Goal: Task Accomplishment & Management: Manage account settings

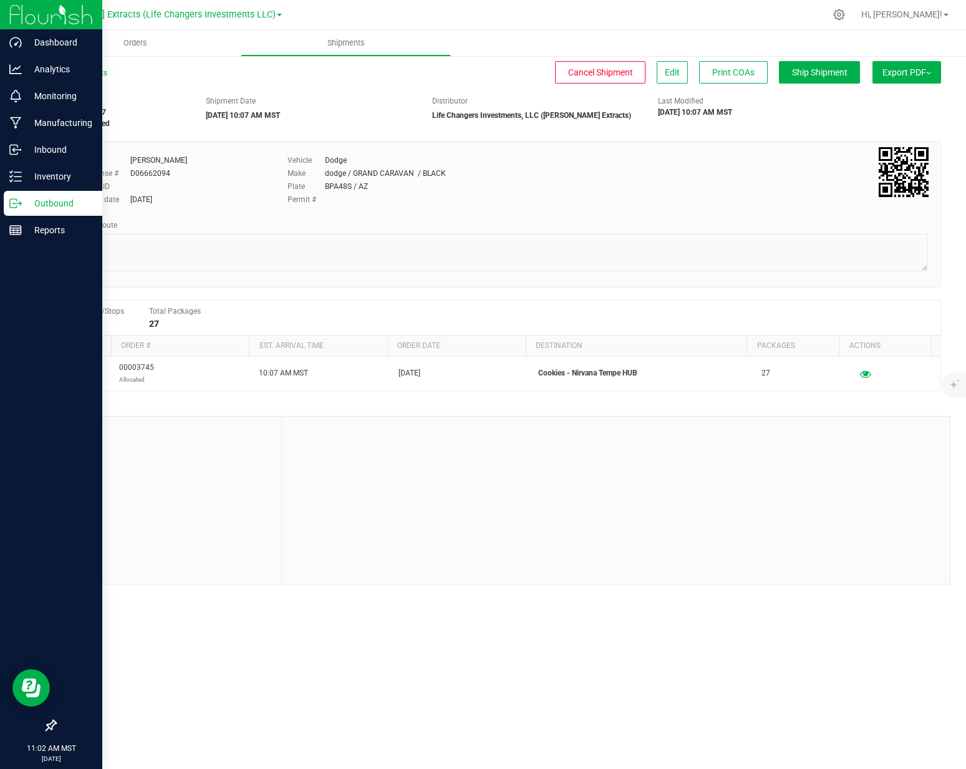
click at [19, 205] on icon at bounding box center [15, 203] width 12 height 12
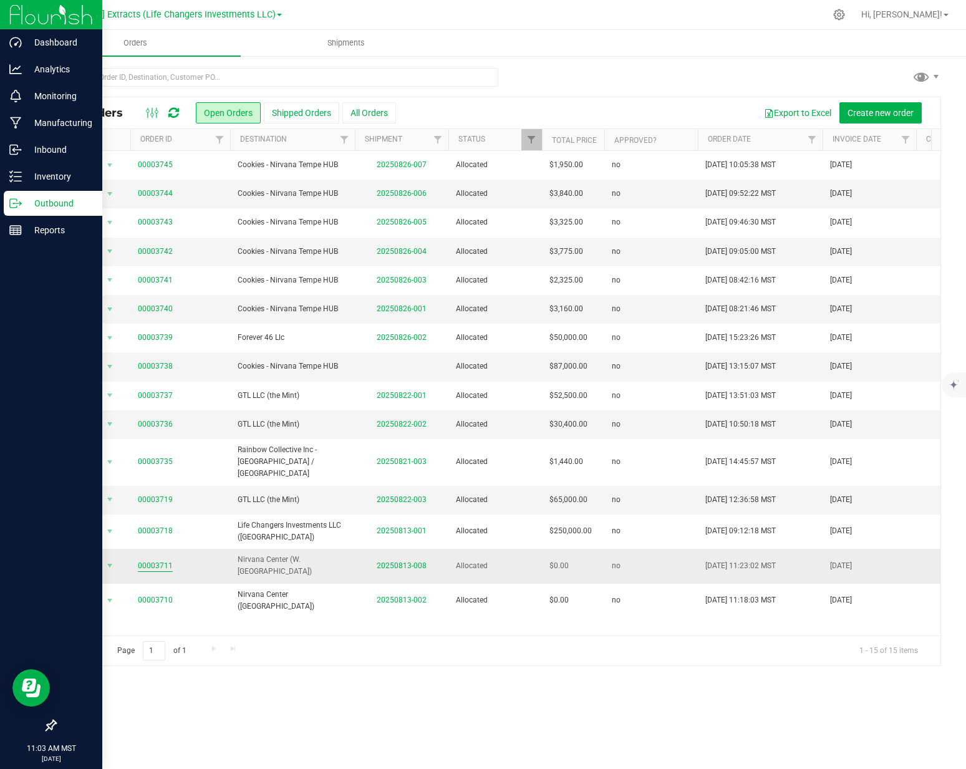
click at [164, 560] on link "00003711" at bounding box center [155, 566] width 35 height 12
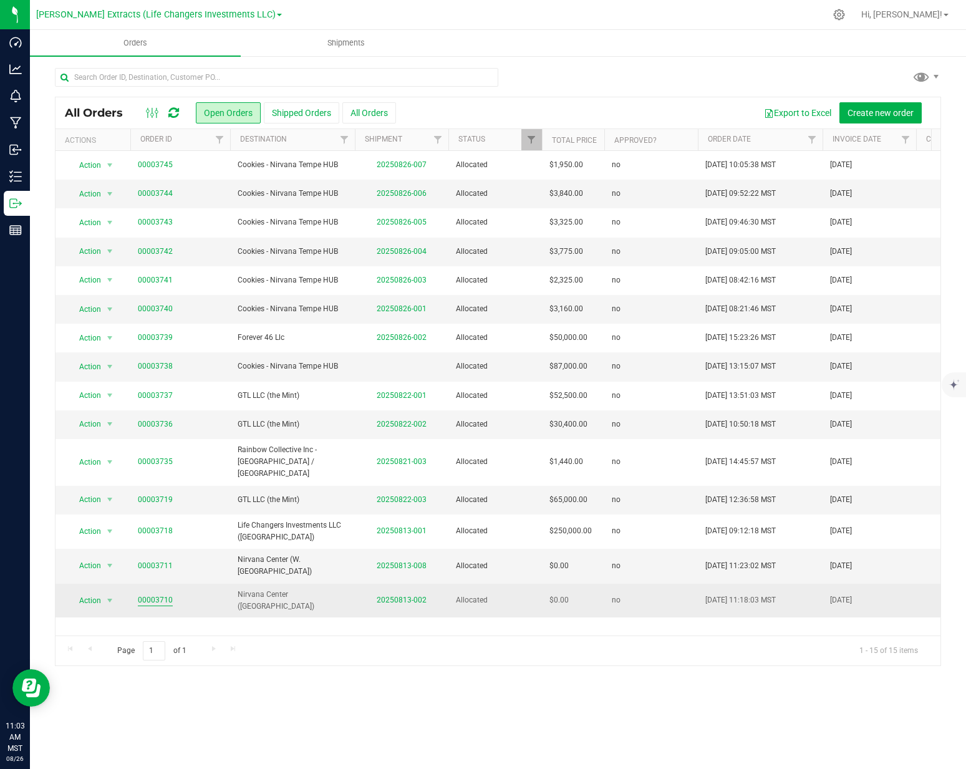
click at [163, 594] on link "00003710" at bounding box center [155, 600] width 35 height 12
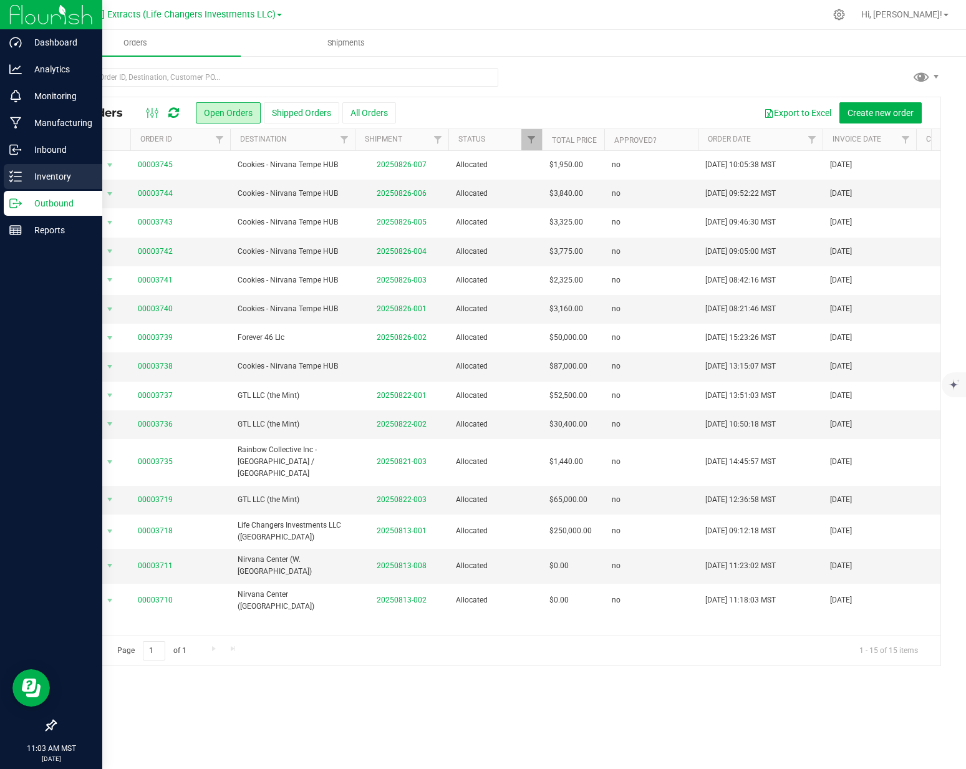
click at [19, 180] on icon at bounding box center [15, 176] width 12 height 12
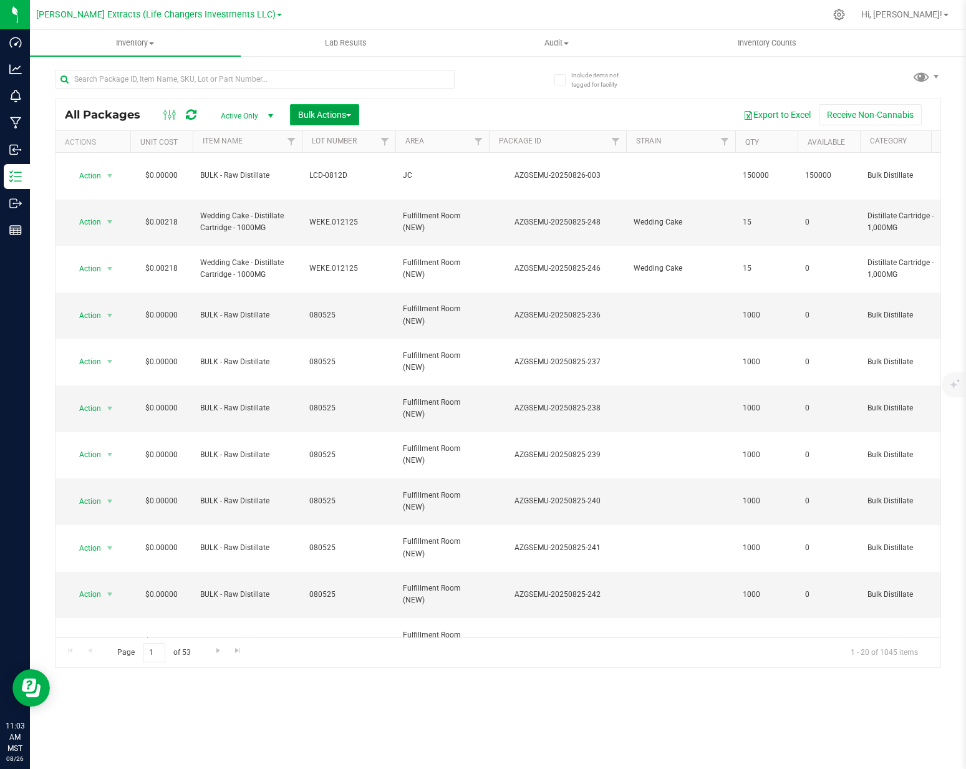
click at [333, 117] on span "Bulk Actions" at bounding box center [324, 115] width 53 height 10
click at [322, 163] on span "Add to outbound order" at bounding box center [339, 165] width 85 height 10
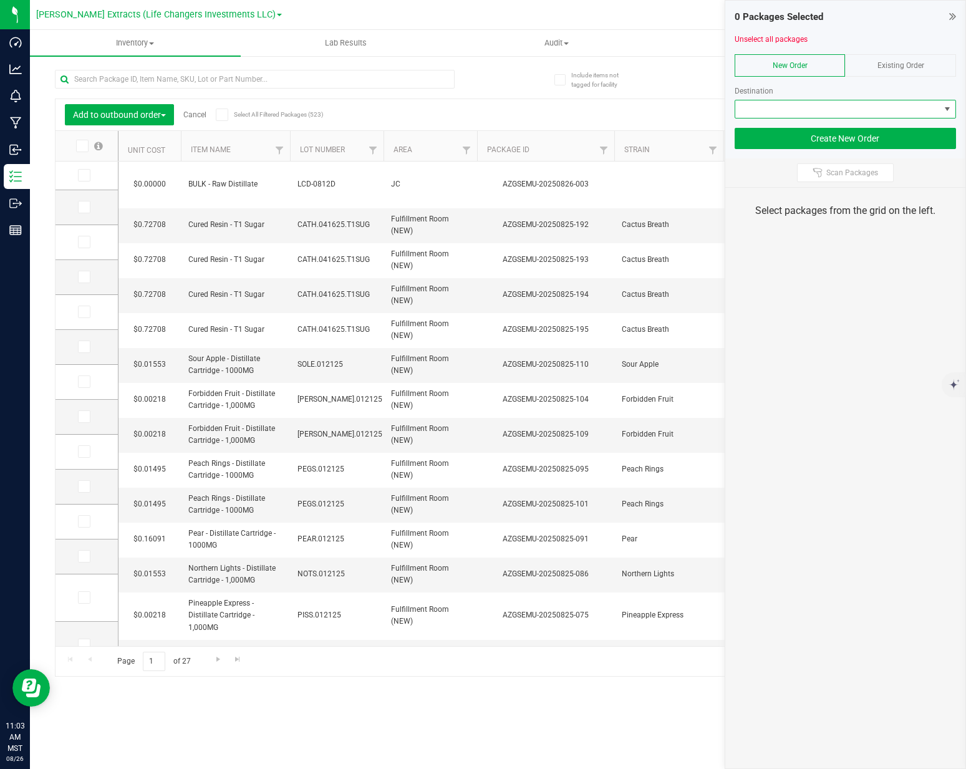
click at [855, 105] on span at bounding box center [837, 108] width 204 height 17
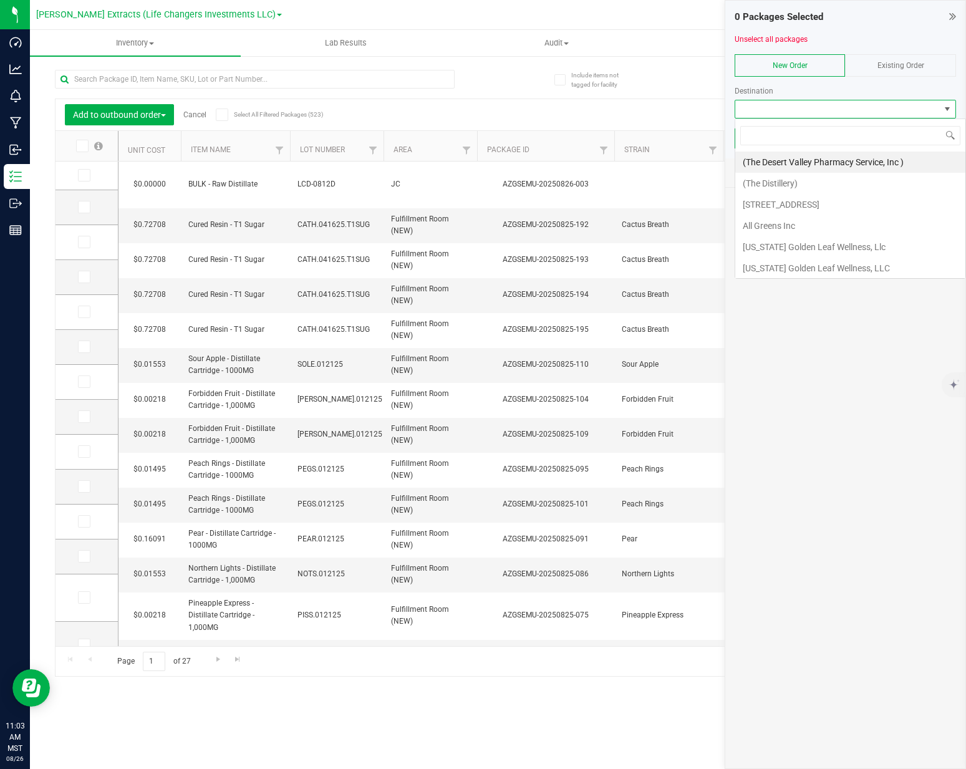
scroll to position [19, 221]
type input "nirv"
click at [838, 158] on li "Cookies - Nirvana Tempe HUB" at bounding box center [845, 161] width 220 height 21
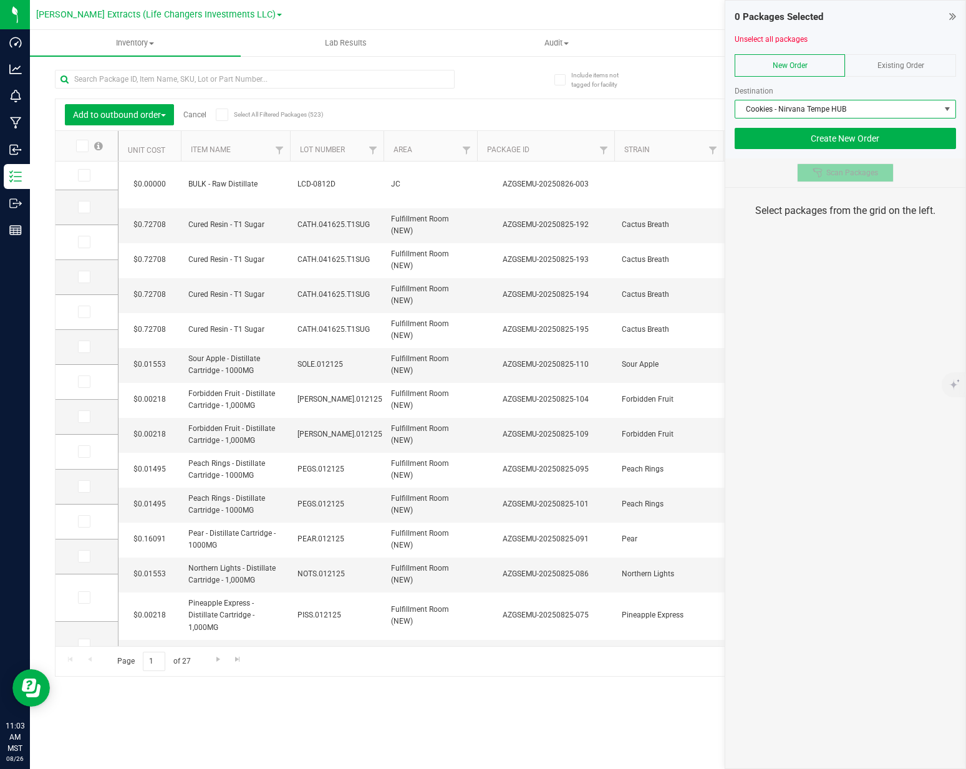
click at [870, 169] on span "Scan Packages" at bounding box center [852, 173] width 52 height 10
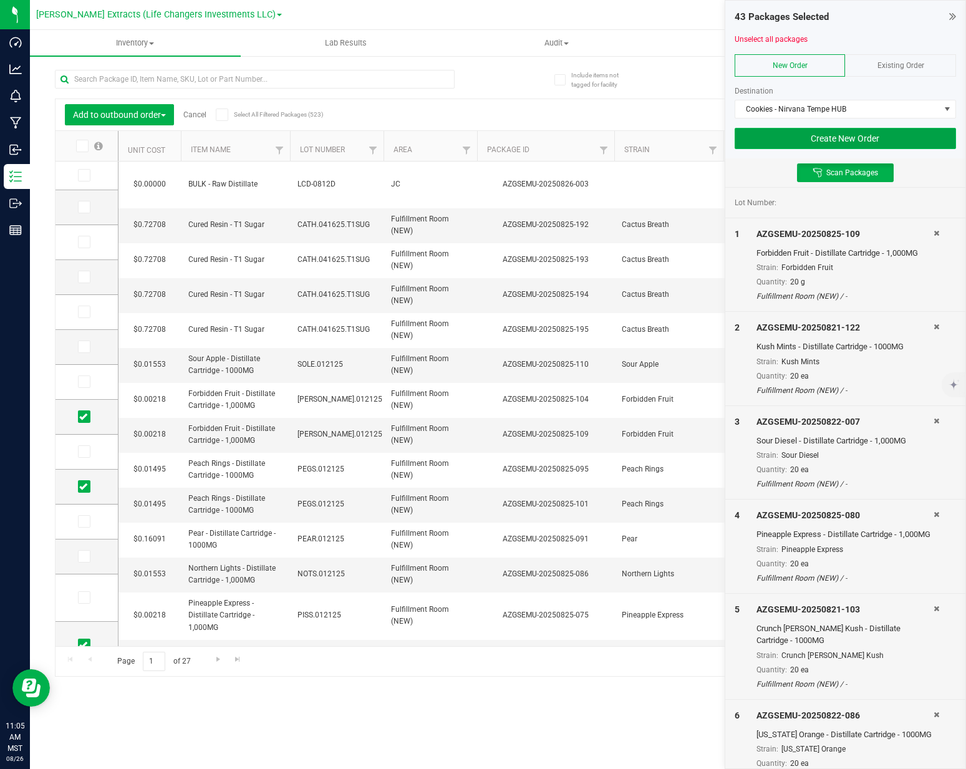
click at [843, 143] on button "Create New Order" at bounding box center [844, 138] width 221 height 21
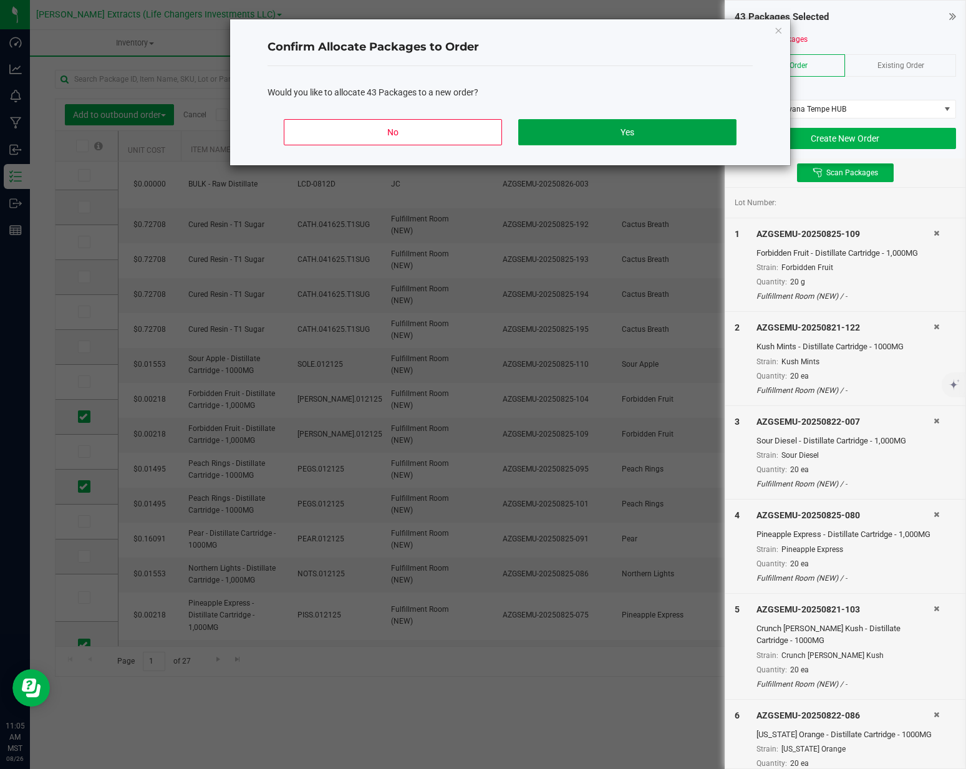
click at [678, 130] on button "Yes" at bounding box center [627, 132] width 218 height 26
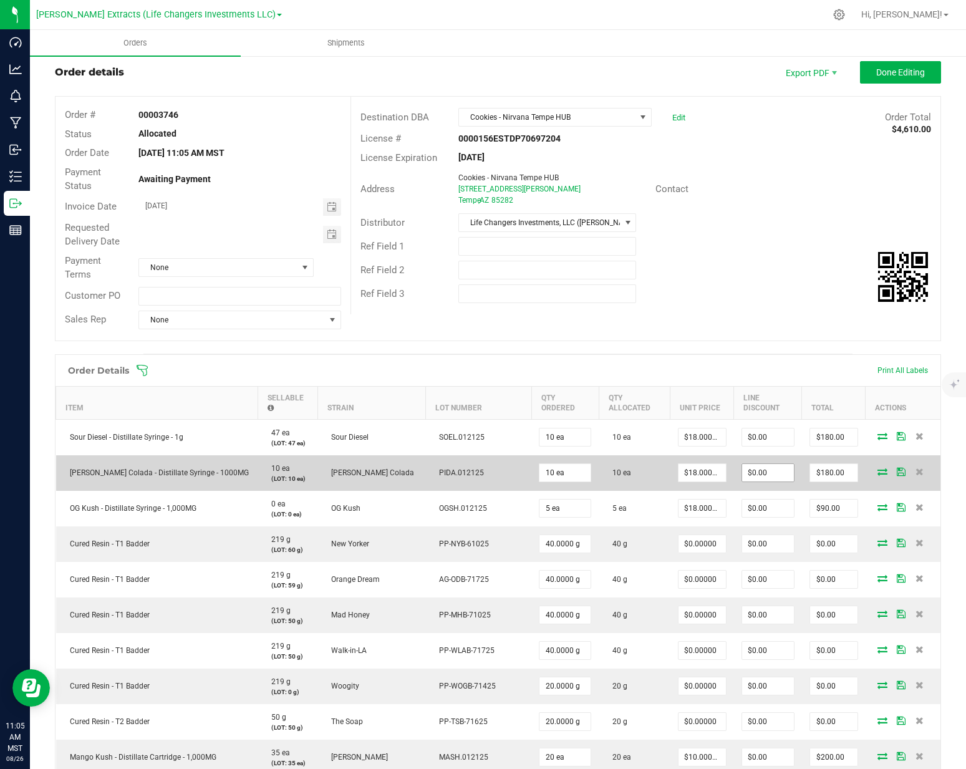
scroll to position [83, 0]
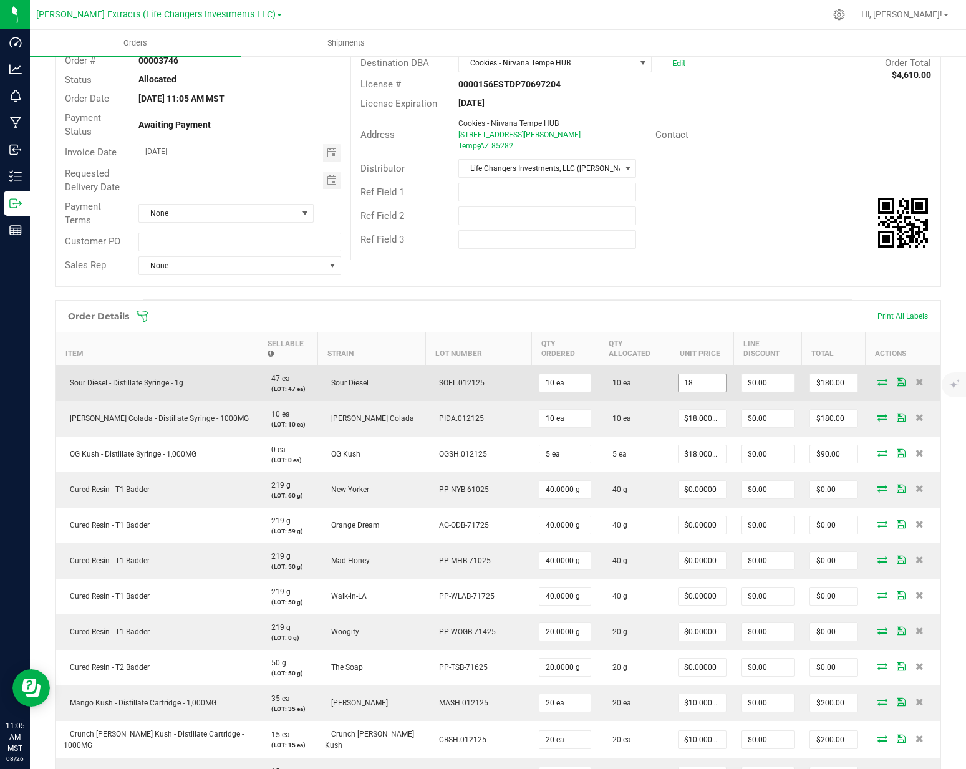
click at [678, 380] on input "18" at bounding box center [701, 382] width 47 height 17
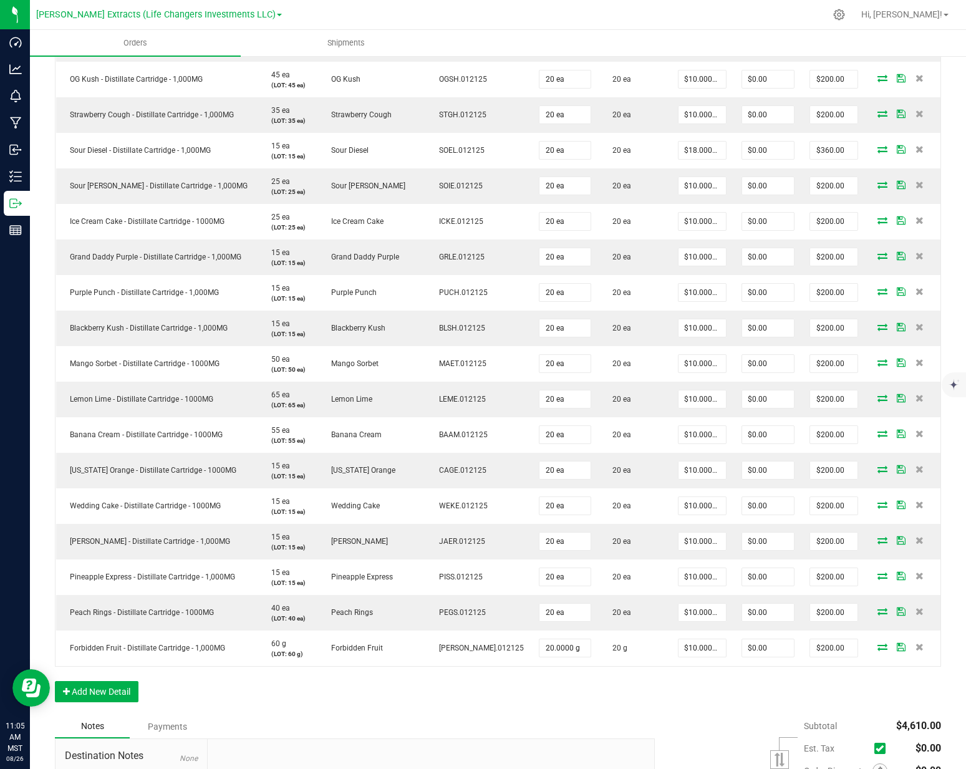
scroll to position [953, 0]
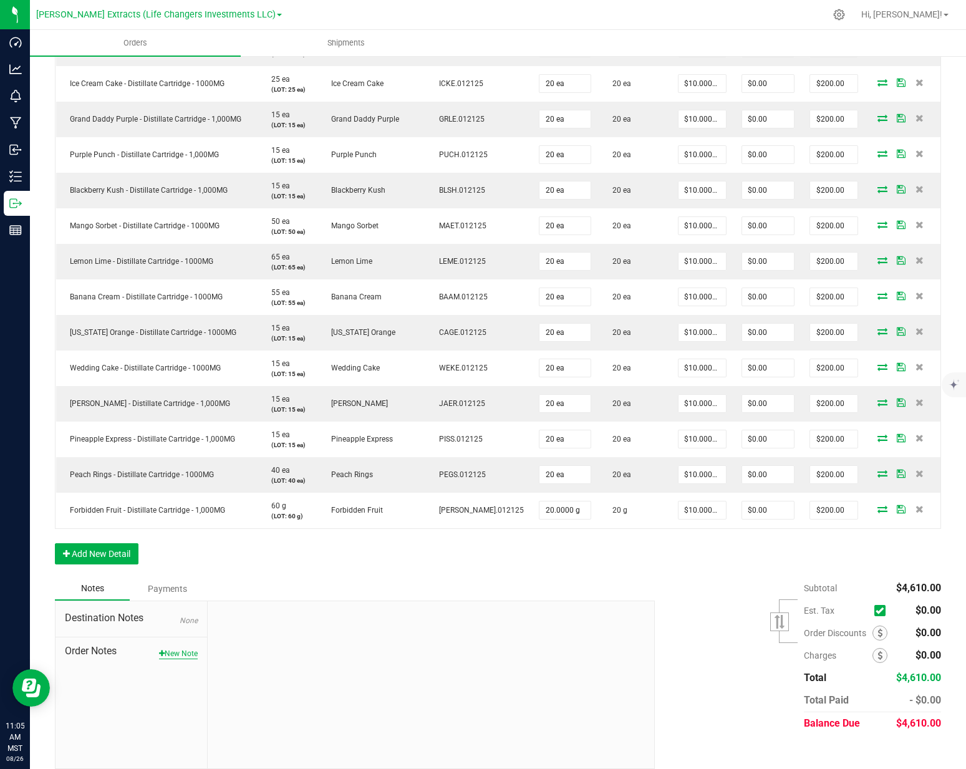
type input "$18.00000"
click at [181, 648] on button "New Note" at bounding box center [178, 653] width 39 height 11
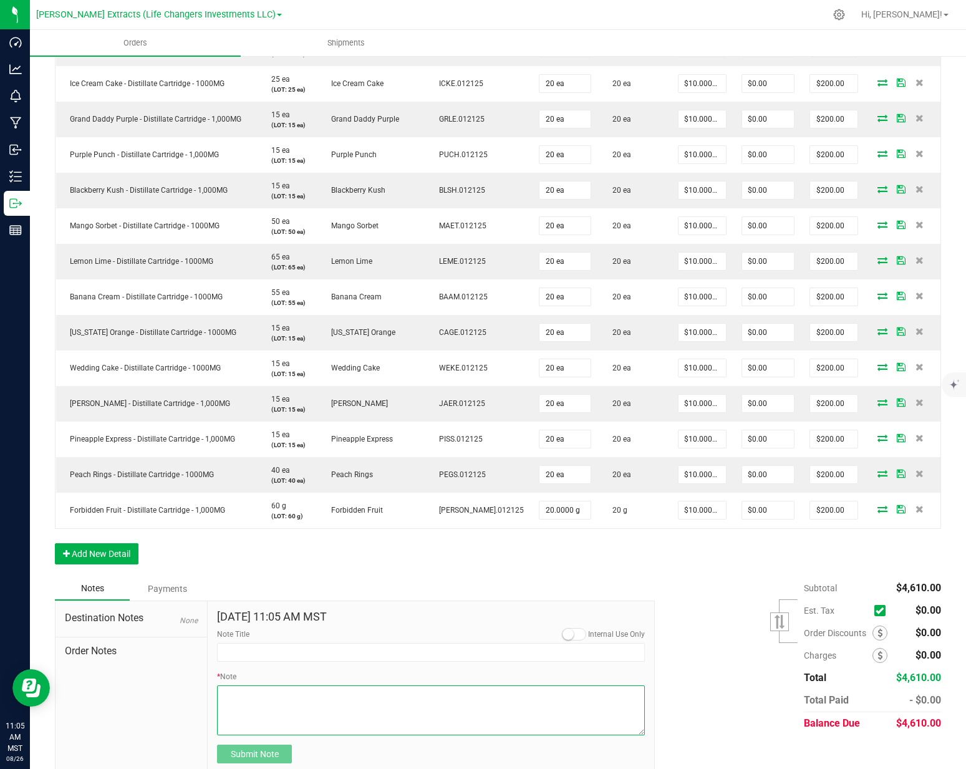
click at [244, 685] on textarea "* Note" at bounding box center [431, 710] width 428 height 50
type textarea "35th backpack boys"
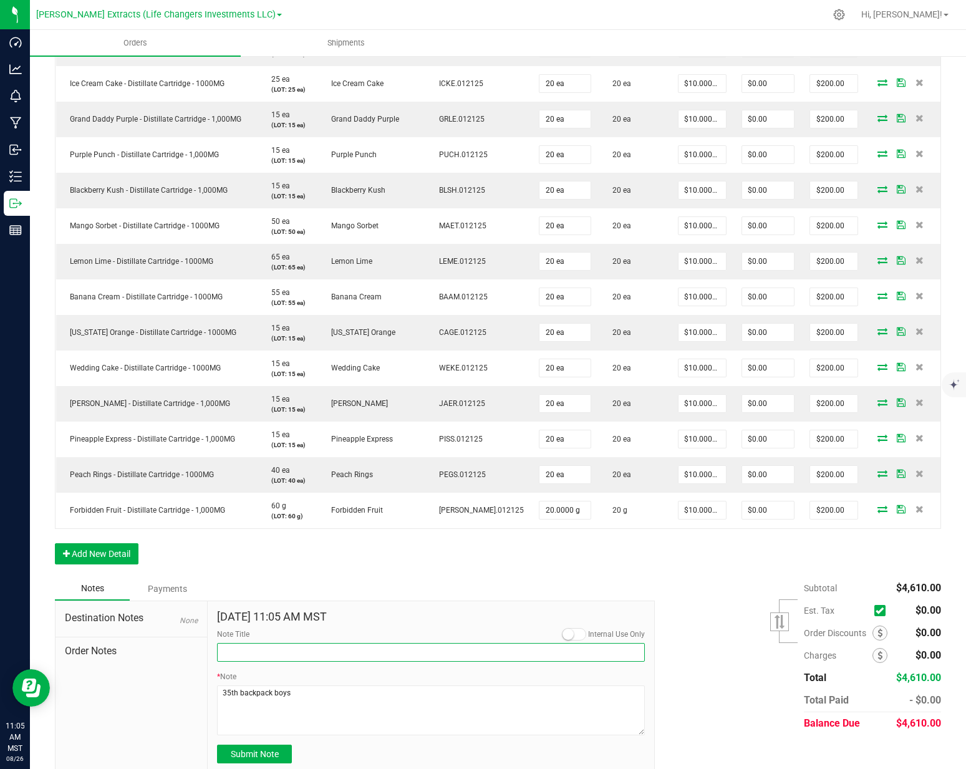
click at [241, 643] on input "Note Title" at bounding box center [431, 652] width 428 height 19
type input "Order for"
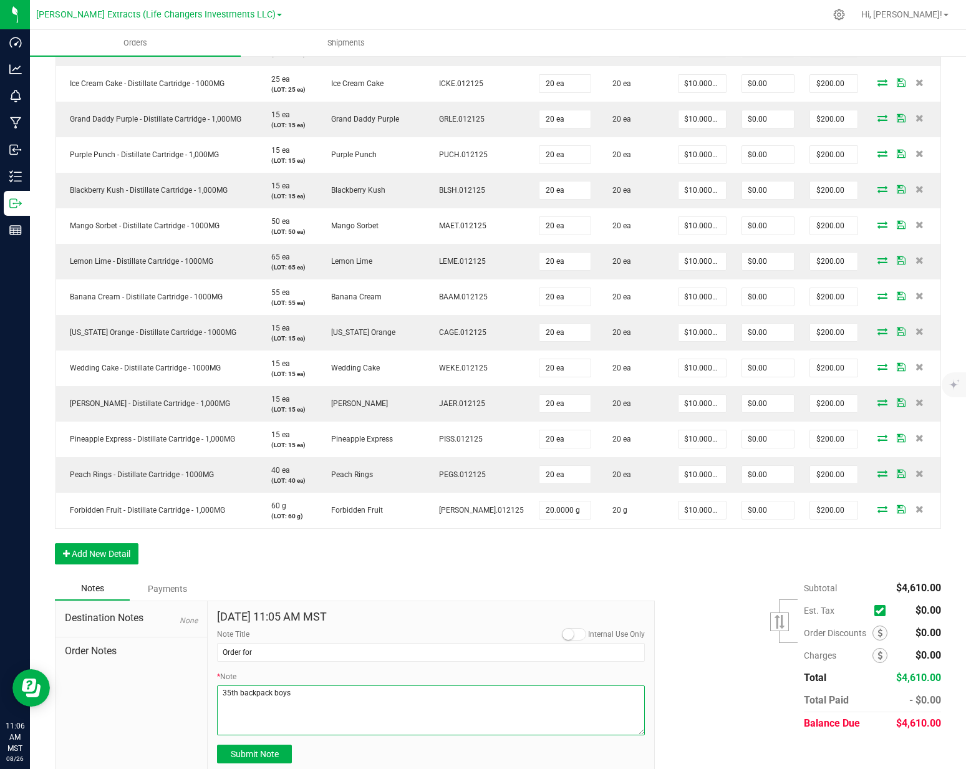
drag, startPoint x: 238, startPoint y: 682, endPoint x: 246, endPoint y: 678, distance: 9.2
click at [239, 685] on textarea "* Note" at bounding box center [431, 710] width 428 height 50
type textarea "[GEOGRAPHIC_DATA] / backpack boys"
click at [264, 747] on button "Submit Note" at bounding box center [254, 753] width 75 height 19
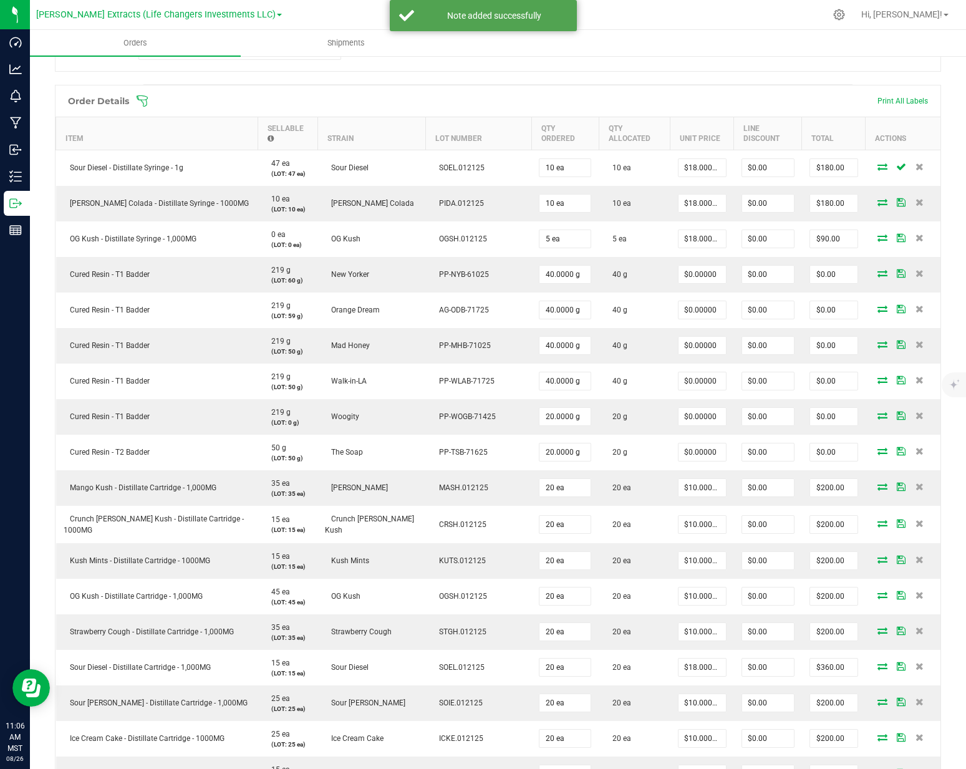
scroll to position [94, 0]
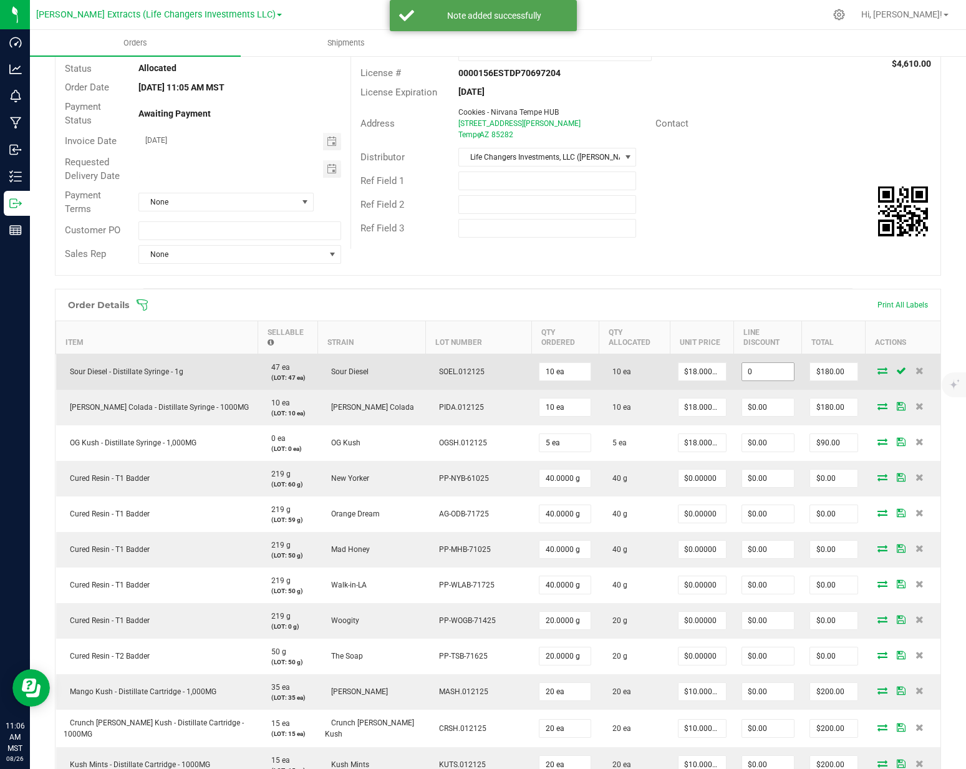
click at [742, 363] on input "0" at bounding box center [768, 371] width 52 height 17
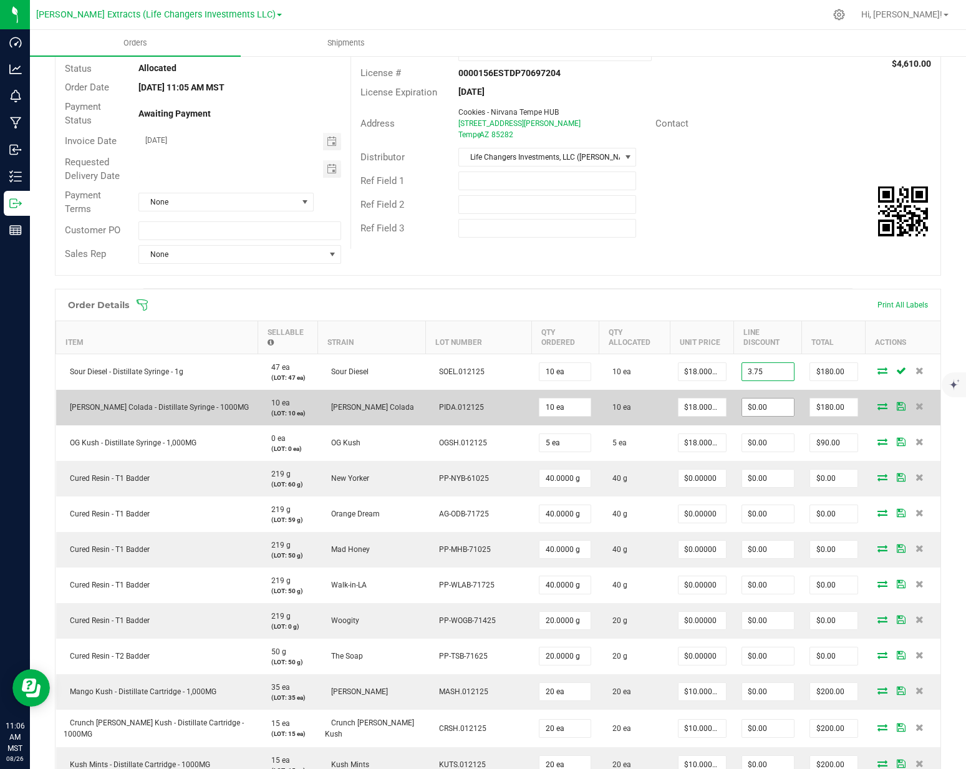
type input "3.75"
type input "0"
type input "$3.75"
type input "$176.25"
click at [742, 398] on input "0" at bounding box center [768, 406] width 52 height 17
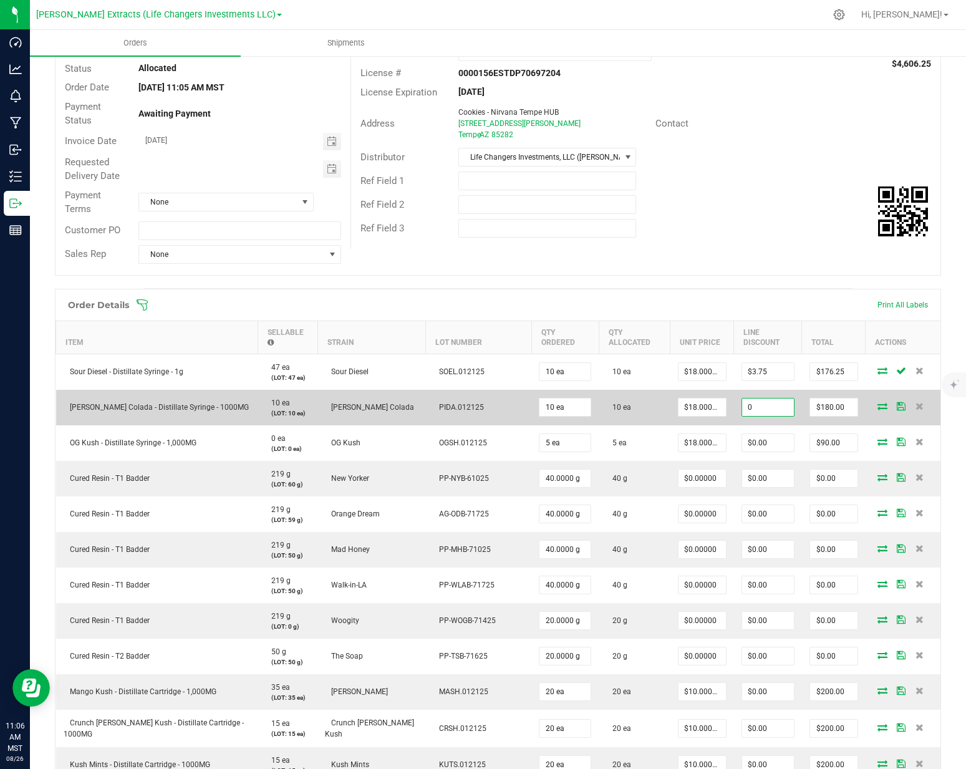
type input "."
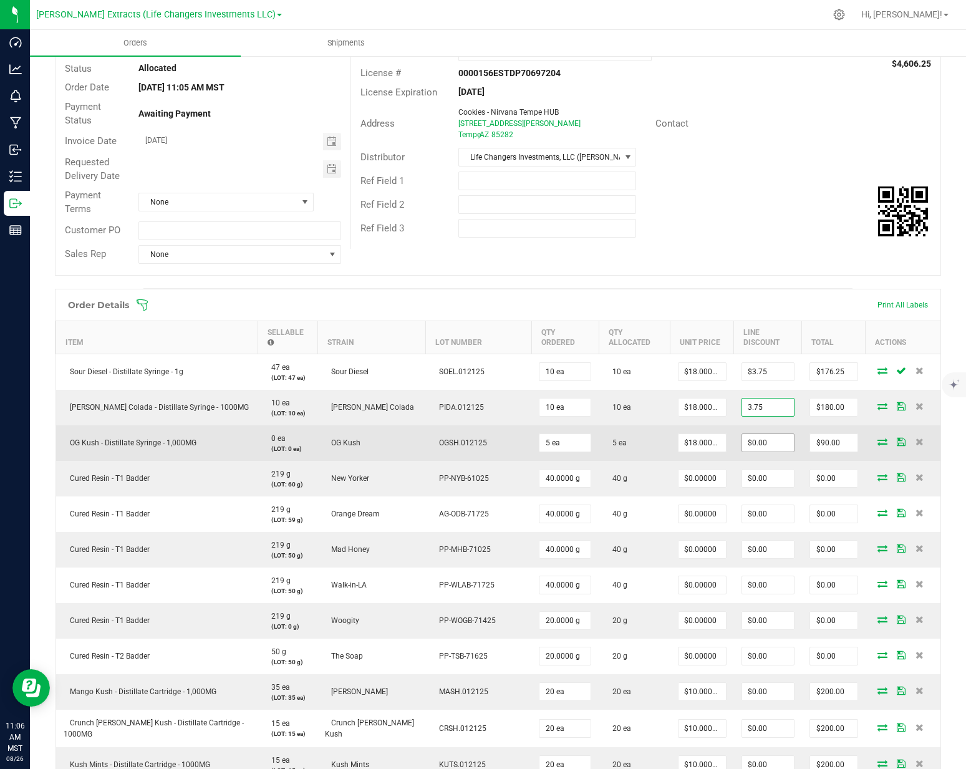
type input "$3.75"
type input "$176.25"
click at [744, 434] on input "0" at bounding box center [768, 442] width 52 height 17
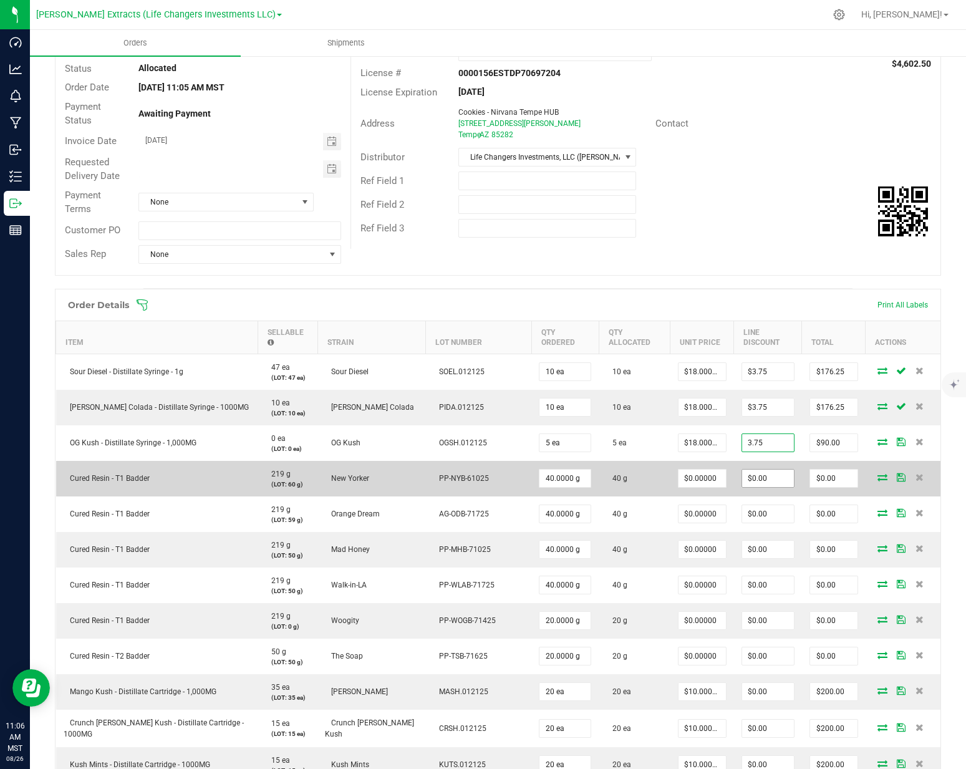
type input "$3.75"
type input "$86.25"
click at [746, 474] on input "0" at bounding box center [768, 477] width 52 height 17
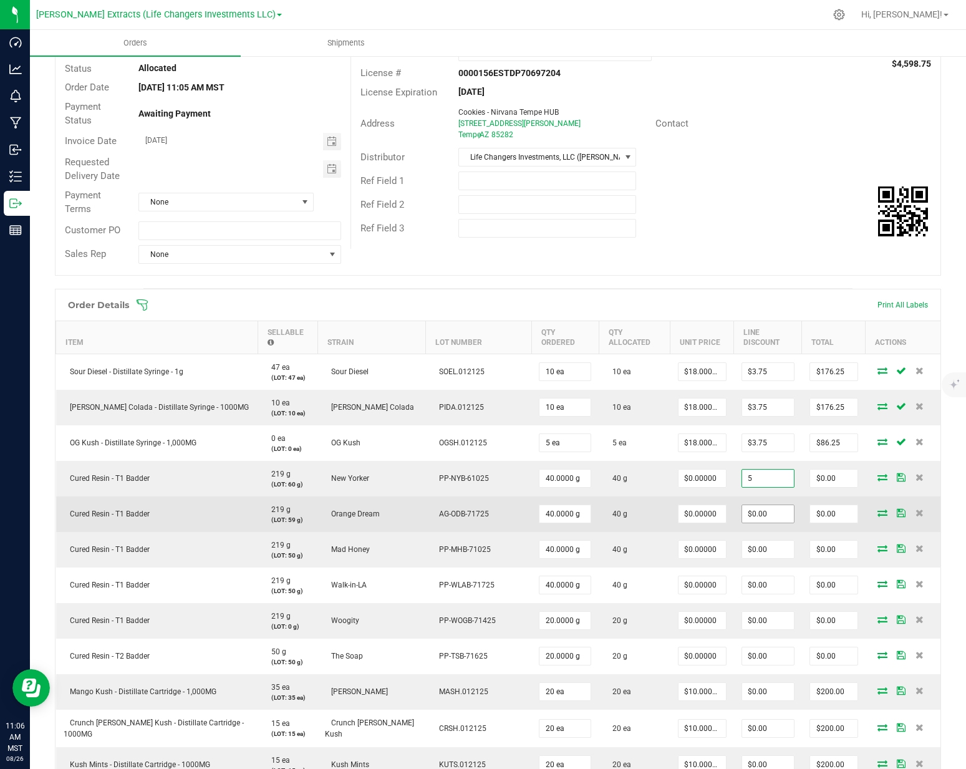
type input "$0.00"
click at [742, 507] on input "0" at bounding box center [768, 513] width 52 height 17
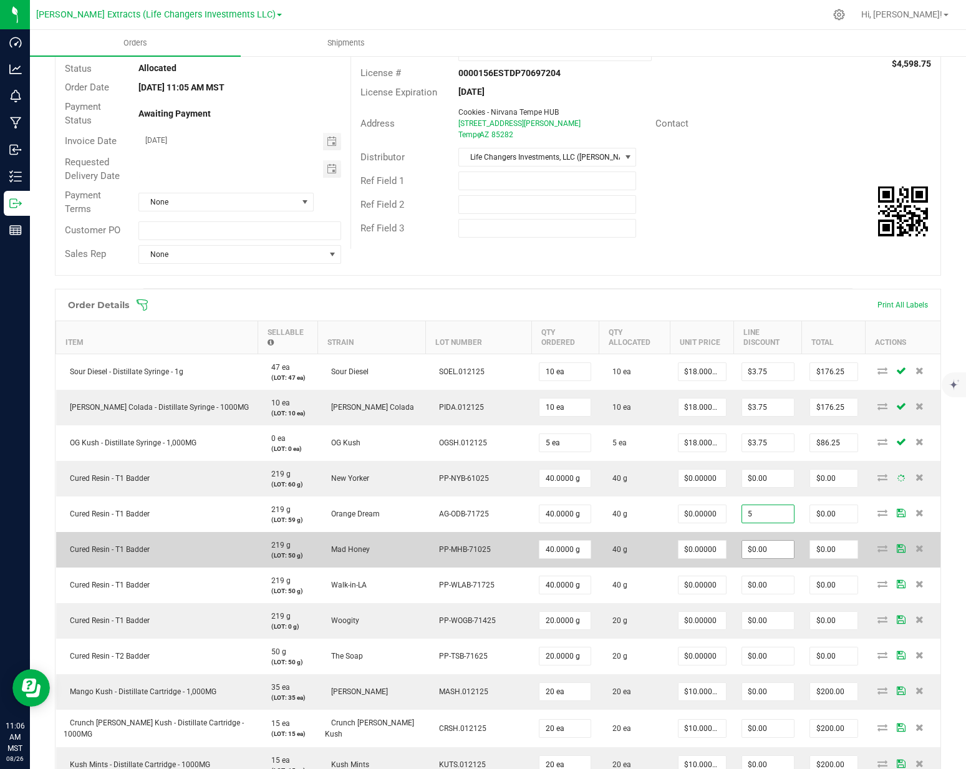
type input "$0.00"
click at [742, 541] on input "0" at bounding box center [768, 549] width 52 height 17
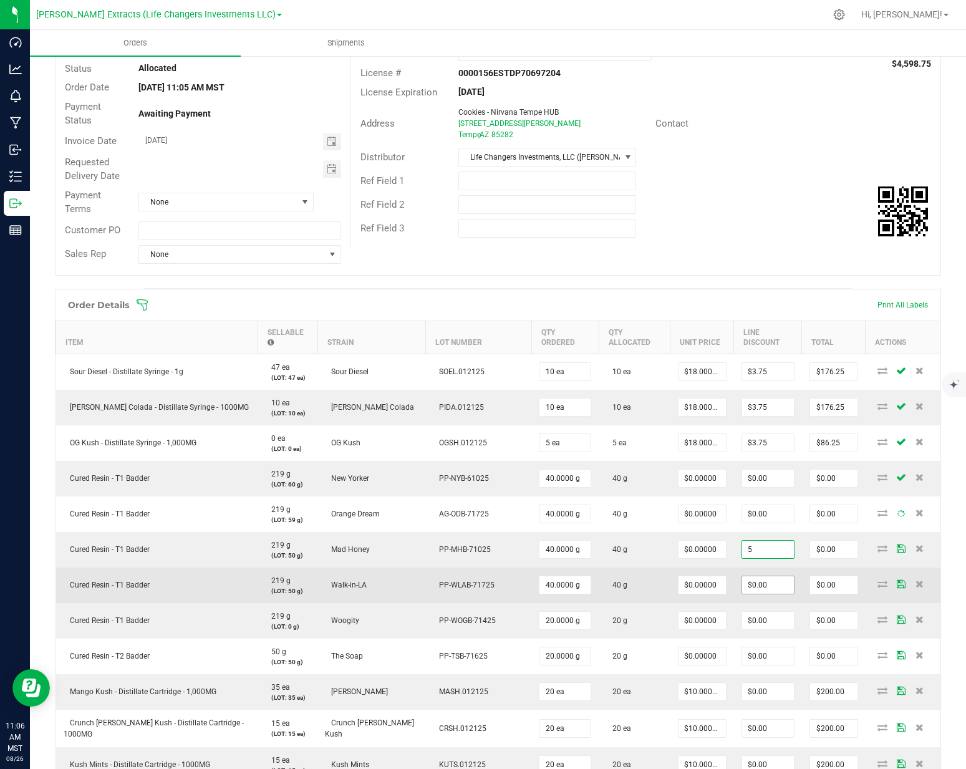
type input "$0.00"
click at [746, 576] on input "0" at bounding box center [768, 584] width 52 height 17
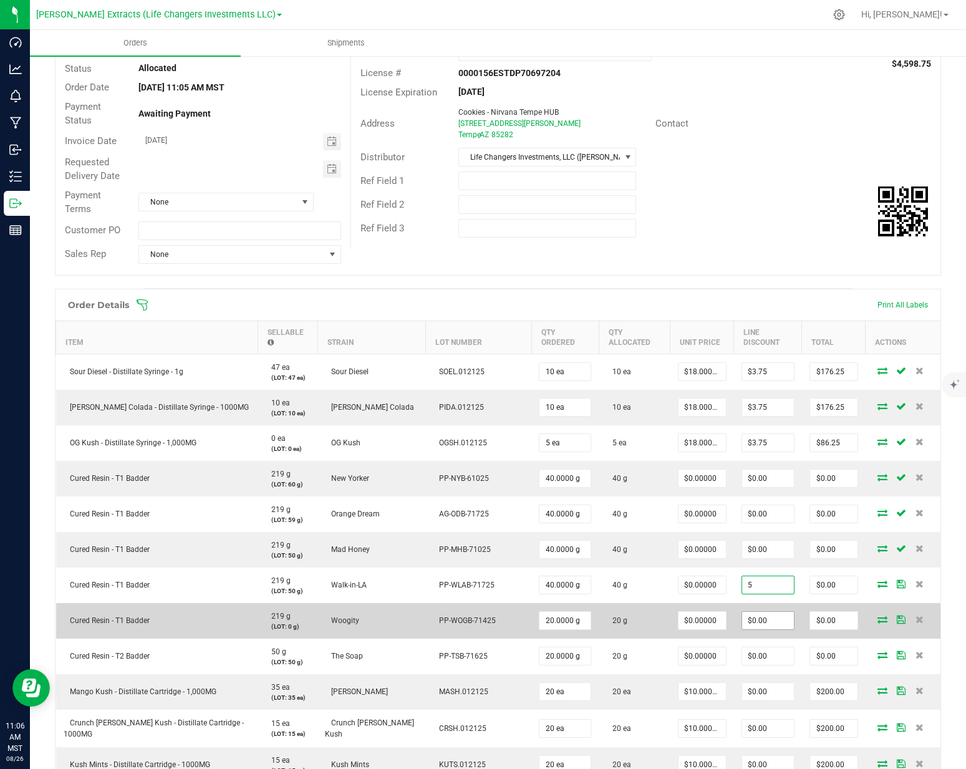
type input "$0.00"
click at [744, 615] on input "0" at bounding box center [768, 620] width 52 height 17
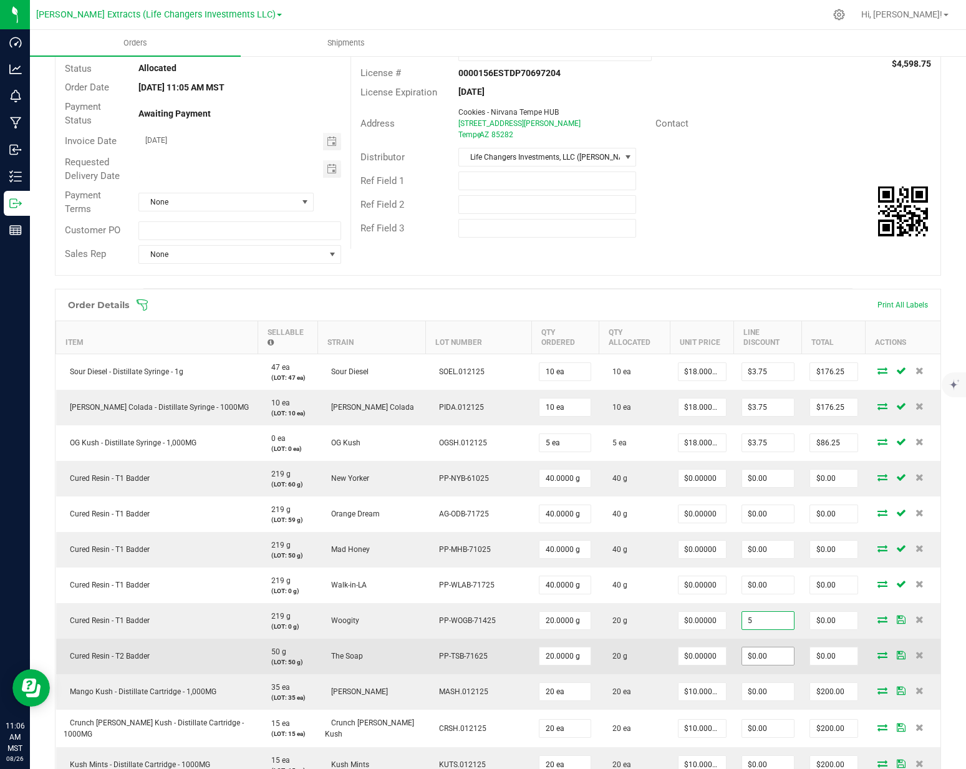
type input "$0.00"
click at [742, 649] on input "0" at bounding box center [768, 655] width 52 height 17
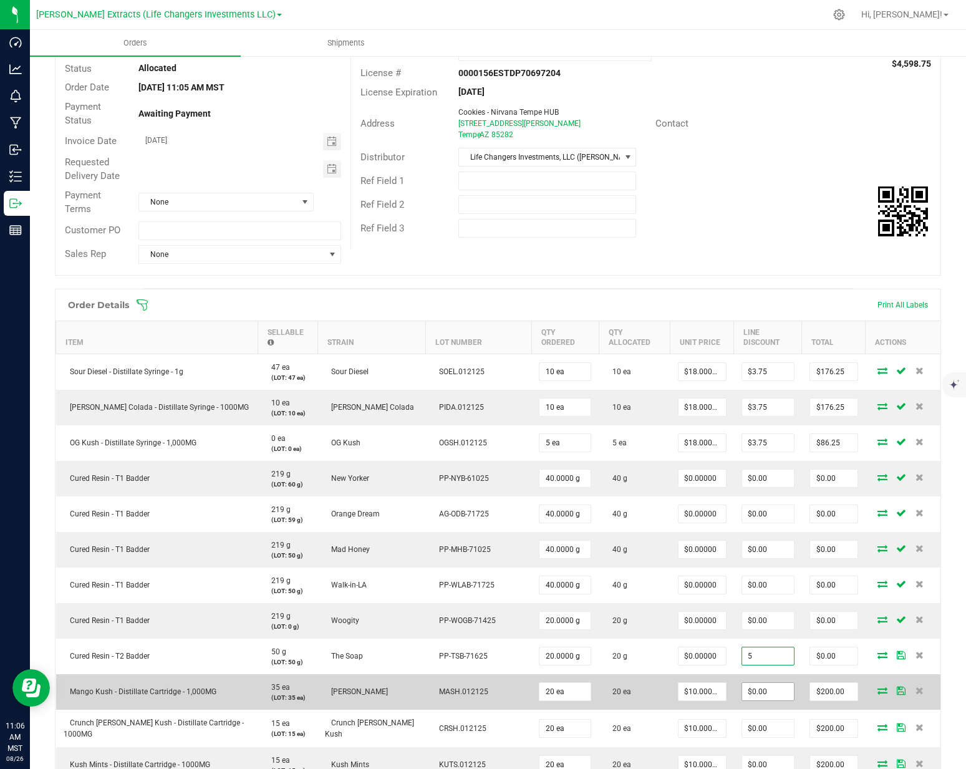
type input "$0.00"
click at [746, 683] on input "0" at bounding box center [768, 691] width 52 height 17
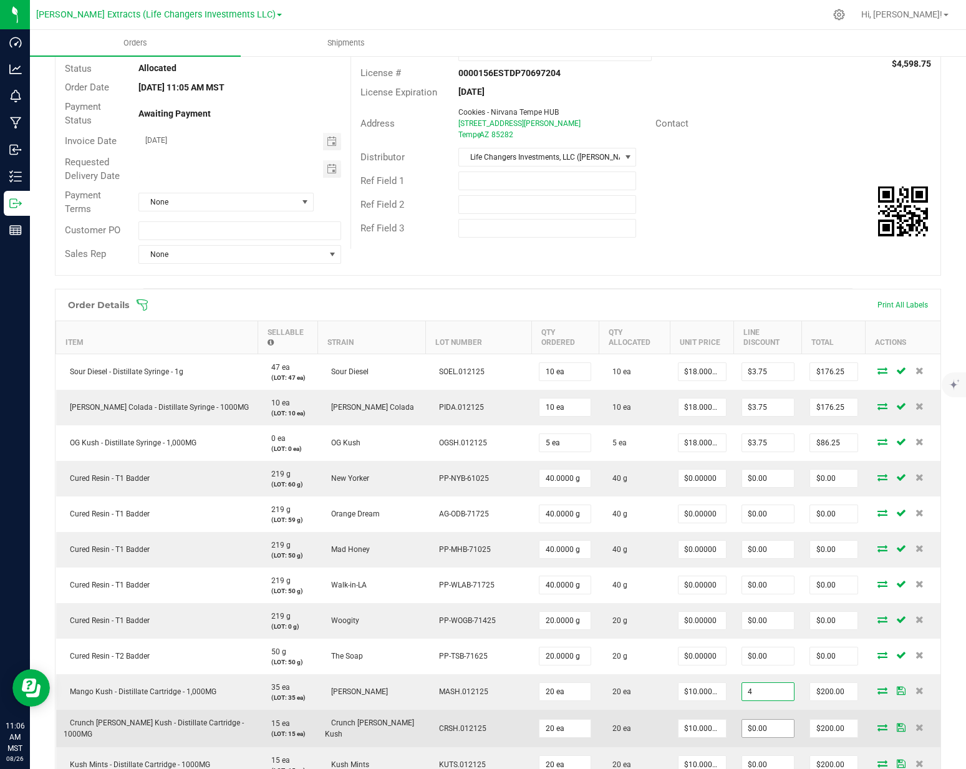
type input "$4.00"
type input "$196.00"
click at [744, 722] on input "0" at bounding box center [768, 727] width 52 height 17
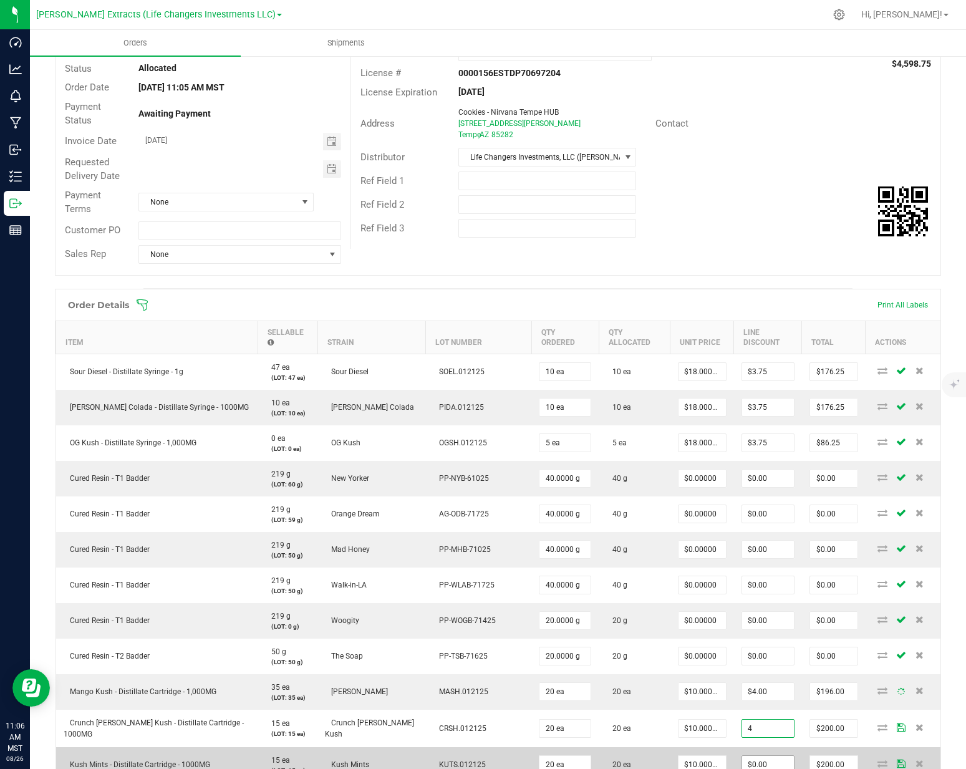
type input "$4.00"
type input "$196.00"
click at [746, 758] on input "0" at bounding box center [768, 764] width 52 height 17
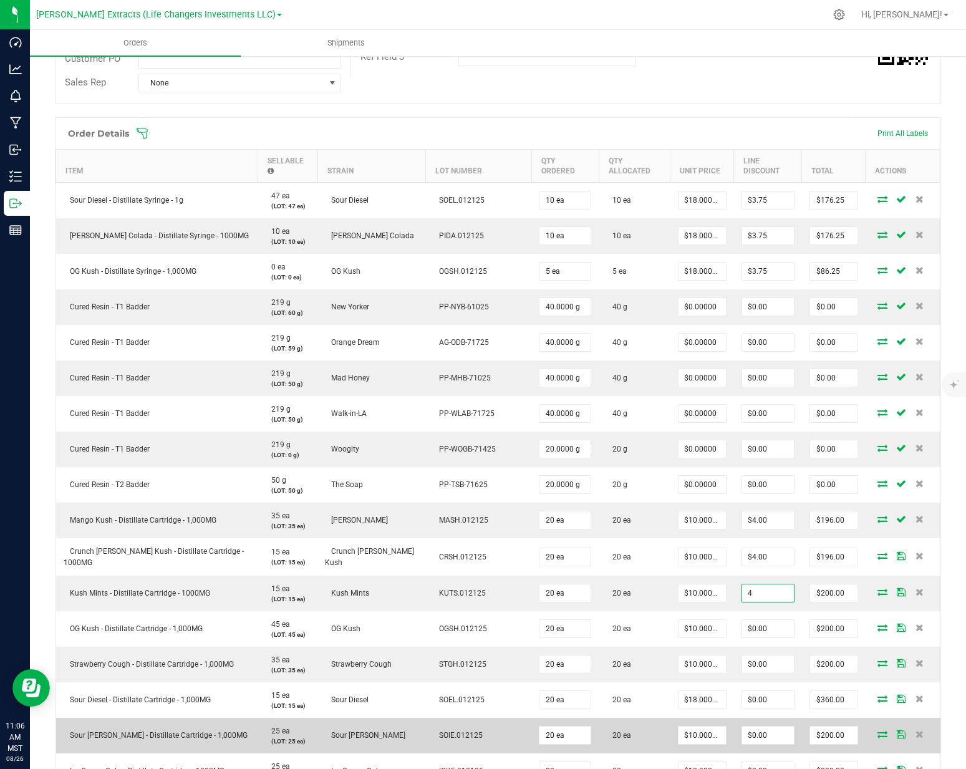
scroll to position [329, 0]
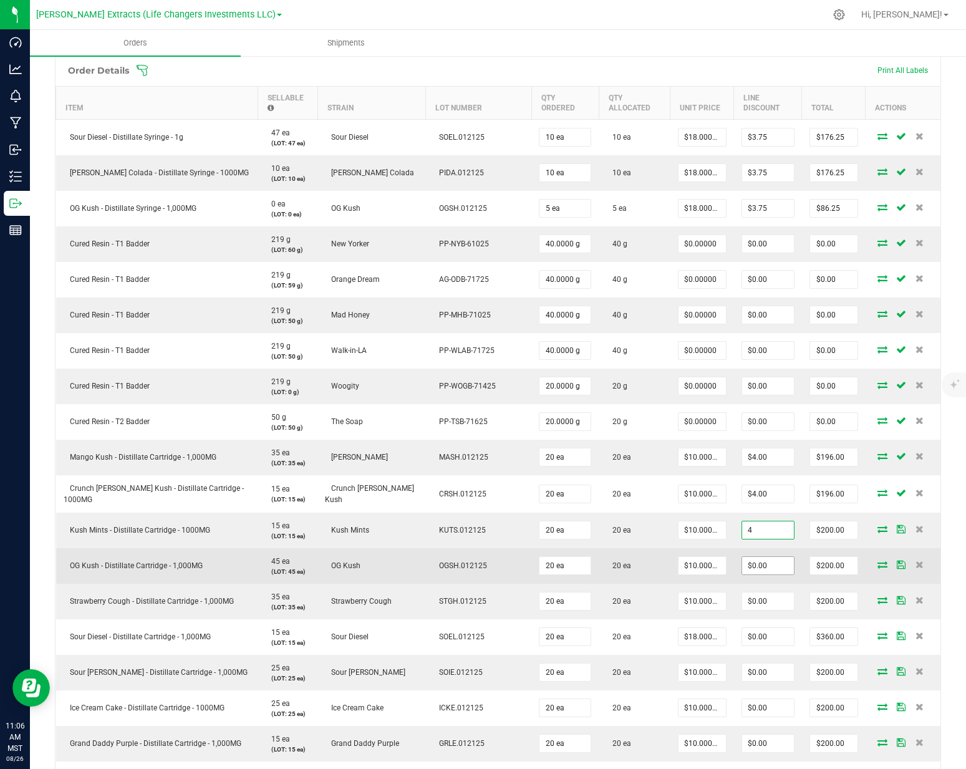
type input "$4.00"
type input "$196.00"
click at [742, 557] on input "0" at bounding box center [768, 565] width 52 height 17
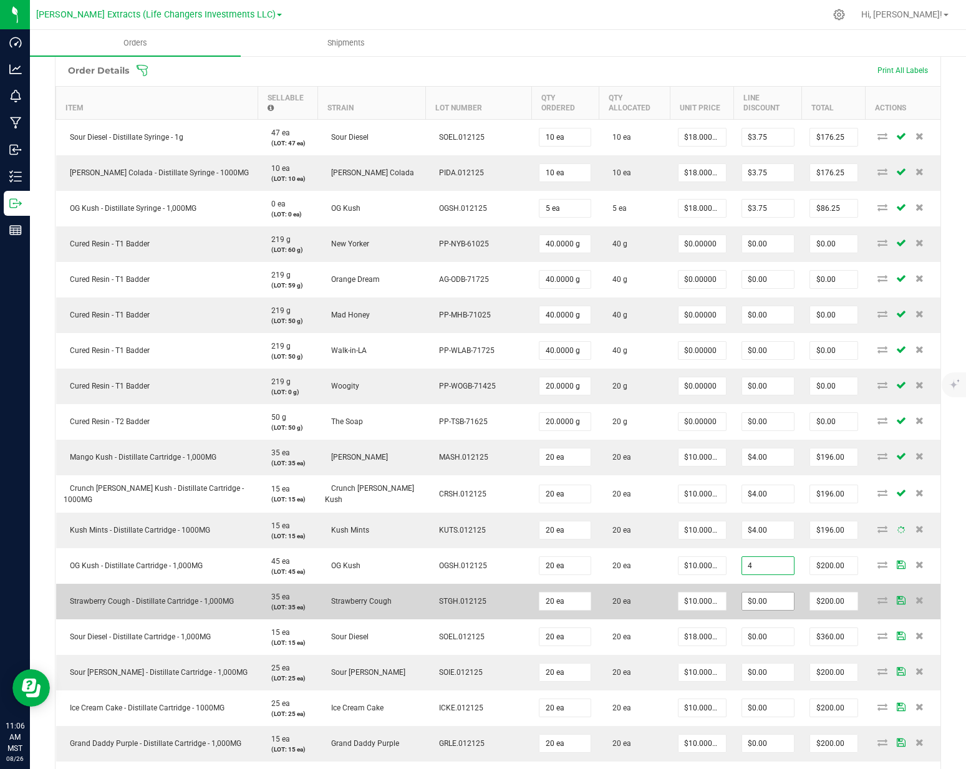
type input "$4.00"
type input "$196.00"
click at [742, 592] on input "0" at bounding box center [768, 600] width 52 height 17
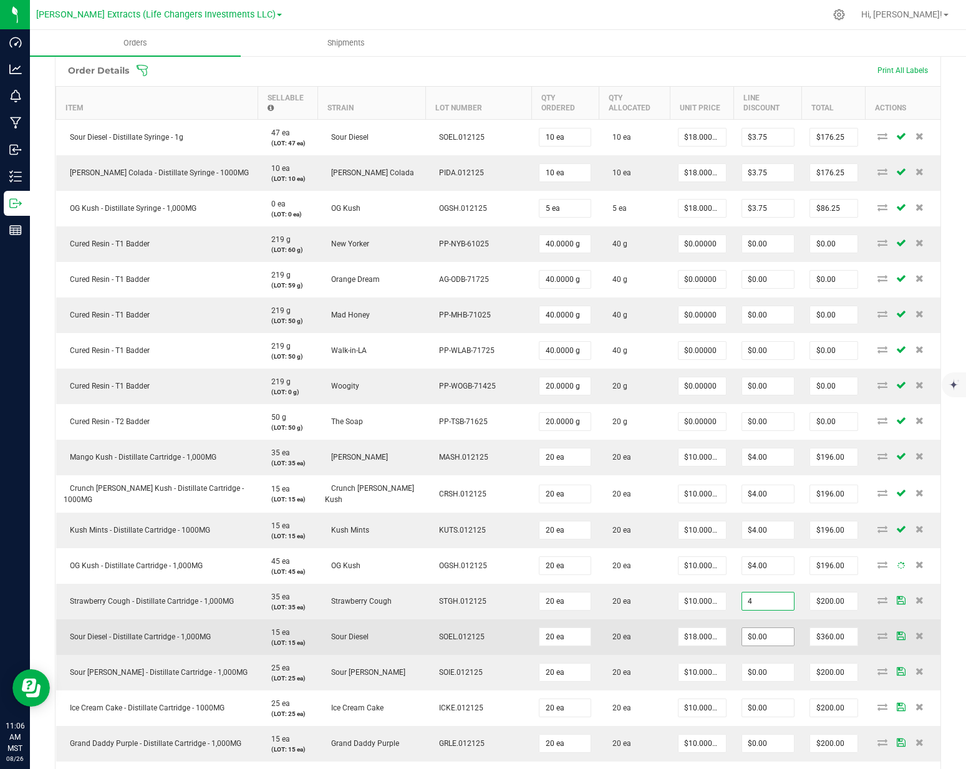
type input "$4.00"
type input "$196.00"
click at [742, 628] on input "0" at bounding box center [768, 636] width 52 height 17
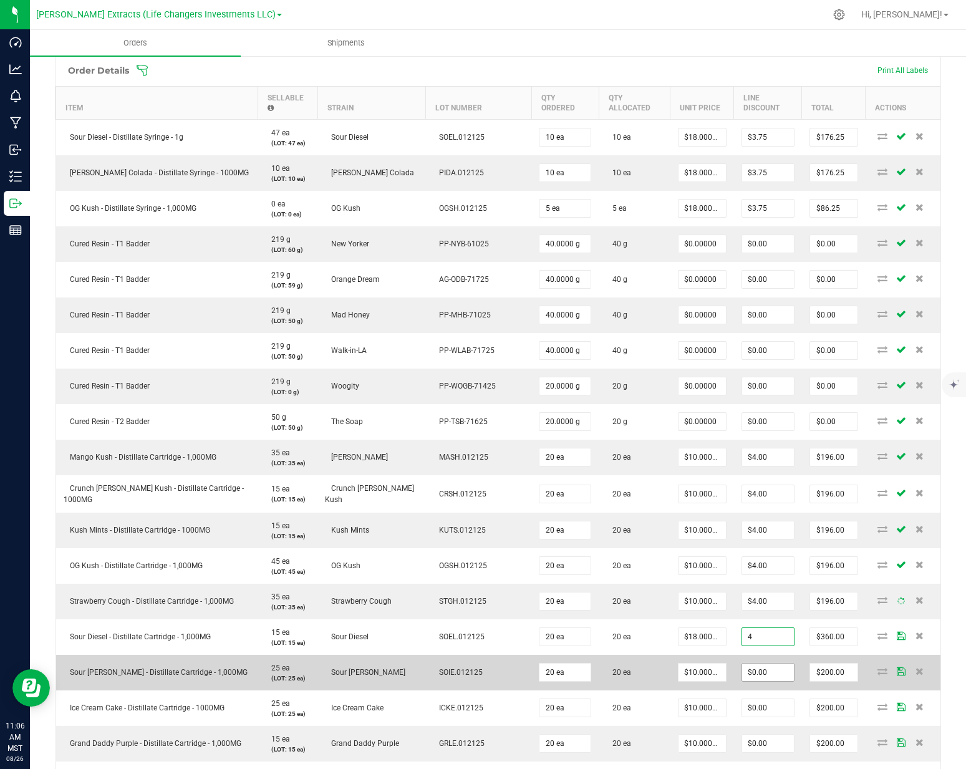
type input "$4.00"
type input "$356.00"
click at [744, 663] on input "0" at bounding box center [768, 671] width 52 height 17
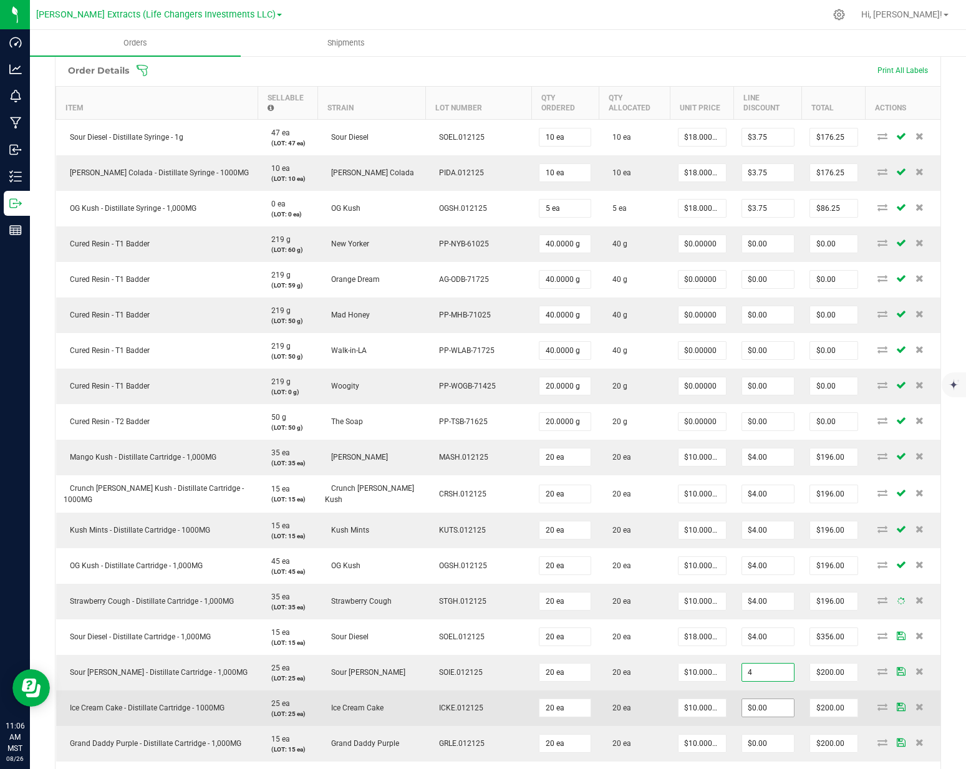
type input "$4.00"
type input "$196.00"
click at [745, 699] on input "0" at bounding box center [768, 707] width 52 height 17
type input "$4.00"
type input "$196.00"
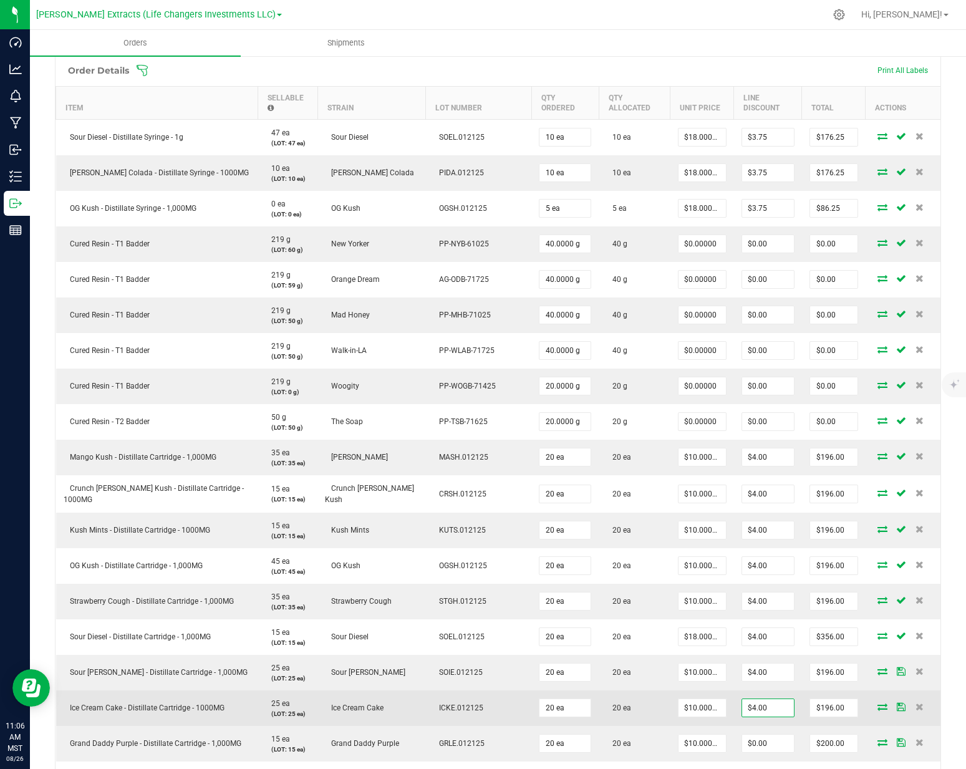
click at [701, 690] on td "$10.00000" at bounding box center [702, 708] width 64 height 36
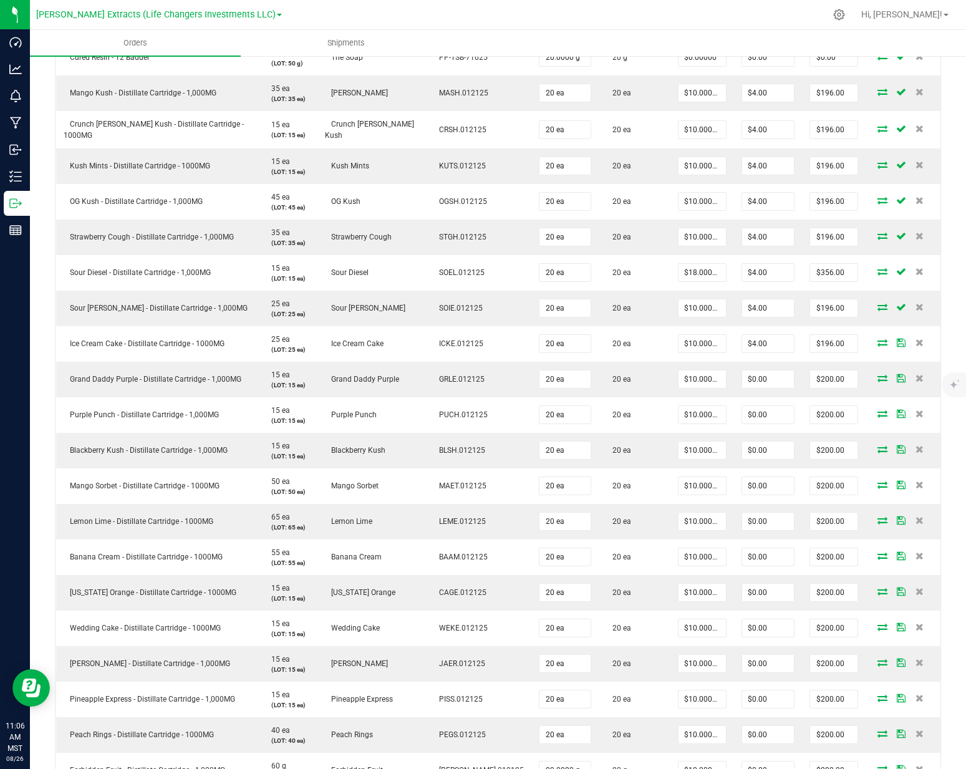
scroll to position [890, 0]
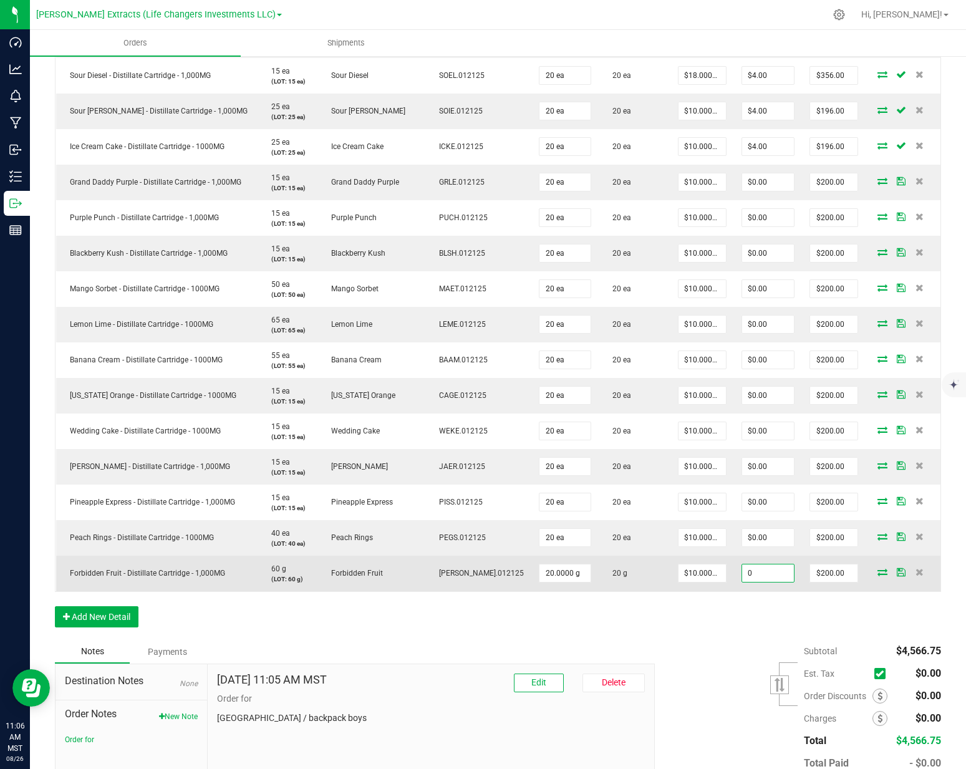
click at [742, 564] on input "0" at bounding box center [768, 572] width 52 height 17
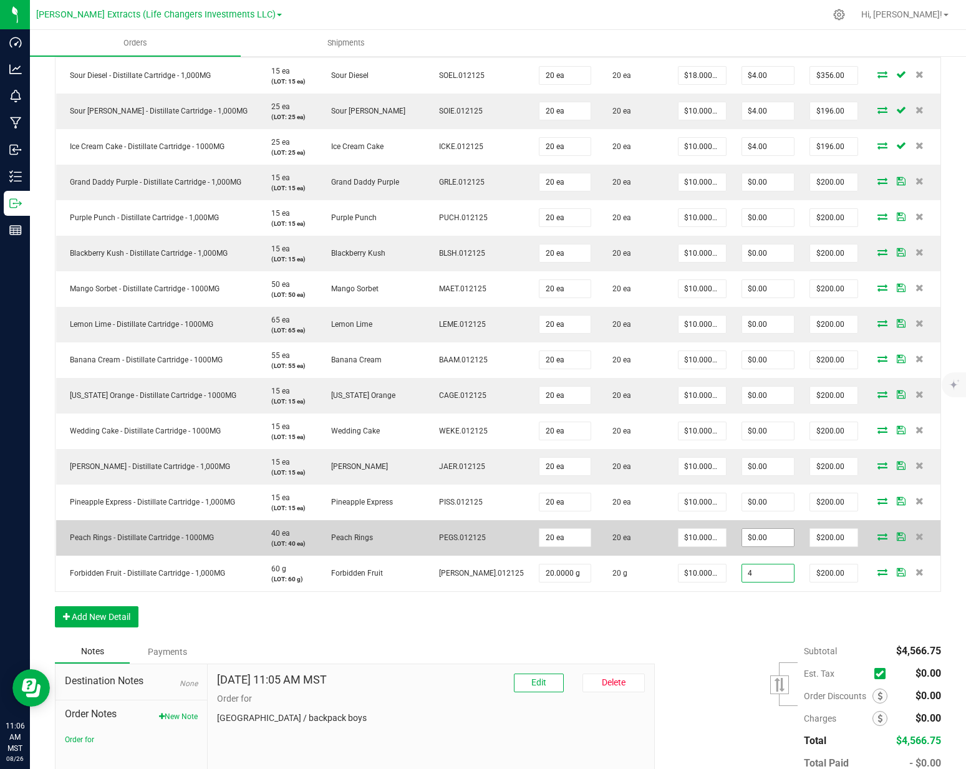
type input "4"
type input "0"
type input "$4.00"
type input "$196.00"
click at [742, 529] on input "0" at bounding box center [768, 537] width 52 height 17
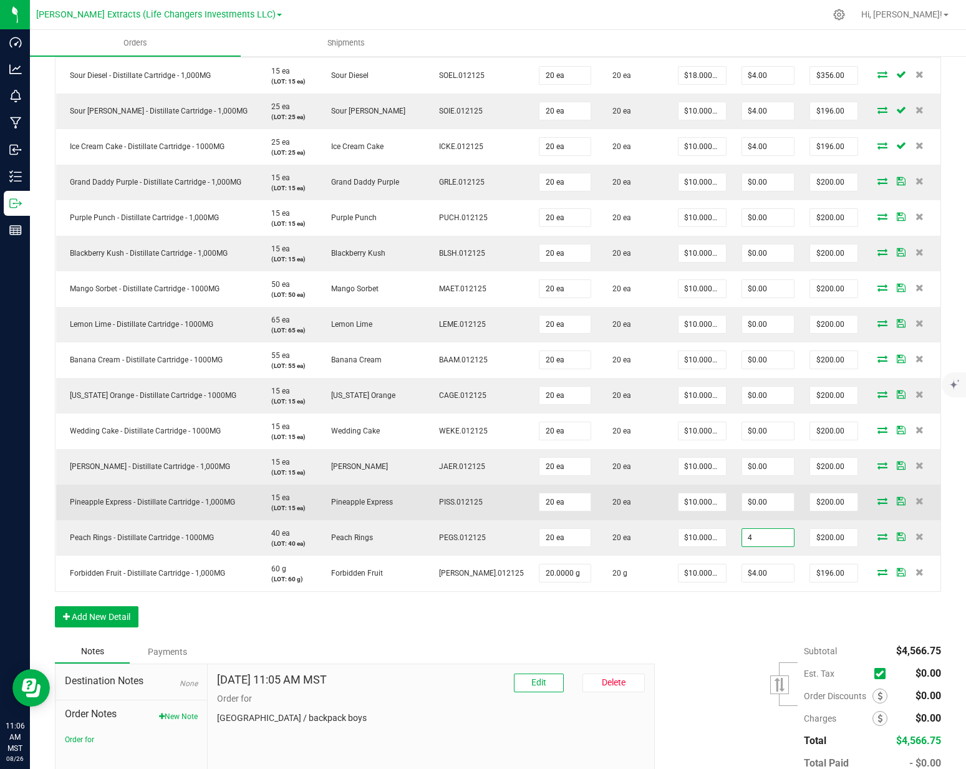
type input "$4.00"
type input "$196.00"
click at [744, 499] on td "$0.00" at bounding box center [768, 502] width 68 height 36
click at [744, 493] on input "0" at bounding box center [768, 501] width 52 height 17
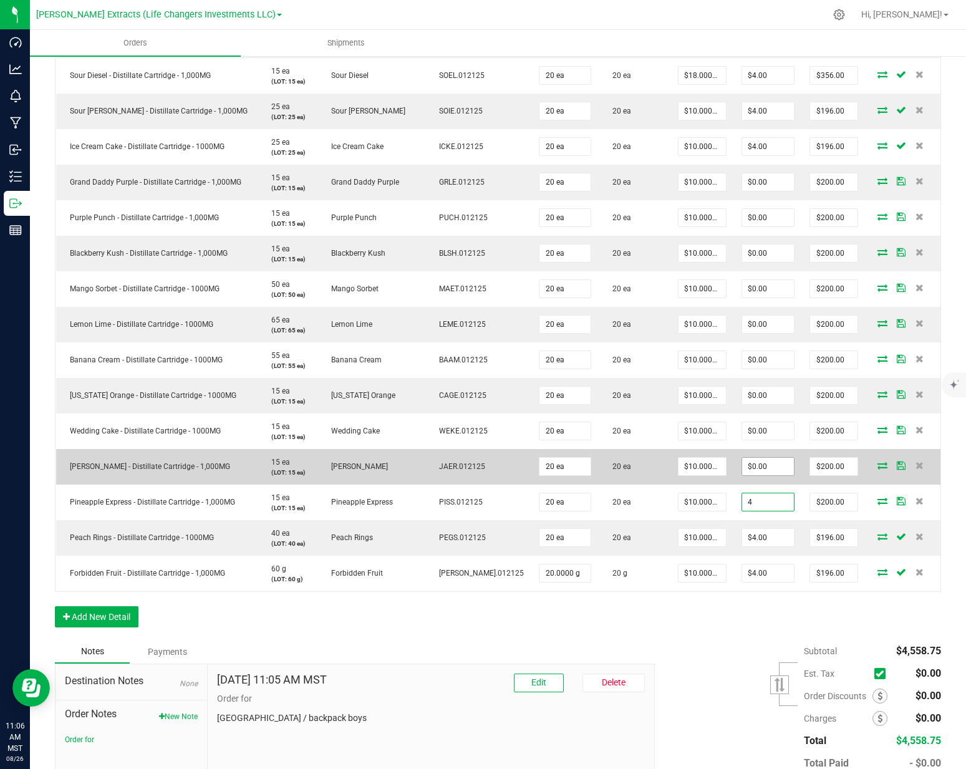
type input "4"
type input "0"
type input "$4.00"
type input "$196.00"
click at [742, 458] on input "0" at bounding box center [768, 466] width 52 height 17
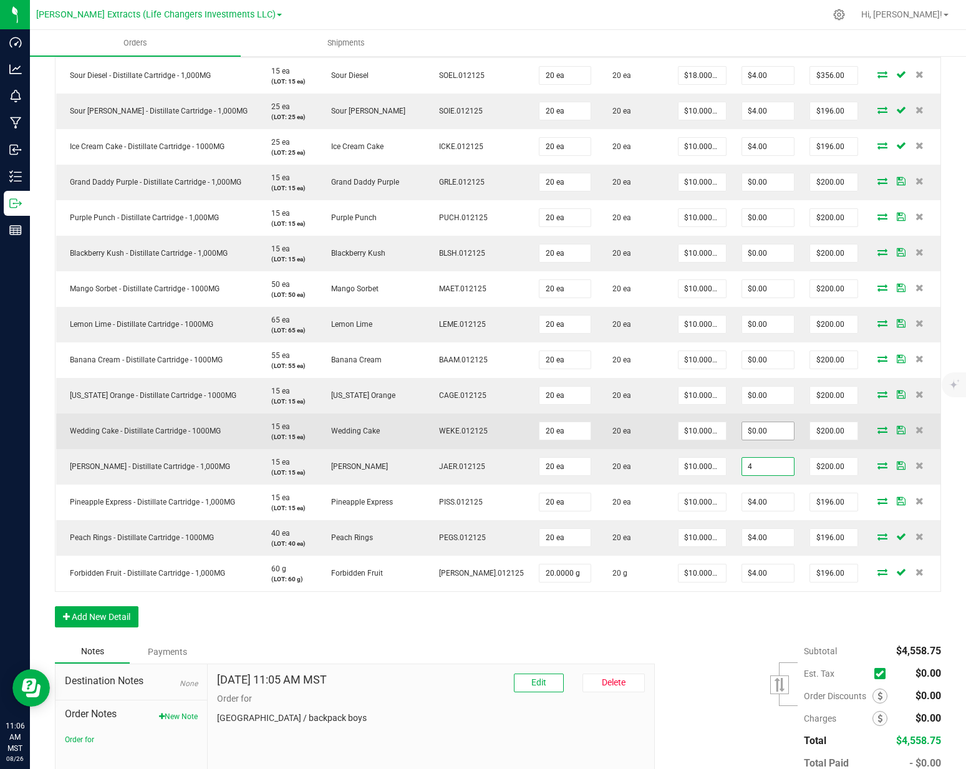
type input "4"
type input "0"
type input "$4.00"
type input "$196.00"
click at [742, 423] on input "0" at bounding box center [768, 430] width 52 height 17
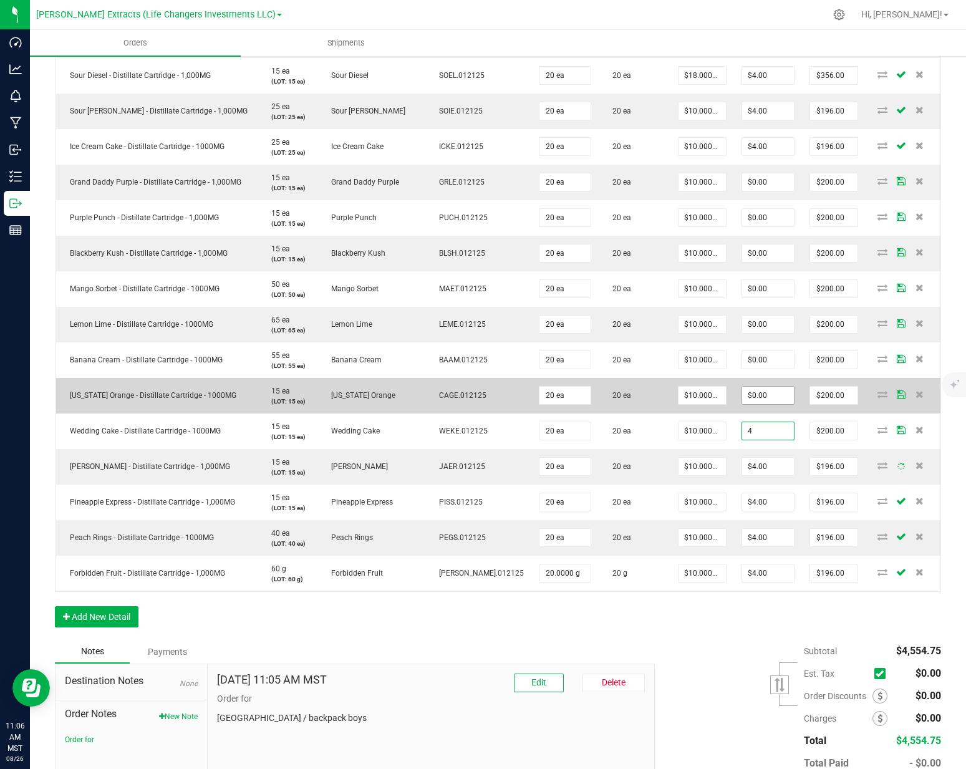
type input "4"
type input "0"
type input "$4.00"
type input "$196.00"
click at [742, 387] on input "0" at bounding box center [768, 395] width 52 height 17
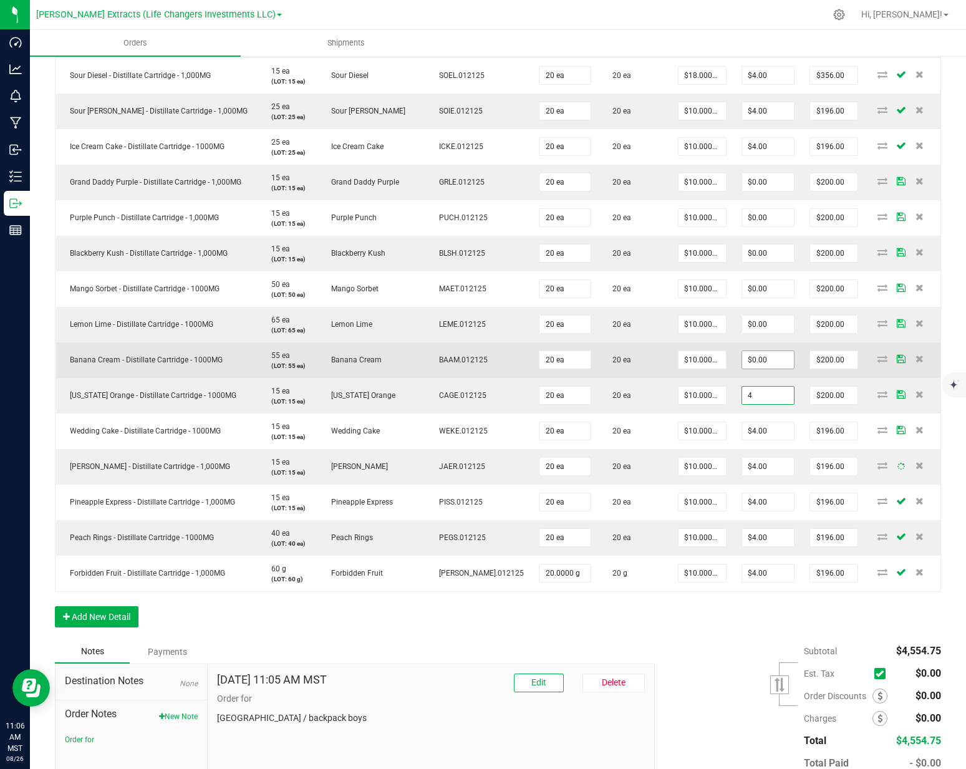
type input "4"
type input "0"
type input "$4.00"
type input "$196.00"
click at [744, 351] on input "0" at bounding box center [768, 359] width 52 height 17
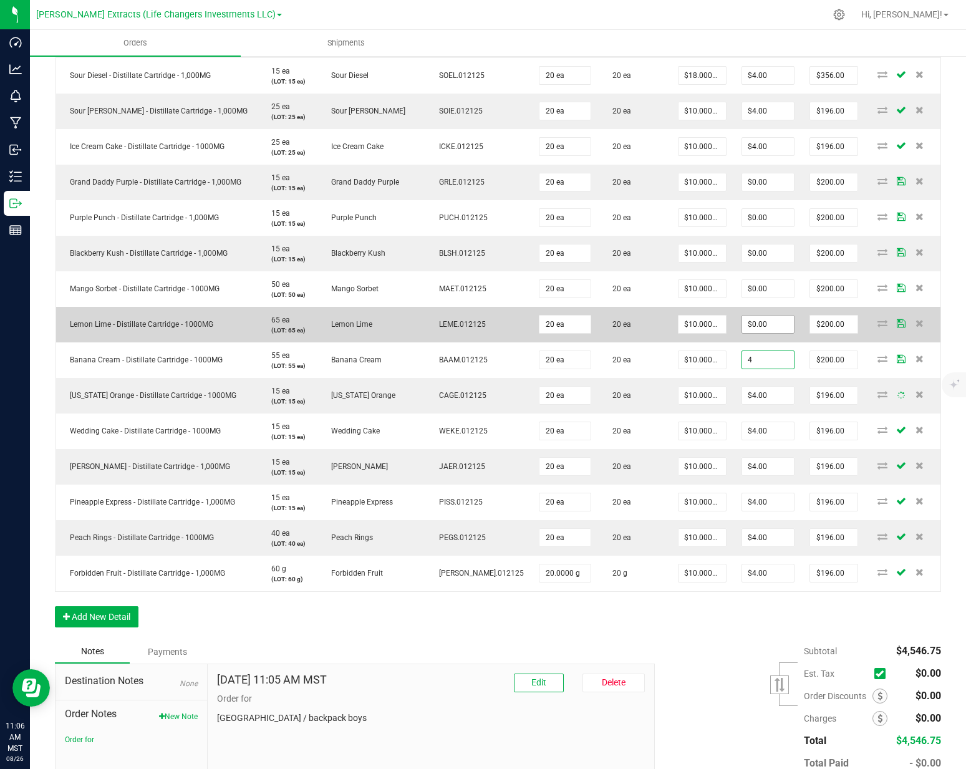
type input "4"
type input "0"
type input "$4.00"
type input "$196.00"
click at [744, 315] on input "0" at bounding box center [768, 323] width 52 height 17
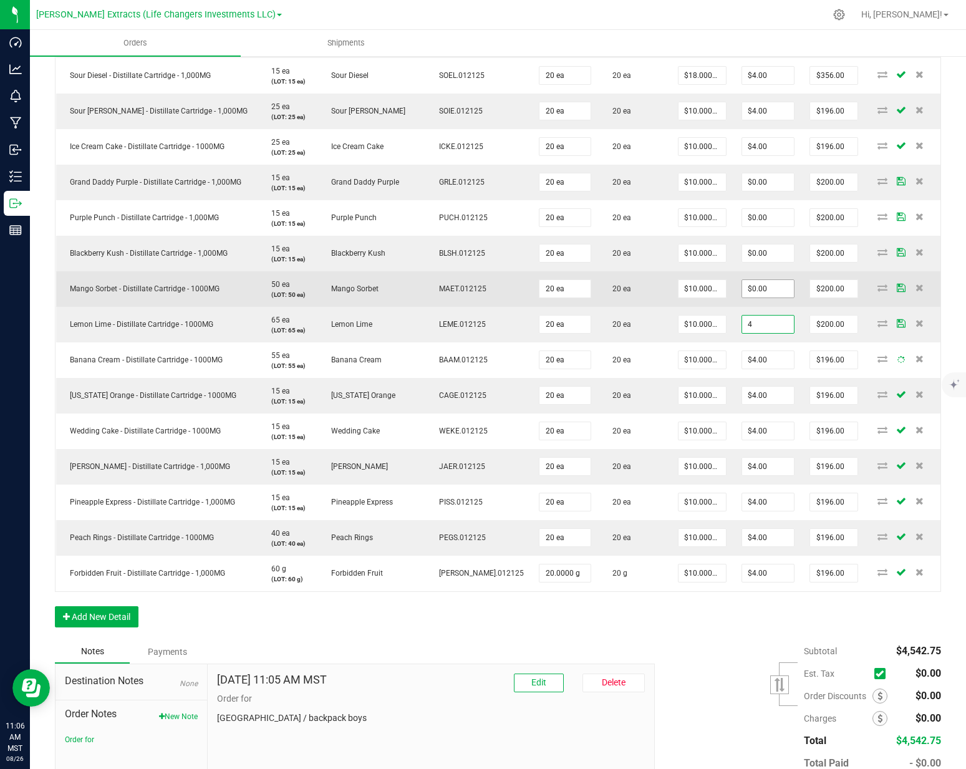
type input "4"
type input "0"
type input "$4.00"
type input "$196.00"
click at [744, 282] on input "0" at bounding box center [768, 288] width 52 height 17
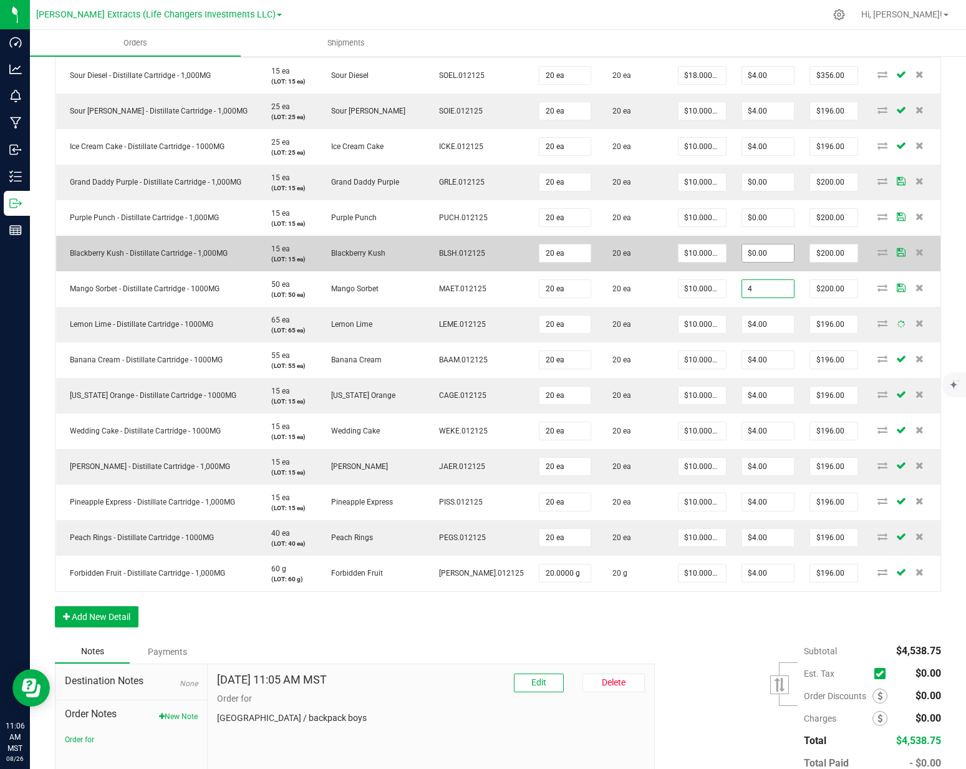
type input "4"
type input "0"
type input "$4.00"
type input "$196.00"
click at [746, 244] on input "0" at bounding box center [768, 252] width 52 height 17
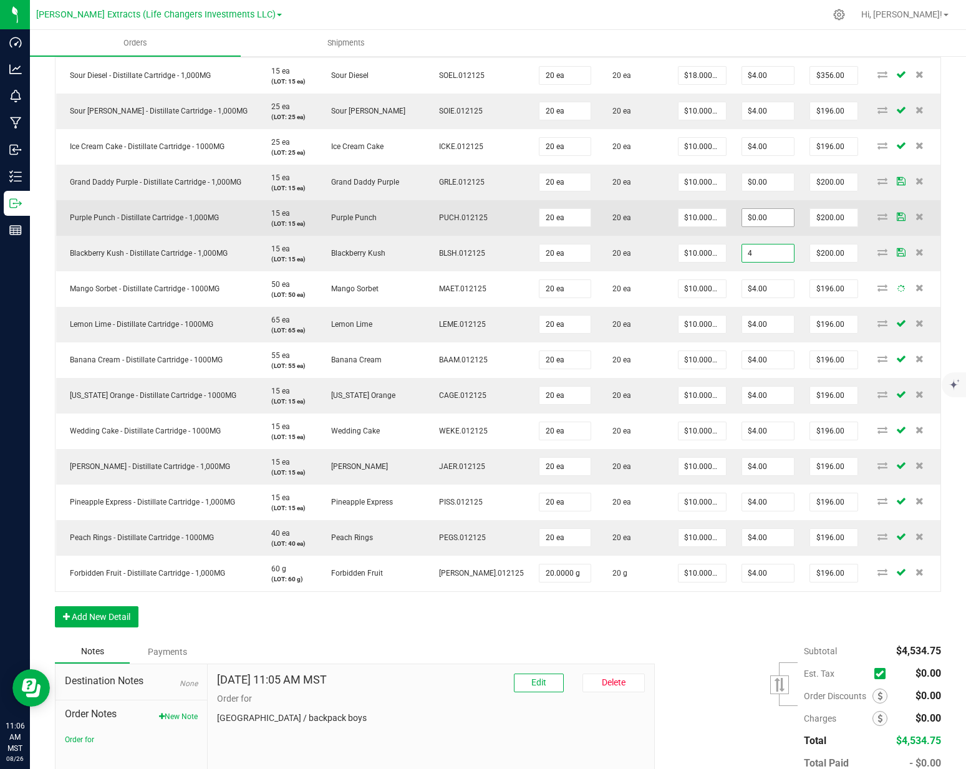
type input "4"
type input "0"
type input "$4.00"
type input "$196.00"
drag, startPoint x: 753, startPoint y: 206, endPoint x: 752, endPoint y: 199, distance: 7.6
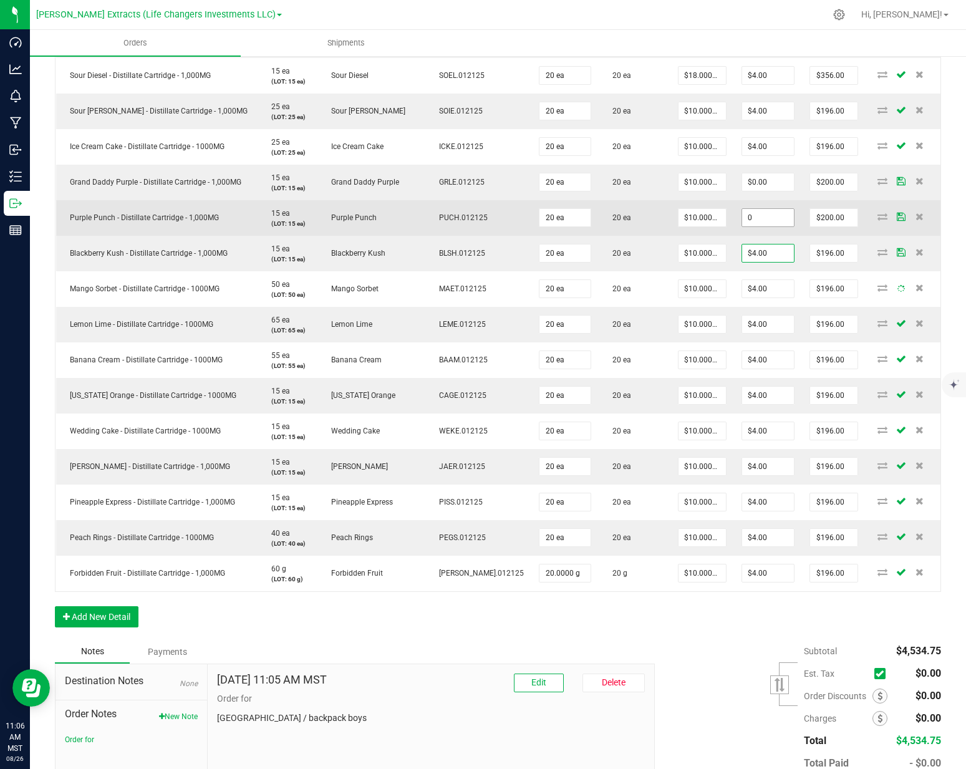
click at [753, 209] on input "0" at bounding box center [768, 217] width 52 height 17
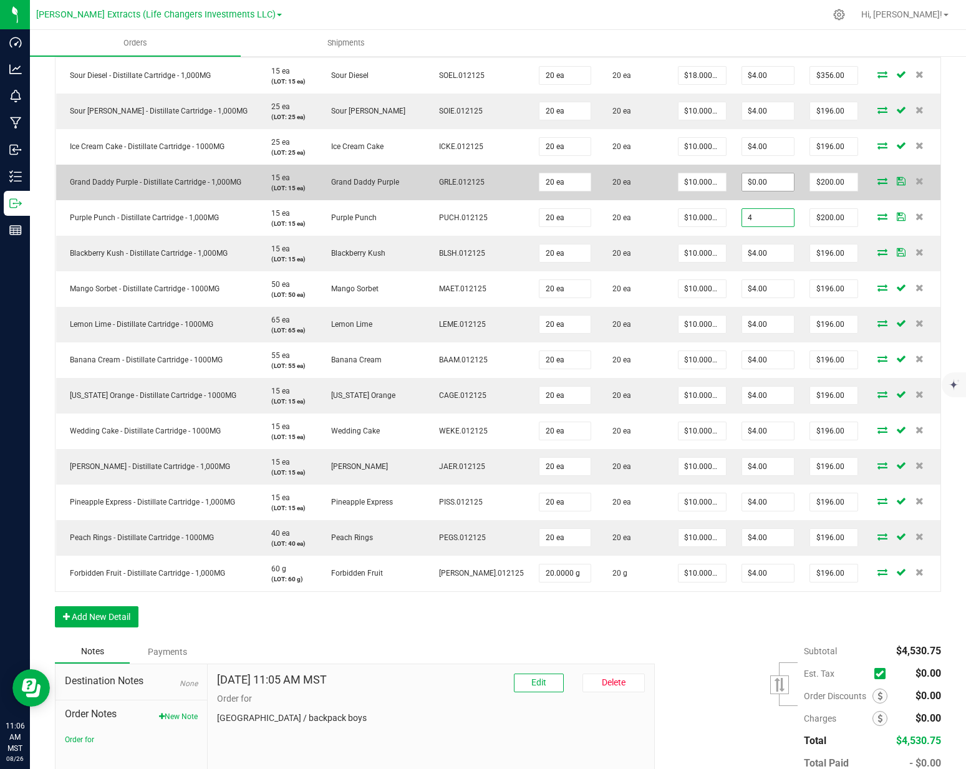
type input "4"
type input "0"
type input "$4.00"
type input "$196.00"
click at [752, 173] on input "0" at bounding box center [768, 181] width 52 height 17
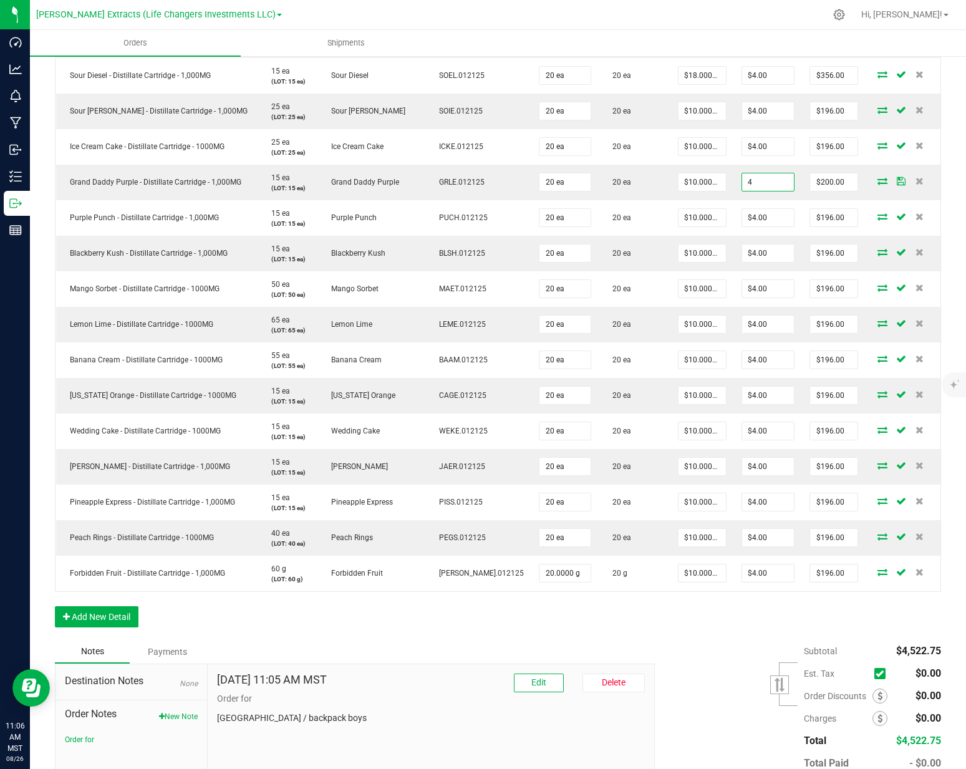
type input "$4.00"
type input "$196.00"
click at [726, 625] on div "Order Details Print All Labels Item Sellable Strain Lot Number Qty Ordered Qty …" at bounding box center [498, 66] width 886 height 1146
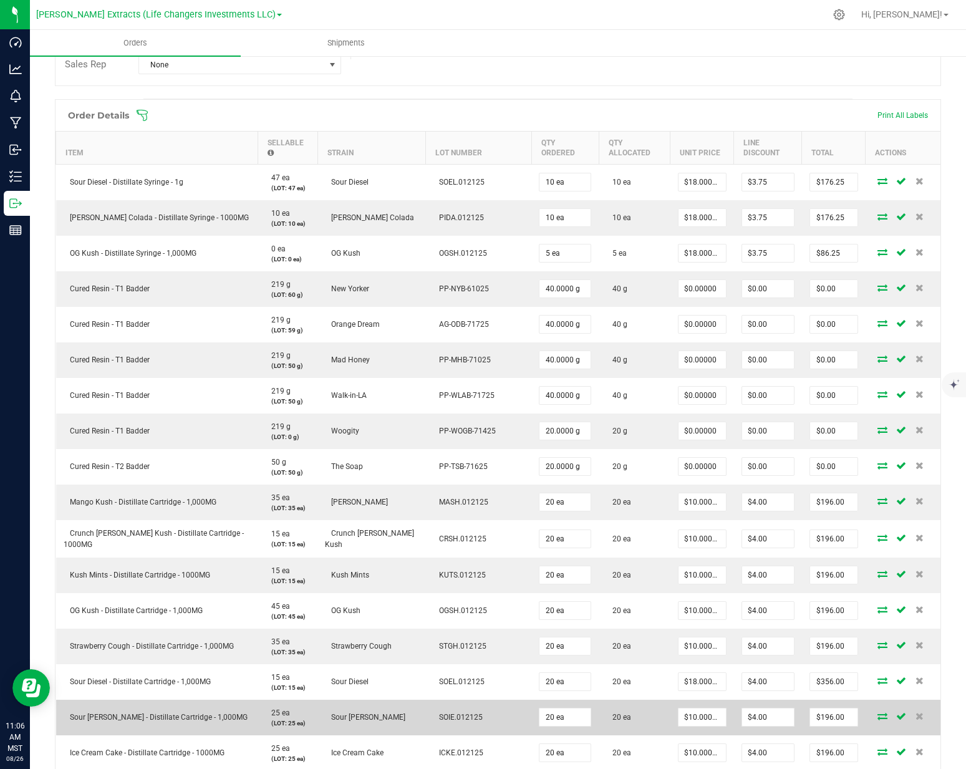
scroll to position [0, 0]
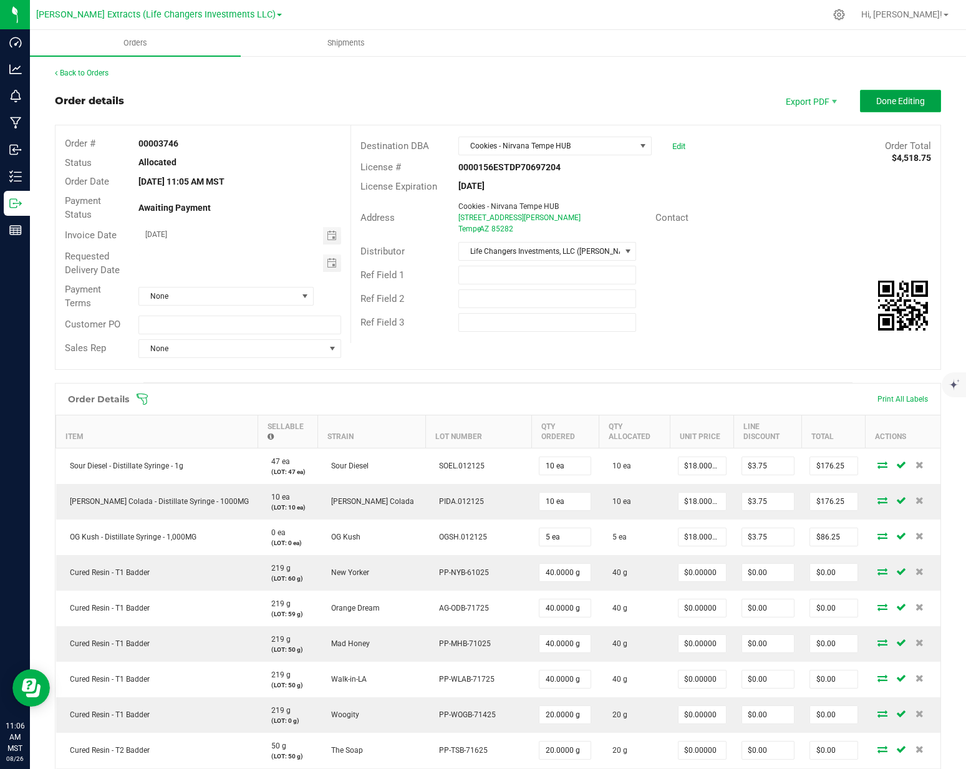
click at [898, 100] on span "Done Editing" at bounding box center [900, 101] width 49 height 10
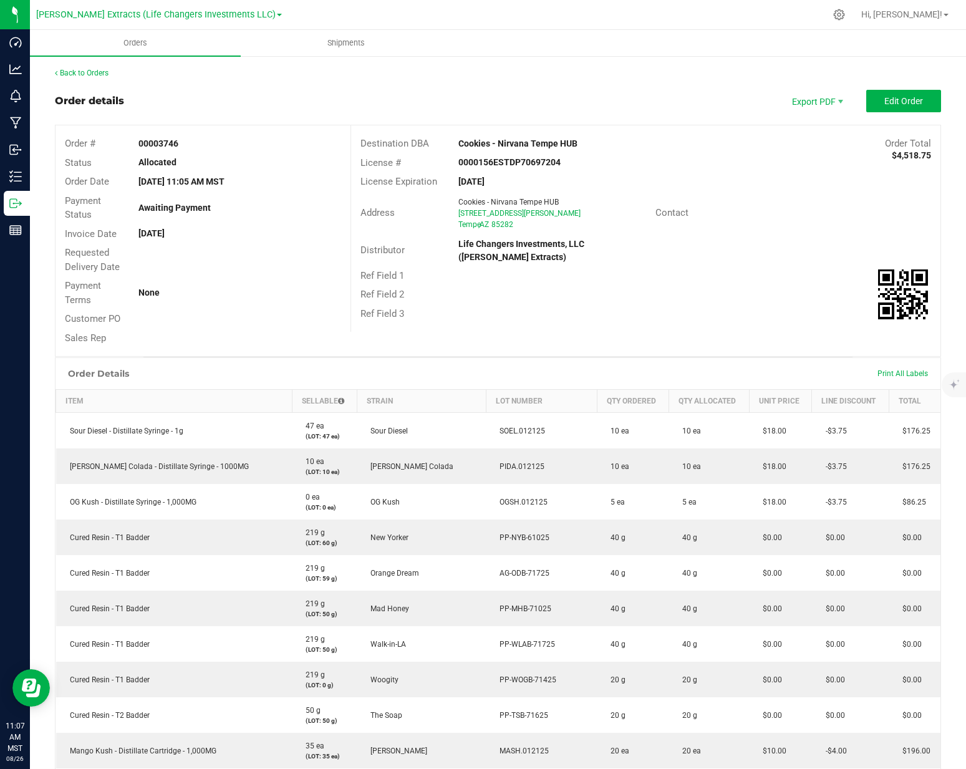
click at [811, 276] on div "Ref Field 1" at bounding box center [645, 275] width 589 height 19
click at [902, 103] on span "Edit Order" at bounding box center [903, 101] width 39 height 10
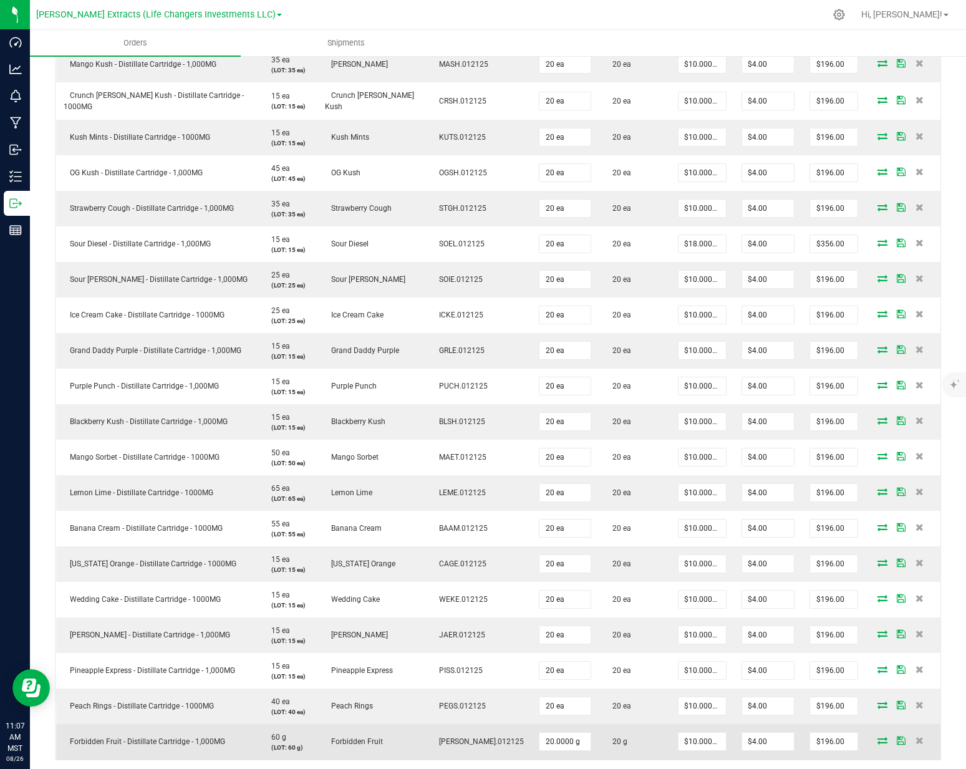
scroll to position [802, 0]
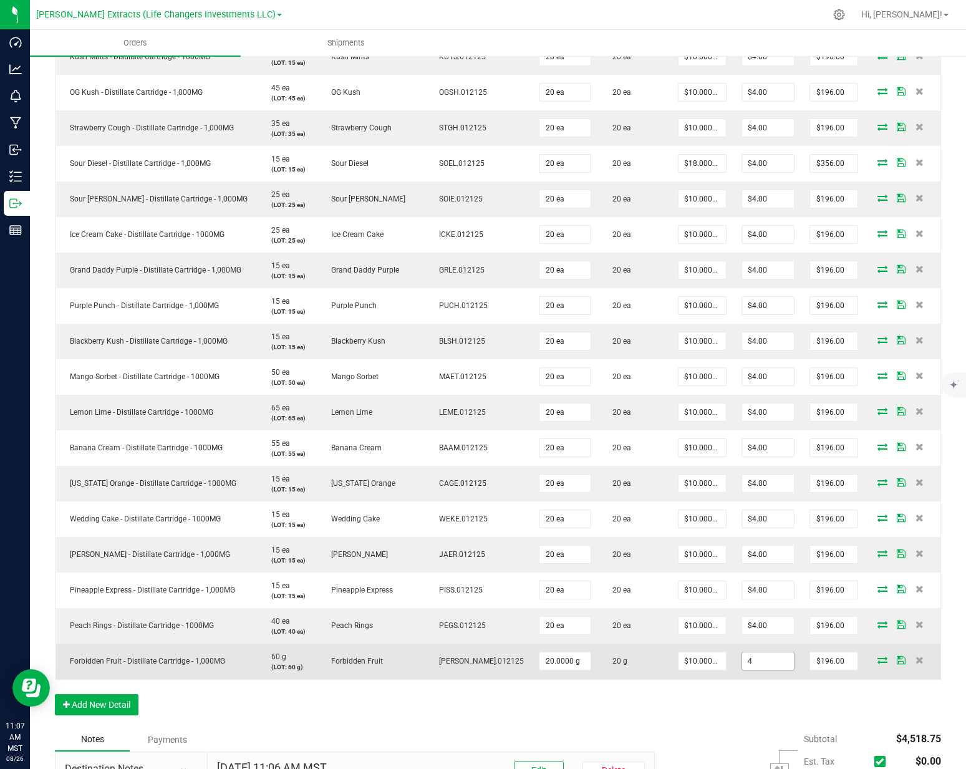
click at [748, 652] on input "4" at bounding box center [768, 660] width 52 height 17
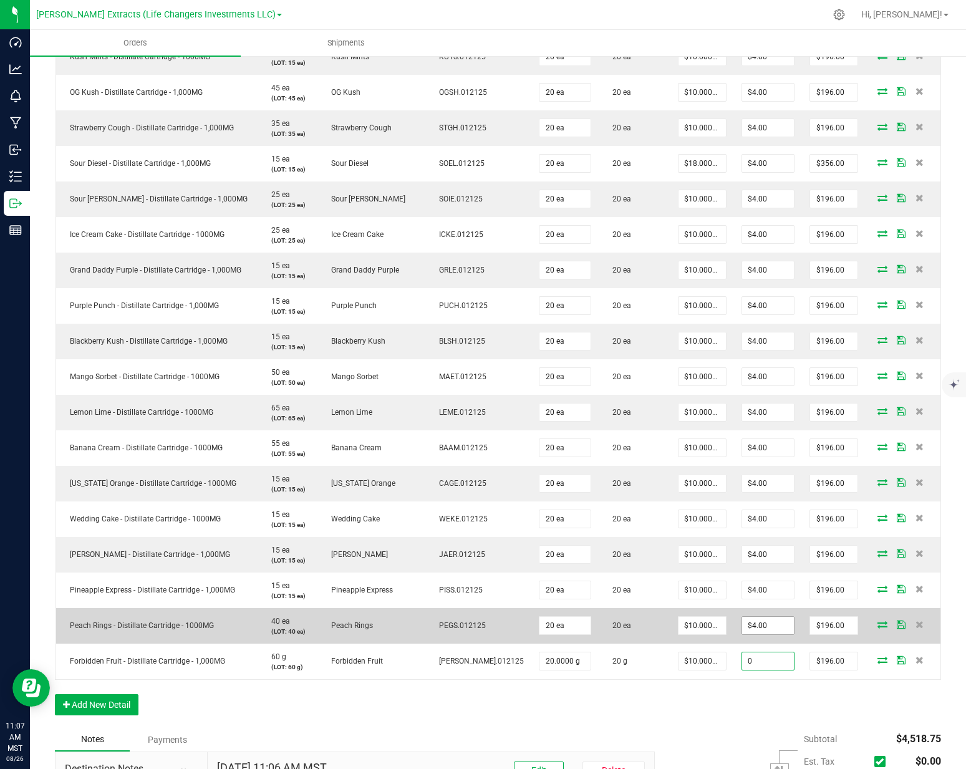
type input "0"
type input "4"
type input "$0.00"
type input "$200.00"
click at [749, 617] on input "4" at bounding box center [768, 625] width 52 height 17
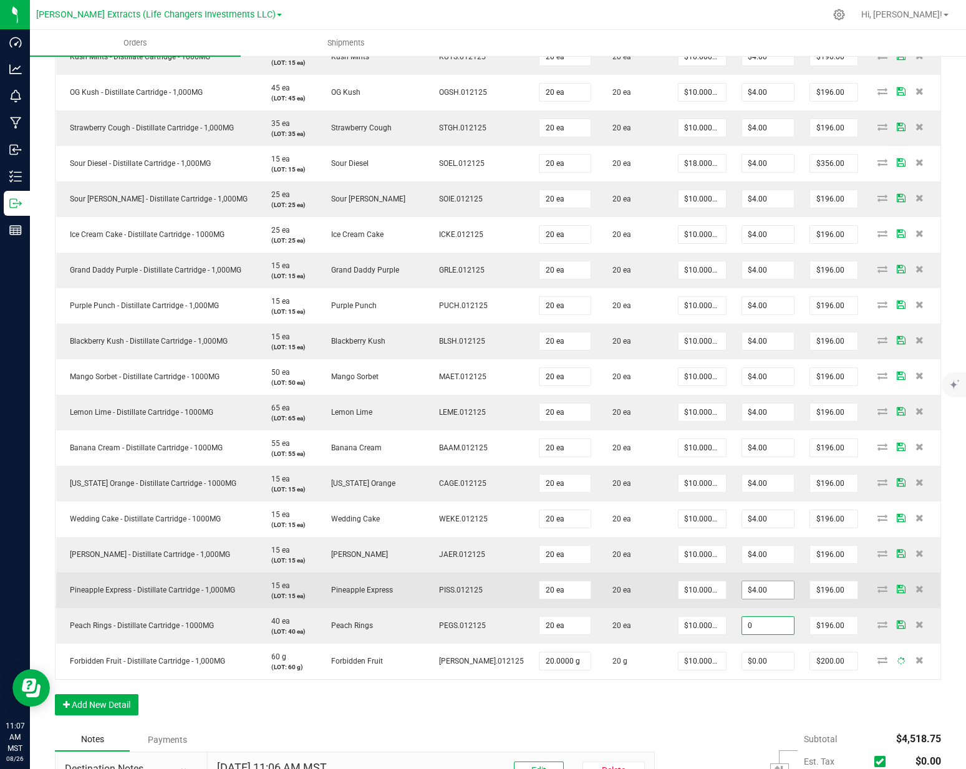
type input "0"
type input "4"
type input "$0.00"
type input "$200.00"
click at [749, 581] on input "4" at bounding box center [768, 589] width 52 height 17
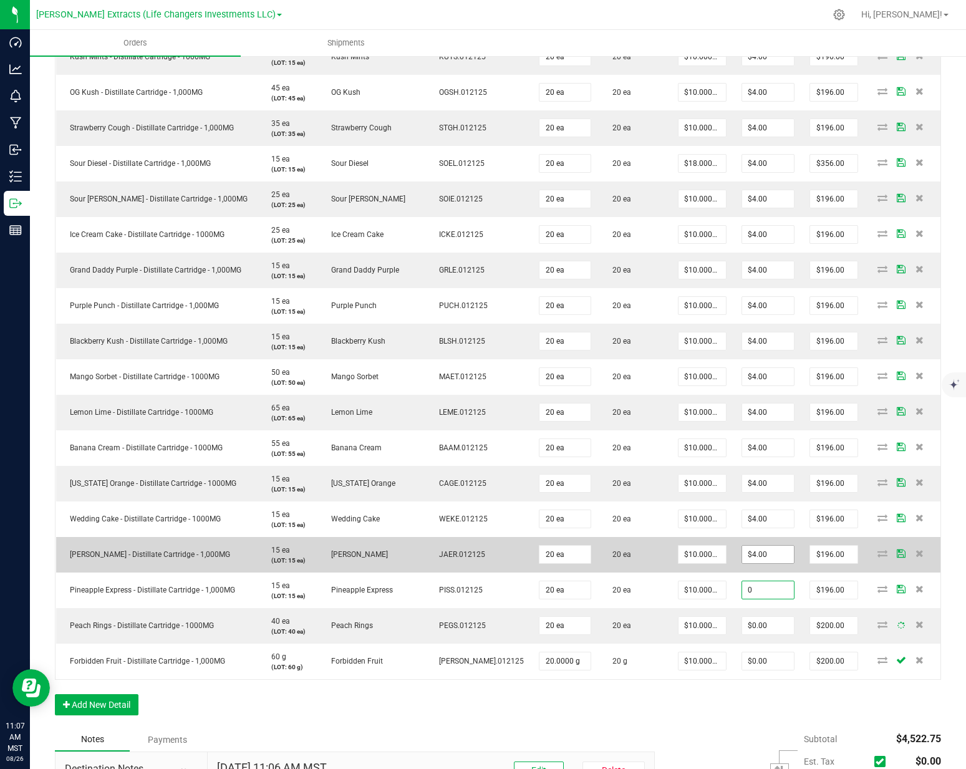
type input "0"
type input "4"
type input "$0.00"
type input "$200.00"
click at [746, 545] on input "4" at bounding box center [768, 553] width 52 height 17
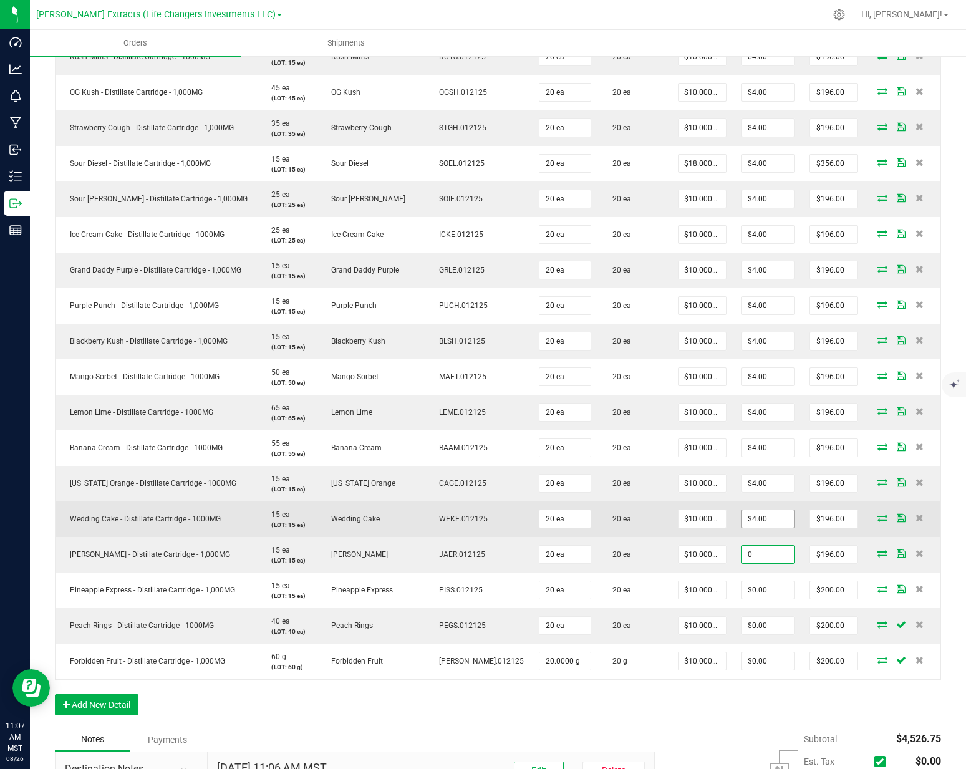
type input "0"
type input "4"
type input "$0.00"
type input "$200.00"
click at [746, 511] on input "4" at bounding box center [768, 518] width 52 height 17
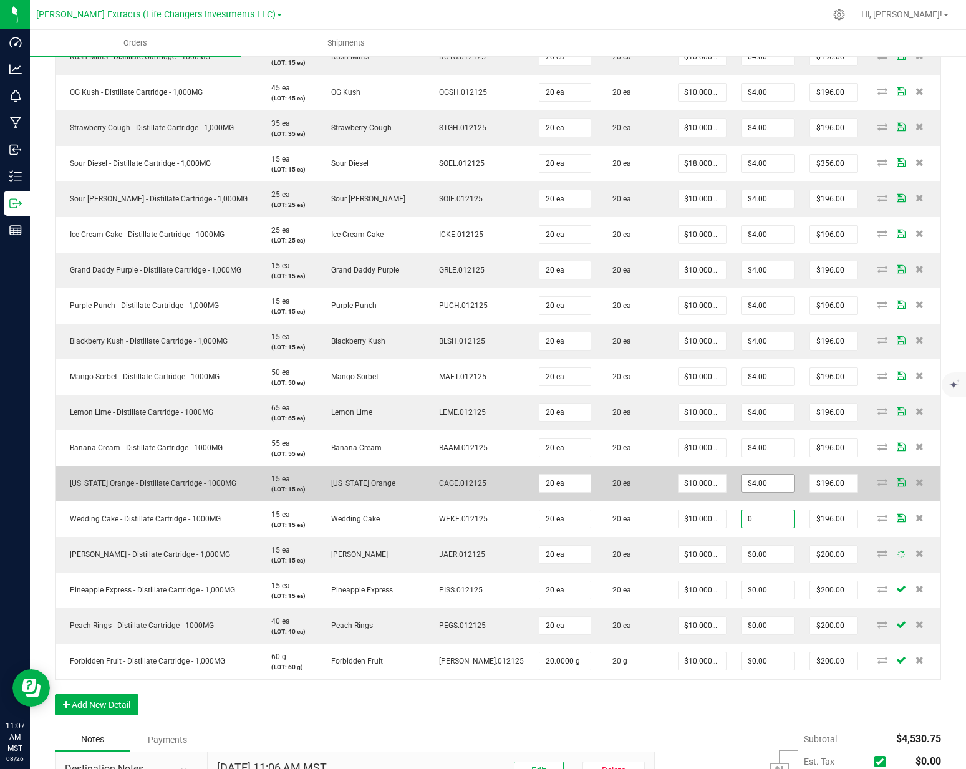
type input "0"
type input "4"
type input "$0.00"
type input "$200.00"
click at [742, 476] on input "4" at bounding box center [768, 482] width 52 height 17
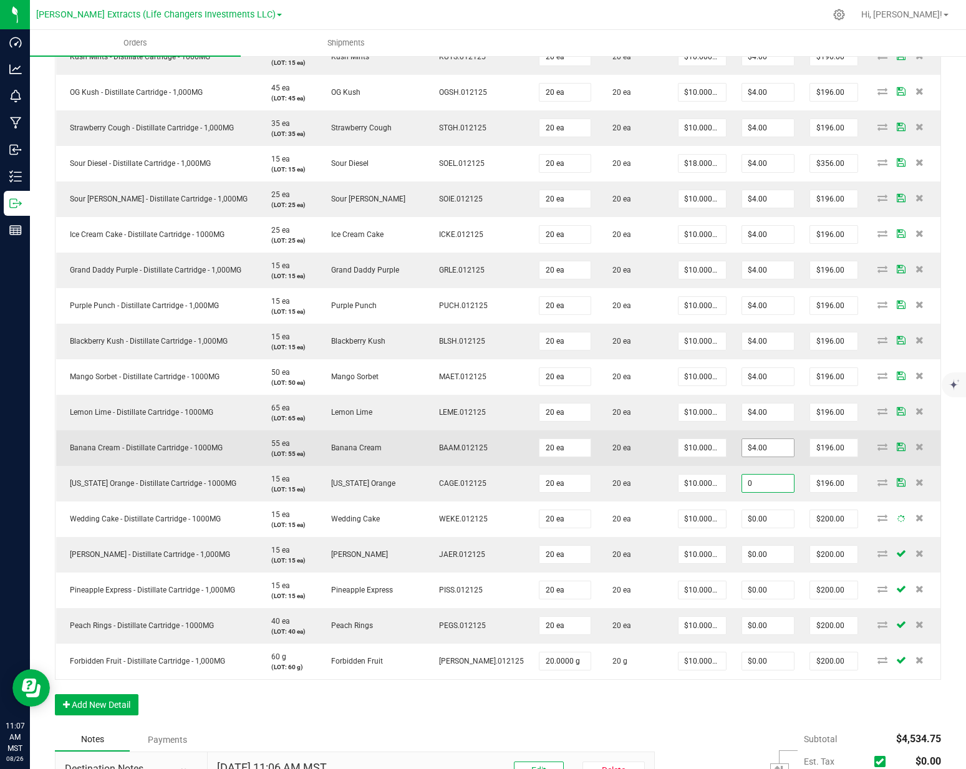
type input "0"
type input "4"
type input "$0.00"
type input "$200.00"
click at [745, 439] on input "4" at bounding box center [768, 447] width 52 height 17
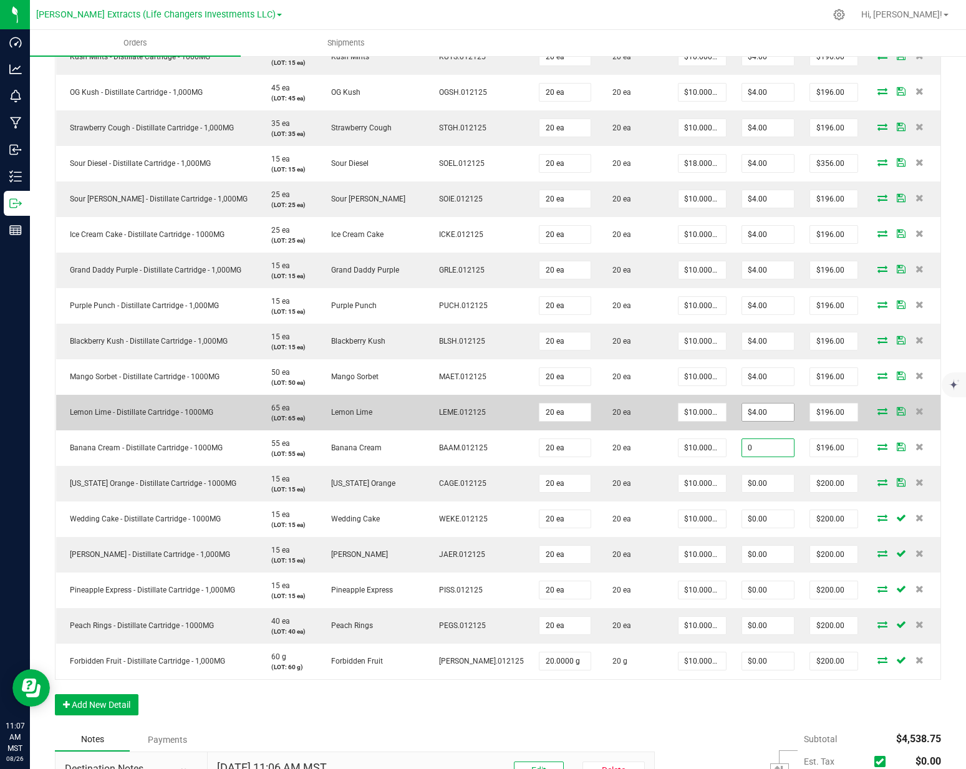
type input "0"
type input "4"
type input "$0.00"
type input "$200.00"
click at [744, 403] on input "4" at bounding box center [768, 411] width 52 height 17
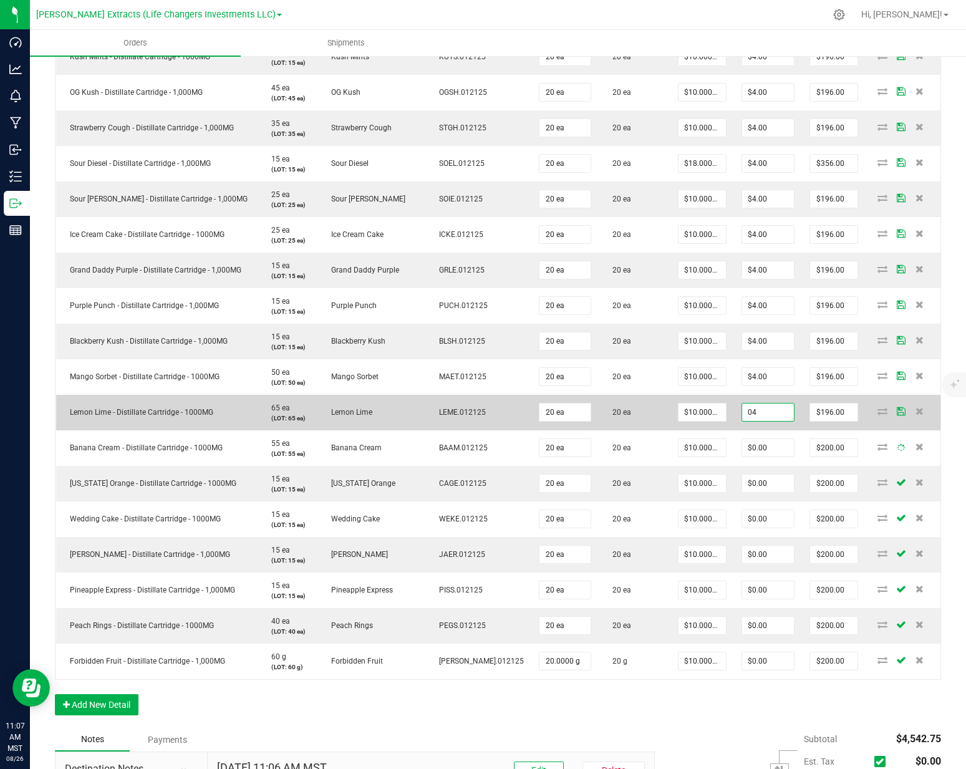
click at [742, 403] on input "04" at bounding box center [768, 411] width 52 height 17
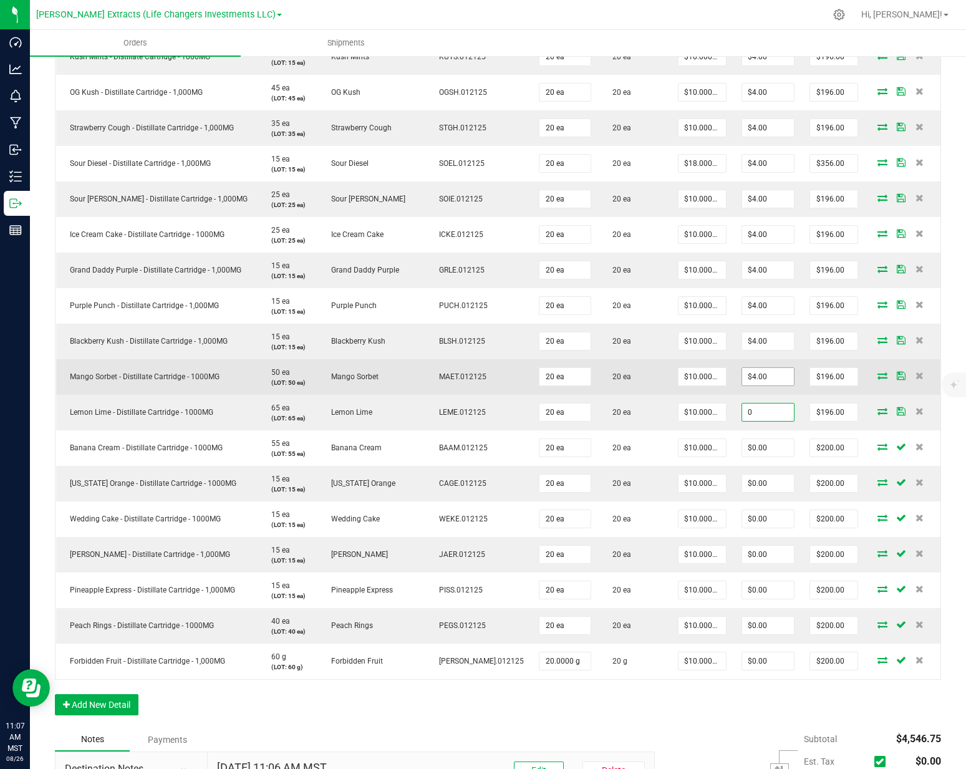
type input "0"
type input "4"
type input "$0.00"
type input "$200.00"
click at [749, 368] on input "4" at bounding box center [768, 376] width 52 height 17
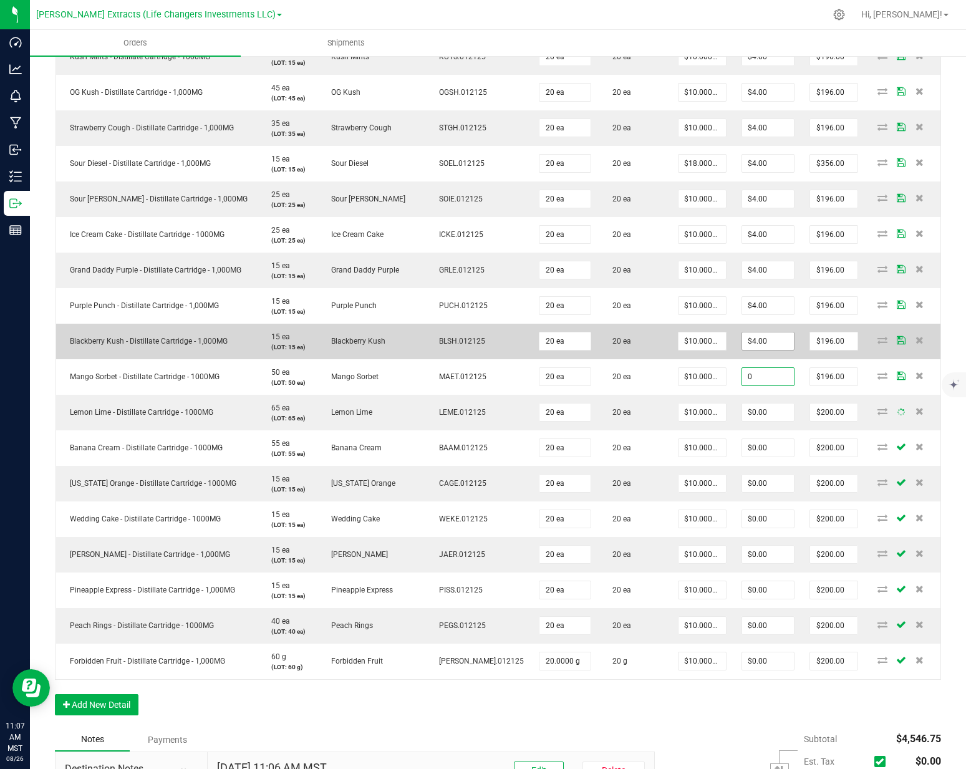
type input "0"
type input "4"
type input "$0.00"
type input "$200.00"
click at [750, 332] on input "4" at bounding box center [768, 340] width 52 height 17
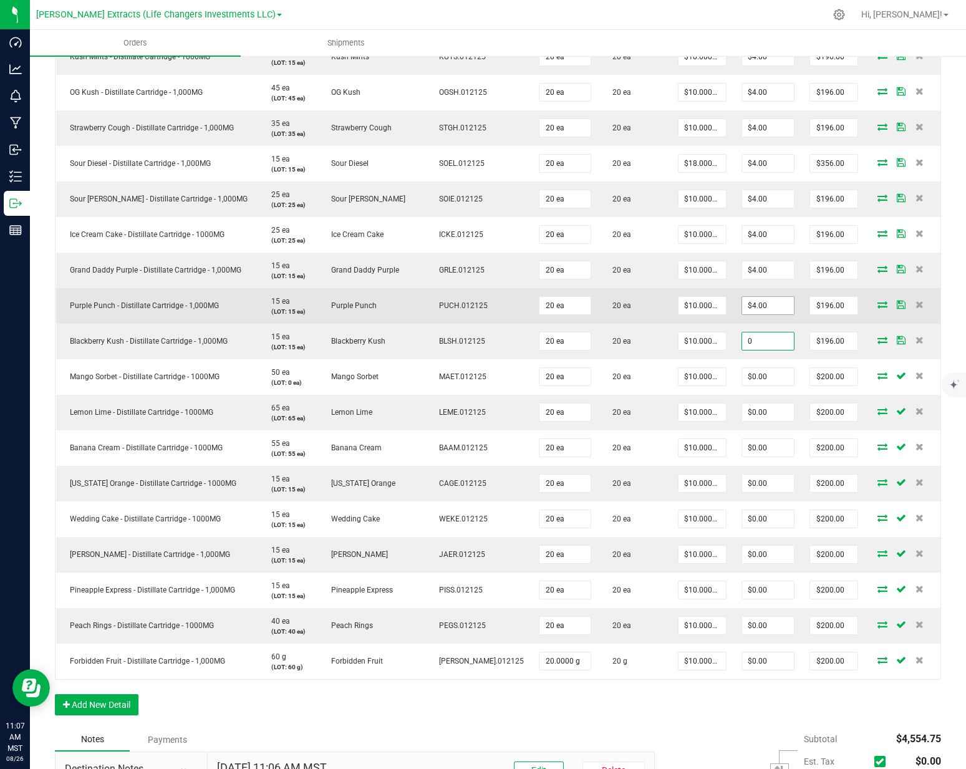
type input "0"
type input "4"
type input "$0.00"
type input "$200.00"
click at [751, 297] on input "4" at bounding box center [768, 305] width 52 height 17
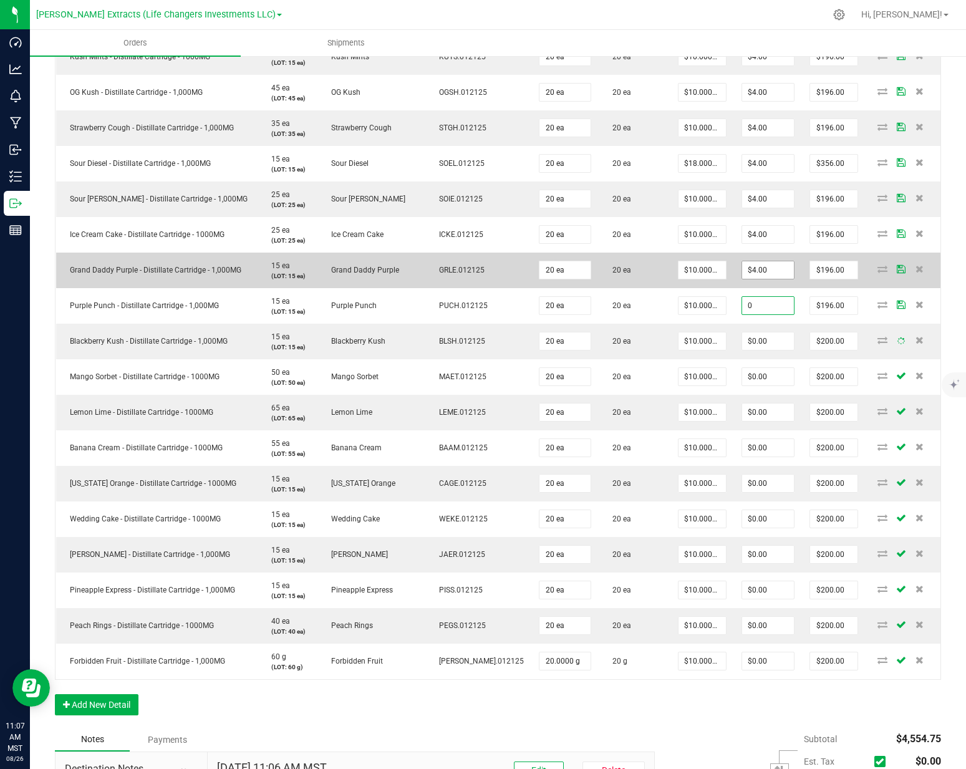
type input "0"
type input "4"
type input "$0.00"
type input "$200.00"
click at [752, 264] on input "4" at bounding box center [768, 269] width 52 height 17
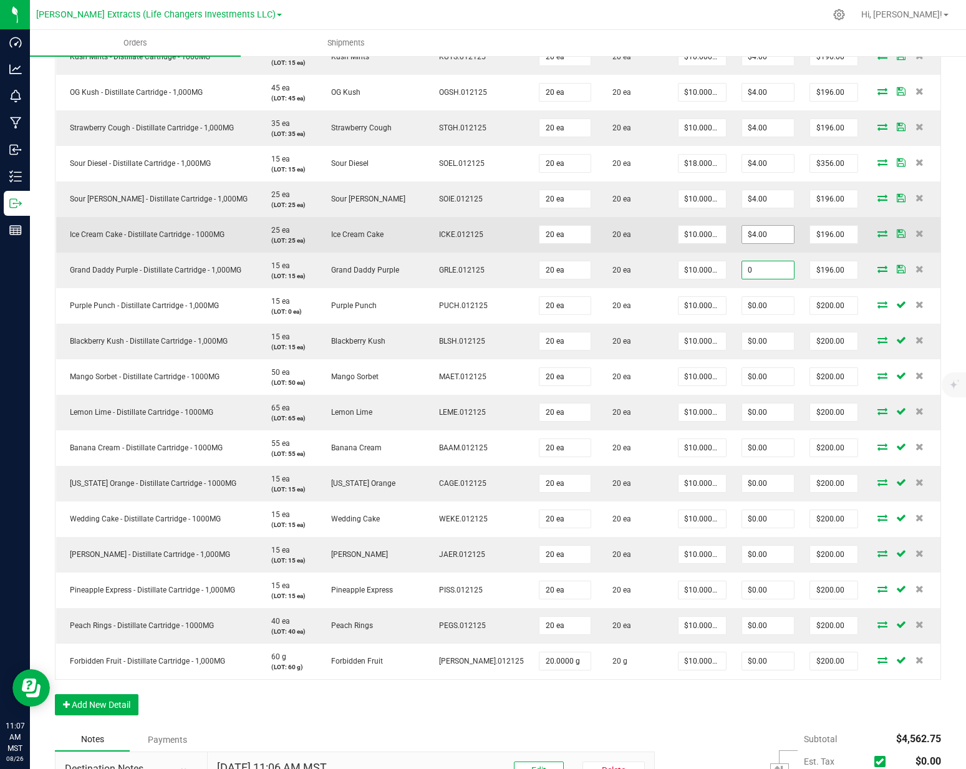
type input "0"
type input "4"
type input "$0.00"
type input "$200.00"
click at [754, 226] on input "4" at bounding box center [768, 234] width 52 height 17
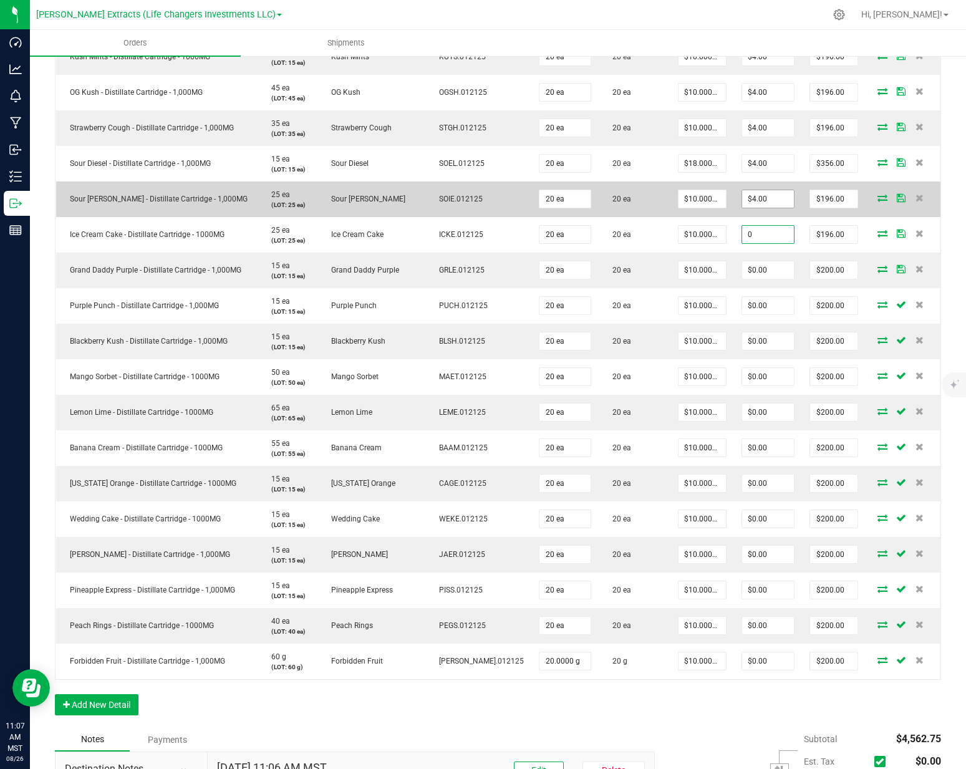
type input "0"
type input "4"
type input "$0.00"
type input "$200.00"
click at [750, 190] on input "4" at bounding box center [768, 198] width 52 height 17
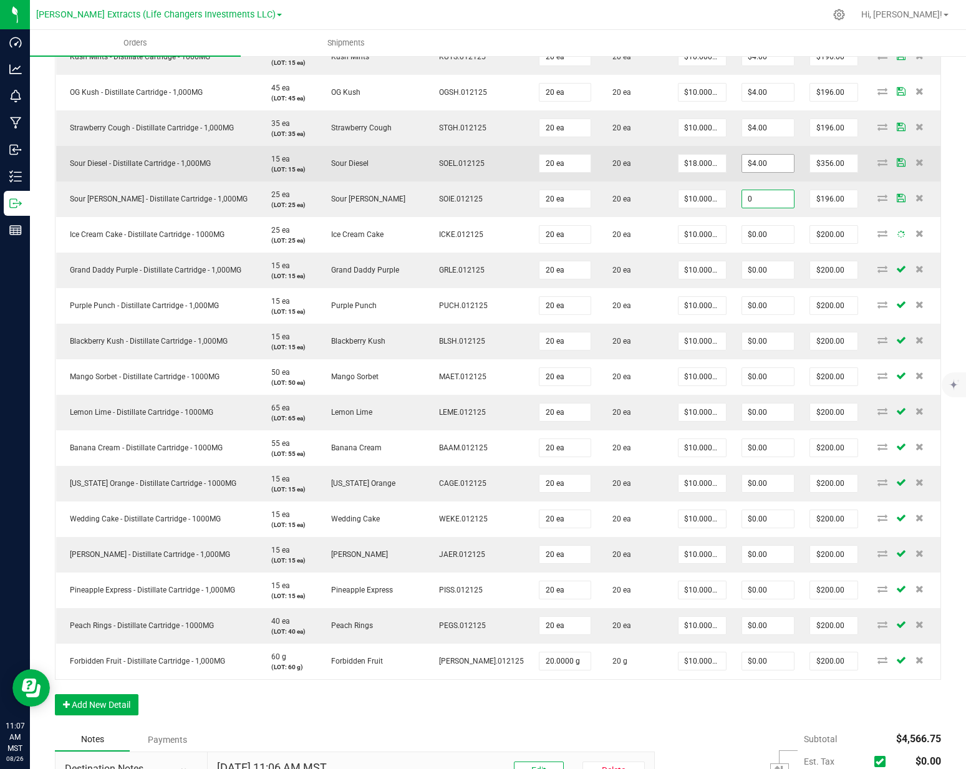
type input "0"
type input "4"
type input "$0.00"
type input "$200.00"
click at [749, 158] on input "4" at bounding box center [768, 163] width 52 height 17
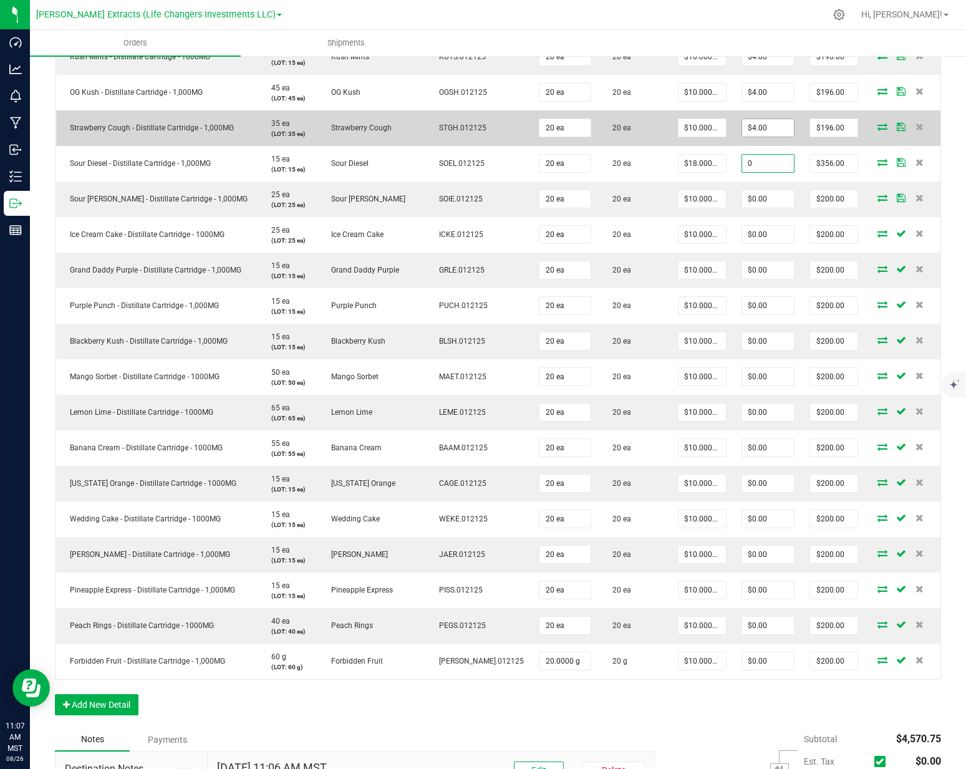
type input "0"
type input "4"
type input "$0.00"
type input "$360.00"
click at [747, 119] on input "0" at bounding box center [768, 127] width 52 height 17
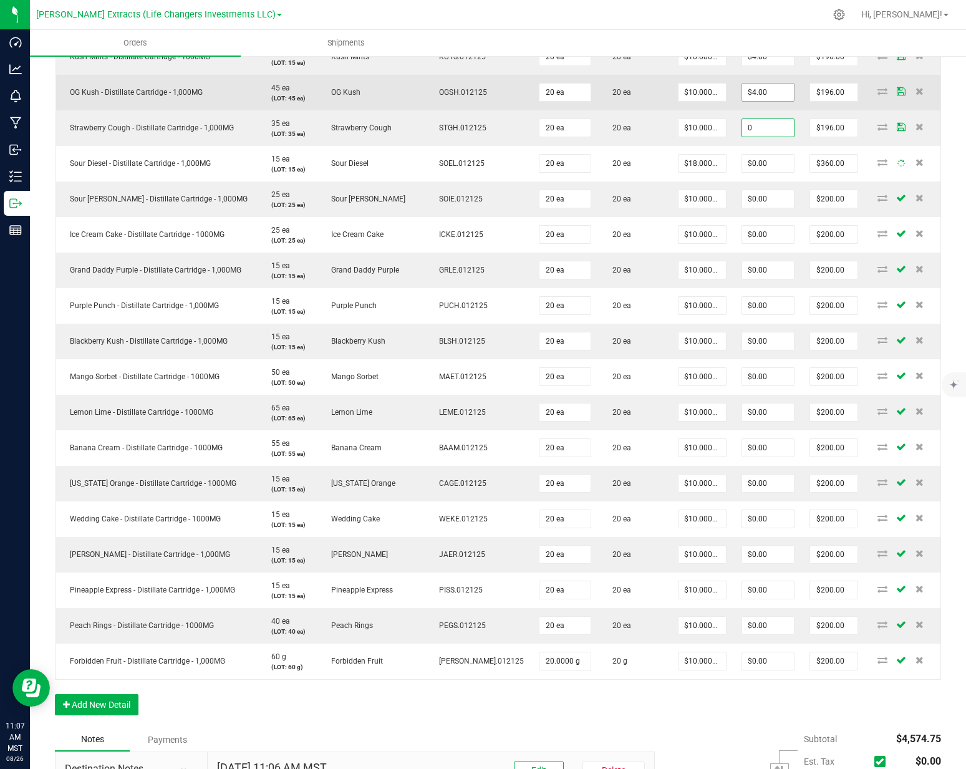
type input "0"
type input "4"
type input "$0.00"
type input "$200.00"
click at [746, 87] on input "0" at bounding box center [768, 92] width 52 height 17
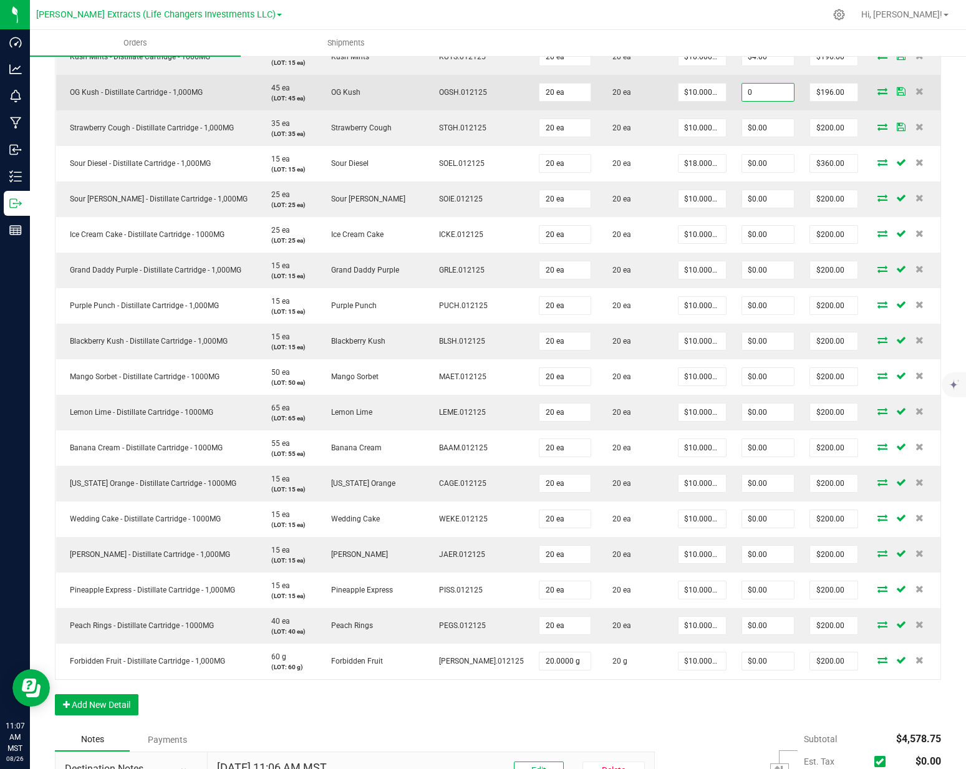
type input "$0.00"
type input "$200.00"
click at [751, 94] on td "$0.00" at bounding box center [768, 93] width 68 height 36
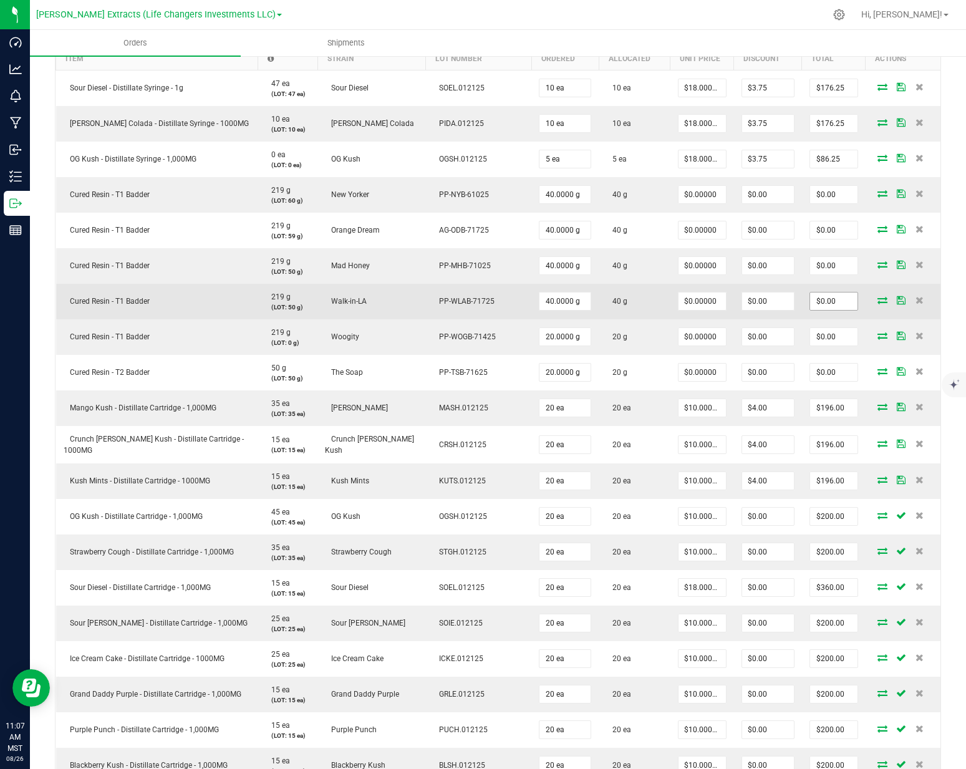
scroll to position [308, 0]
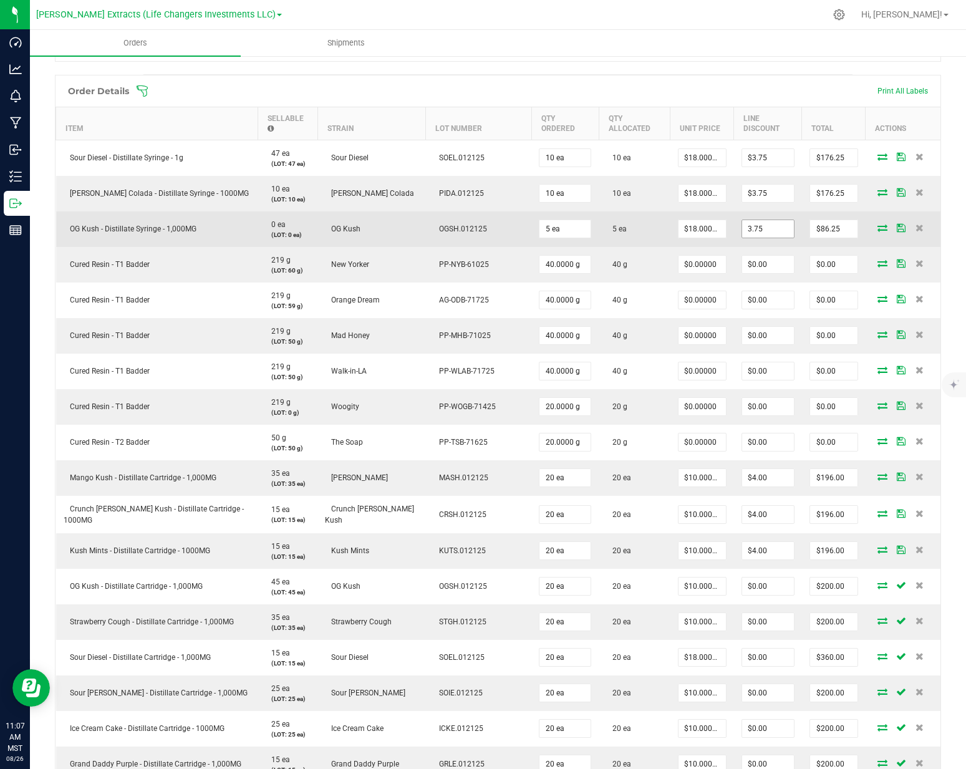
click at [752, 220] on input "3.75" at bounding box center [768, 228] width 52 height 17
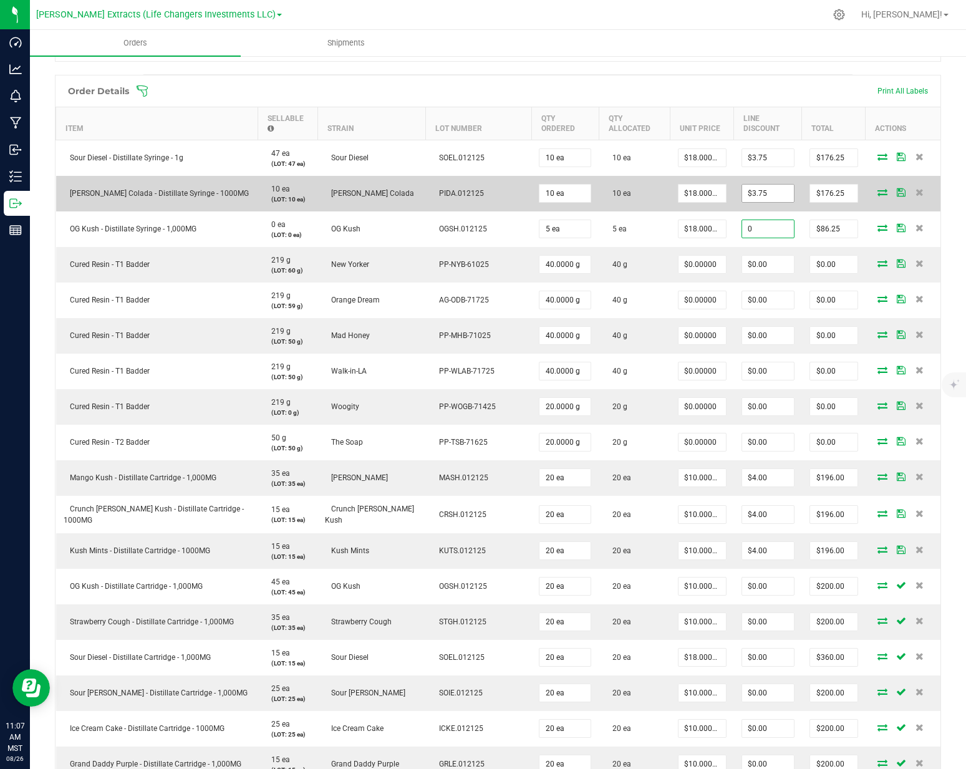
type input "0"
type input "3.75"
type input "$0.00"
type input "$90.00"
drag, startPoint x: 744, startPoint y: 185, endPoint x: 744, endPoint y: 176, distance: 9.4
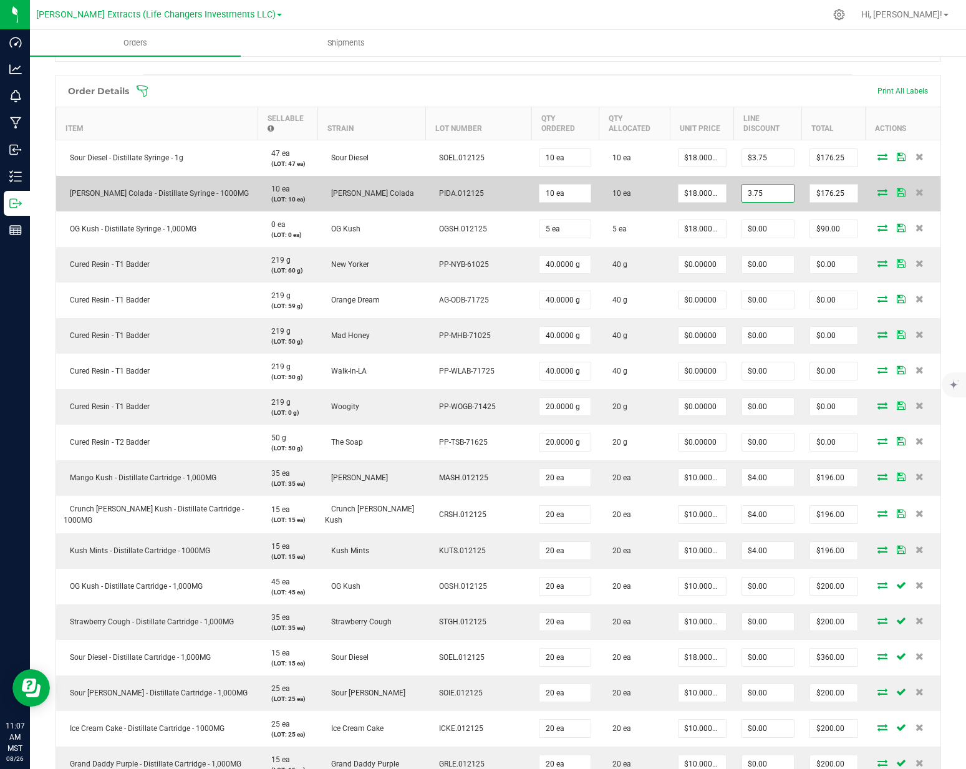
click at [744, 185] on input "3.75" at bounding box center [768, 193] width 52 height 17
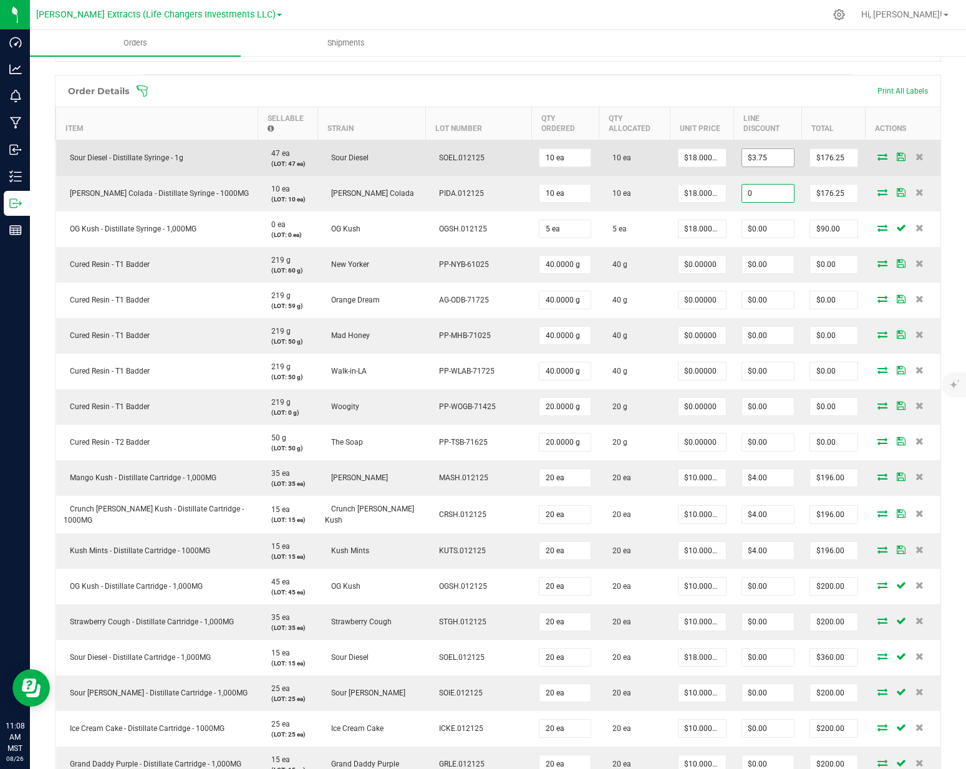
type input "0"
type input "3.75"
type input "$0.00"
type input "$180.00"
click at [746, 149] on input "3.75" at bounding box center [768, 157] width 52 height 17
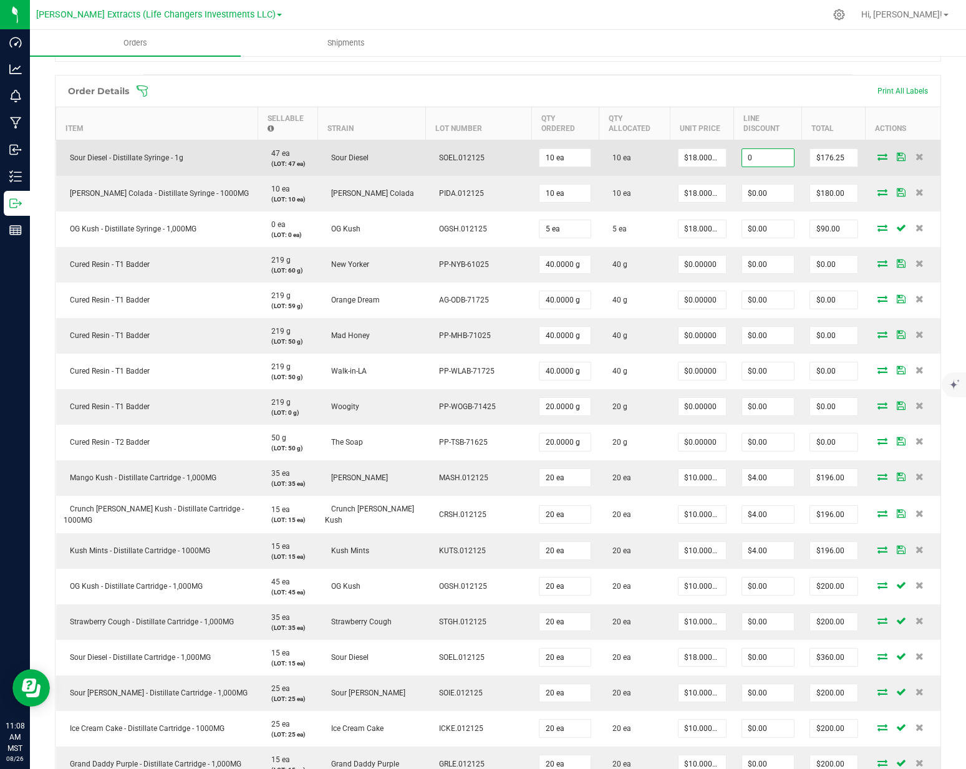
type input "$0.00"
type input "$180.00"
click at [742, 160] on td "$0.00" at bounding box center [768, 158] width 68 height 36
click at [678, 154] on input "18" at bounding box center [701, 157] width 47 height 17
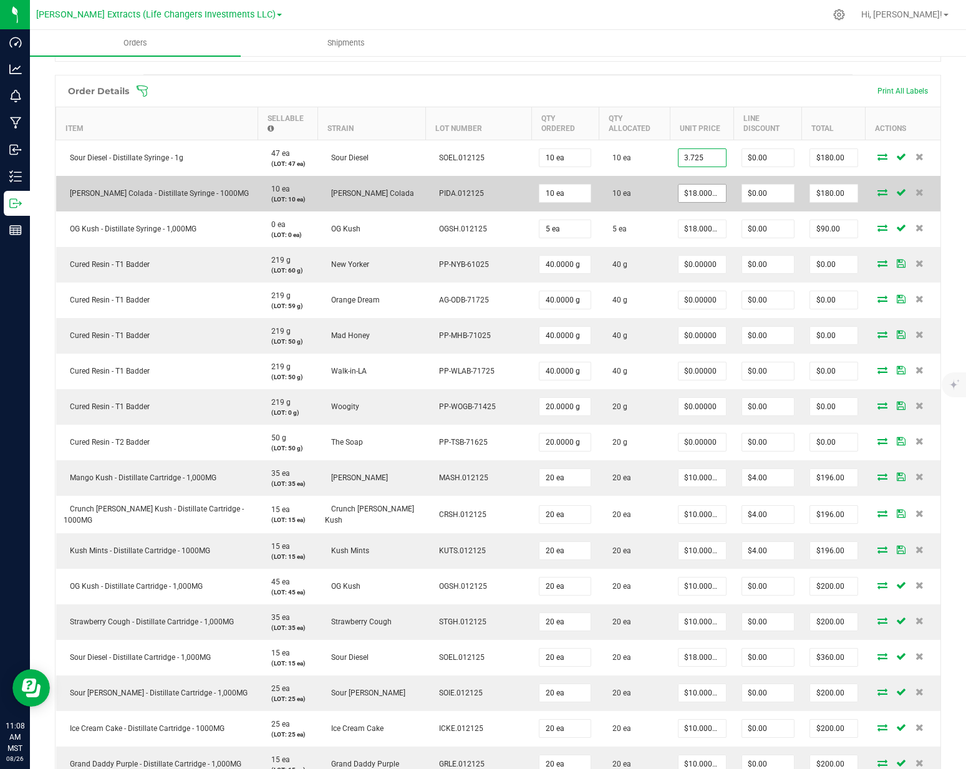
type input "3.725"
type input "18"
type input "$3.72500"
type input "$37.25"
click at [678, 186] on input "18" at bounding box center [701, 193] width 47 height 17
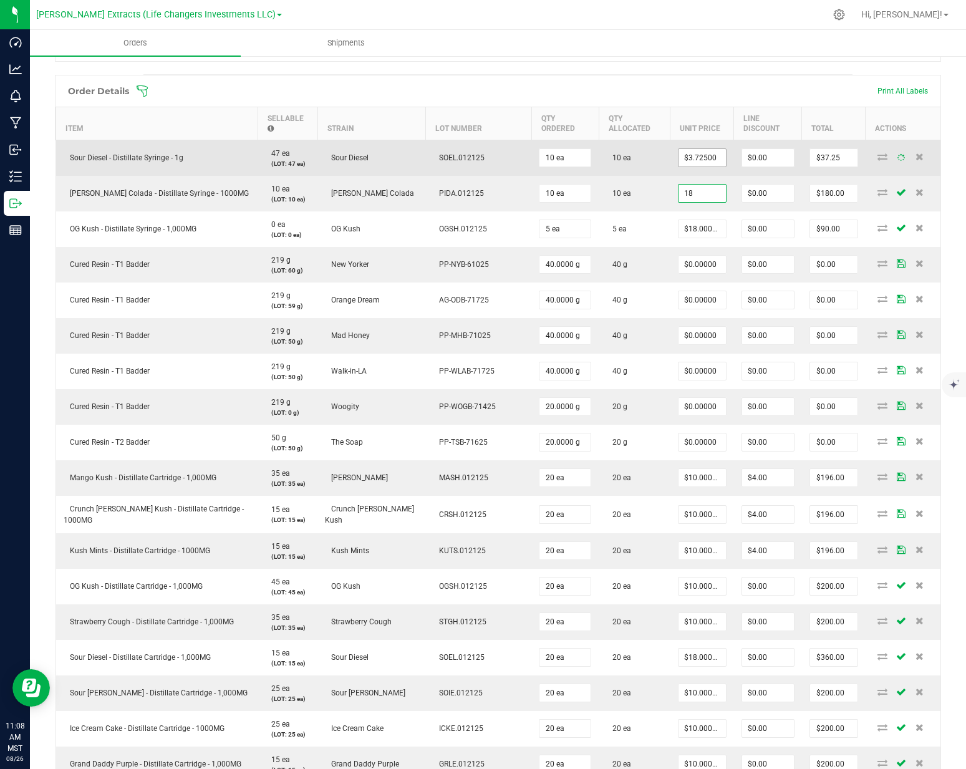
type input "$18.00000"
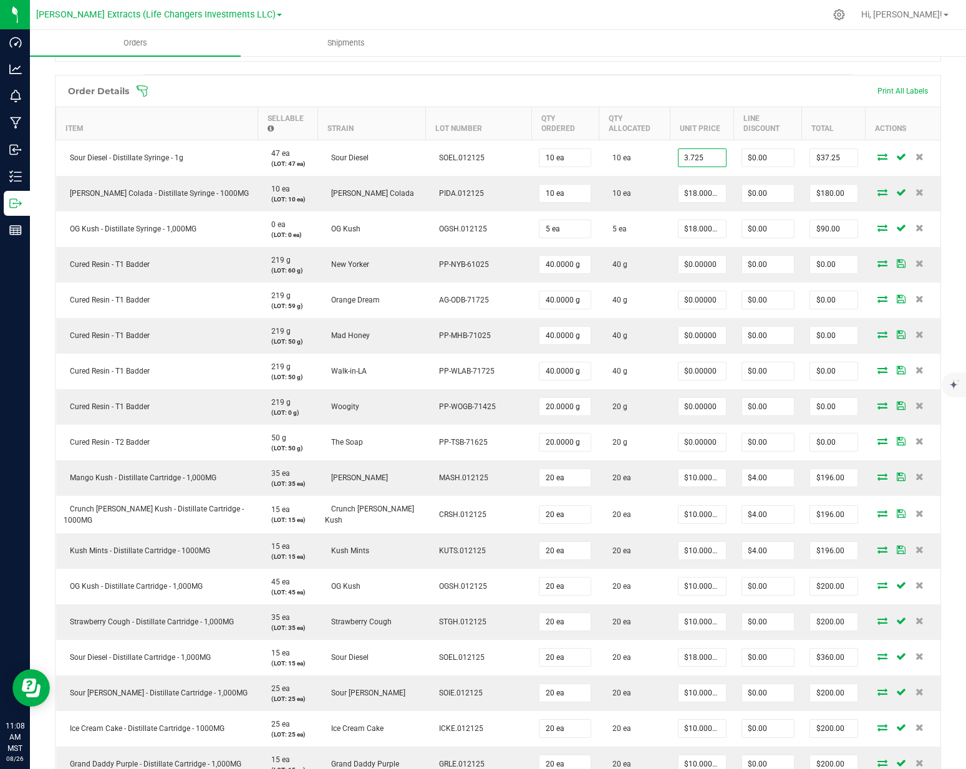
click at [678, 149] on input "3.725" at bounding box center [701, 157] width 47 height 17
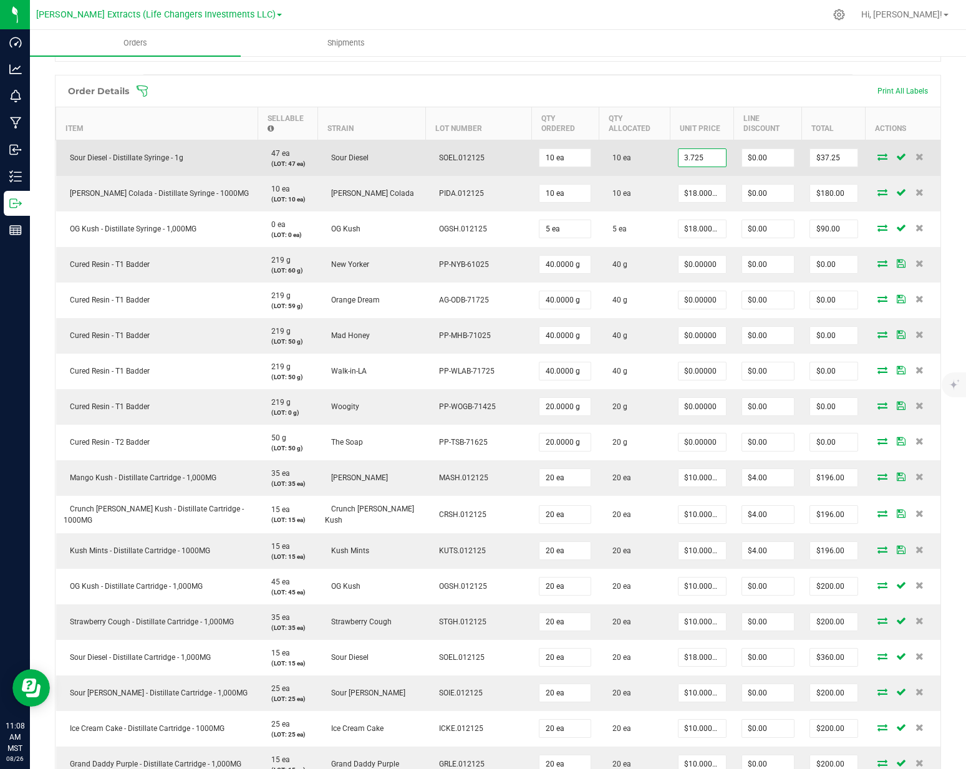
click at [678, 149] on input "3.725" at bounding box center [701, 157] width 47 height 17
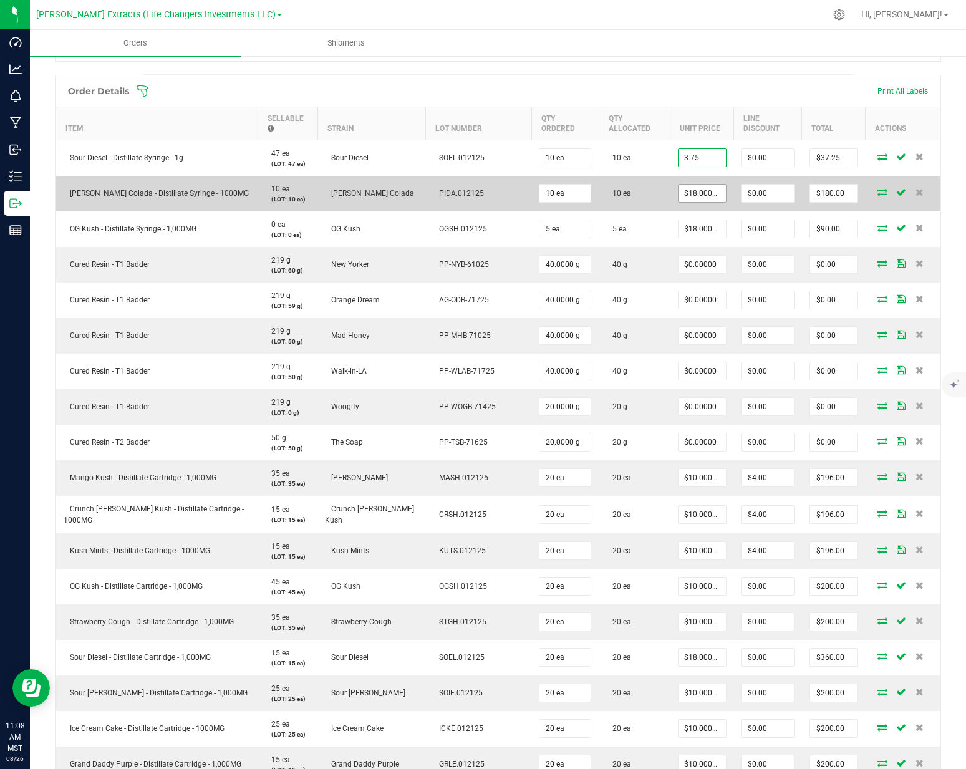
type input "$3.75000"
type input "$37.50"
click at [678, 191] on span "$18.00000" at bounding box center [702, 193] width 49 height 19
click at [678, 190] on input "18" at bounding box center [701, 193] width 47 height 17
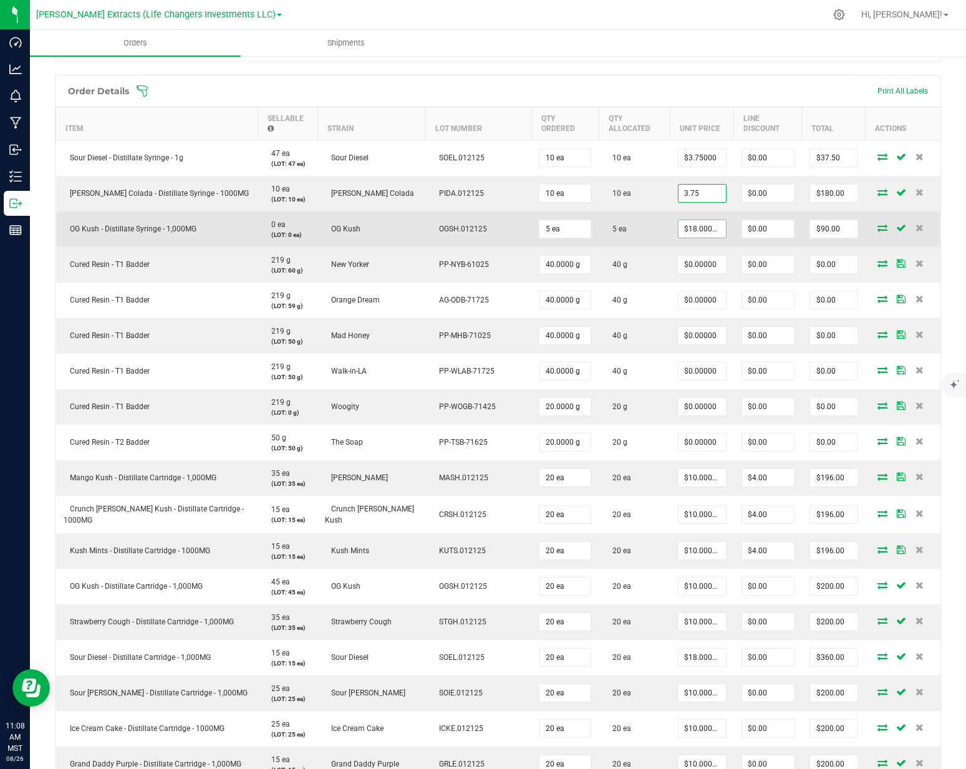
type input "3.75"
type input "18"
type input "$3.75000"
type input "$37.50"
click at [678, 220] on input "18" at bounding box center [701, 228] width 47 height 17
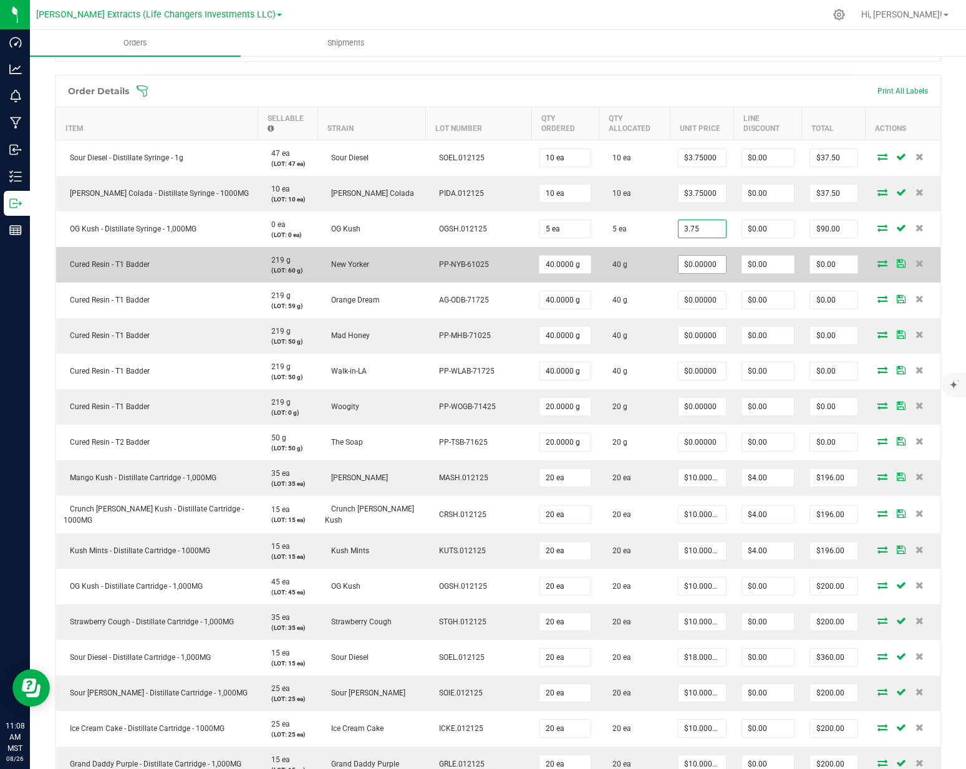
type input "3.75"
type input "0"
type input "$3.75000"
type input "$18.75"
click at [678, 256] on input "0" at bounding box center [701, 264] width 47 height 17
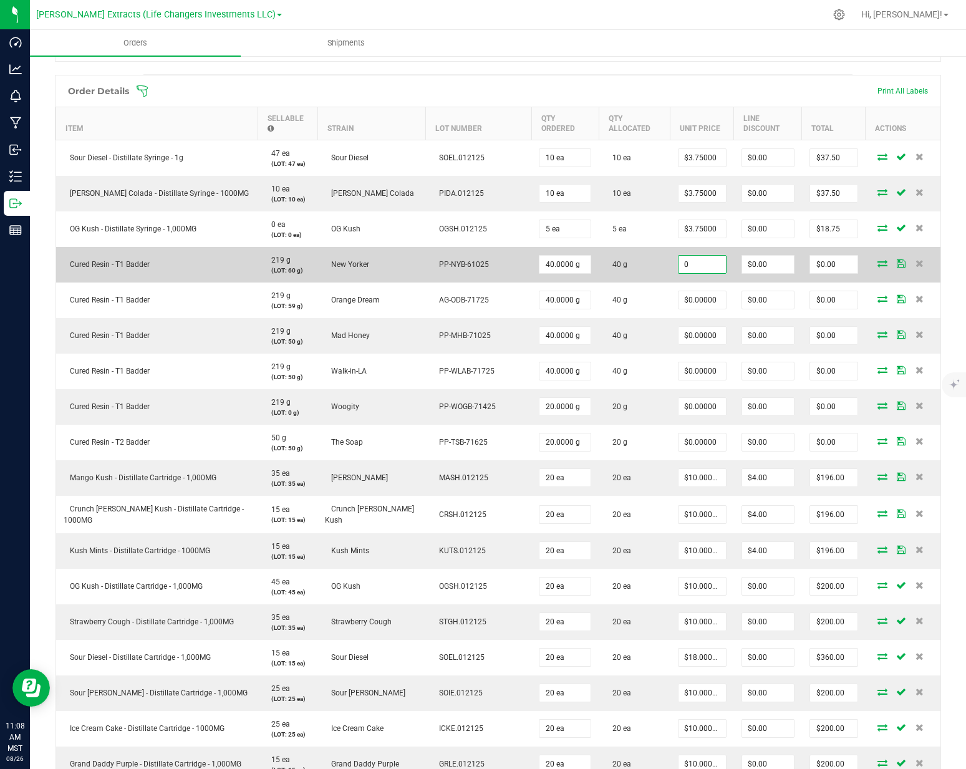
type input "4"
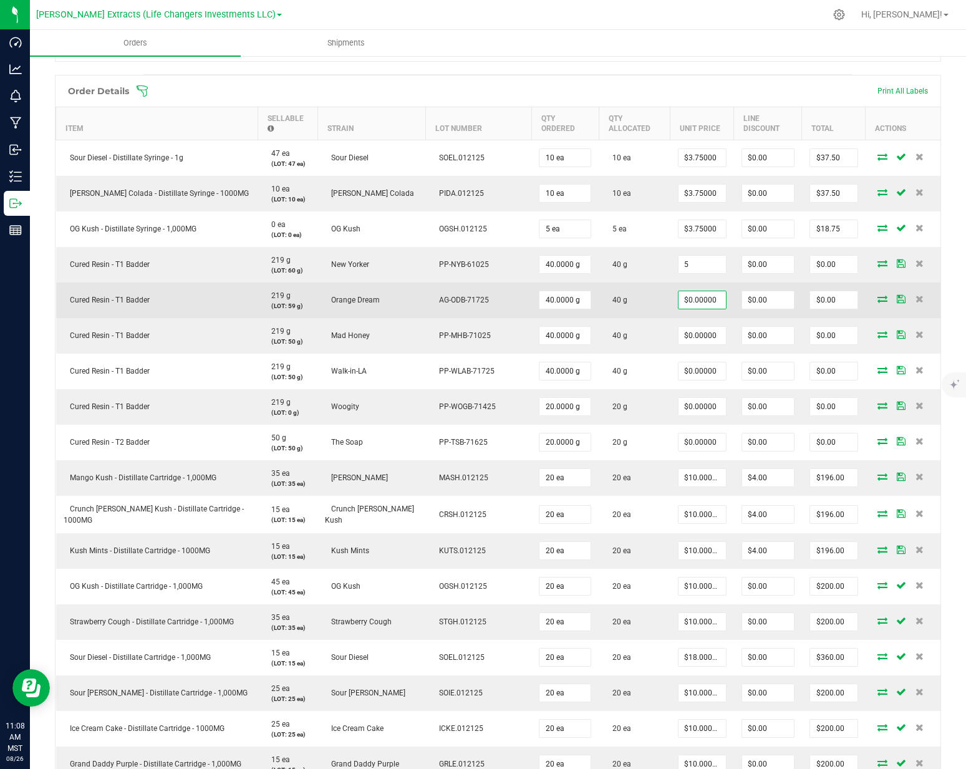
type input "$5.00000"
type input "$200.00"
click at [678, 291] on input "0" at bounding box center [701, 299] width 47 height 17
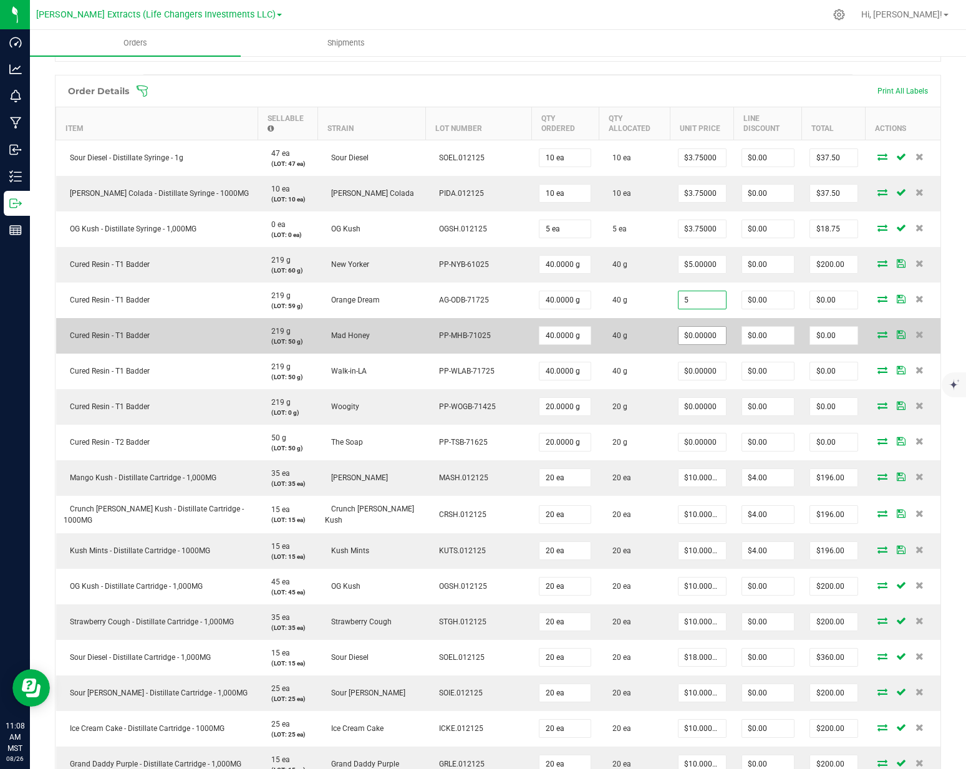
type input "$5.00000"
type input "$200.00"
click at [678, 327] on input "0" at bounding box center [701, 335] width 47 height 17
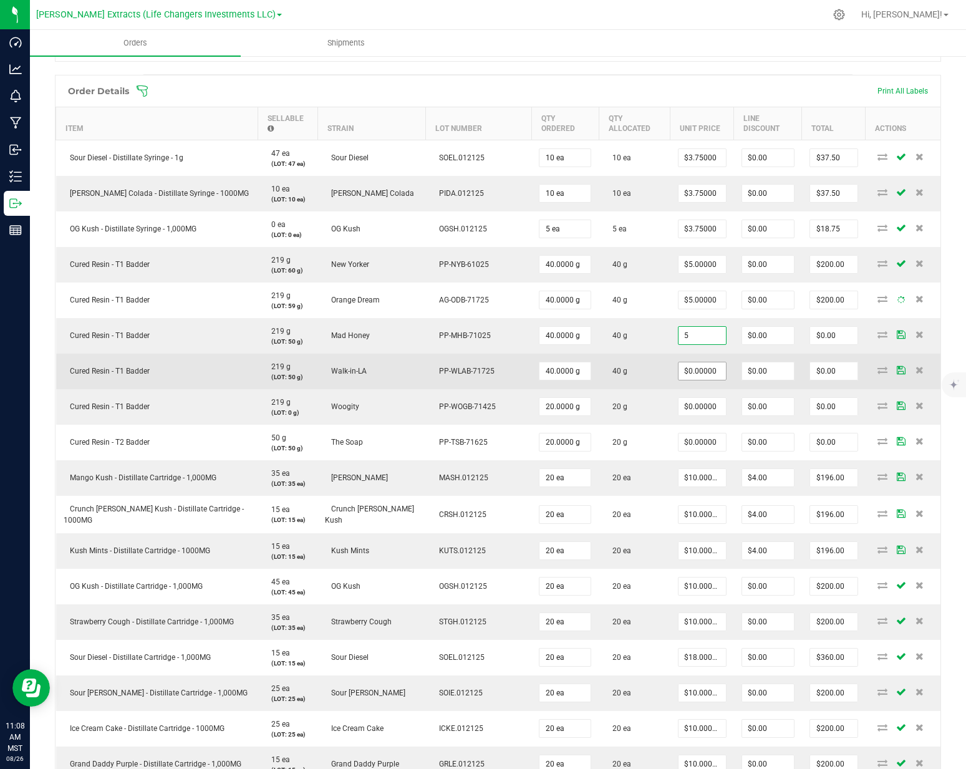
type input "$5.00000"
type input "$200.00"
click at [678, 367] on input "0" at bounding box center [701, 370] width 47 height 17
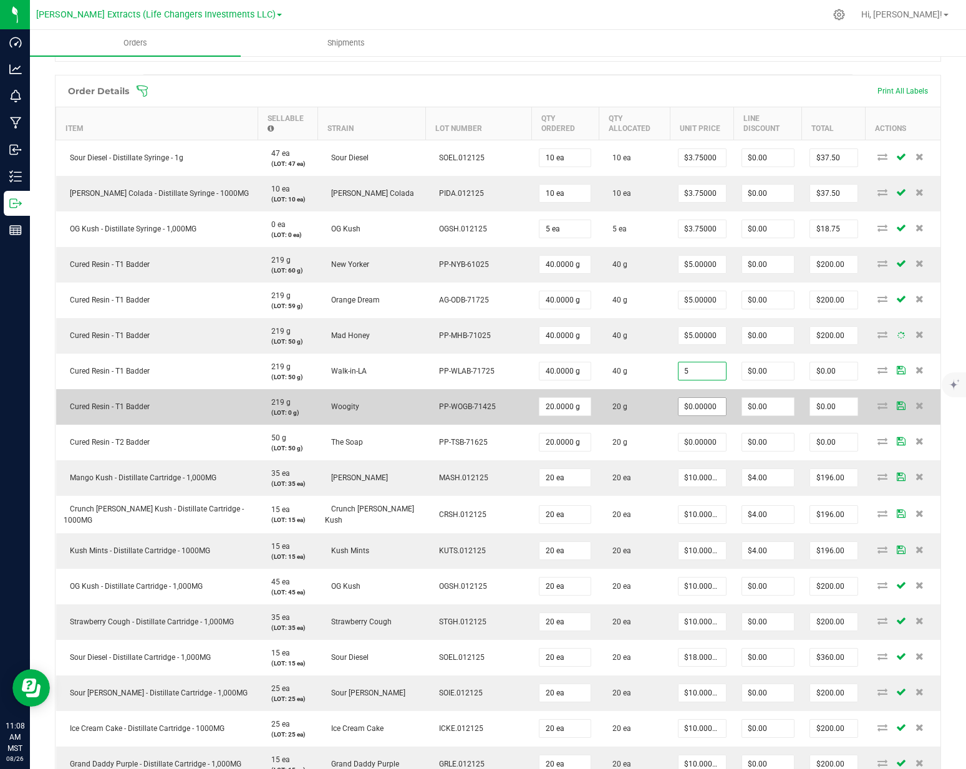
type input "$5.00000"
type input "$200.00"
click at [678, 400] on input "0" at bounding box center [701, 406] width 47 height 17
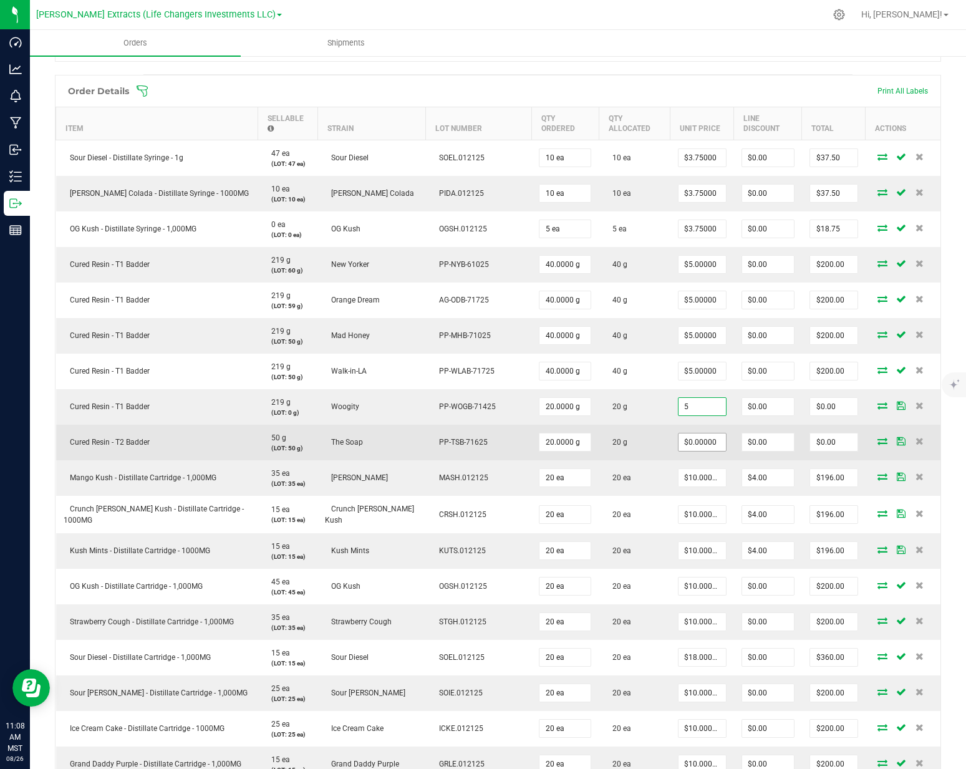
type input "$5.00000"
type input "$100.00"
click at [678, 433] on input "0" at bounding box center [701, 441] width 47 height 17
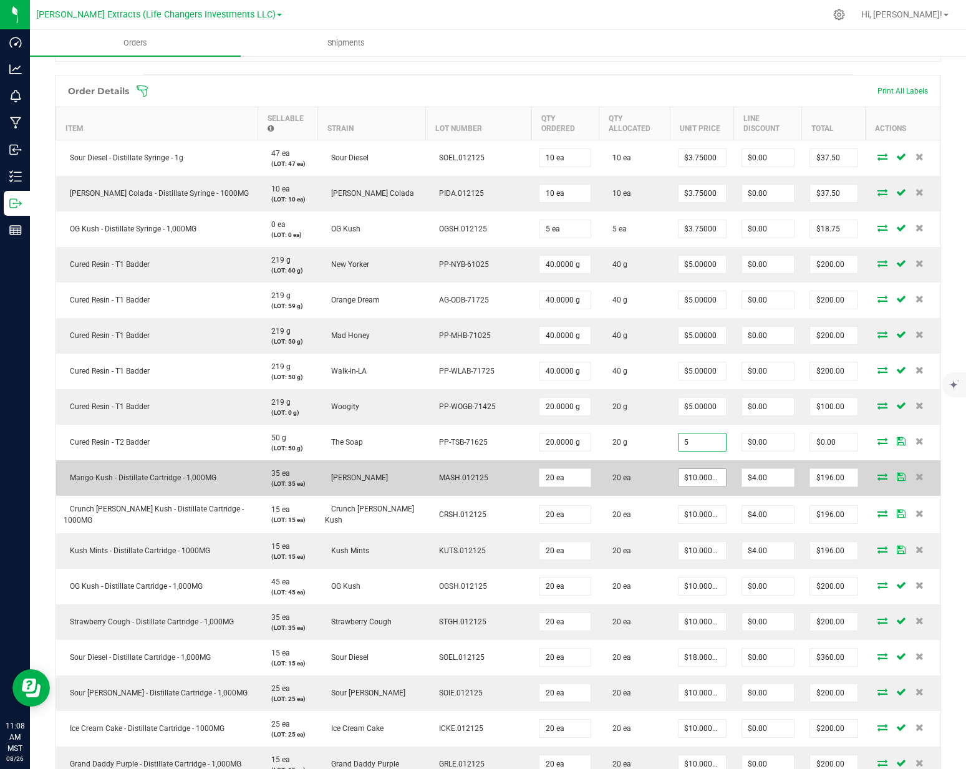
type input "$5.00000"
type input "$100.00"
click at [678, 469] on input "10" at bounding box center [701, 477] width 47 height 17
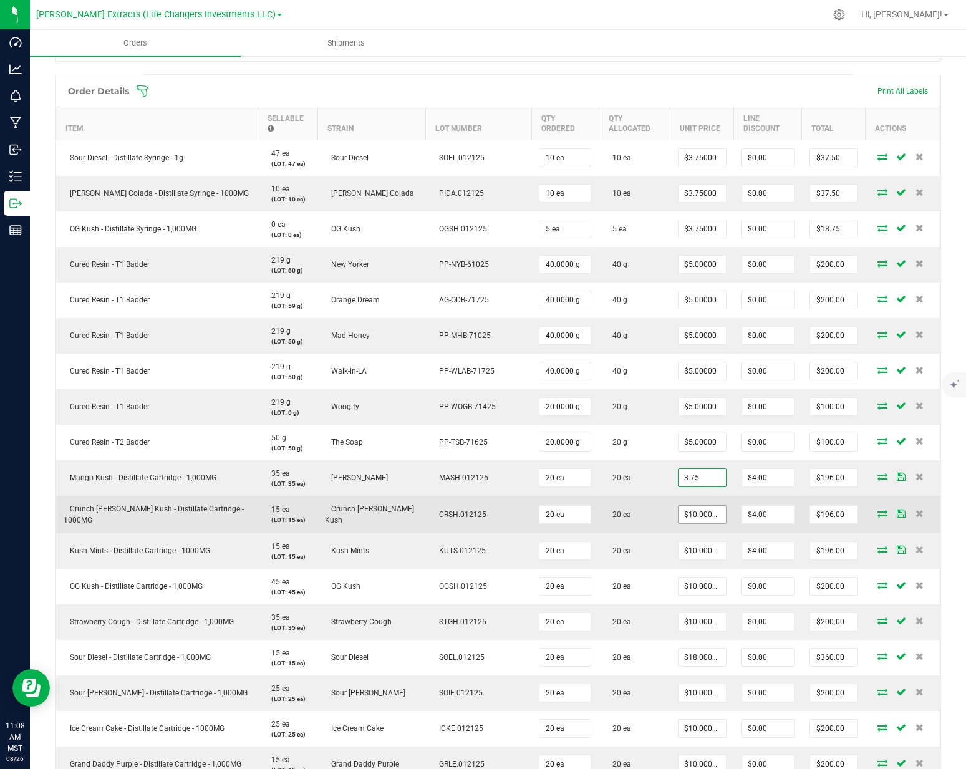
type input "$3.75000"
type input "$71.00"
click at [678, 506] on input "10" at bounding box center [701, 514] width 47 height 17
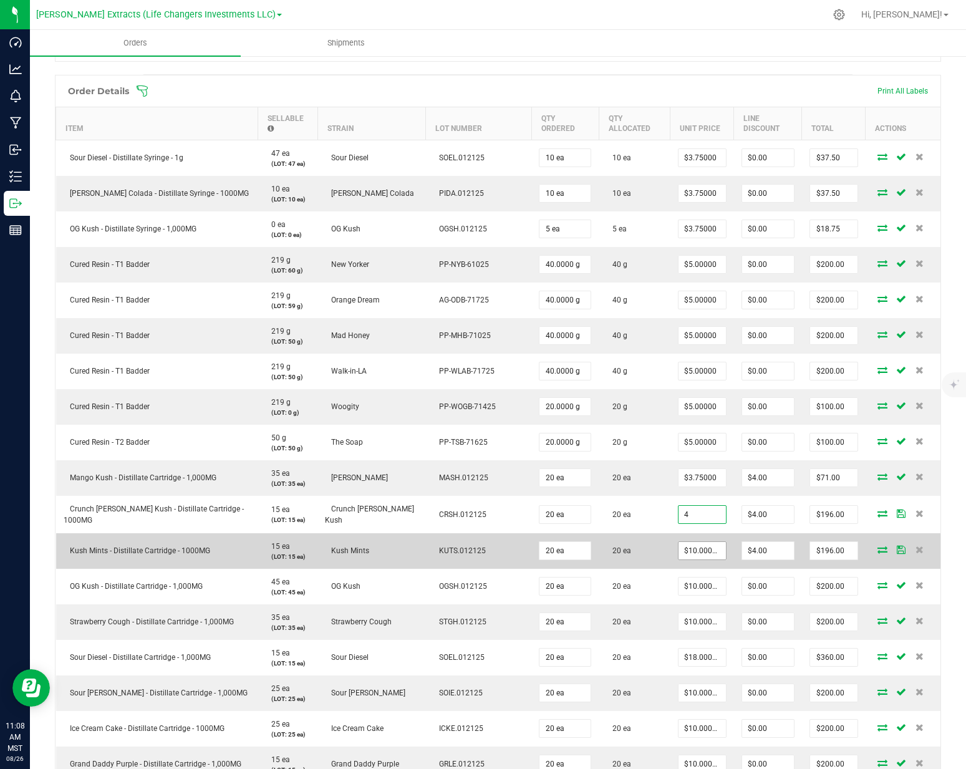
type input "$4.00000"
type input "$76.00"
click at [678, 542] on input "10" at bounding box center [701, 550] width 47 height 17
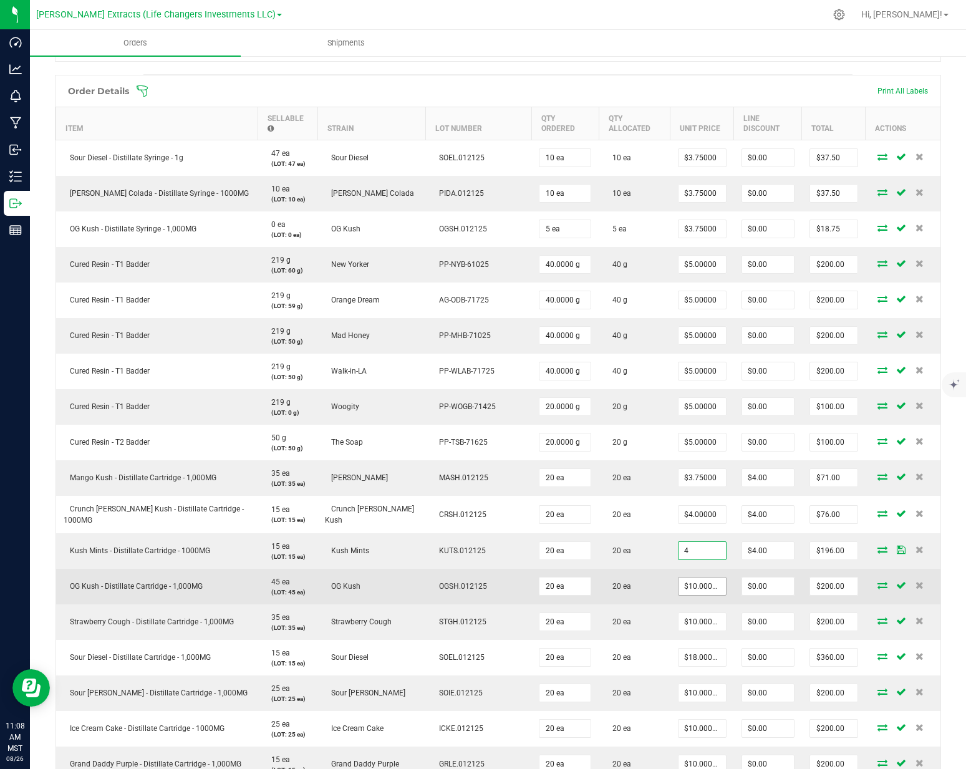
type input "$4.00000"
type input "$76.00"
click at [678, 577] on input "10" at bounding box center [701, 585] width 47 height 17
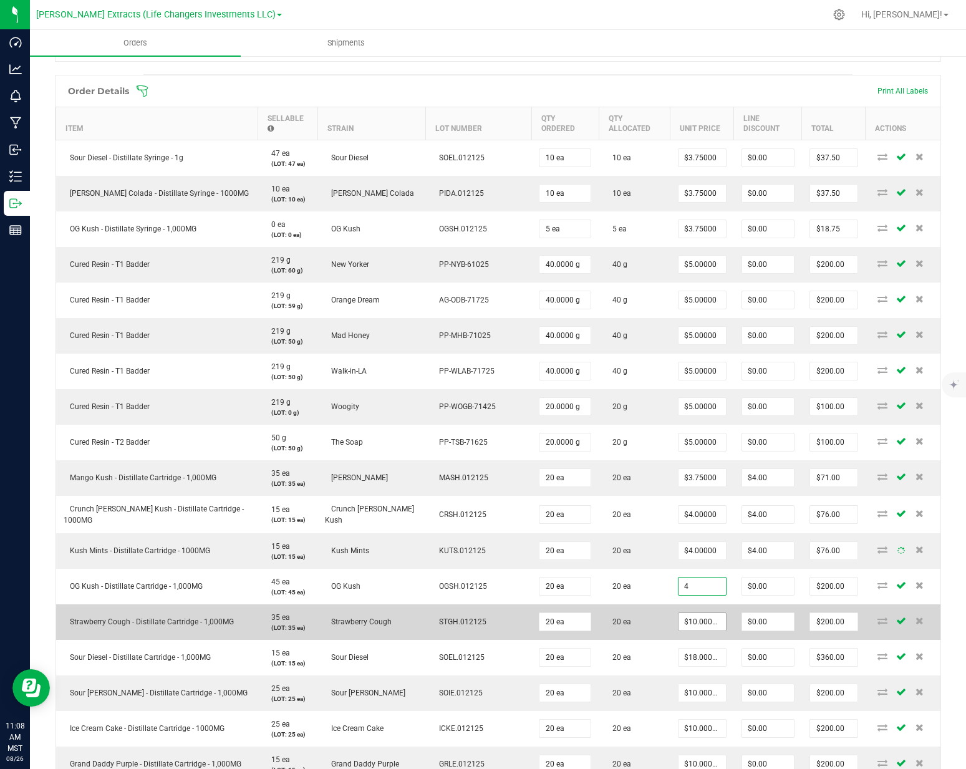
type input "4"
type input "10"
type input "$4.00000"
type input "$80.00"
click at [678, 613] on input "10" at bounding box center [701, 621] width 47 height 17
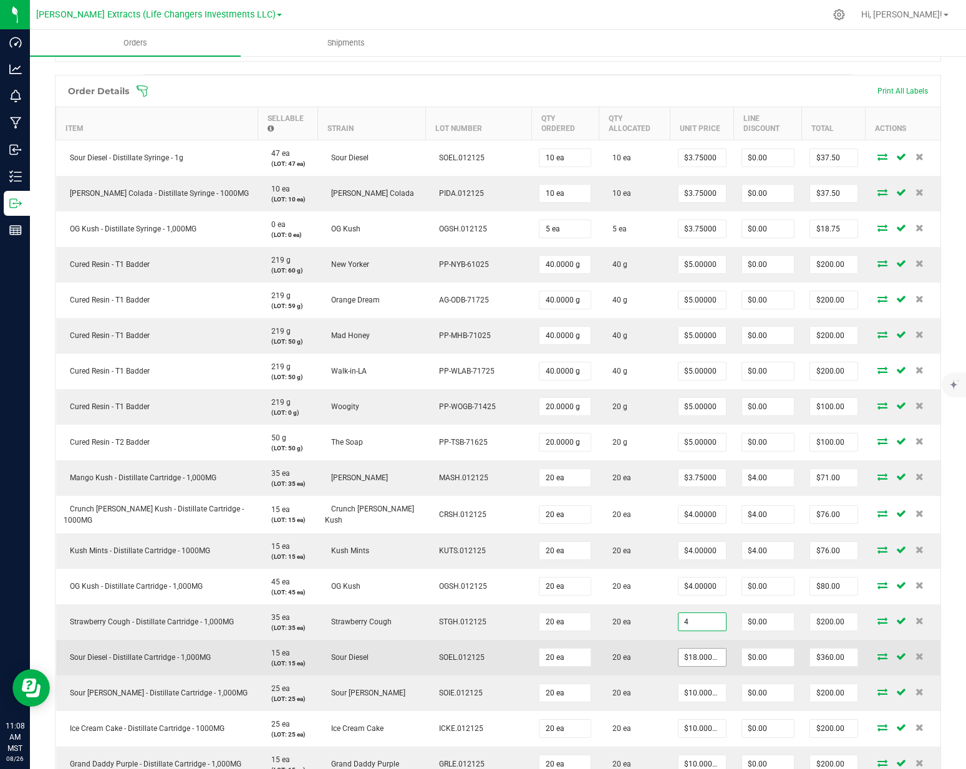
type input "4"
type input "18"
type input "$4.00000"
type input "$80.00"
click at [678, 648] on input "18" at bounding box center [701, 656] width 47 height 17
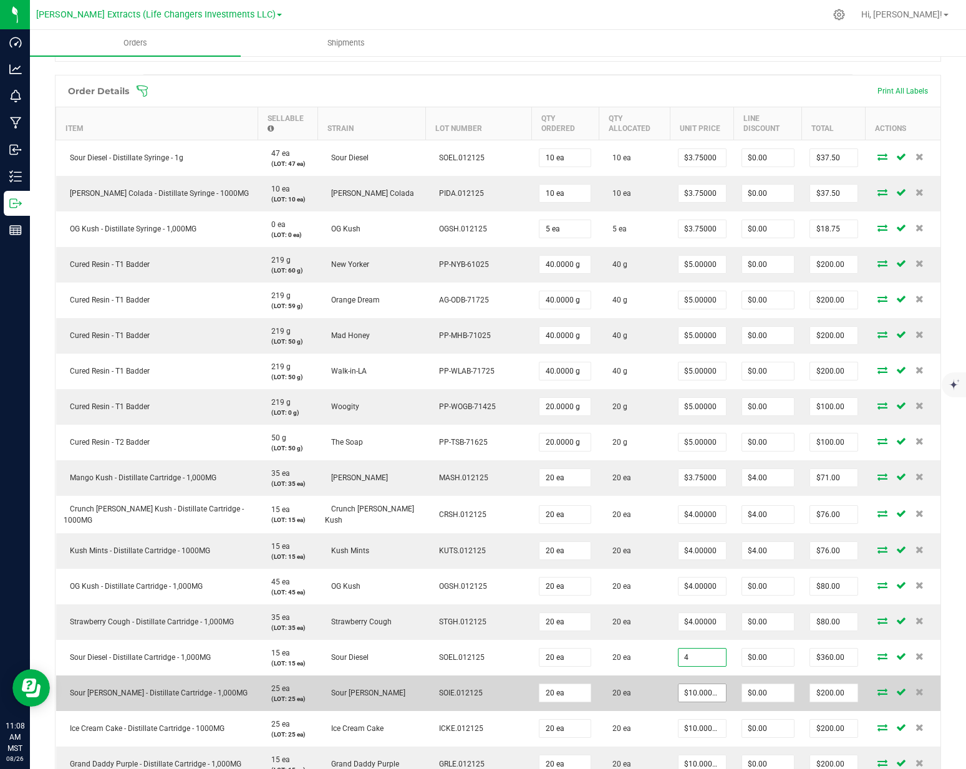
type input "4"
click at [678, 684] on input "10" at bounding box center [701, 692] width 47 height 17
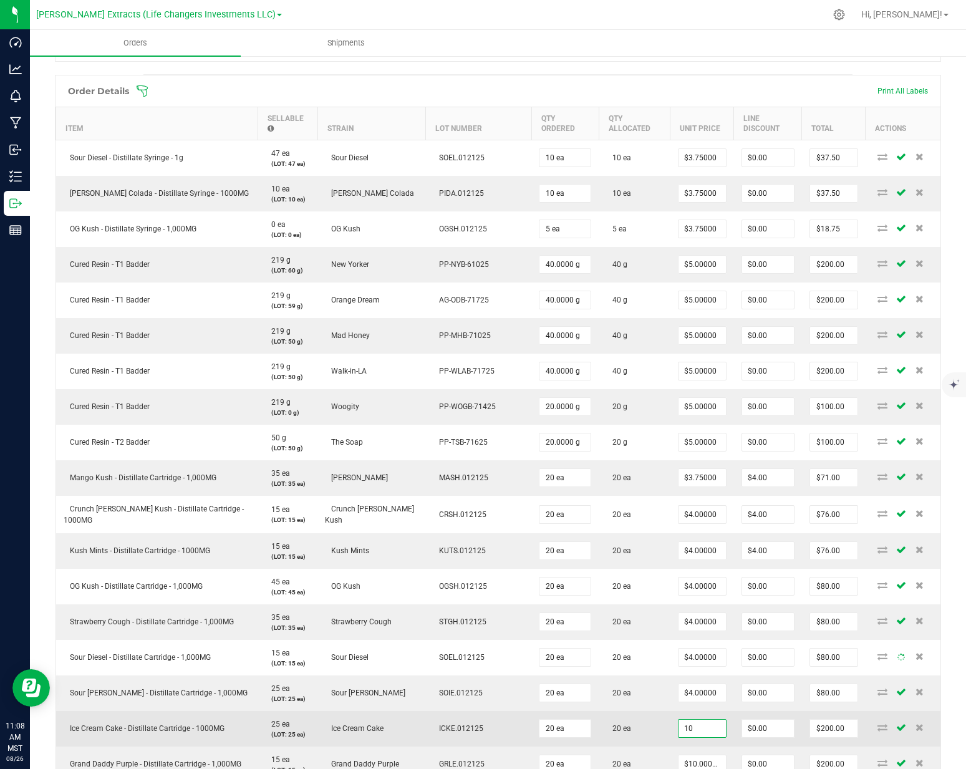
click at [678, 719] on input "10" at bounding box center [701, 727] width 47 height 17
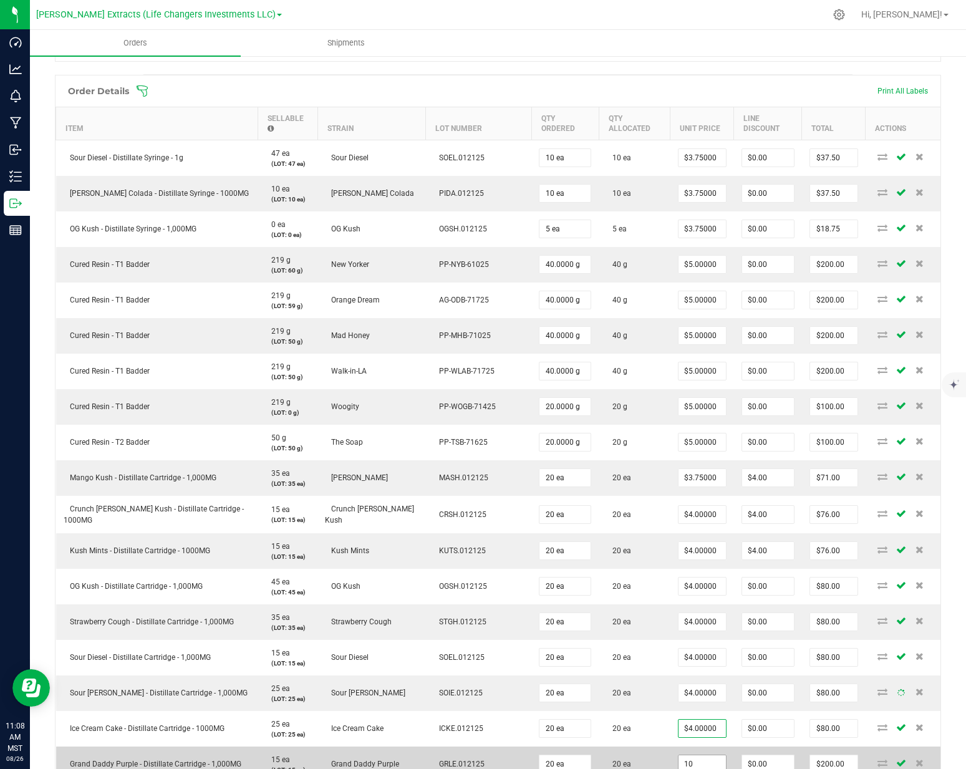
click at [678, 755] on input "10" at bounding box center [701, 763] width 47 height 17
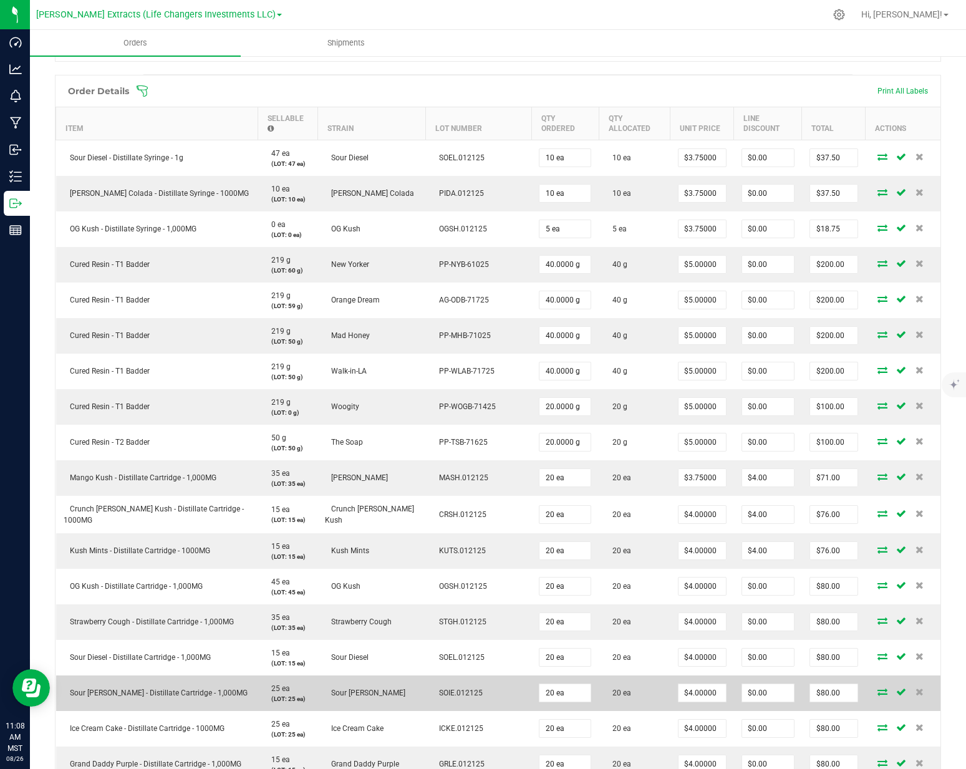
drag, startPoint x: 616, startPoint y: 717, endPoint x: 621, endPoint y: 674, distance: 43.3
click at [616, 717] on td "20 ea" at bounding box center [634, 729] width 72 height 36
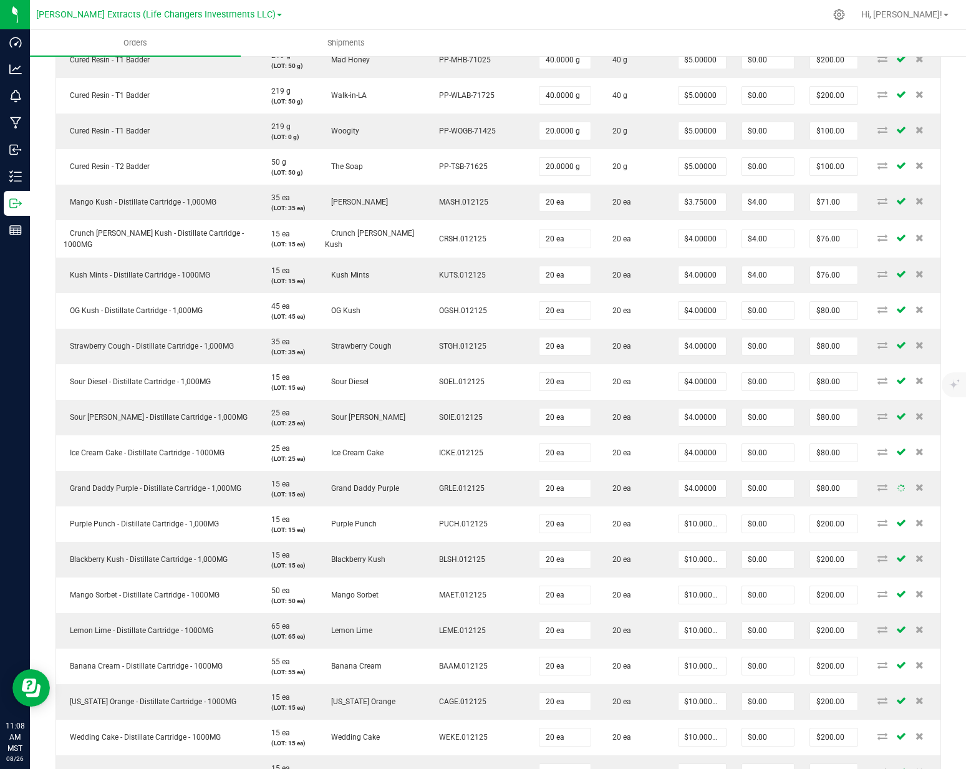
scroll to position [953, 0]
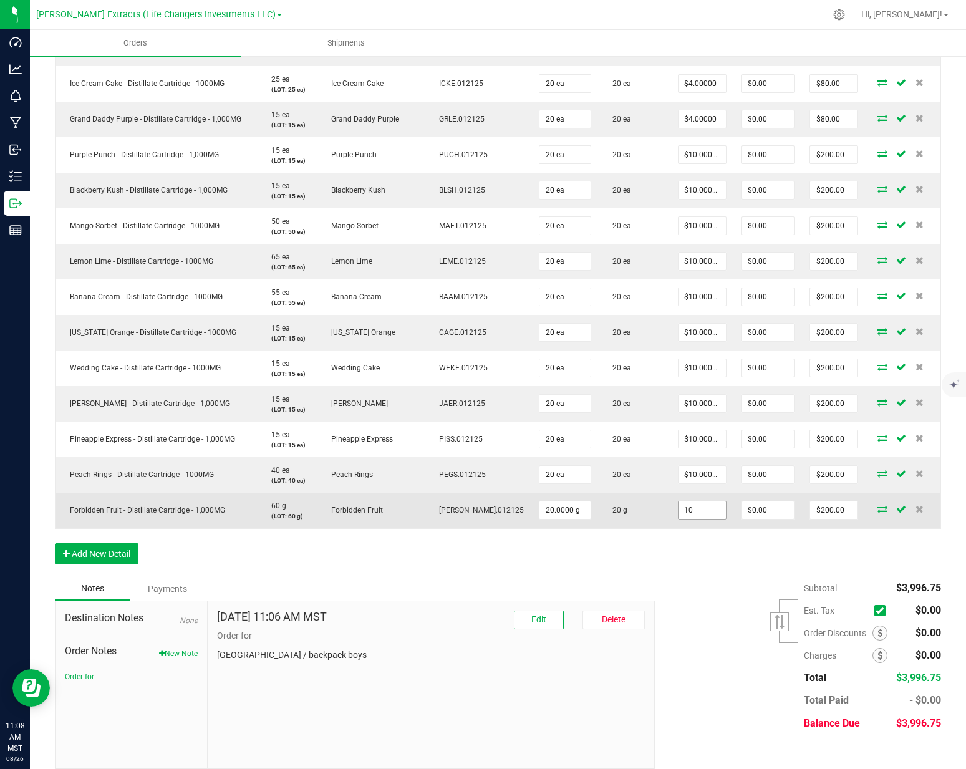
click at [678, 501] on input "10" at bounding box center [701, 509] width 47 height 17
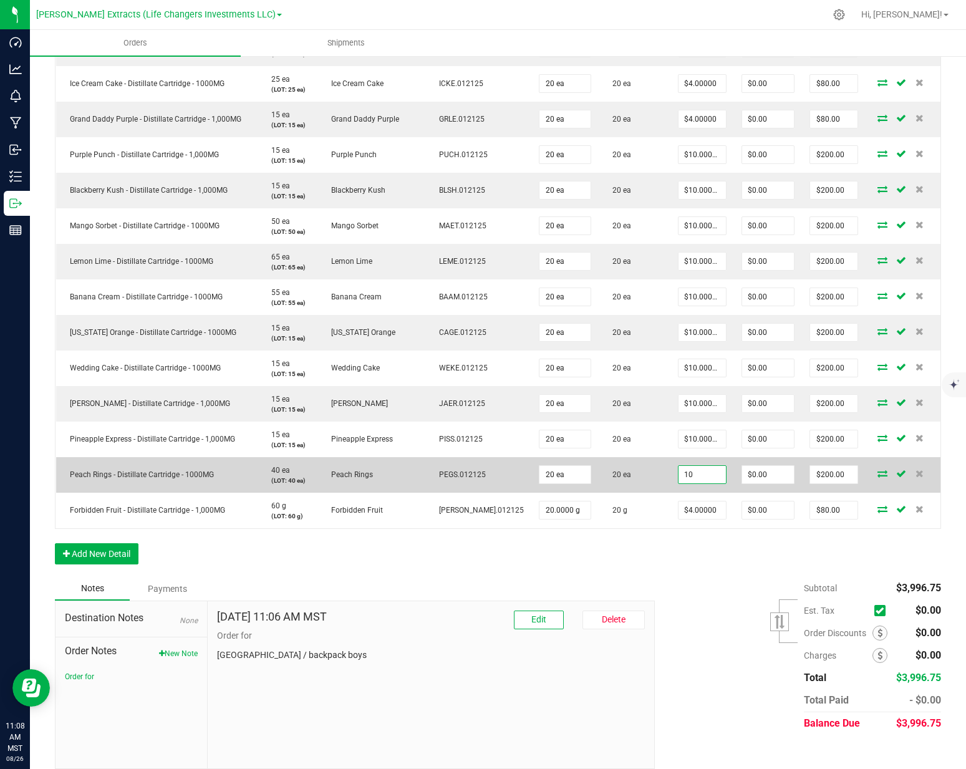
click at [678, 466] on input "10" at bounding box center [701, 474] width 47 height 17
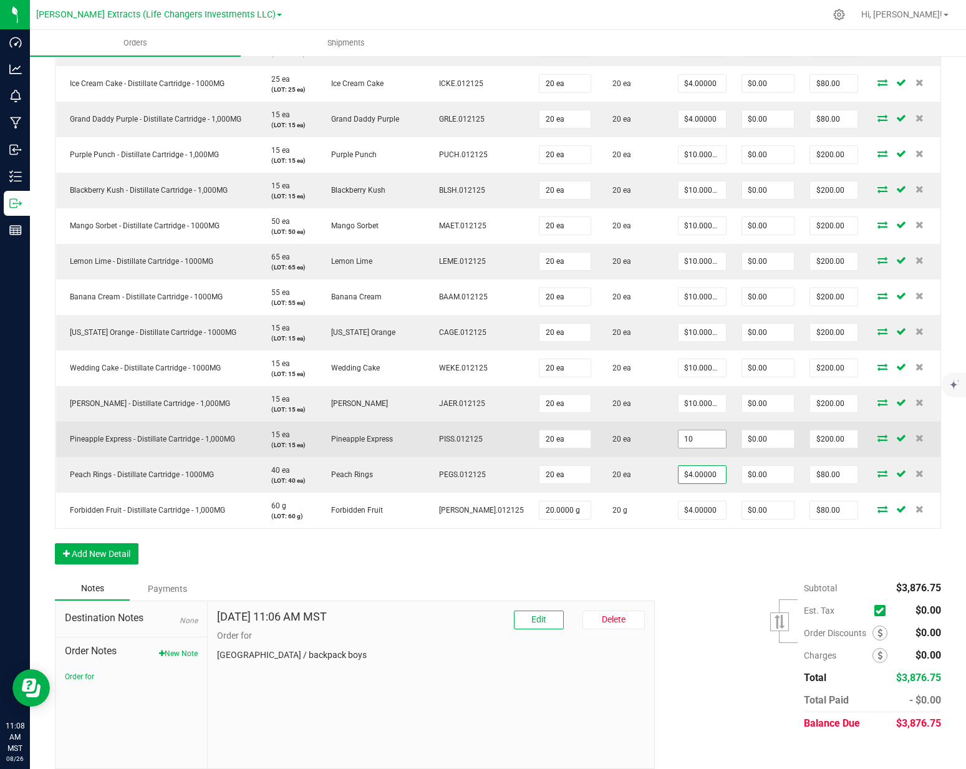
click at [678, 430] on input "10" at bounding box center [701, 438] width 47 height 17
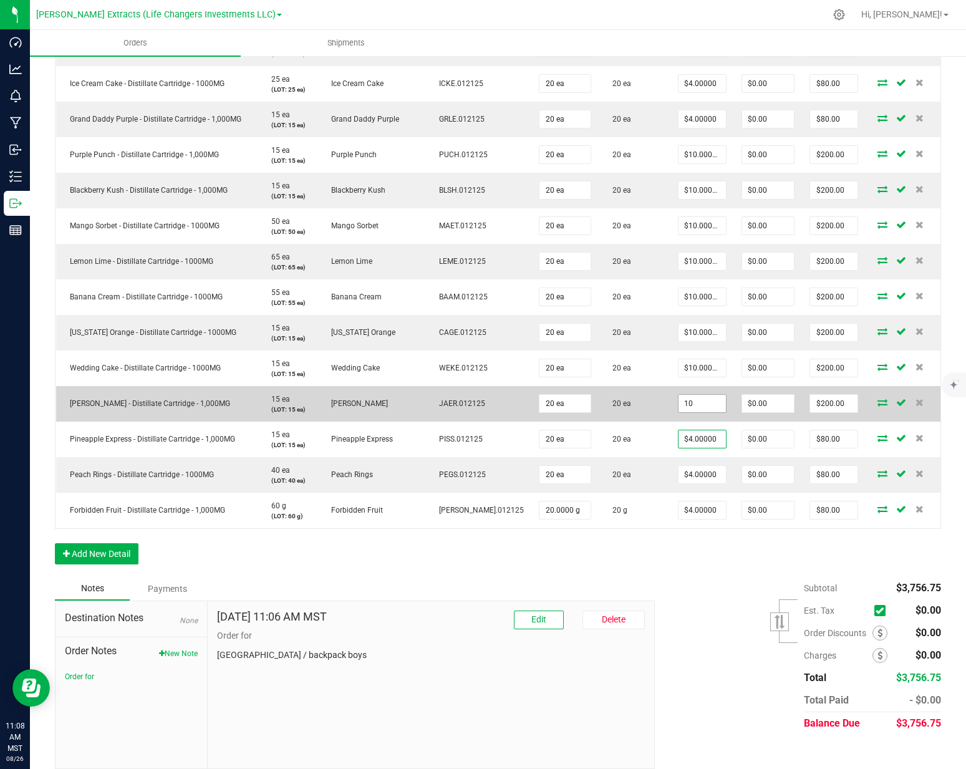
click at [679, 395] on input "10" at bounding box center [701, 403] width 47 height 17
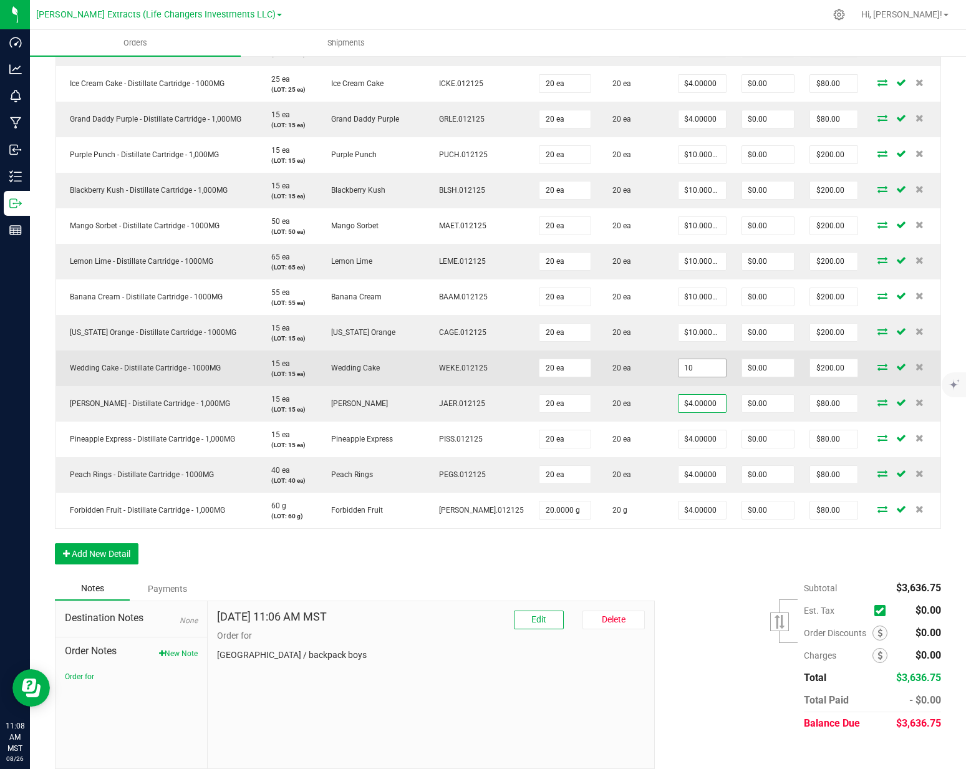
click at [678, 361] on input "10" at bounding box center [701, 367] width 47 height 17
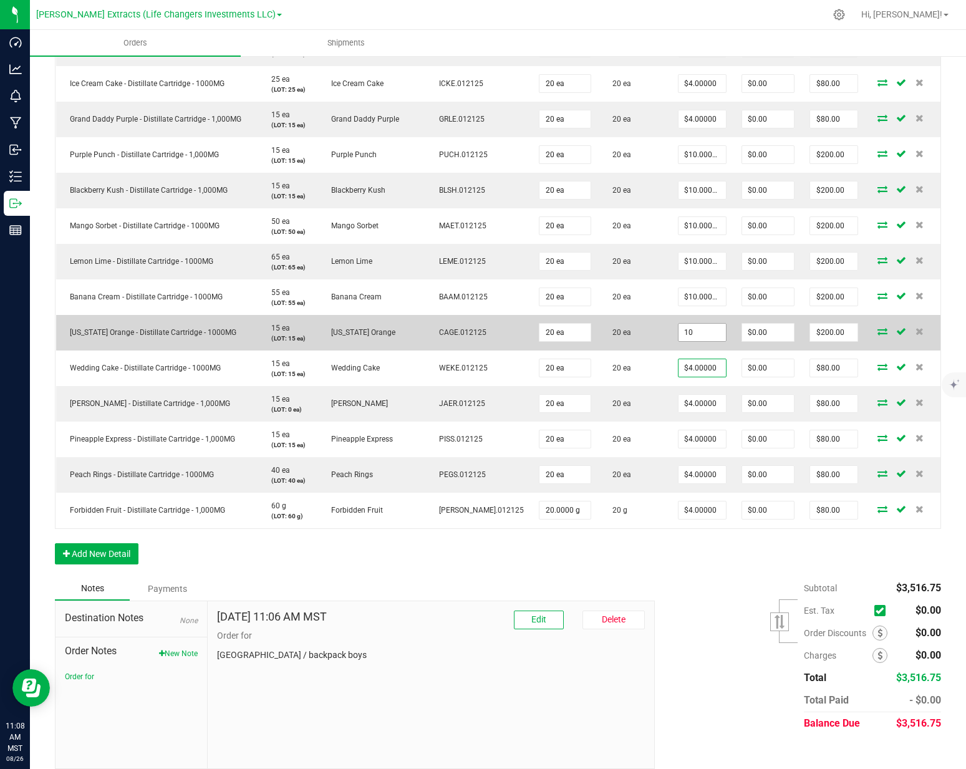
click at [678, 324] on input "10" at bounding box center [701, 332] width 47 height 17
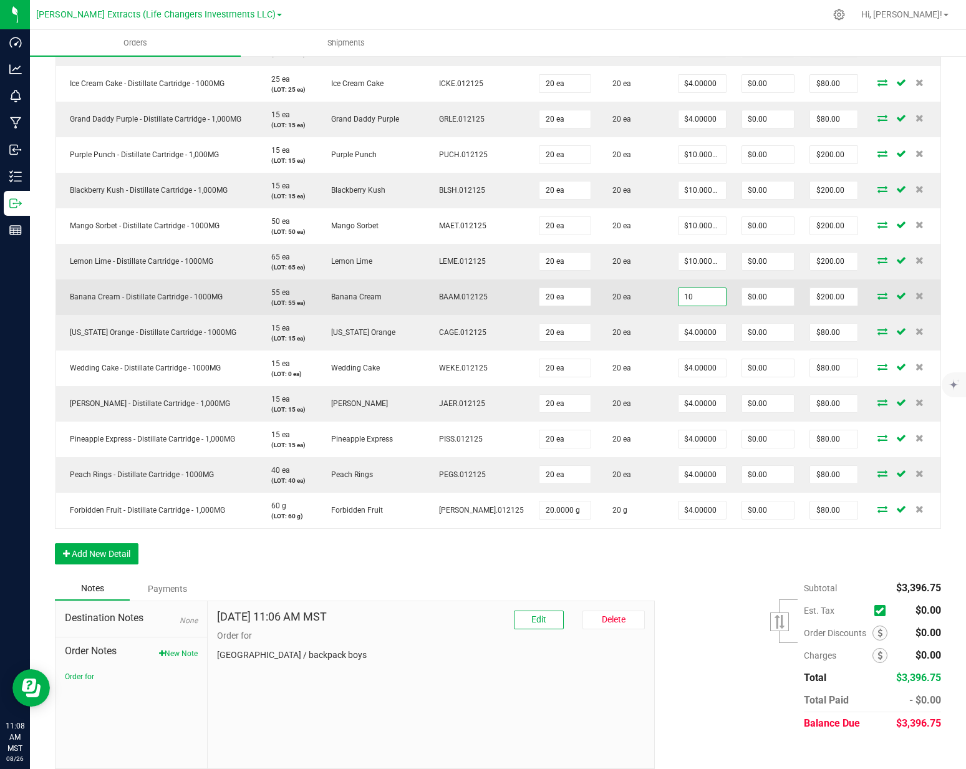
click at [678, 288] on input "10" at bounding box center [701, 296] width 47 height 17
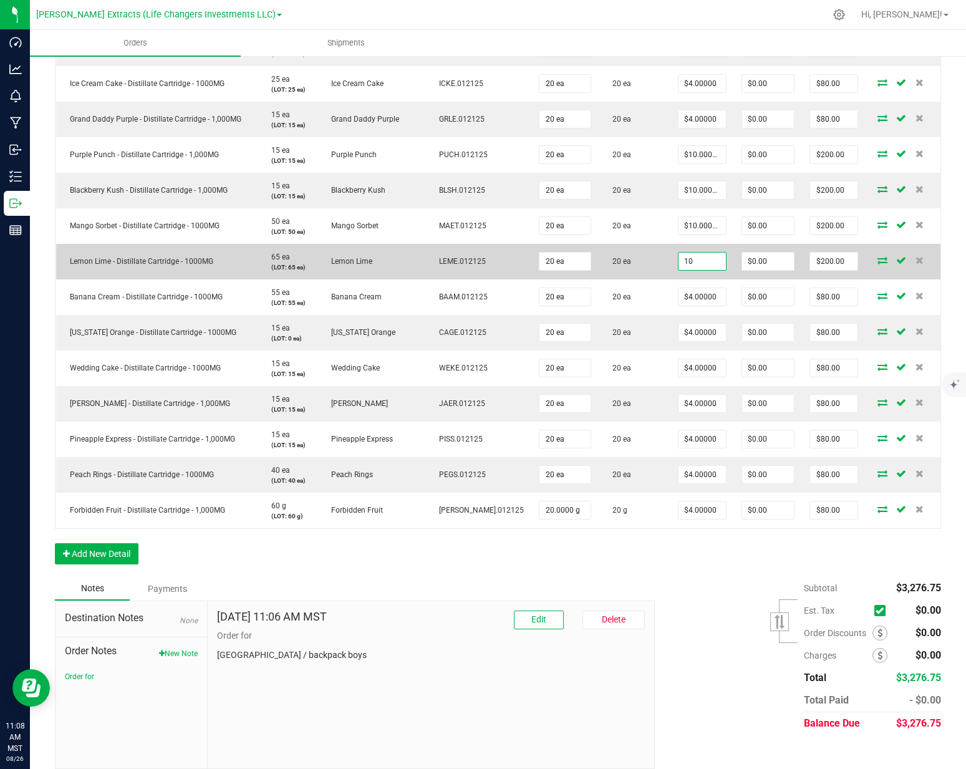
click at [678, 252] on input "10" at bounding box center [701, 260] width 47 height 17
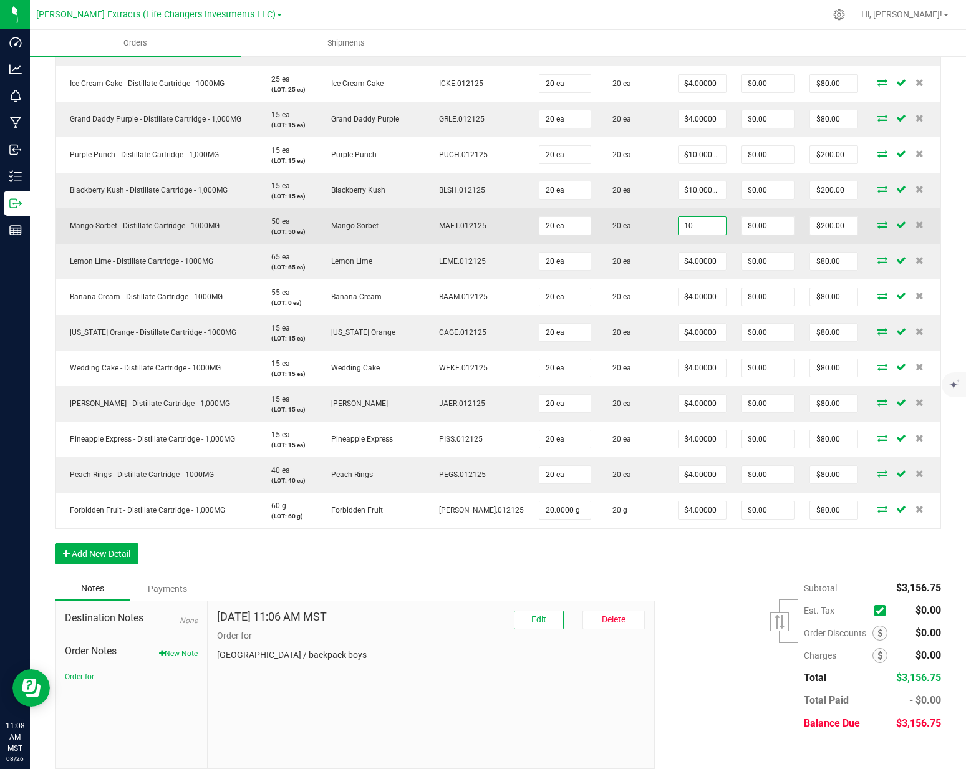
click at [678, 217] on input "10" at bounding box center [701, 225] width 47 height 17
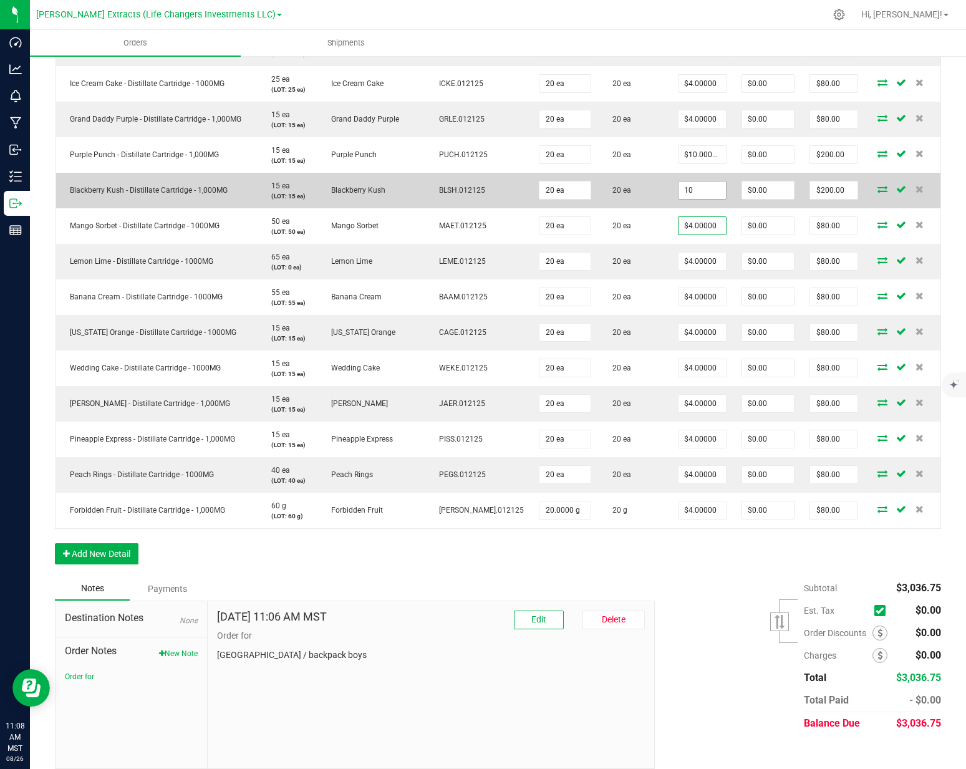
click at [678, 181] on input "10" at bounding box center [701, 189] width 47 height 17
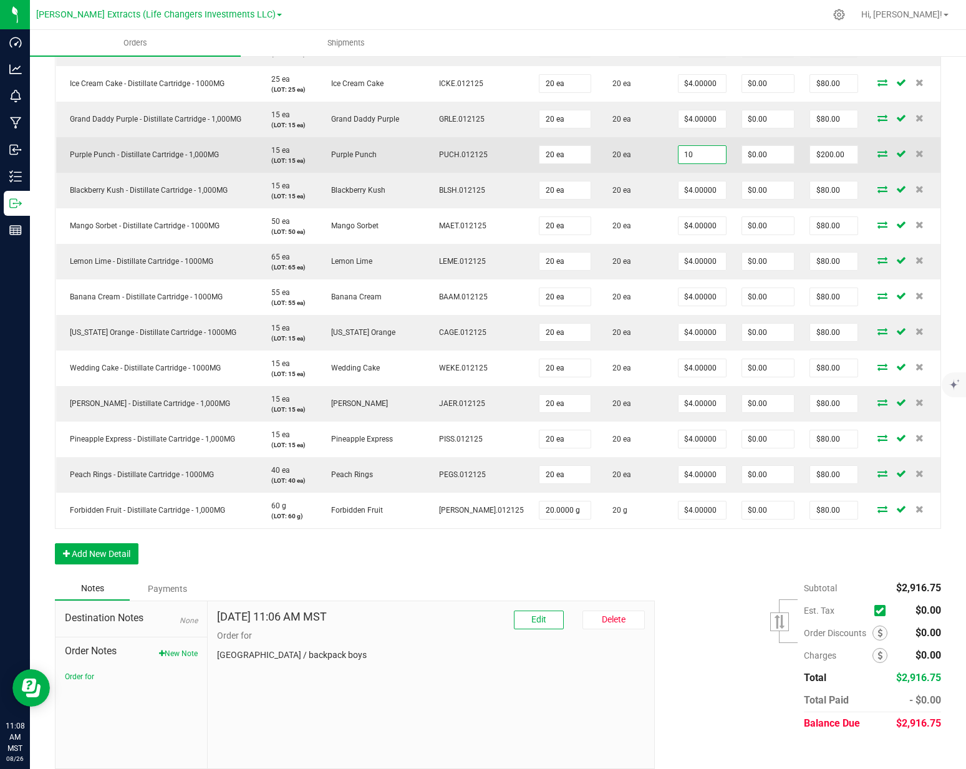
click at [678, 147] on input "10" at bounding box center [701, 154] width 47 height 17
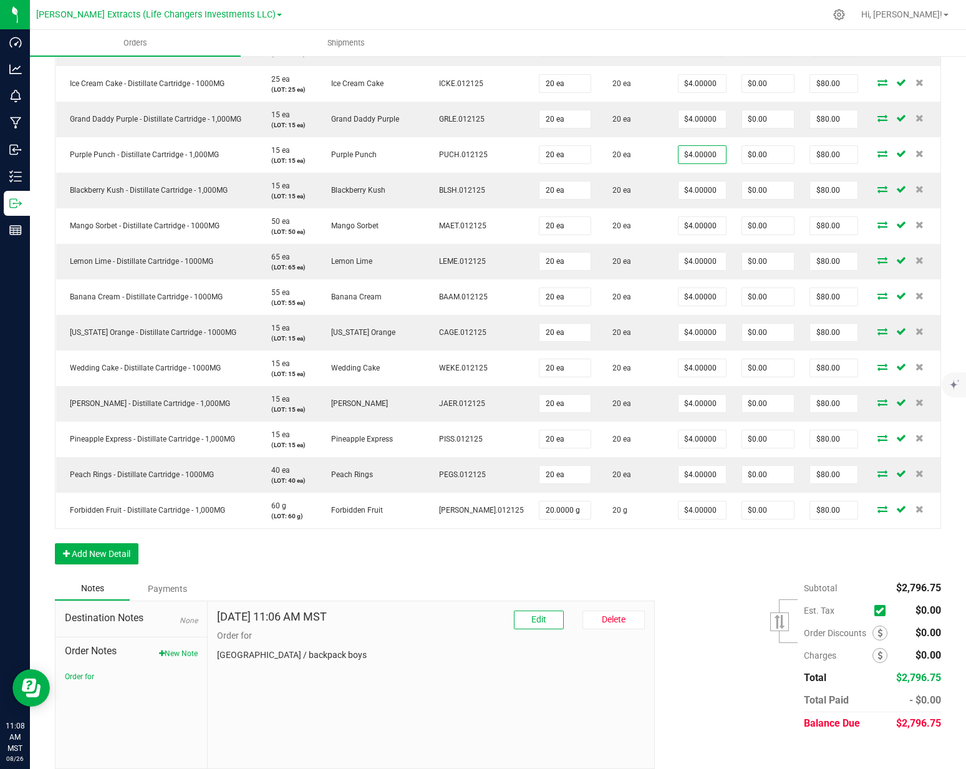
click at [646, 544] on div "Order Details Print All Labels Item Sellable Strain Lot Number Qty Ordered Qty …" at bounding box center [498, 3] width 886 height 1146
click at [694, 579] on div "Subtotal $2,676.75 Est. Tax" at bounding box center [793, 656] width 296 height 158
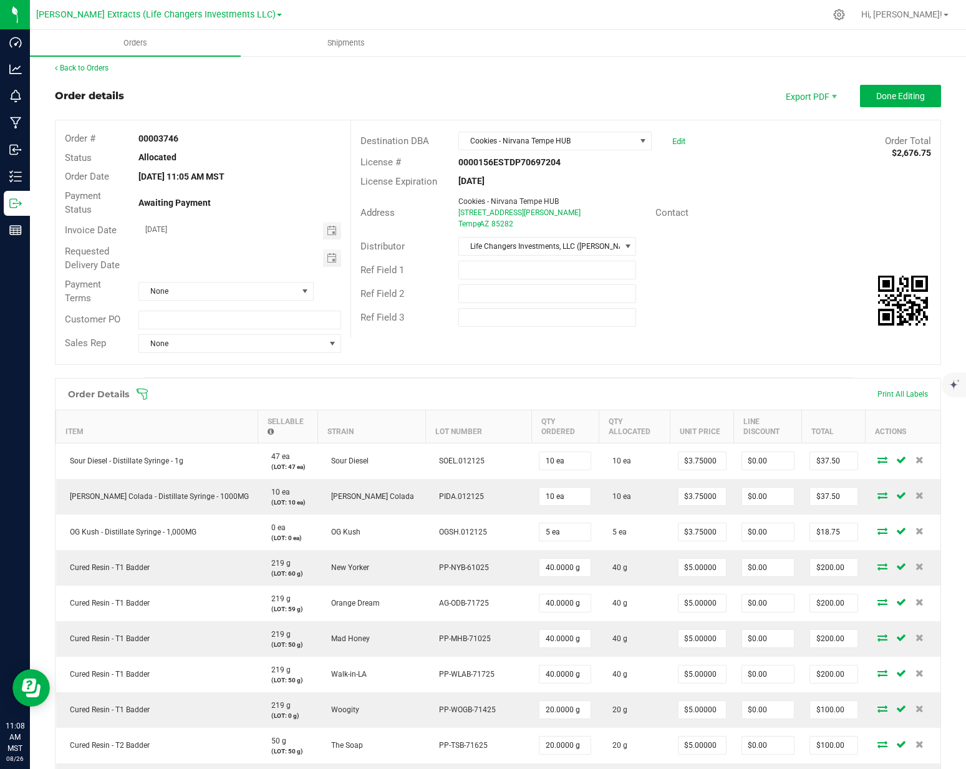
scroll to position [0, 0]
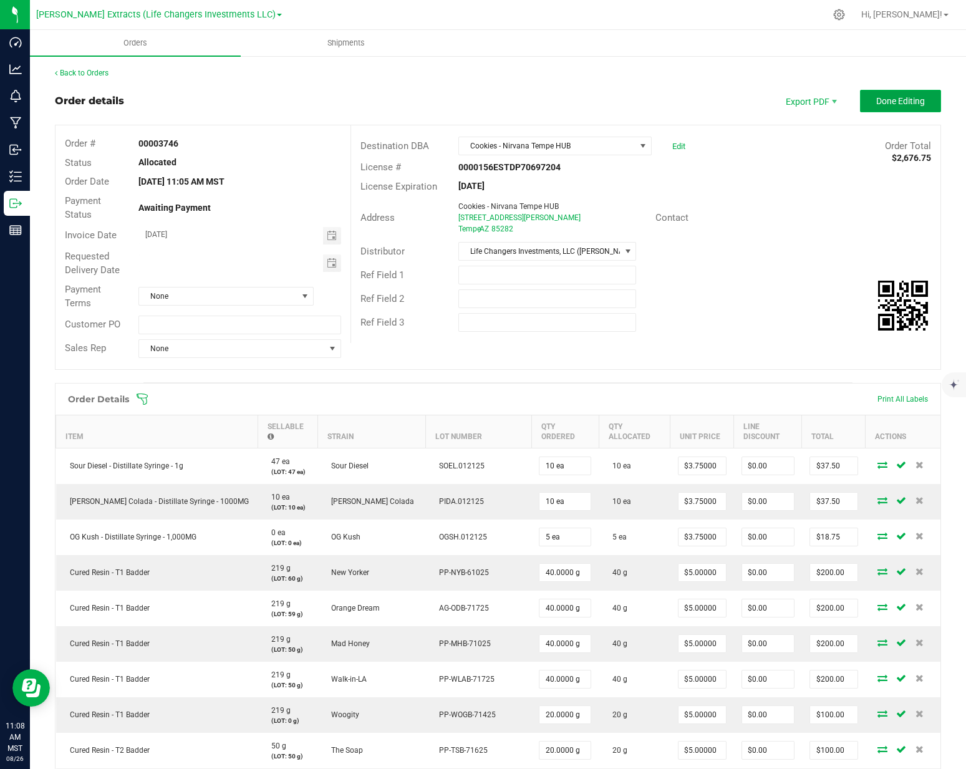
click at [917, 100] on button "Done Editing" at bounding box center [900, 101] width 81 height 22
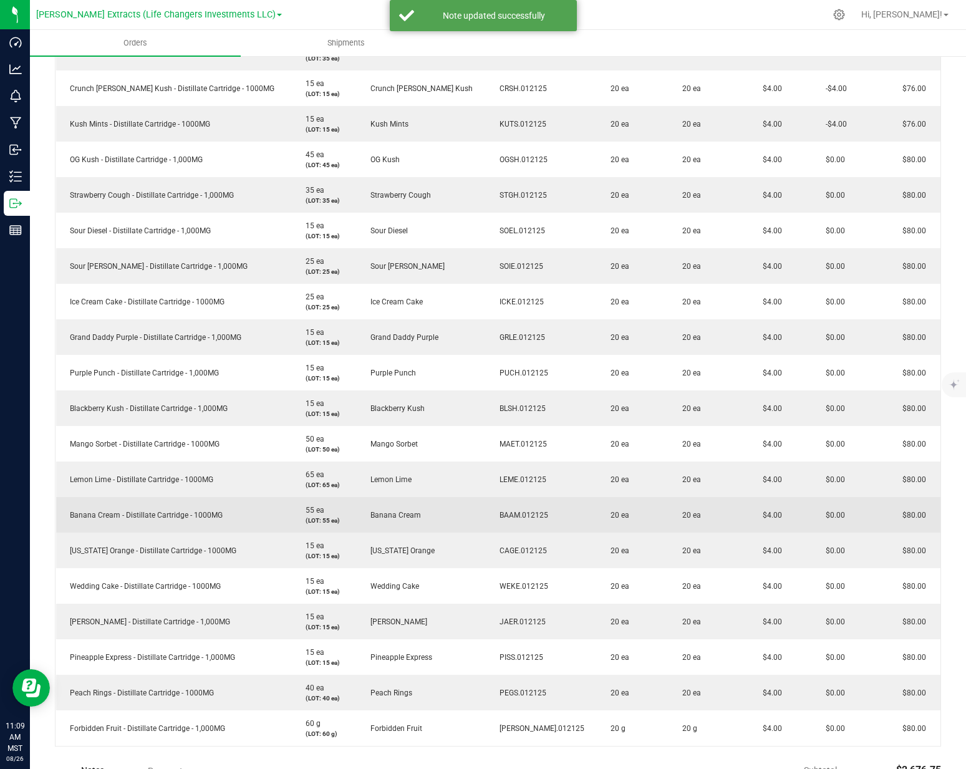
scroll to position [892, 0]
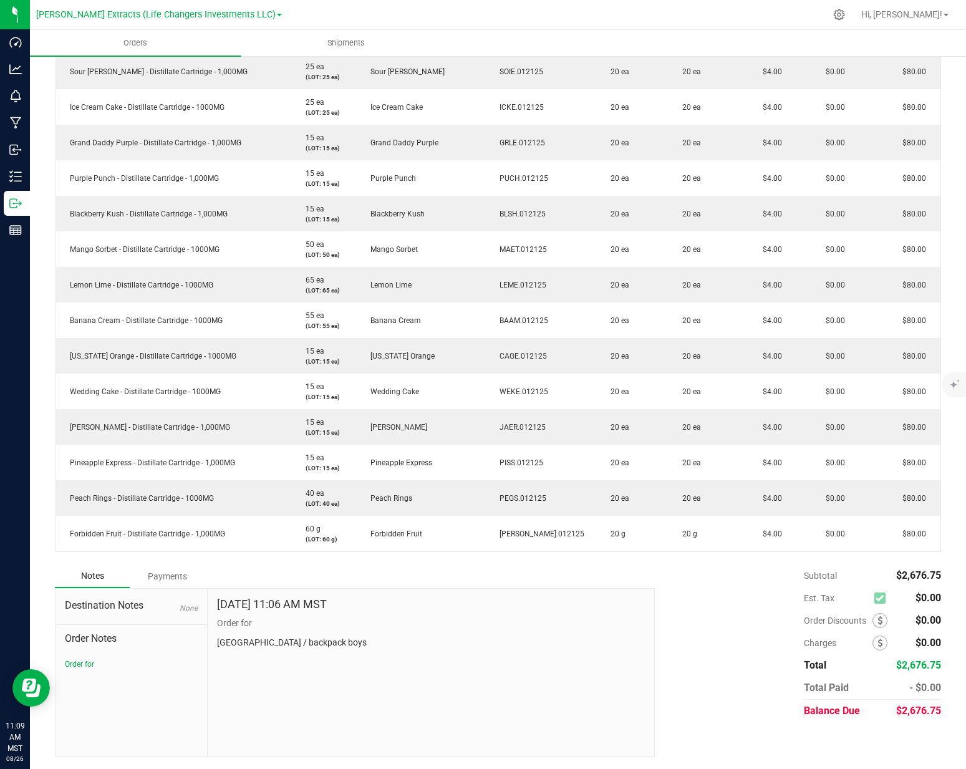
drag, startPoint x: 771, startPoint y: 606, endPoint x: 770, endPoint y: 579, distance: 27.5
click at [771, 603] on div "Subtotal $2,676.75 Est. Tax $0.00" at bounding box center [793, 643] width 296 height 158
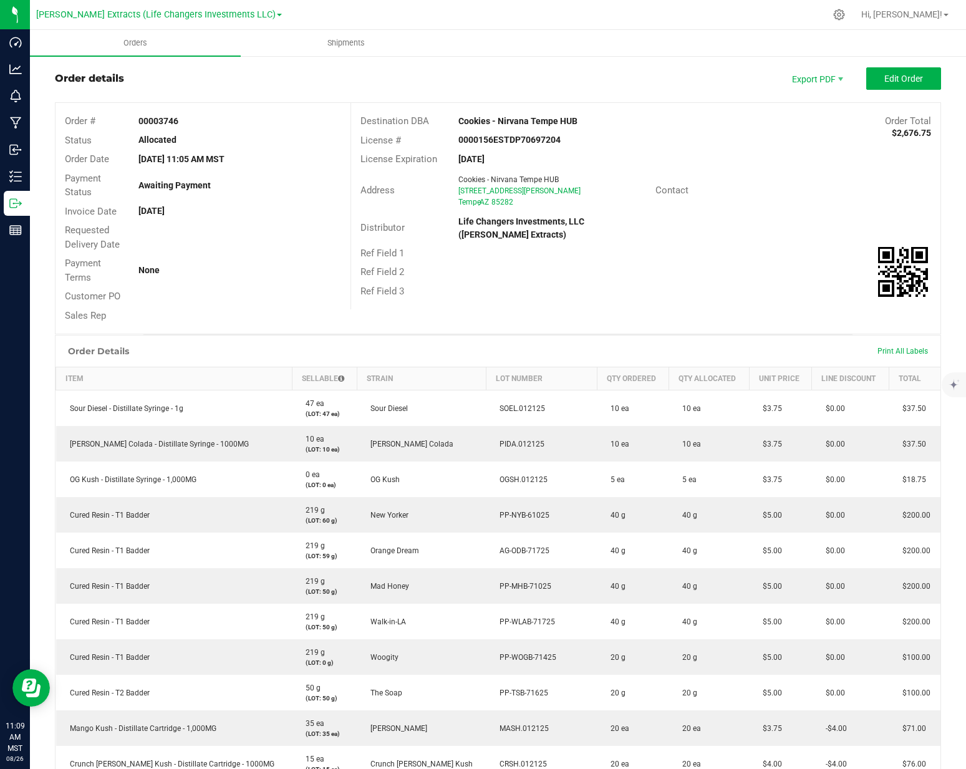
scroll to position [0, 0]
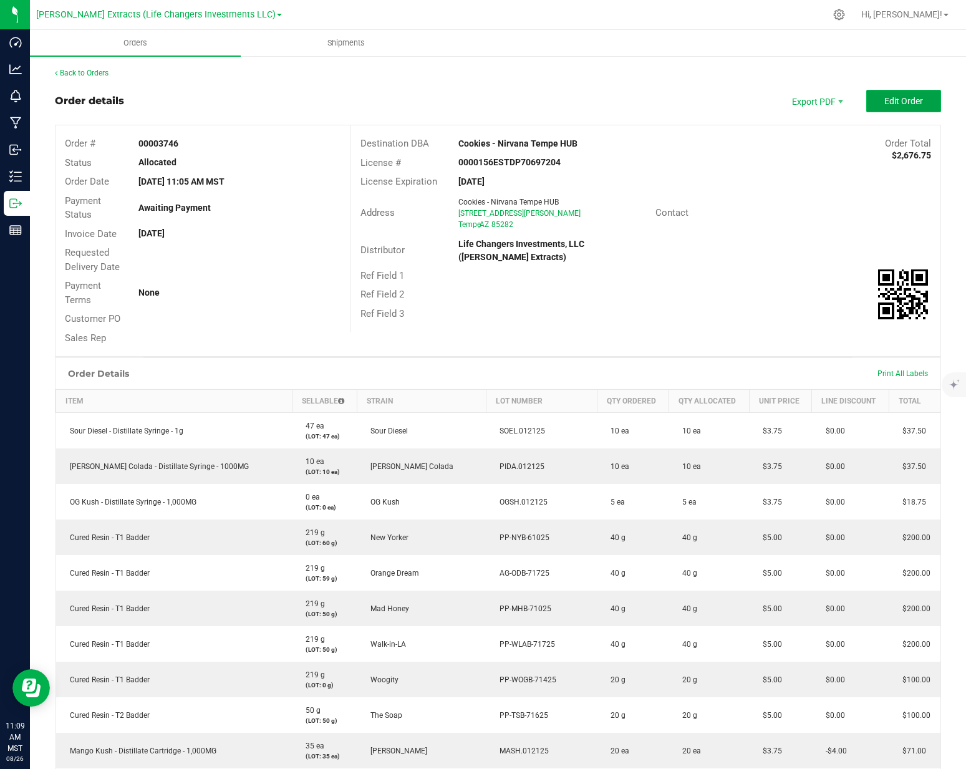
click at [887, 103] on span "Edit Order" at bounding box center [903, 101] width 39 height 10
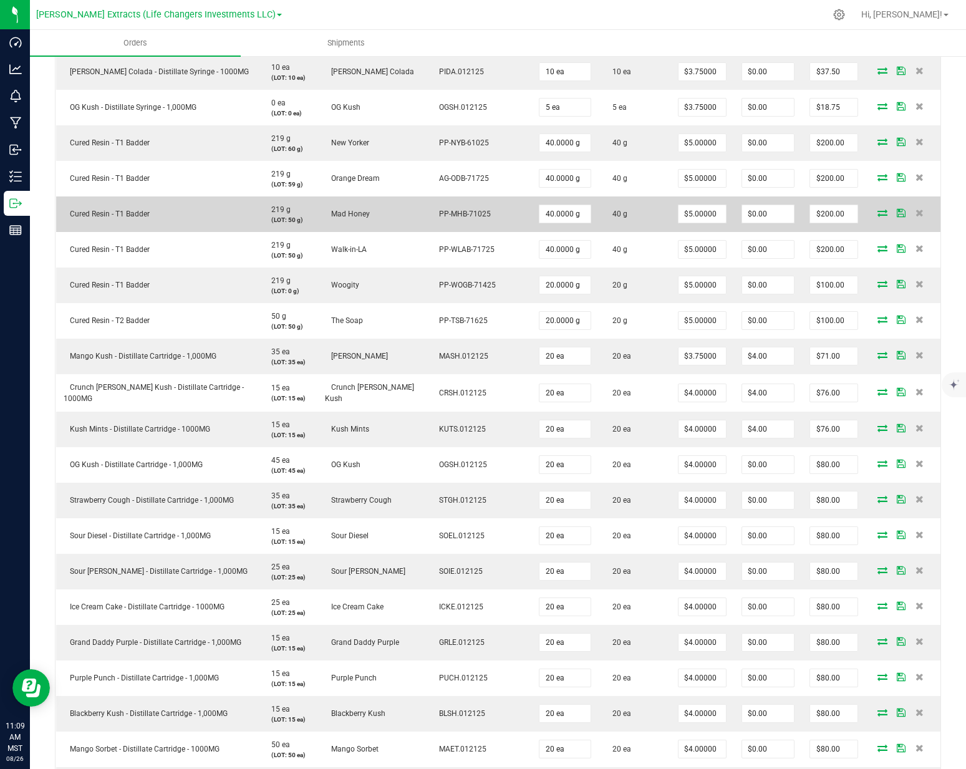
scroll to position [339, 0]
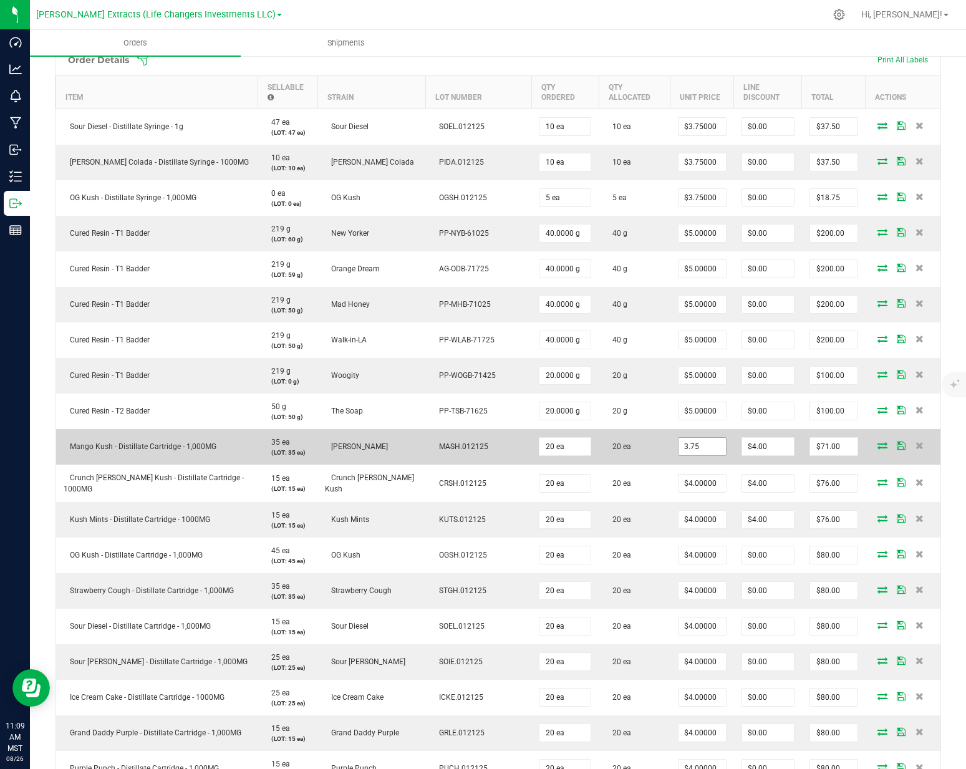
click at [678, 438] on input "3.75" at bounding box center [701, 446] width 47 height 17
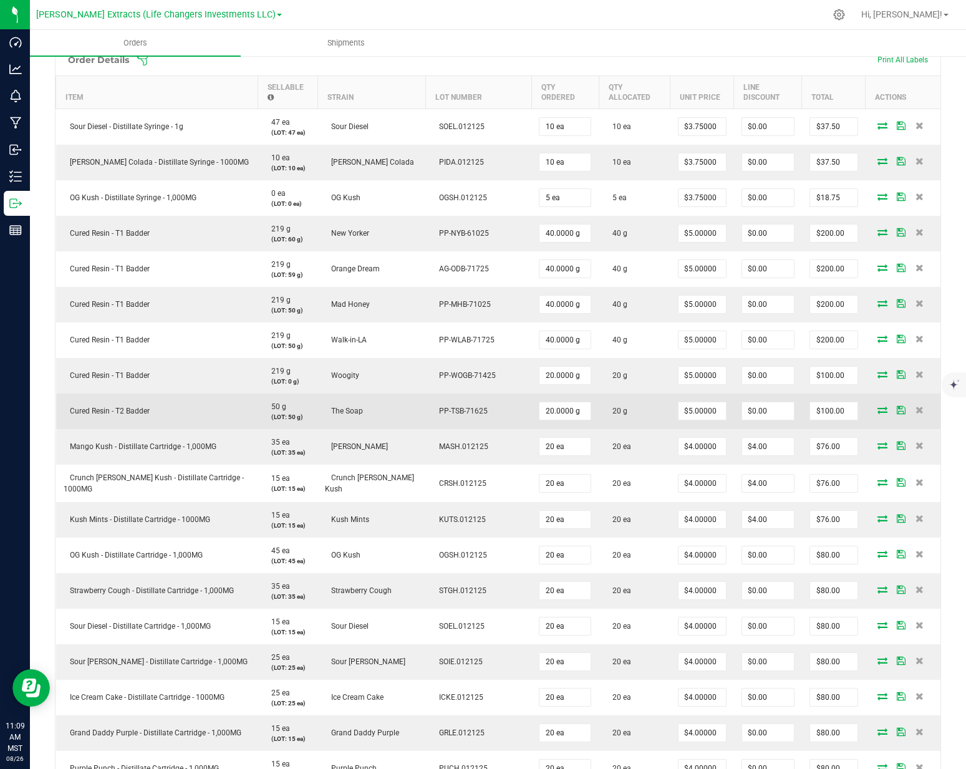
click at [627, 409] on td "20 g" at bounding box center [634, 411] width 72 height 36
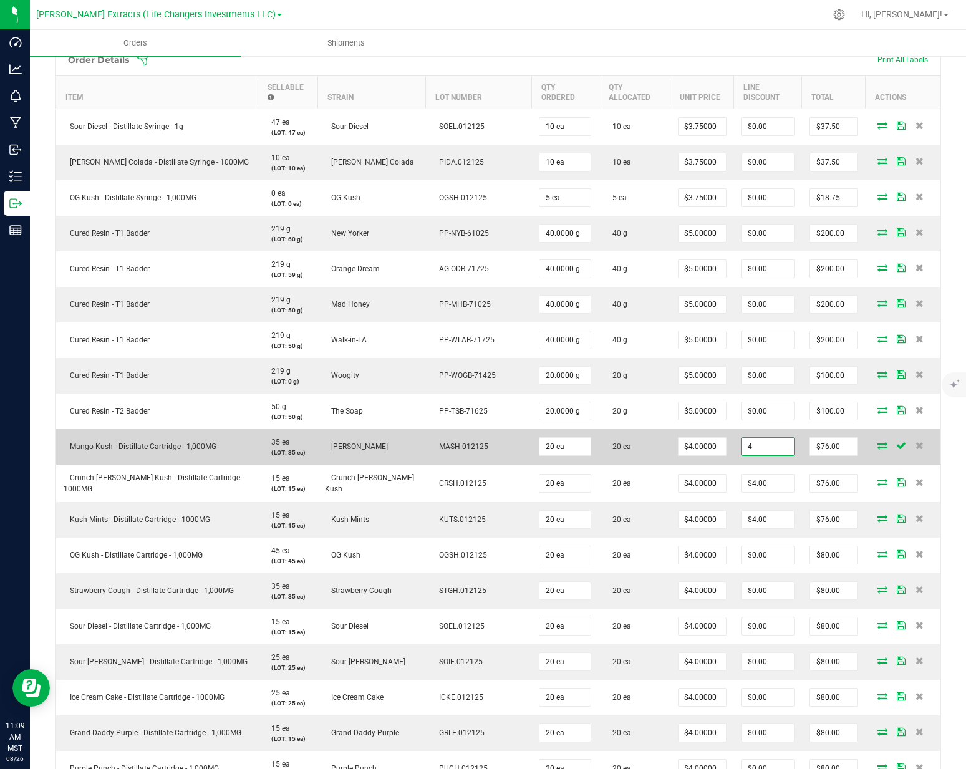
click at [754, 438] on input "4" at bounding box center [768, 446] width 52 height 17
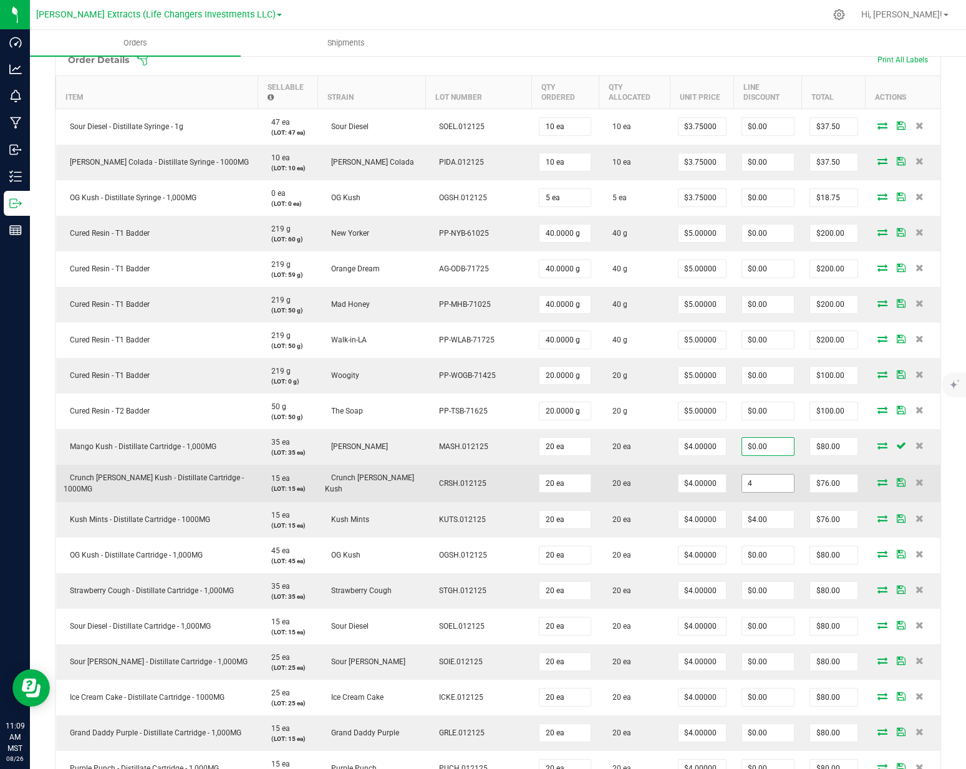
click at [742, 474] on input "4" at bounding box center [768, 482] width 52 height 17
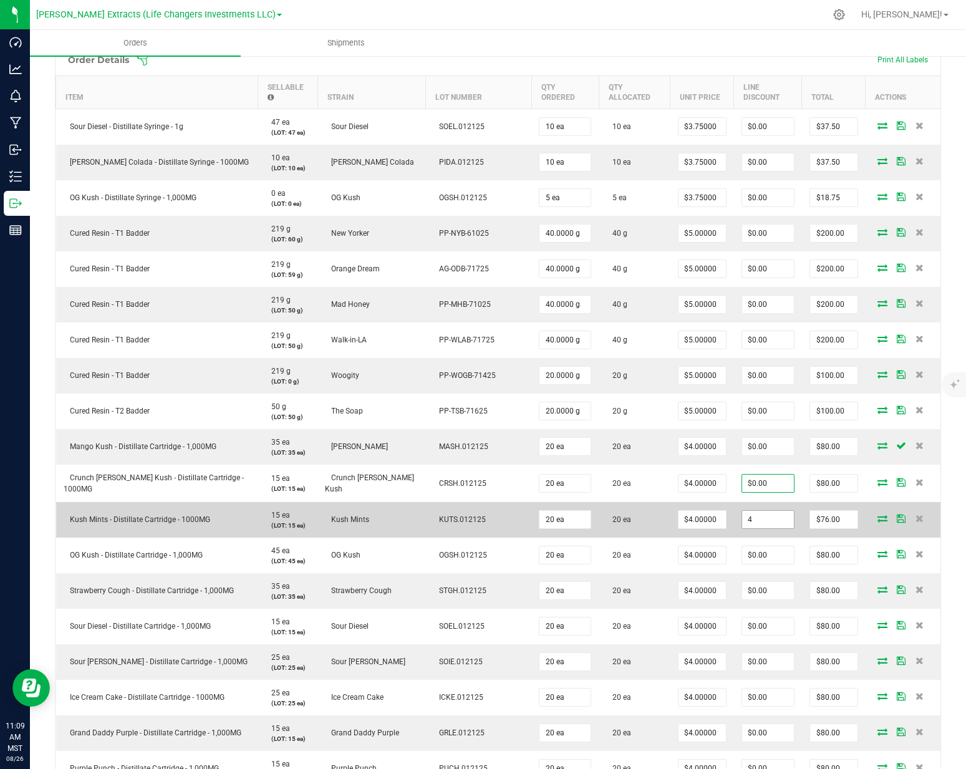
click at [742, 511] on input "4" at bounding box center [768, 519] width 52 height 17
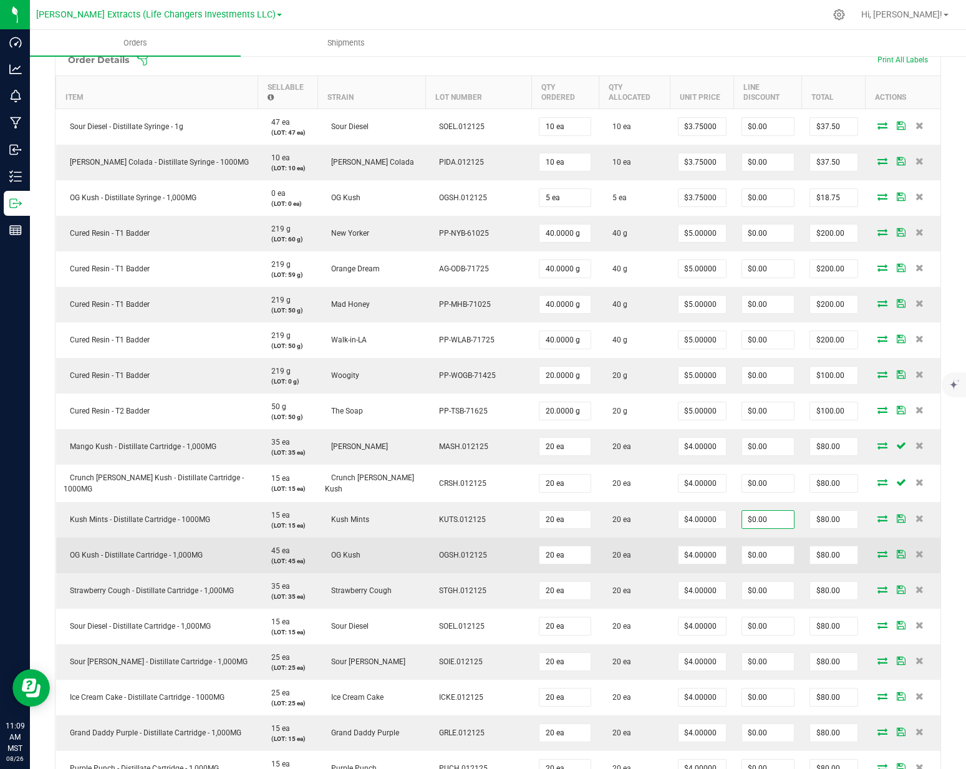
click at [741, 537] on td "$0.00" at bounding box center [768, 555] width 68 height 36
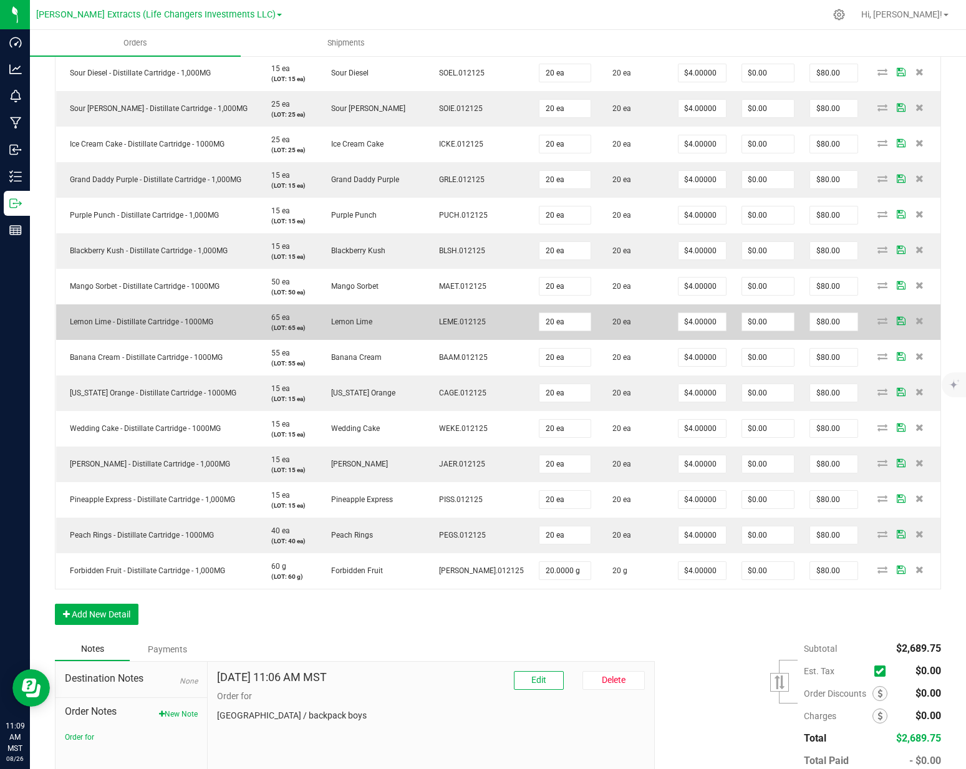
scroll to position [953, 0]
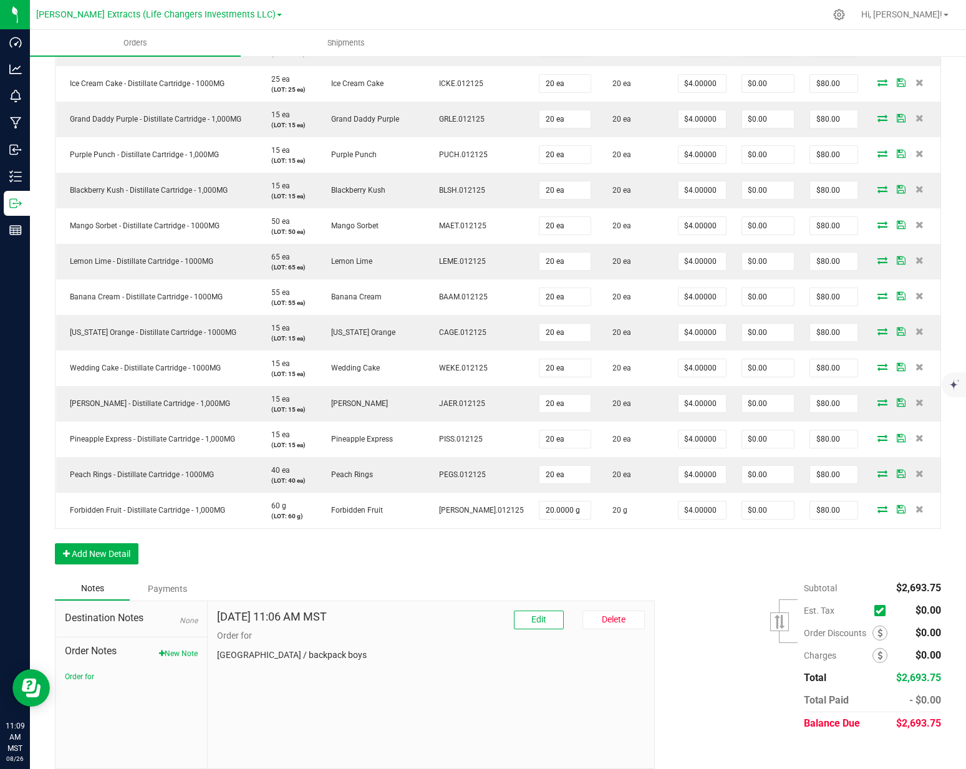
click at [726, 542] on div "Order Details Print All Labels Item Sellable Strain Lot Number Qty Ordered Qty …" at bounding box center [498, 3] width 886 height 1146
click at [734, 587] on div "Subtotal $2,693.75 Est. Tax" at bounding box center [793, 656] width 296 height 158
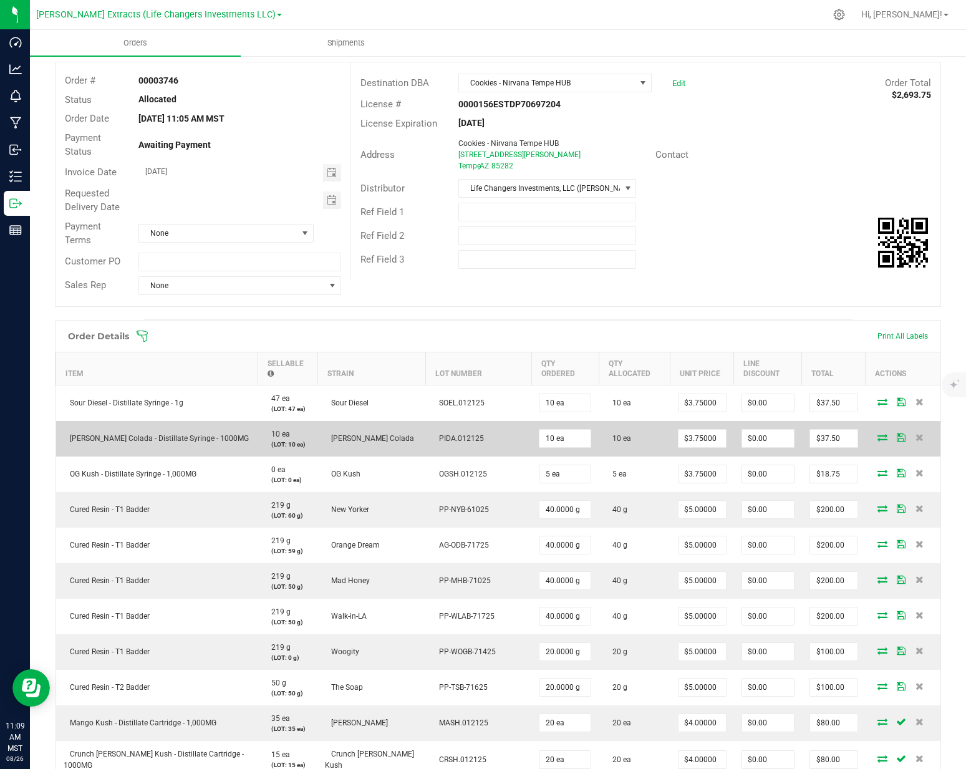
scroll to position [0, 0]
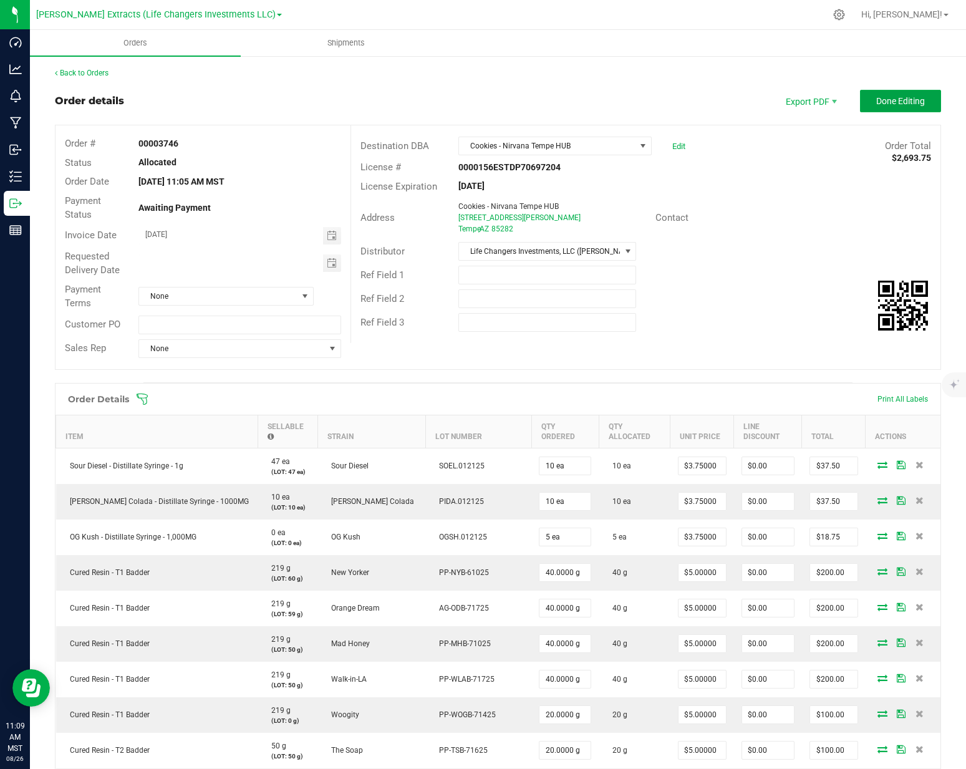
click at [880, 111] on button "Done Editing" at bounding box center [900, 101] width 81 height 22
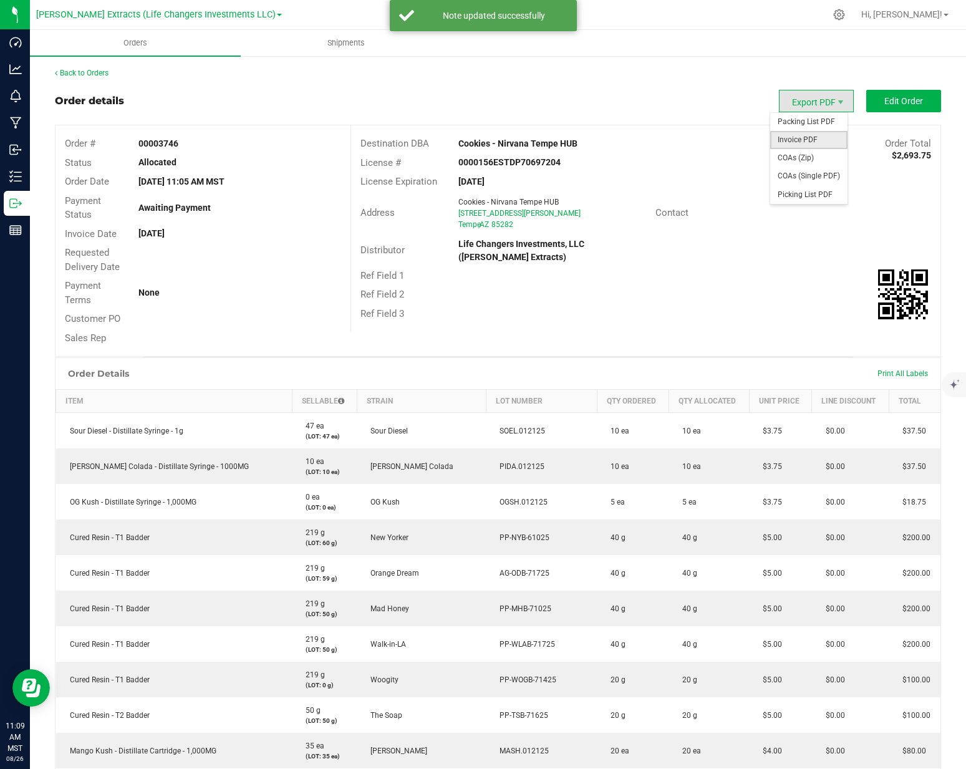
click at [798, 141] on span "Invoice PDF" at bounding box center [808, 140] width 77 height 18
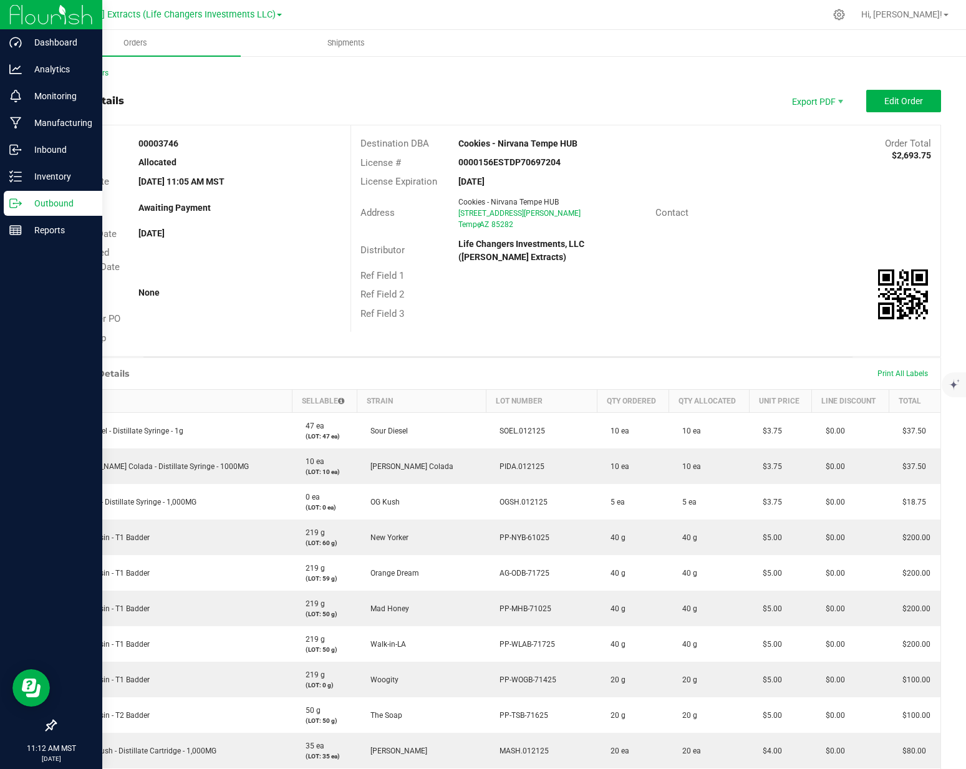
click at [21, 201] on icon at bounding box center [15, 203] width 12 height 12
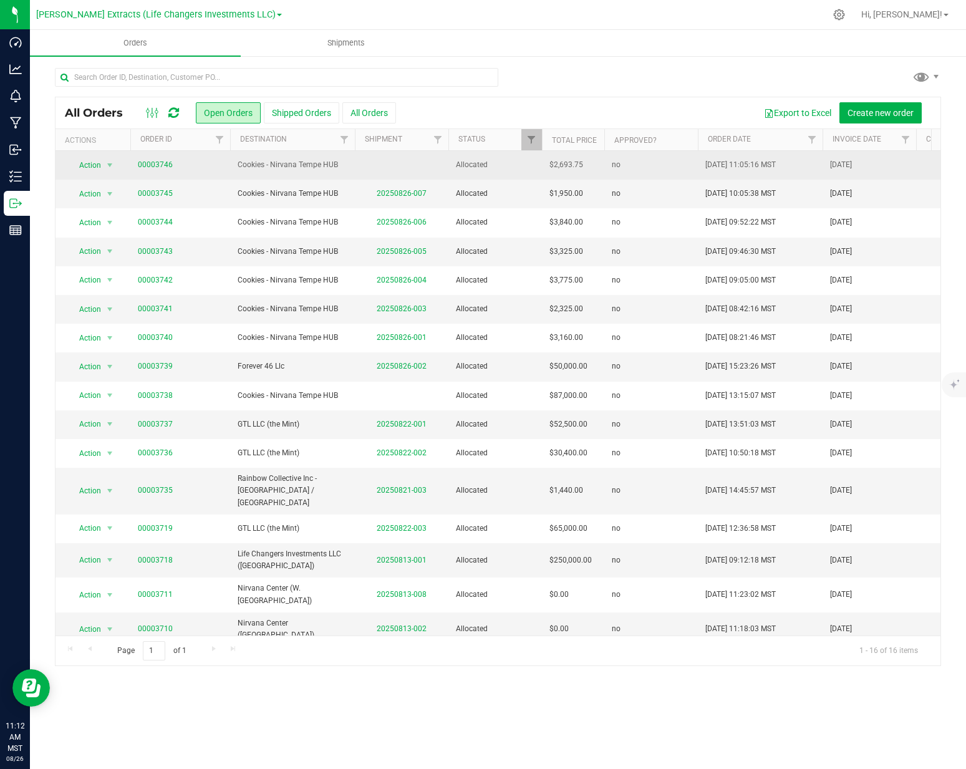
click at [266, 163] on span "Cookies - Nirvana Tempe HUB" at bounding box center [293, 165] width 110 height 12
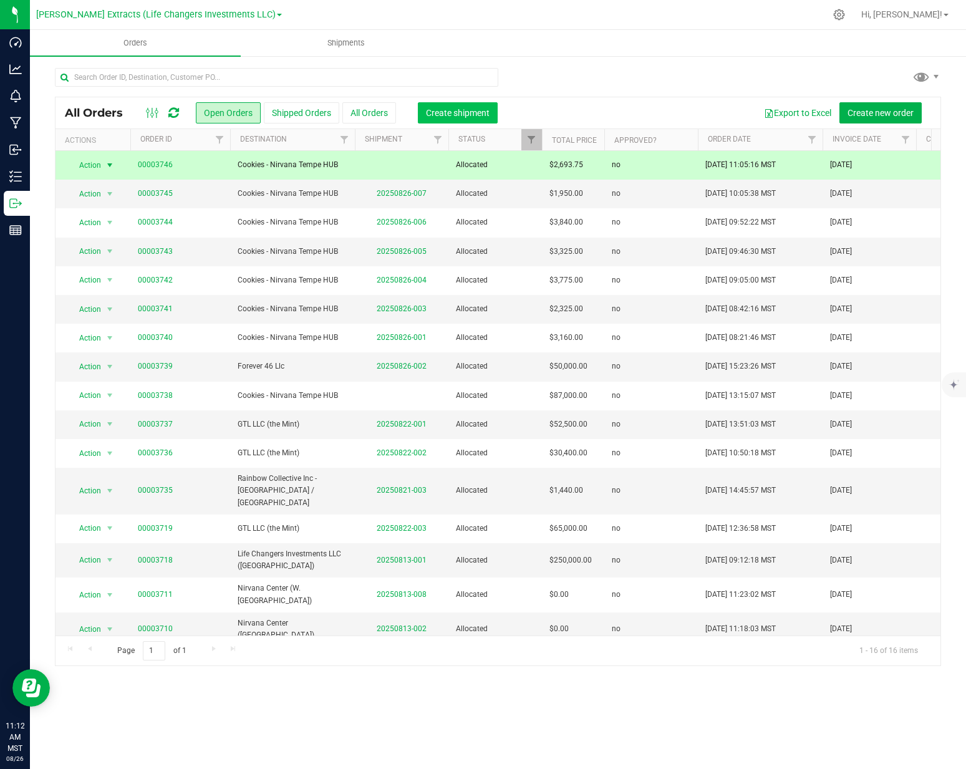
click at [432, 115] on span "Create shipment" at bounding box center [458, 113] width 64 height 10
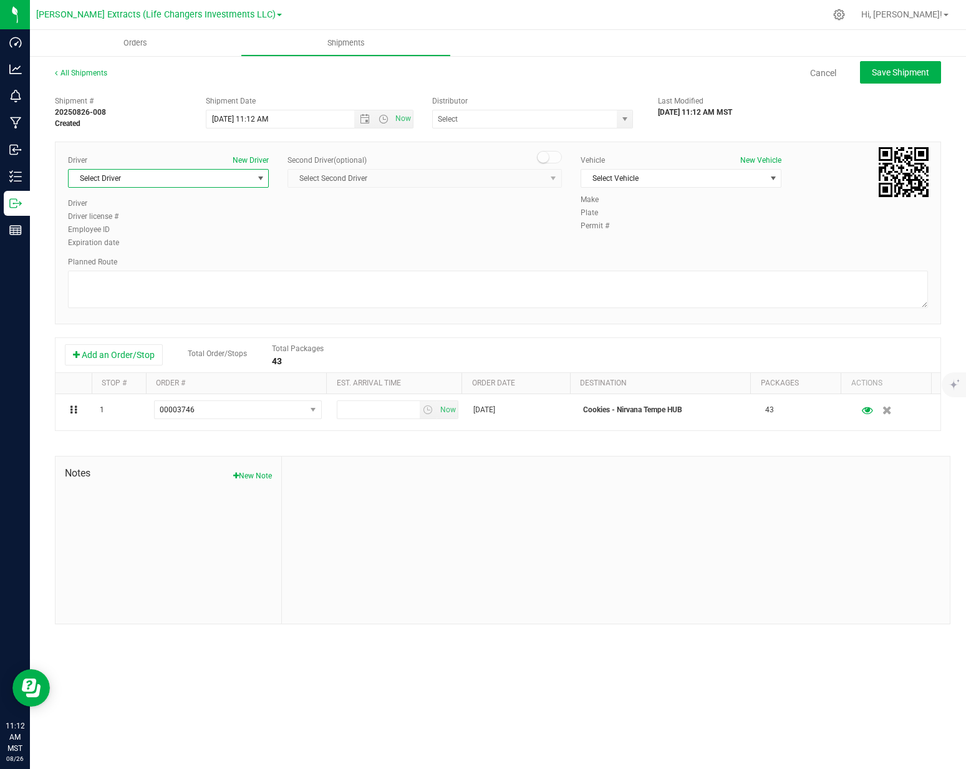
click at [145, 181] on span "Select Driver" at bounding box center [161, 178] width 184 height 17
click at [120, 378] on li "[PERSON_NAME]" at bounding box center [168, 378] width 199 height 19
click at [691, 181] on span "Select Vehicle" at bounding box center [673, 178] width 184 height 17
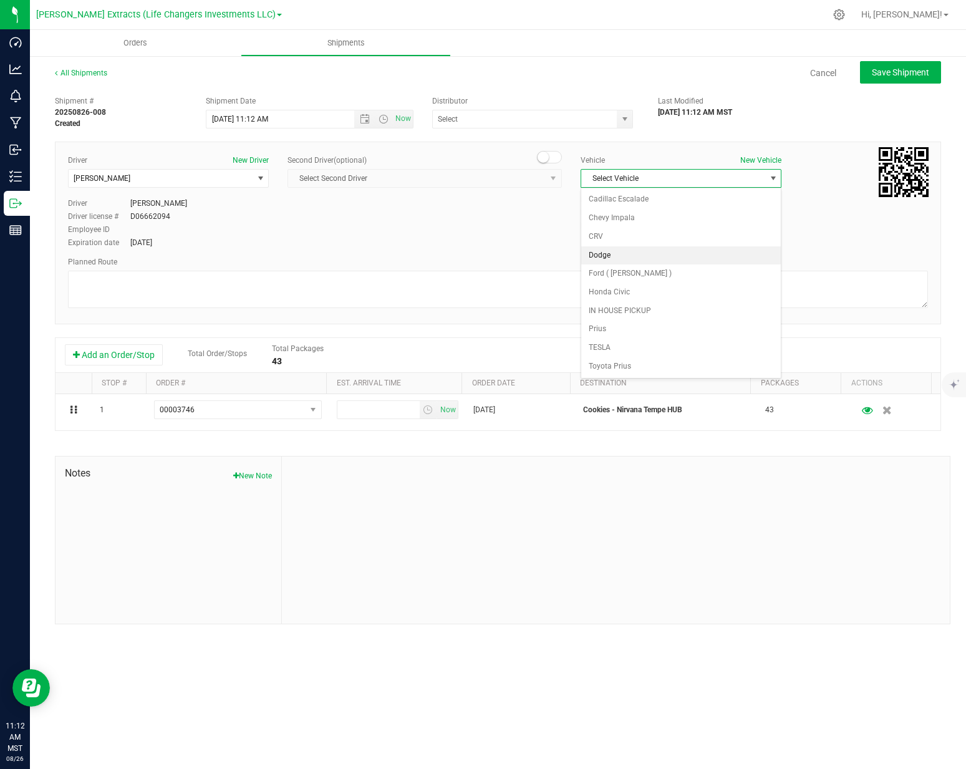
click at [639, 258] on li "Dodge" at bounding box center [680, 255] width 199 height 19
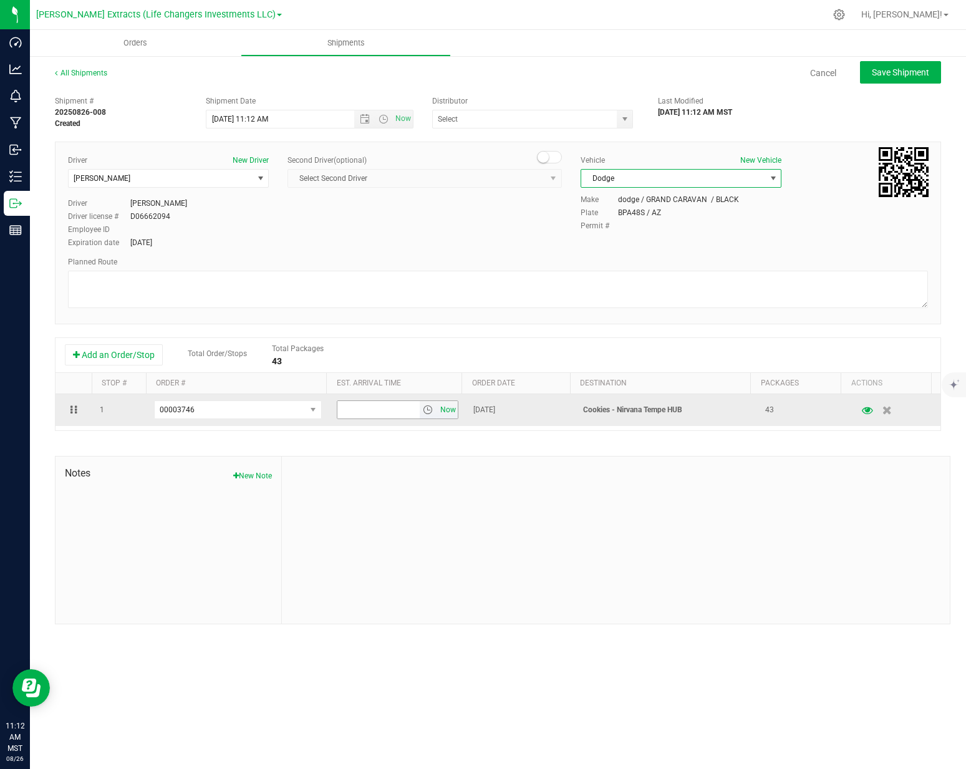
click at [444, 410] on span "Now" at bounding box center [448, 410] width 21 height 18
click at [380, 407] on input "11:12 AM" at bounding box center [378, 409] width 82 height 17
click at [373, 413] on input "!.00 pm" at bounding box center [378, 409] width 82 height 17
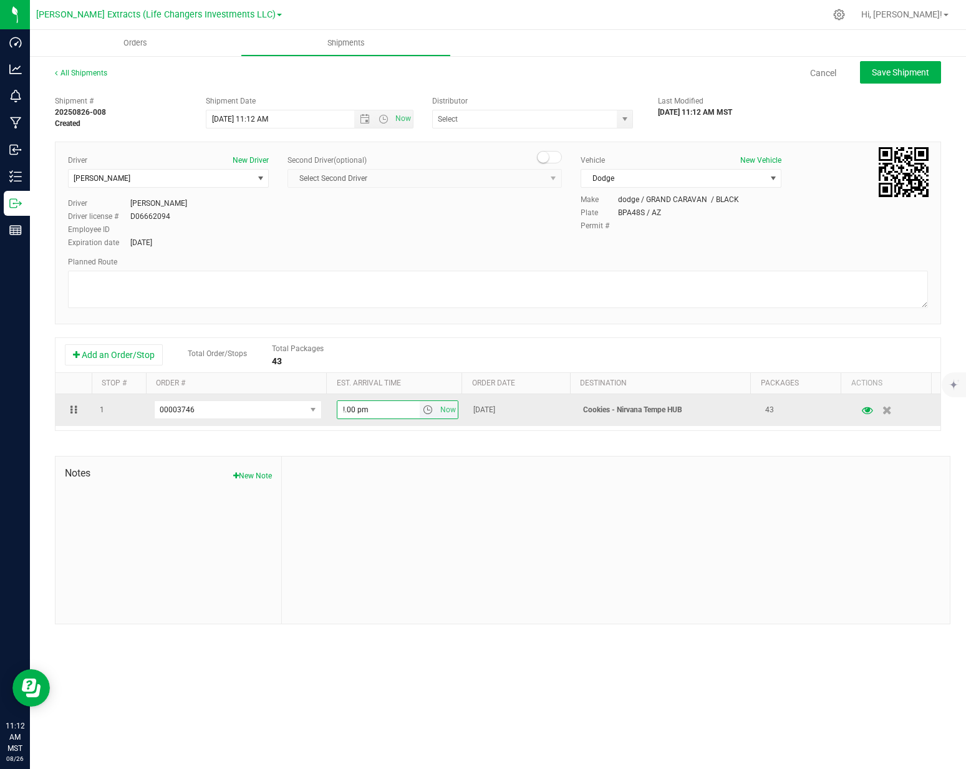
click at [373, 413] on input "!.00 pm" at bounding box center [378, 409] width 82 height 17
click at [373, 414] on input "!.00 pm" at bounding box center [378, 409] width 82 height 17
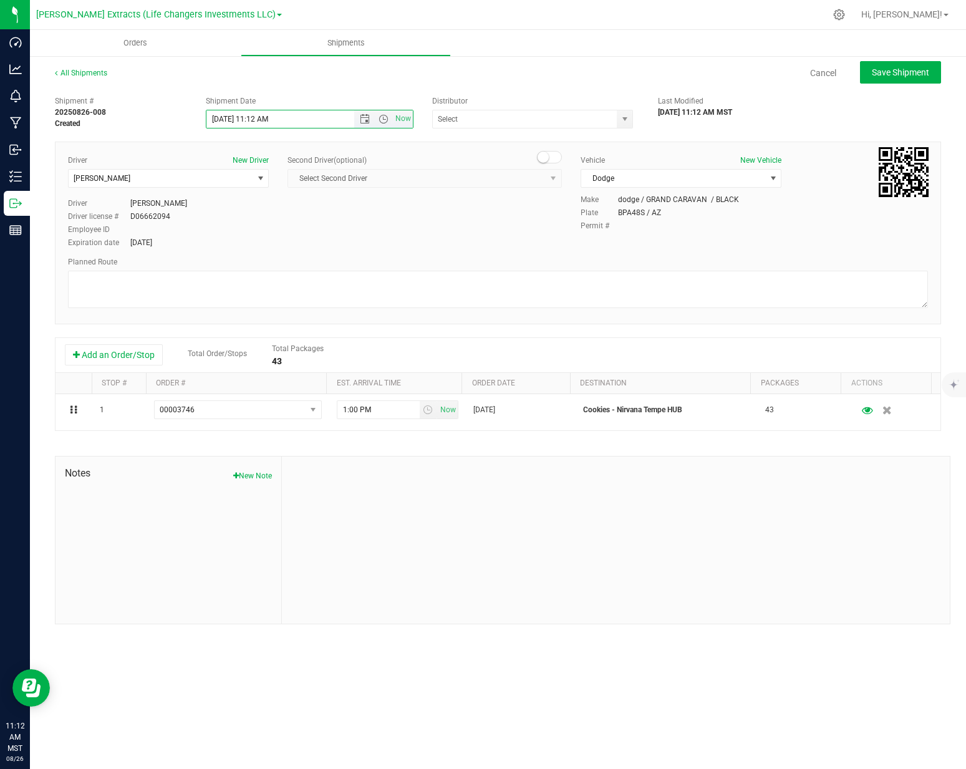
click at [226, 119] on input "[DATE] 11:12 AM" at bounding box center [290, 118] width 169 height 17
click at [332, 235] on div "Driver New Driver [PERSON_NAME] Select Driver [PERSON_NAME] [PERSON_NAME] [PERS…" at bounding box center [498, 202] width 878 height 95
click at [915, 73] on span "Save Shipment" at bounding box center [900, 72] width 57 height 10
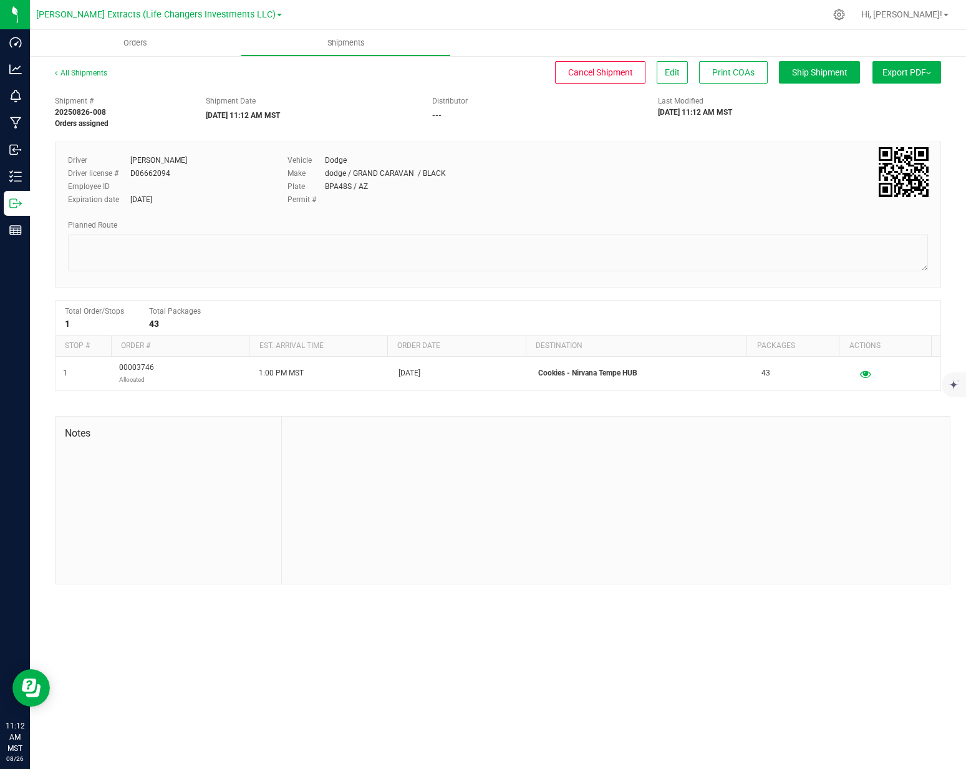
click at [907, 76] on button "Export PDF" at bounding box center [906, 72] width 69 height 22
click at [895, 101] on span "Manifest by Package ID" at bounding box center [887, 99] width 79 height 9
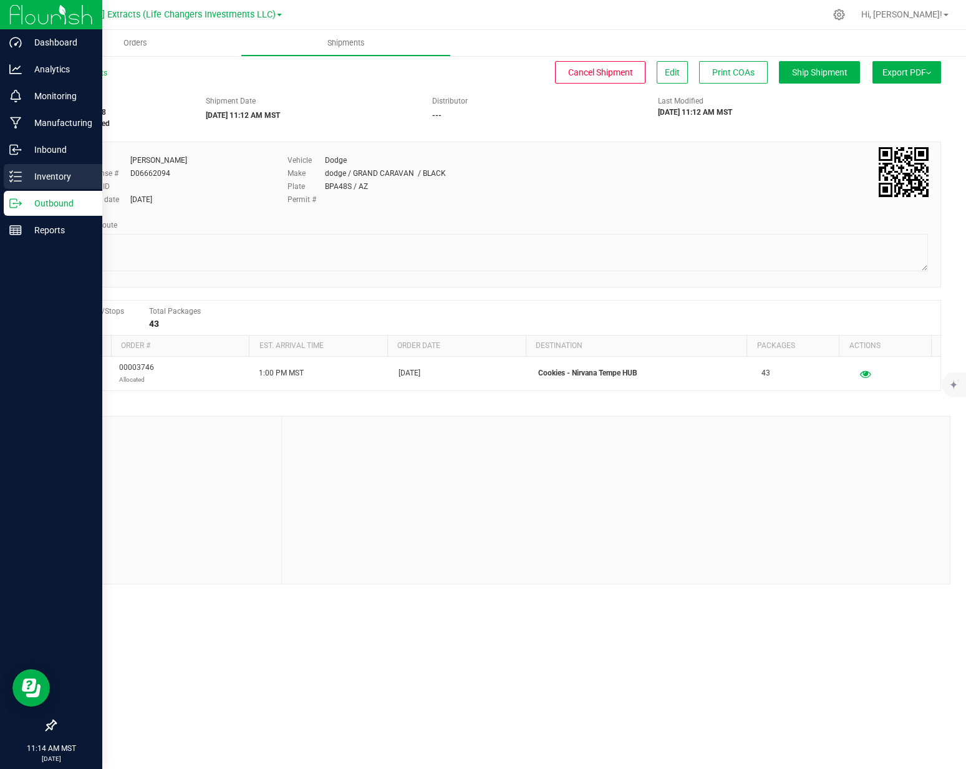
click at [10, 178] on icon at bounding box center [15, 176] width 12 height 12
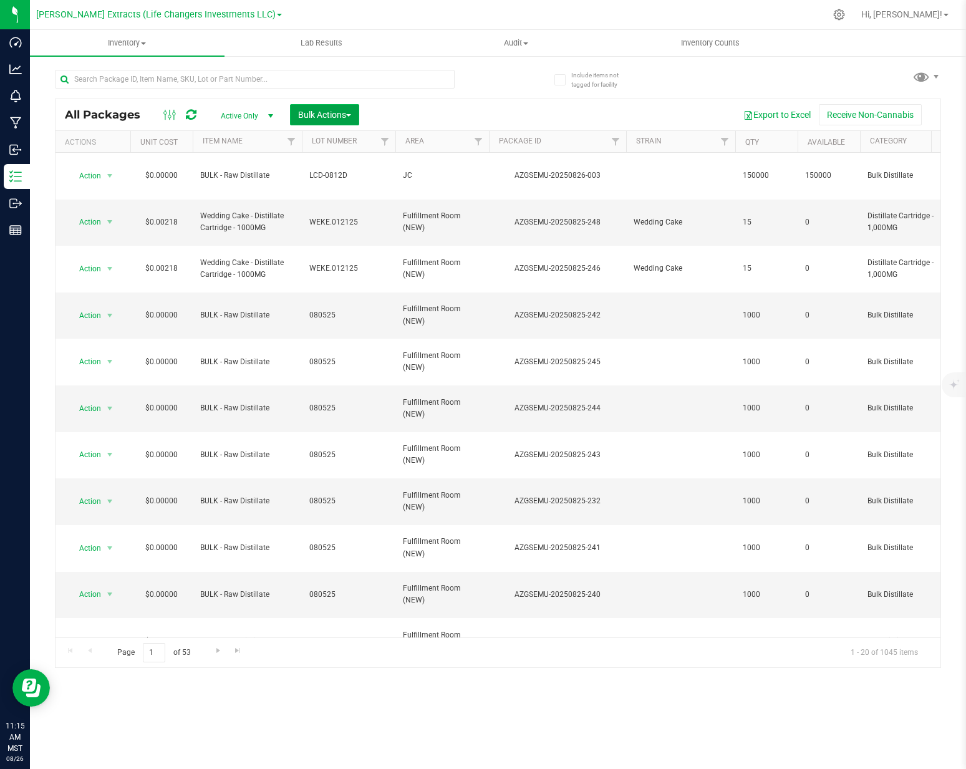
click at [300, 112] on span "Bulk Actions" at bounding box center [324, 115] width 53 height 10
click at [309, 161] on span "Add to outbound order" at bounding box center [339, 165] width 85 height 10
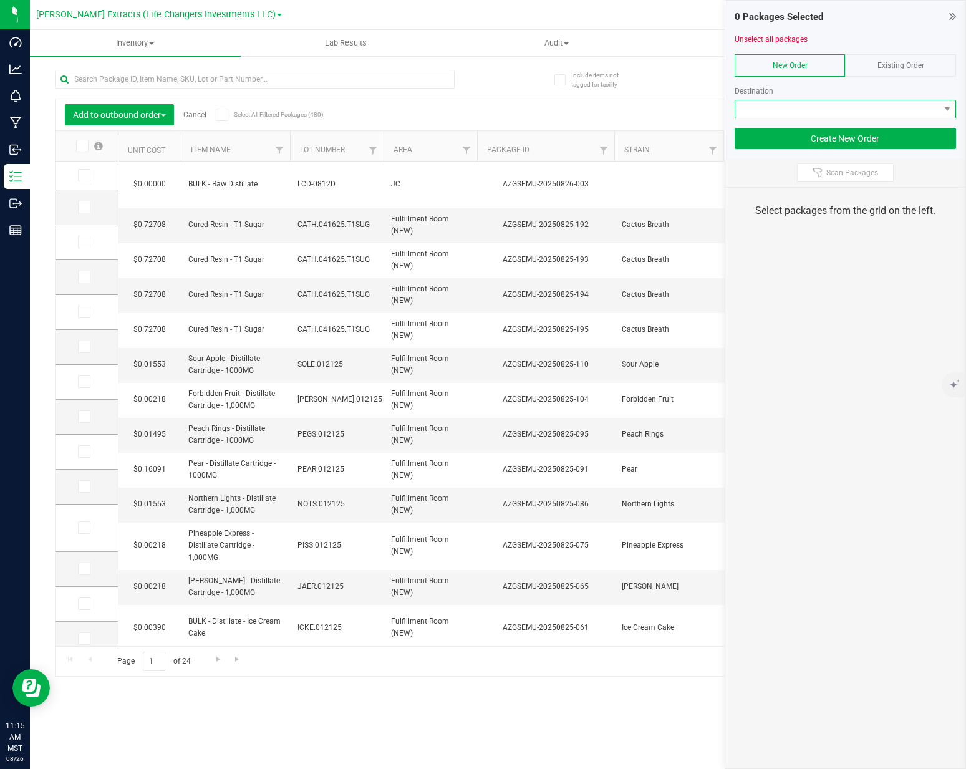
click at [855, 109] on span at bounding box center [837, 108] width 204 height 17
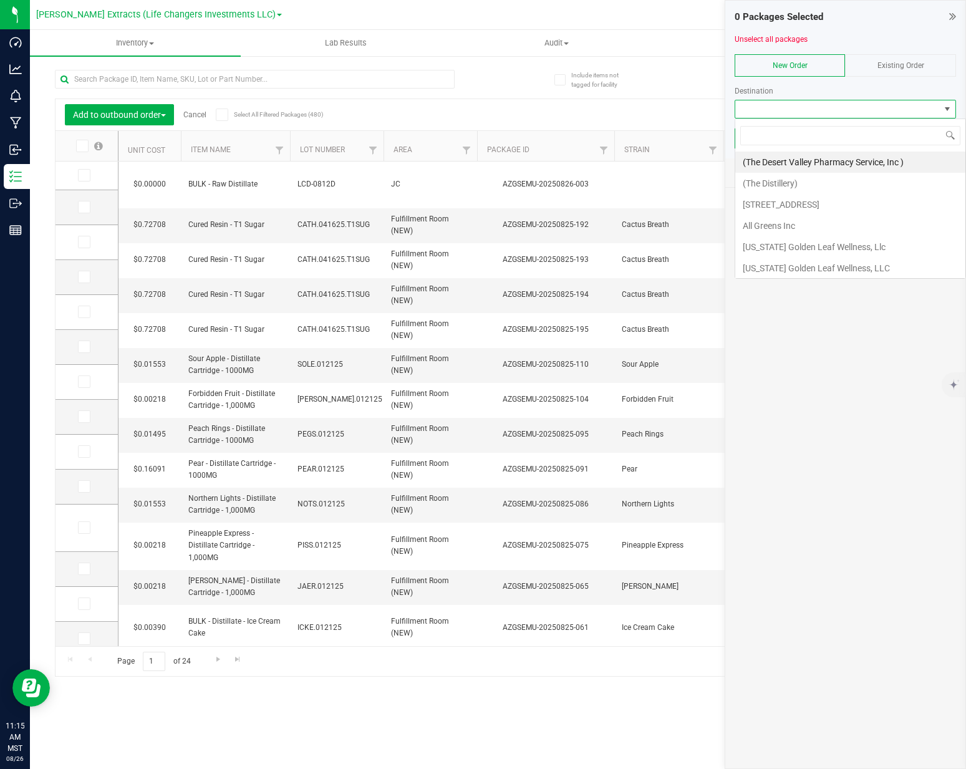
scroll to position [19, 221]
click at [810, 154] on li "Cookies - Nirvana Tempe HUB" at bounding box center [845, 161] width 220 height 21
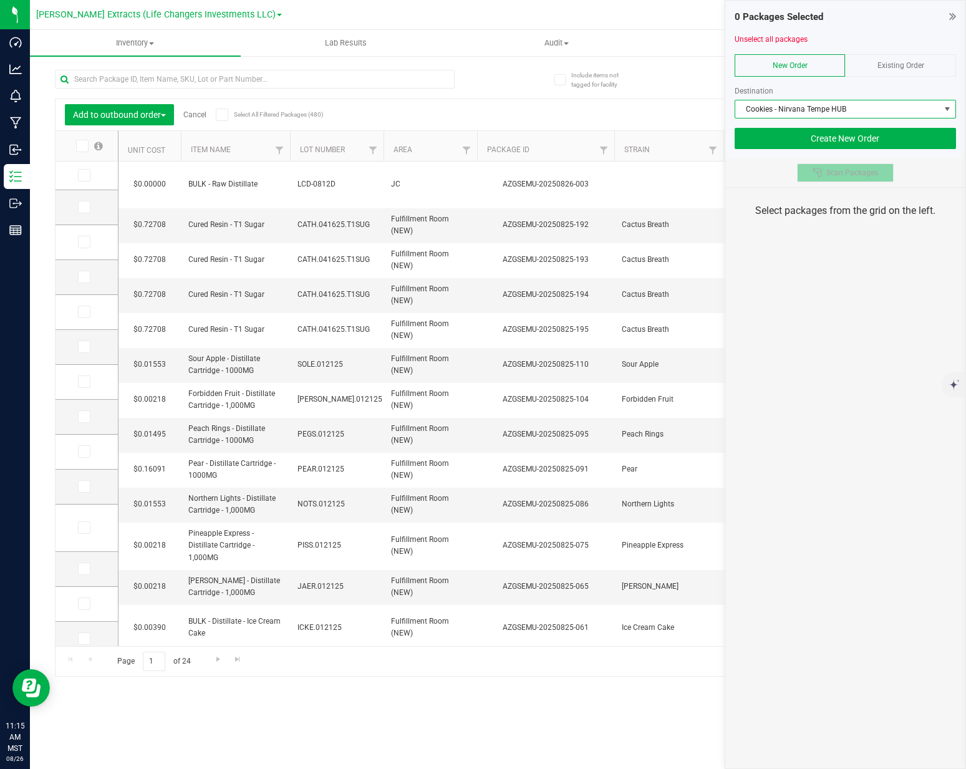
click at [850, 167] on button "Scan Packages" at bounding box center [845, 172] width 97 height 19
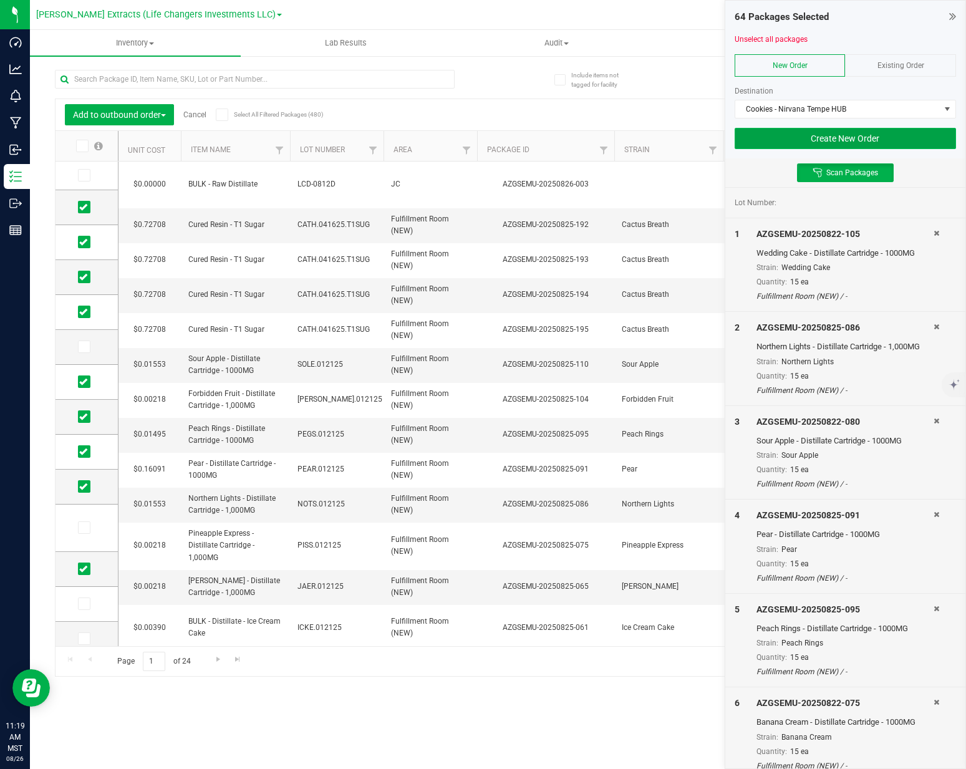
click at [836, 133] on button "Create New Order" at bounding box center [844, 138] width 221 height 21
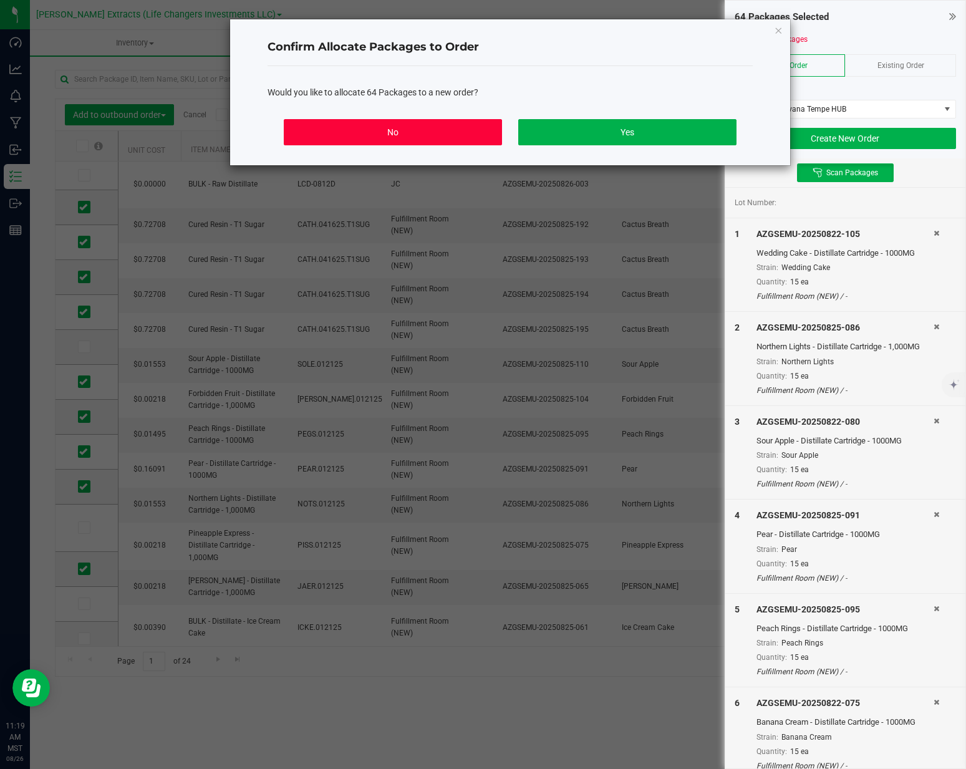
drag, startPoint x: 406, startPoint y: 133, endPoint x: 416, endPoint y: 129, distance: 10.7
click at [406, 133] on button "No" at bounding box center [393, 132] width 218 height 26
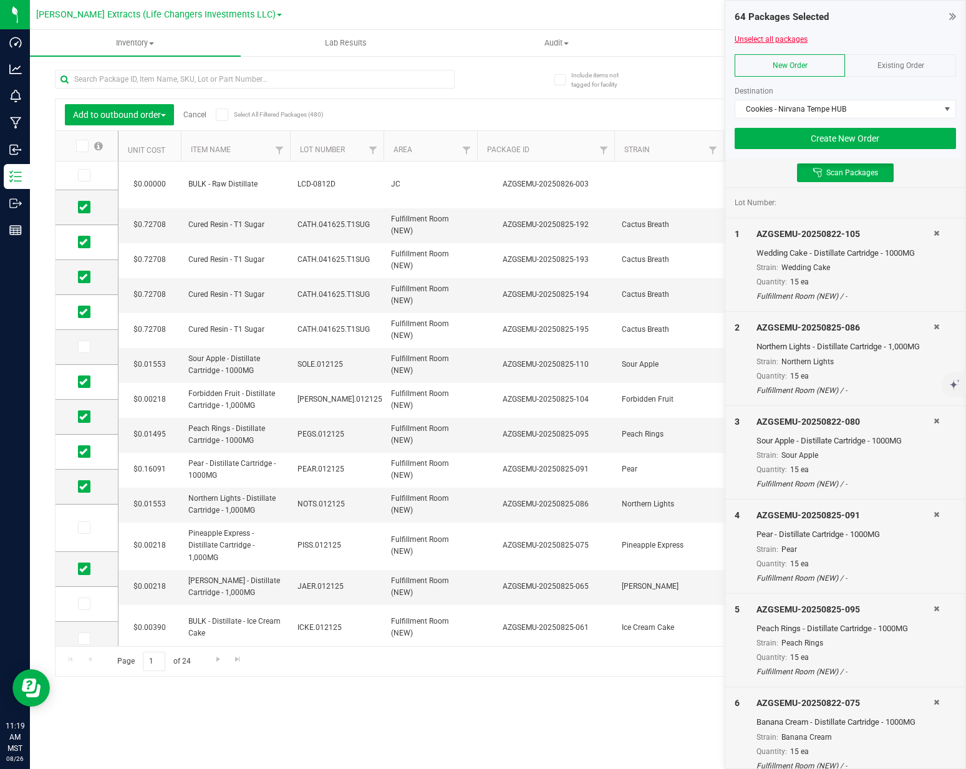
click at [774, 36] on link "Unselect all packages" at bounding box center [770, 39] width 73 height 9
click at [789, 133] on button "Create New Order" at bounding box center [844, 138] width 221 height 21
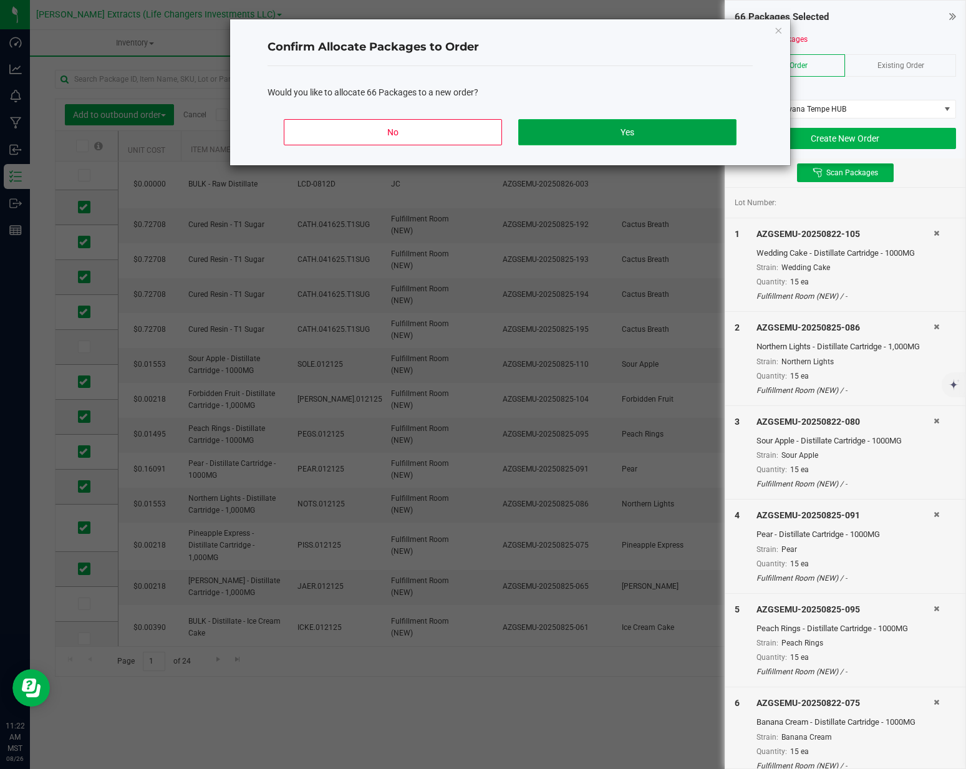
click at [624, 136] on button "Yes" at bounding box center [627, 132] width 218 height 26
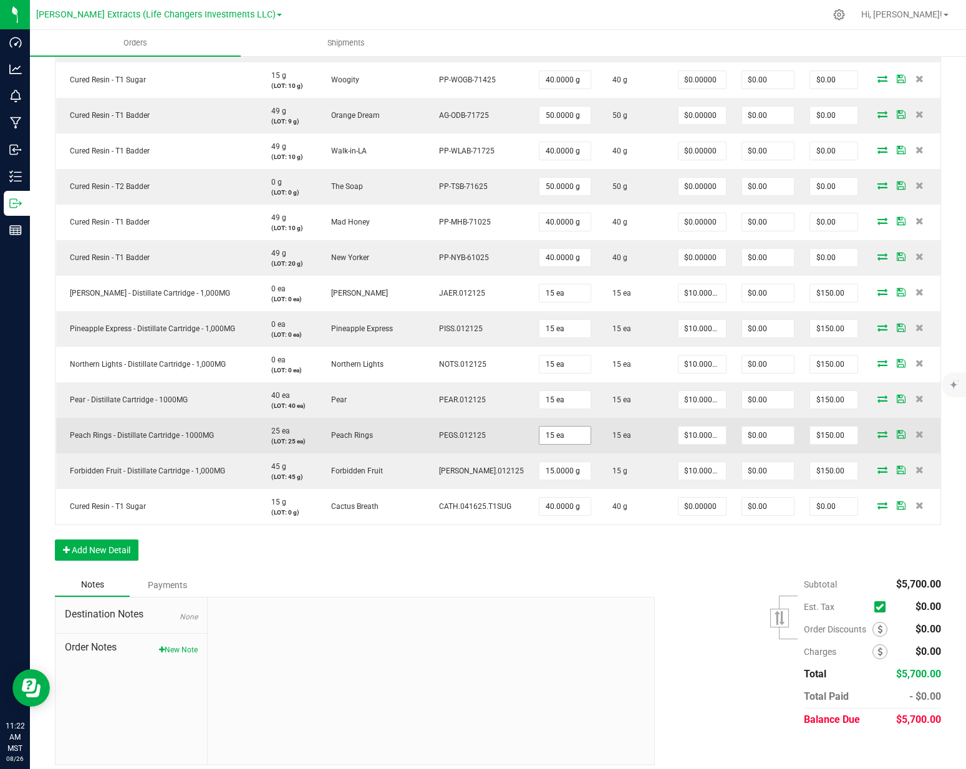
scroll to position [1462, 0]
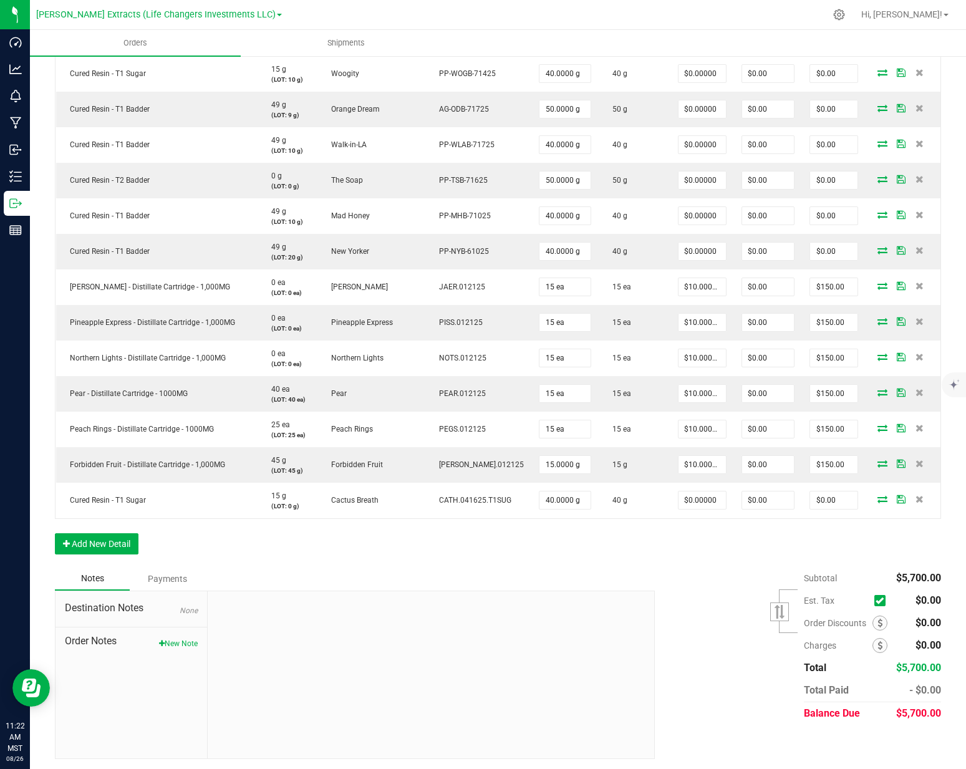
click at [187, 638] on button "New Note" at bounding box center [178, 643] width 39 height 11
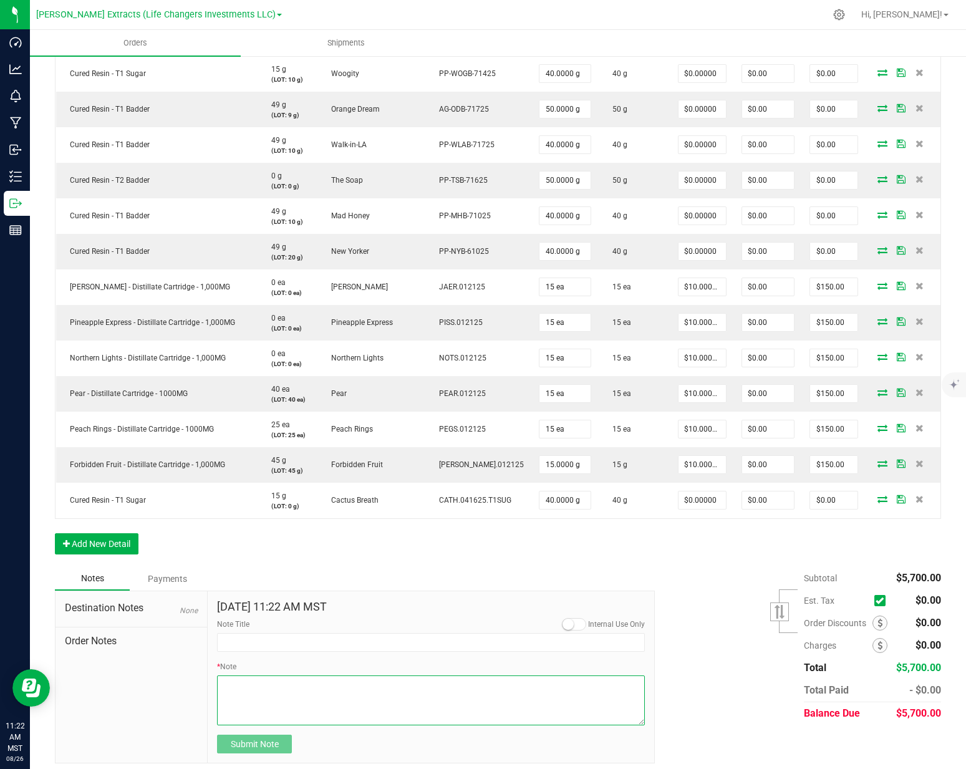
click at [259, 680] on textarea "* Note" at bounding box center [431, 700] width 428 height 50
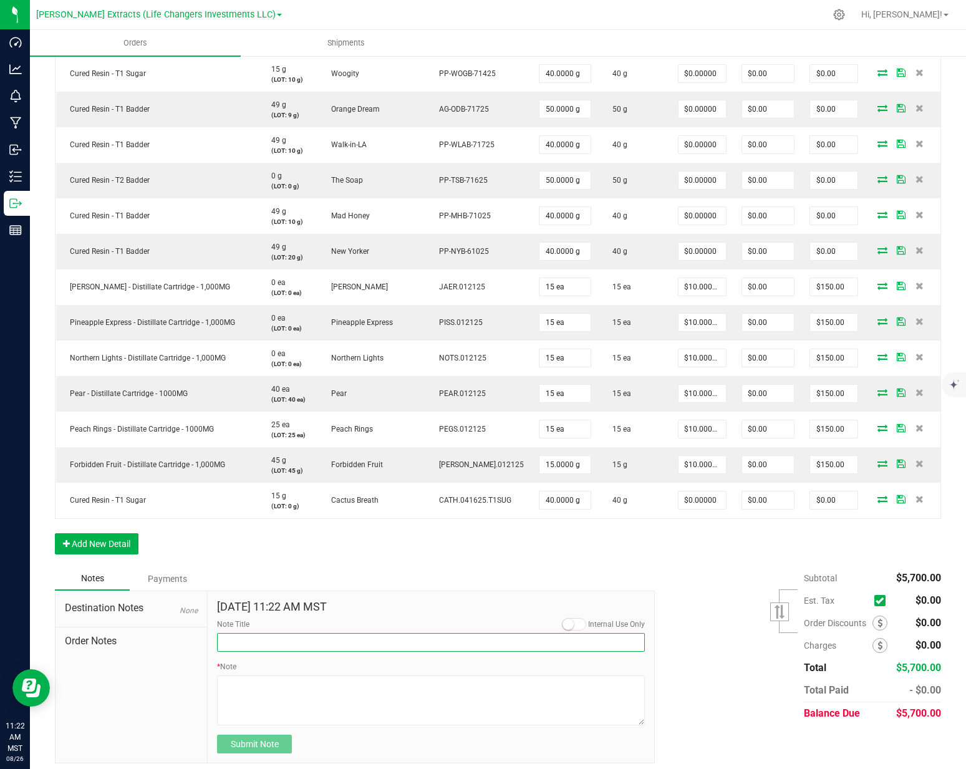
click at [265, 642] on input "Note Title" at bounding box center [431, 642] width 428 height 19
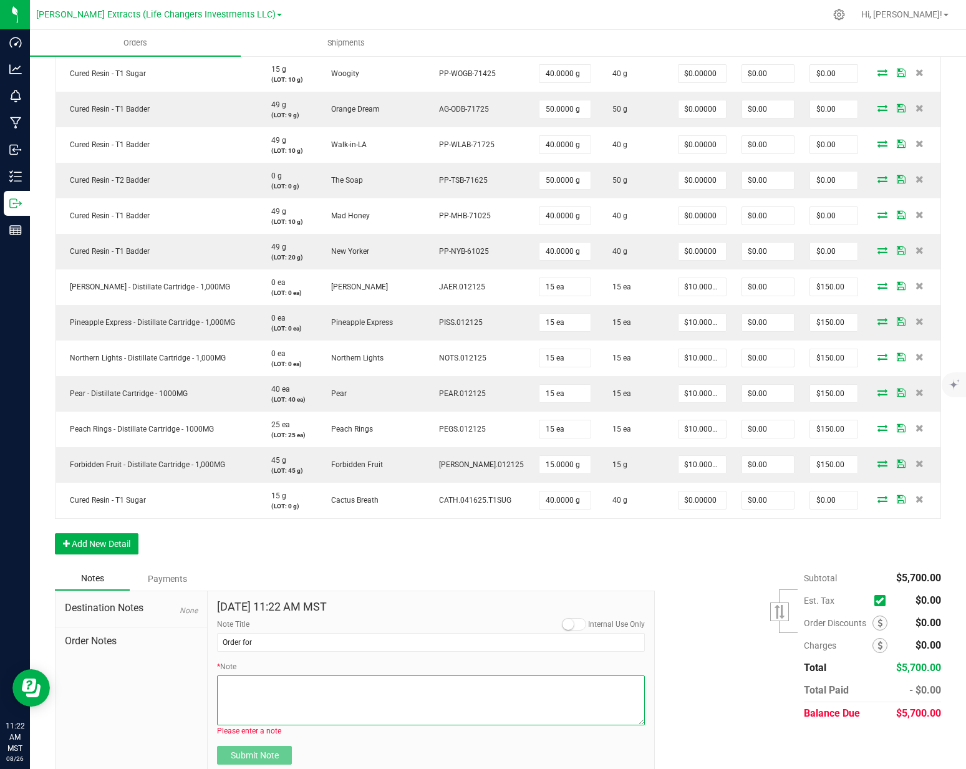
click at [283, 686] on textarea "* Note" at bounding box center [431, 700] width 428 height 50
drag, startPoint x: 231, startPoint y: 683, endPoint x: 286, endPoint y: 678, distance: 54.5
click at [232, 683] on textarea "* Note" at bounding box center [431, 700] width 428 height 50
click at [346, 703] on textarea "* Note" at bounding box center [431, 700] width 428 height 50
click at [334, 689] on textarea "* Note" at bounding box center [431, 700] width 428 height 50
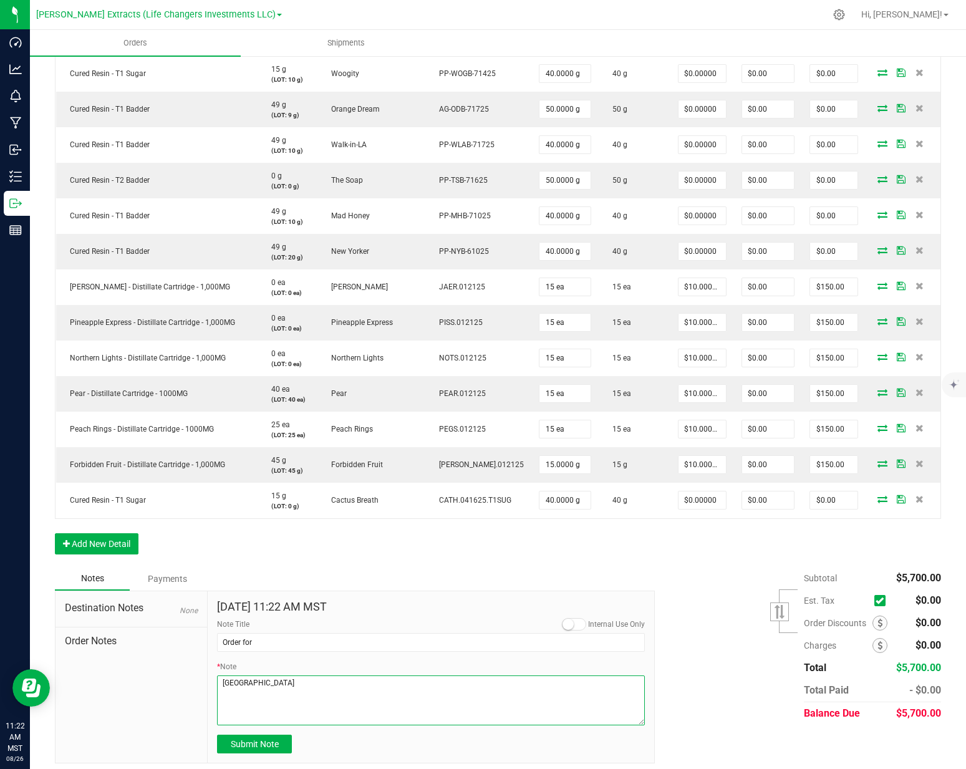
click at [334, 689] on textarea "* Note" at bounding box center [431, 700] width 428 height 50
click at [410, 572] on div "Notes Payments" at bounding box center [350, 579] width 590 height 24
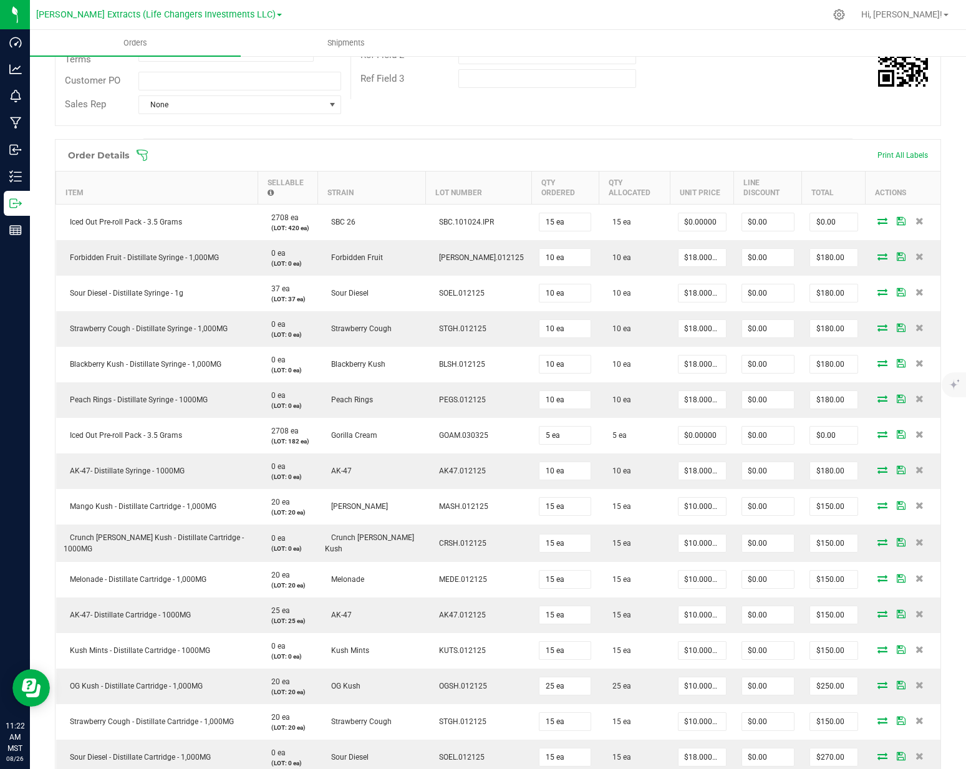
scroll to position [0, 0]
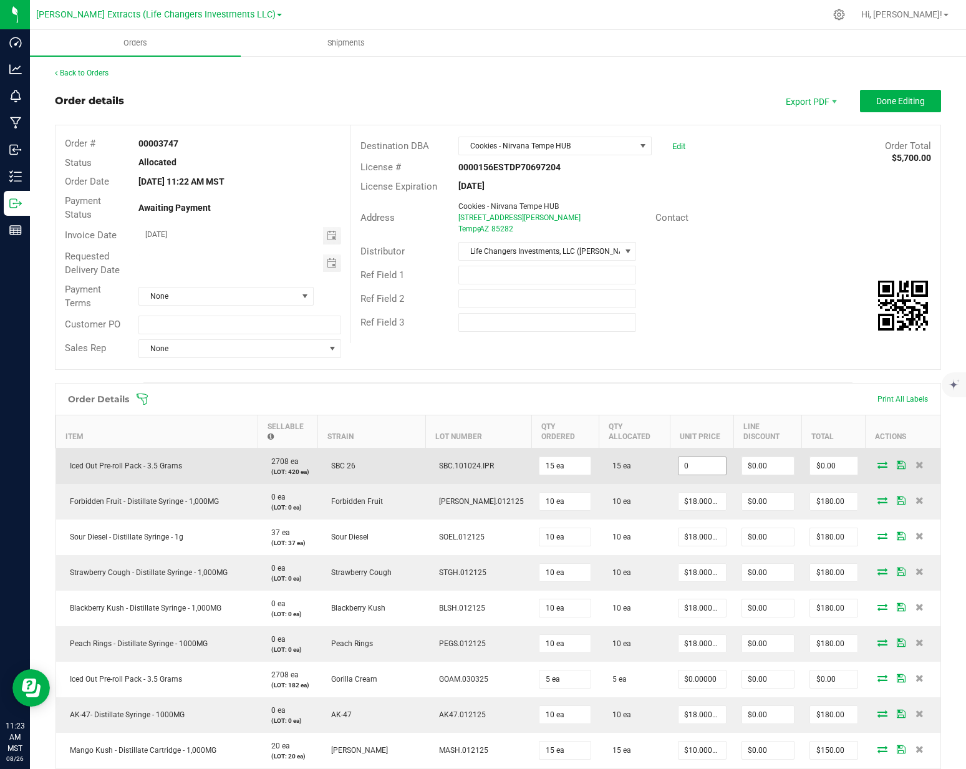
click at [683, 469] on input "0" at bounding box center [701, 465] width 47 height 17
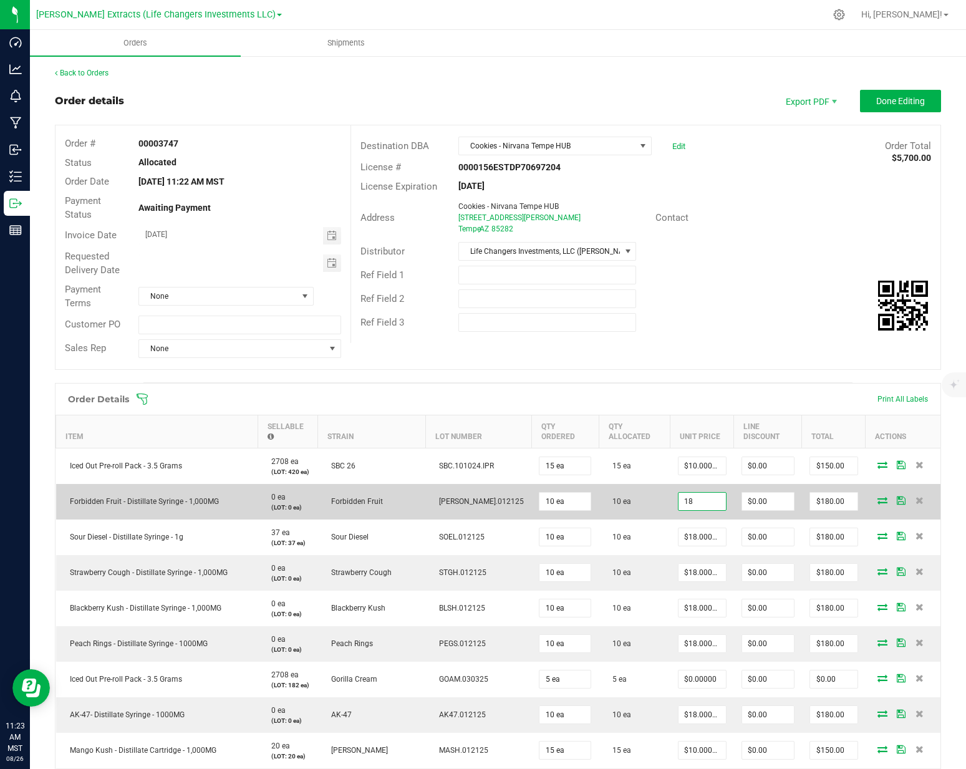
click at [678, 505] on input "18" at bounding box center [701, 501] width 47 height 17
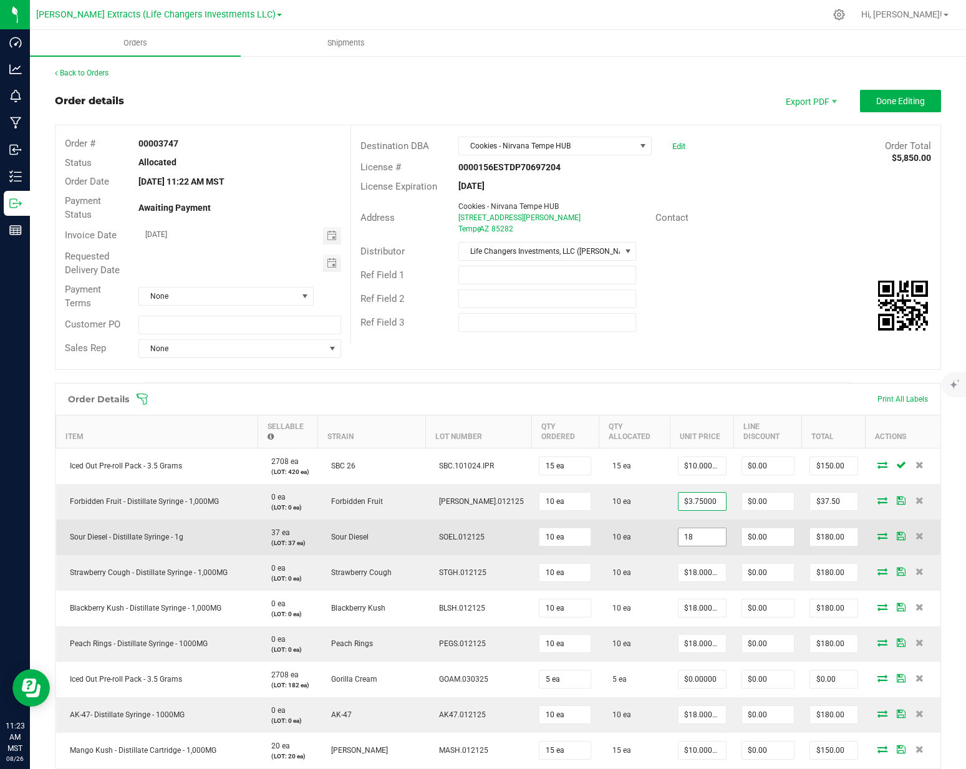
click at [678, 539] on input "18" at bounding box center [701, 536] width 47 height 17
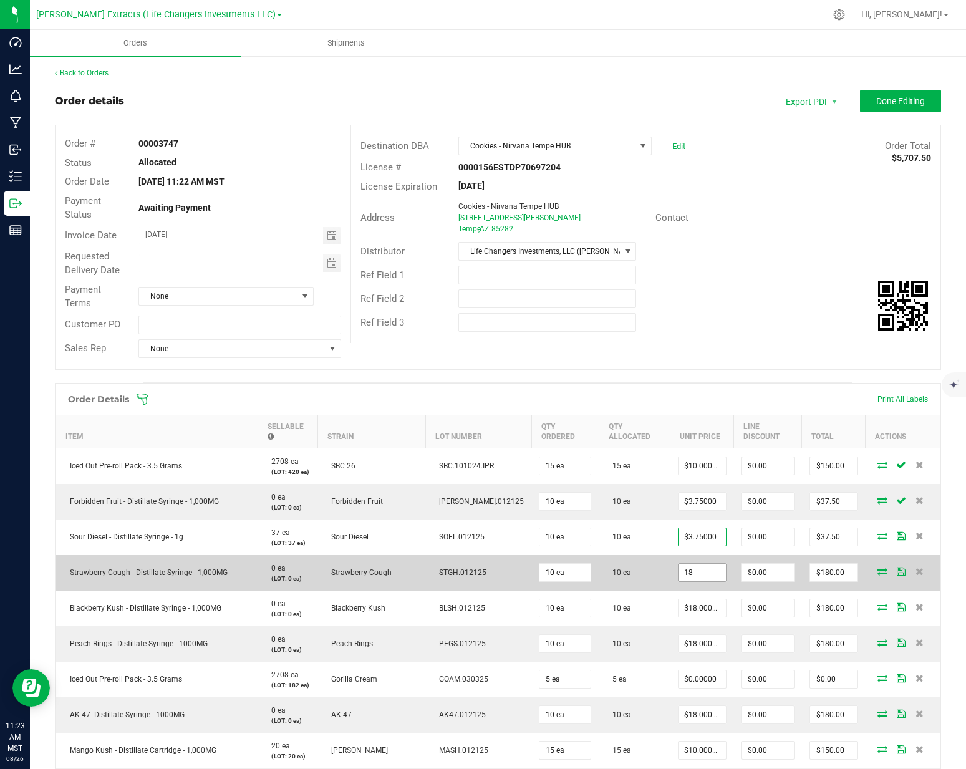
click at [678, 574] on input "18" at bounding box center [701, 572] width 47 height 17
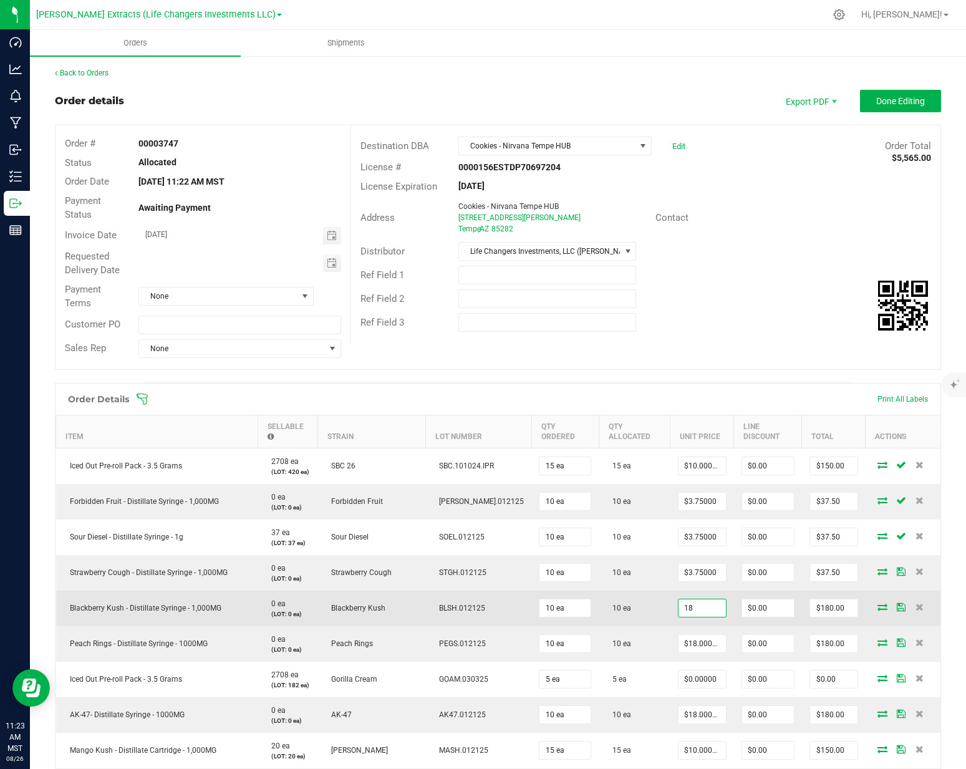
click at [678, 612] on input "18" at bounding box center [701, 607] width 47 height 17
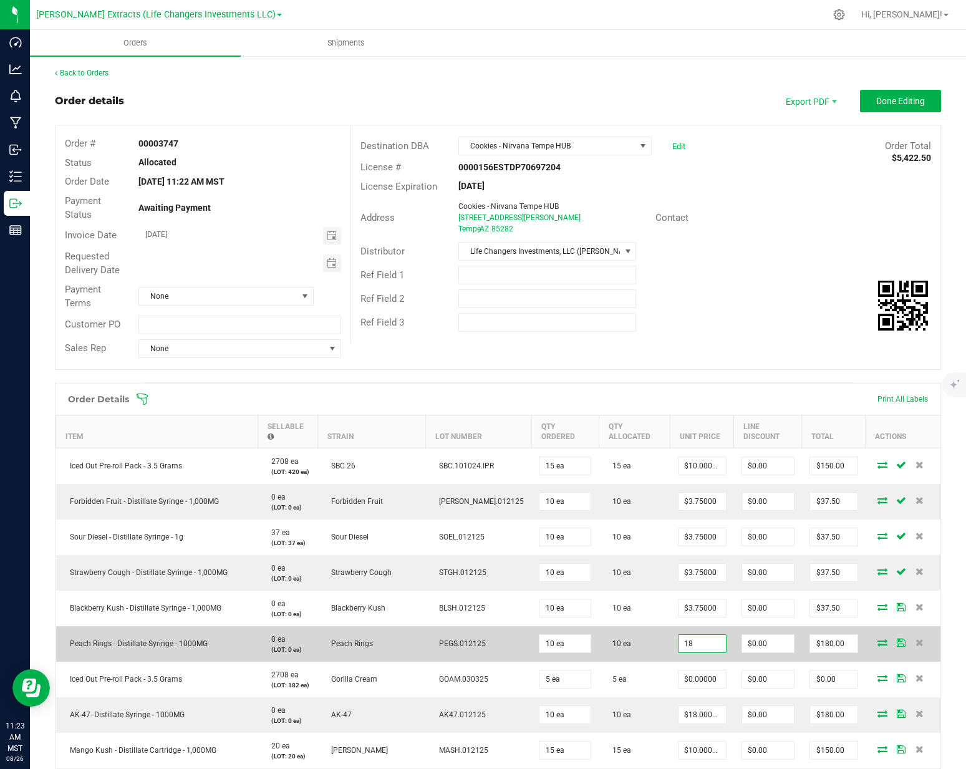
click at [678, 638] on input "18" at bounding box center [701, 643] width 47 height 17
click at [678, 648] on input "3.7518" at bounding box center [701, 643] width 47 height 17
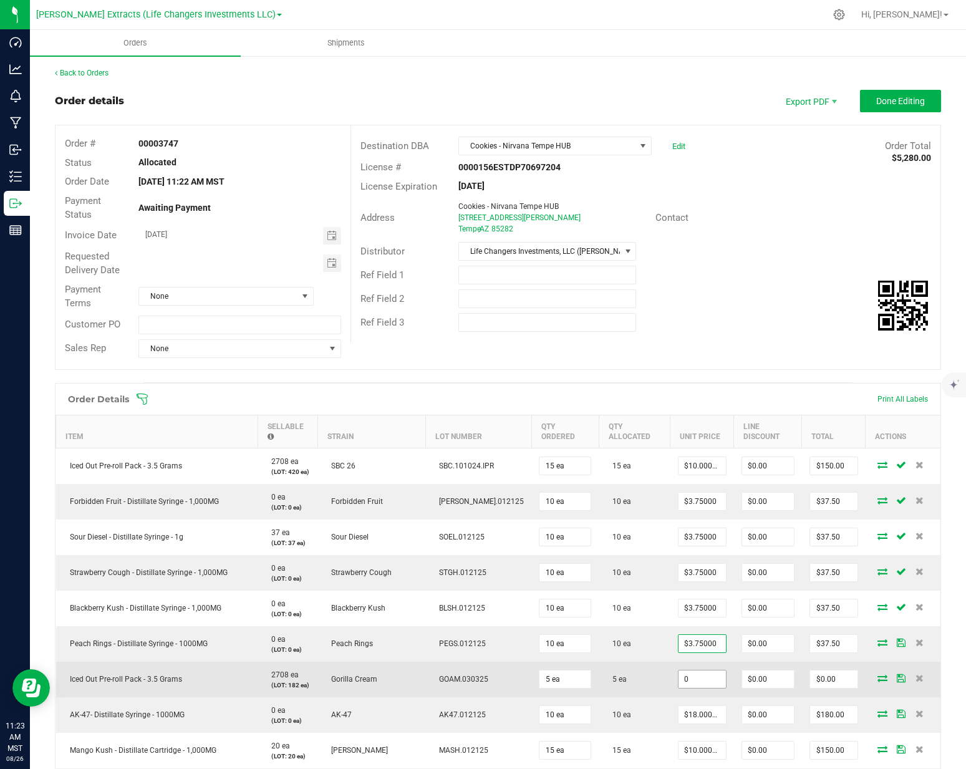
click at [678, 679] on input "0" at bounding box center [701, 678] width 47 height 17
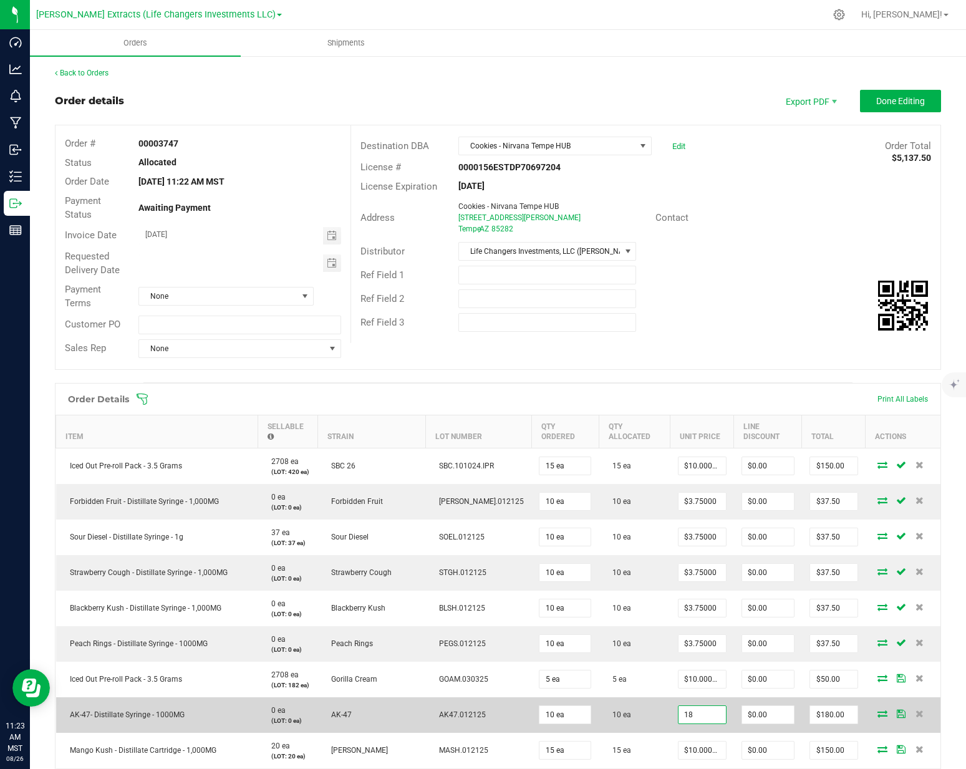
click at [678, 714] on input "18" at bounding box center [701, 714] width 47 height 17
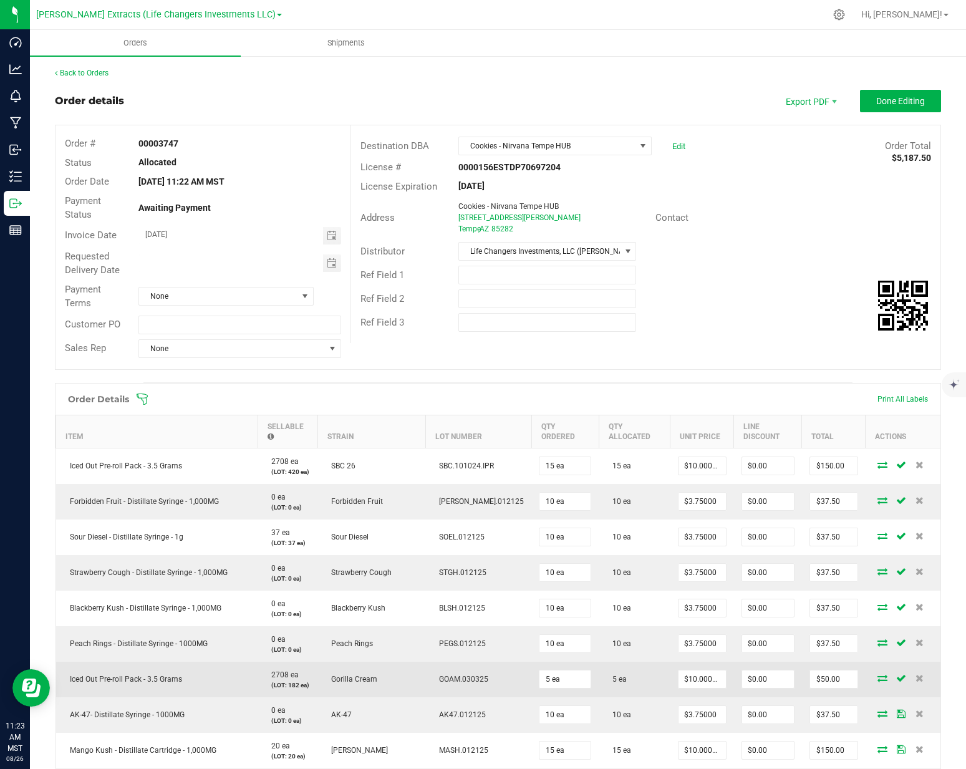
click at [620, 690] on td "5 ea" at bounding box center [634, 679] width 72 height 36
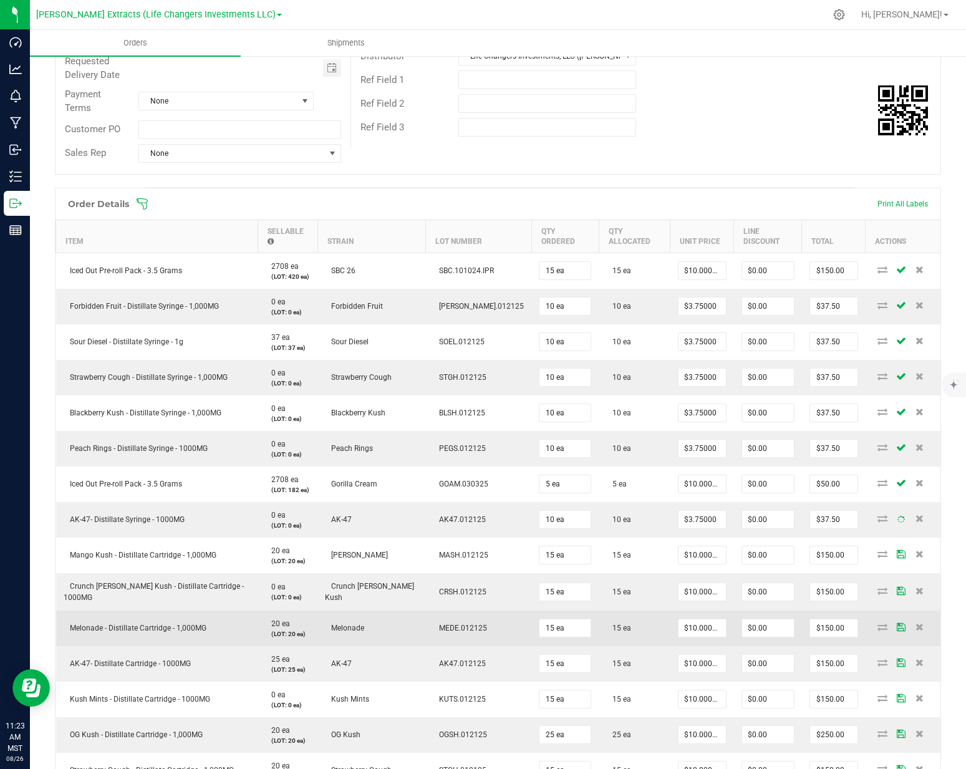
scroll to position [400, 0]
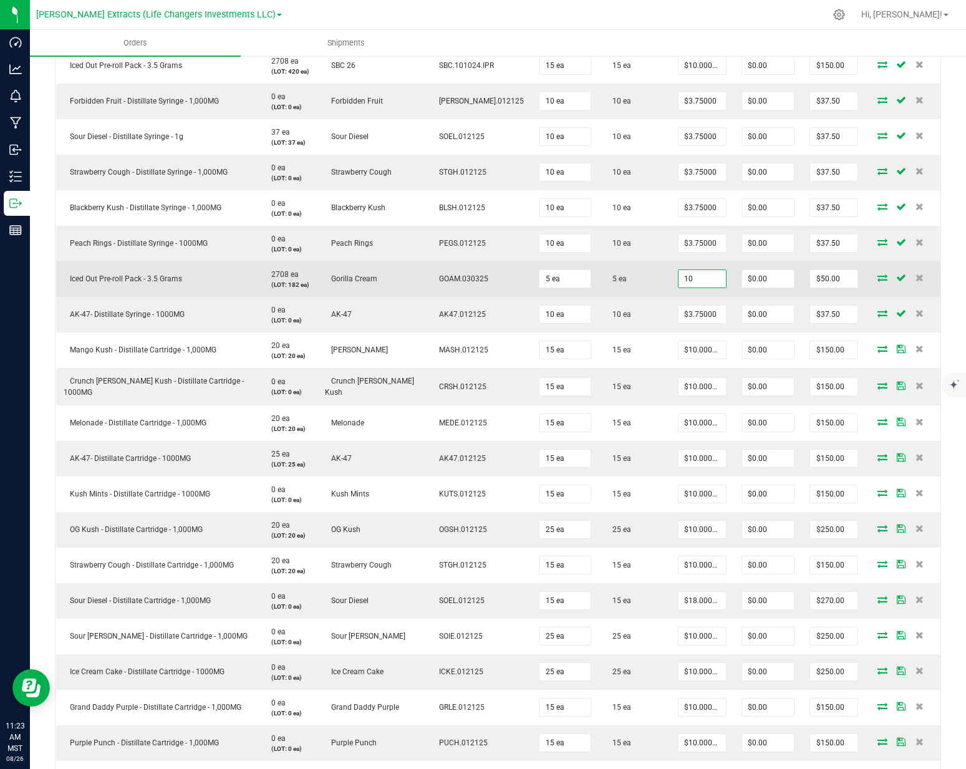
click at [678, 279] on input "10" at bounding box center [701, 278] width 47 height 17
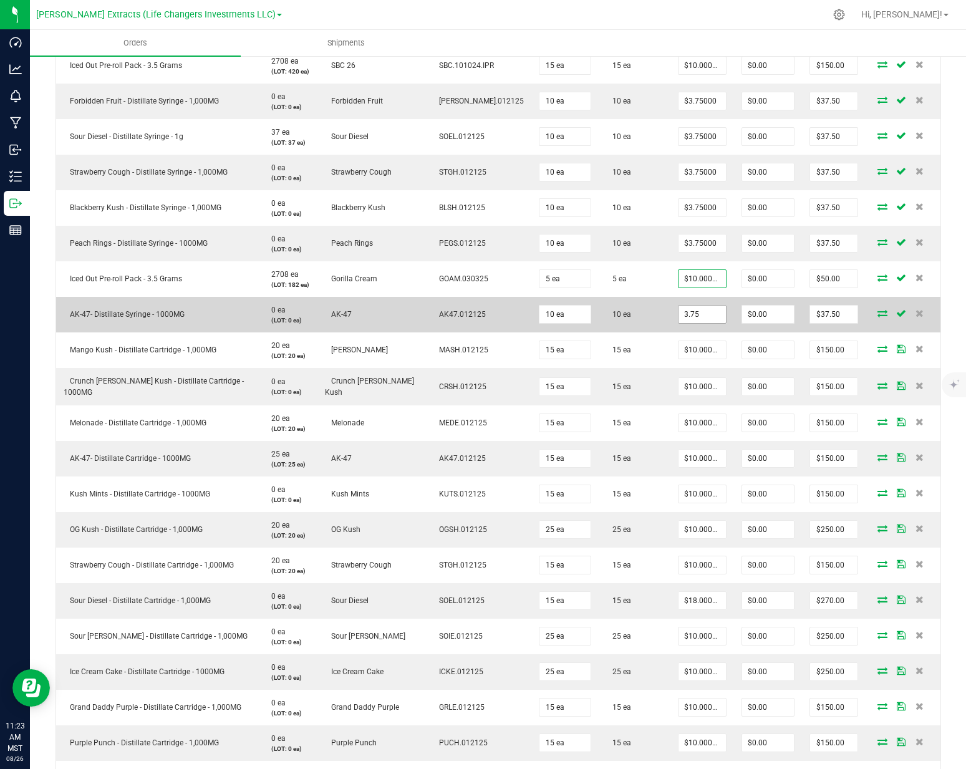
click at [678, 314] on input "3.75" at bounding box center [701, 313] width 47 height 17
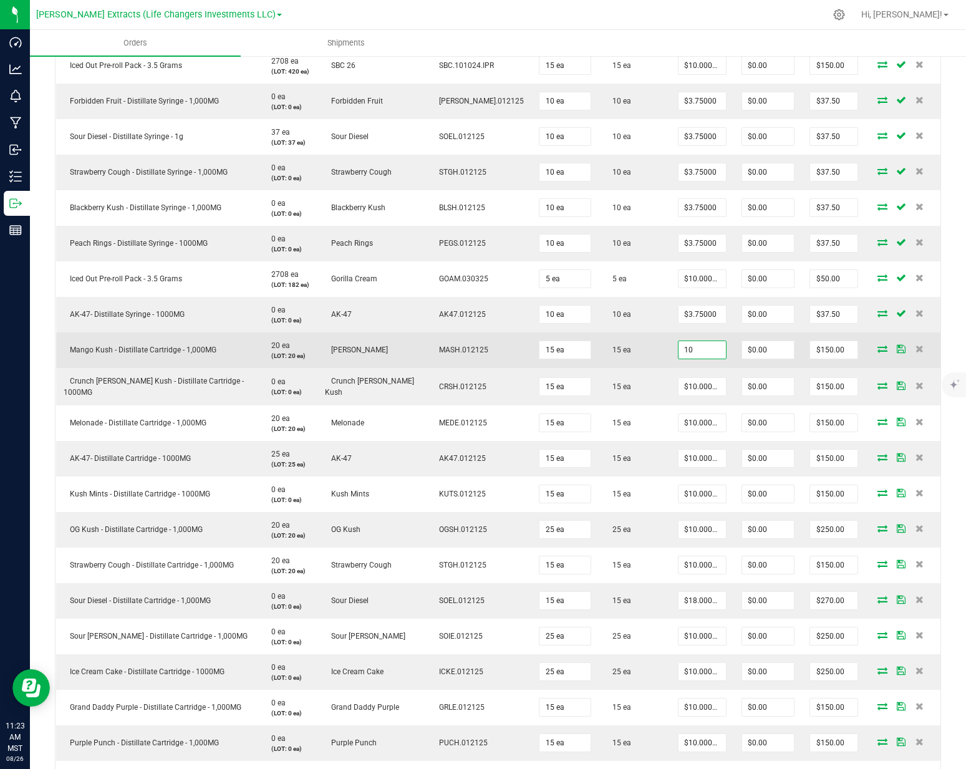
click at [680, 352] on input "10" at bounding box center [701, 349] width 47 height 17
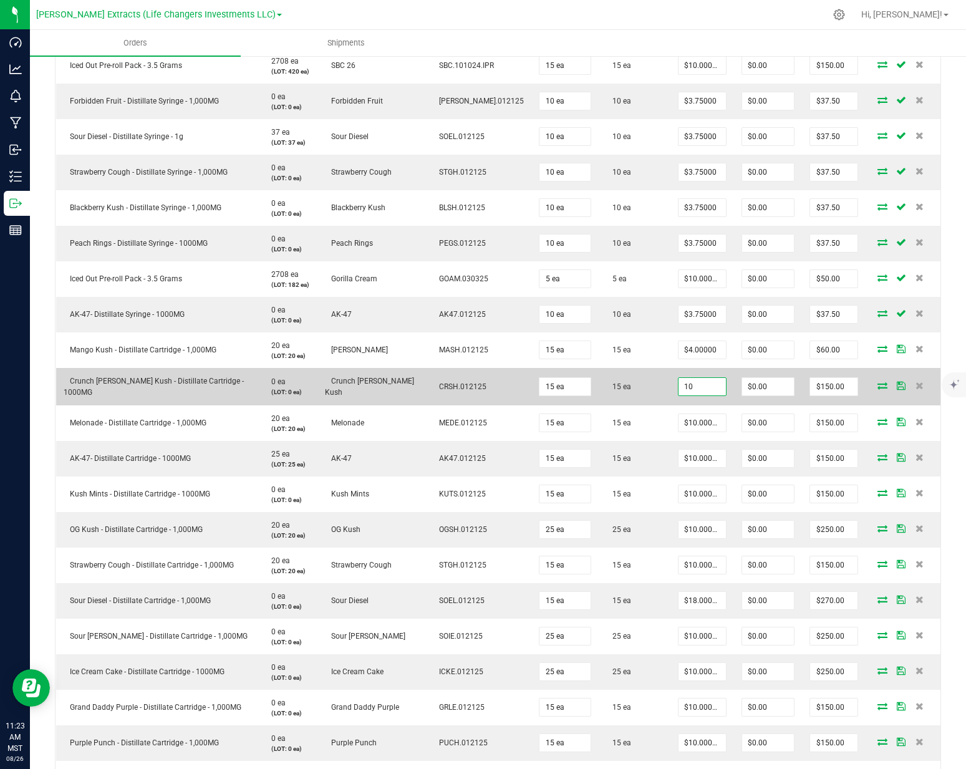
click at [694, 380] on input "10" at bounding box center [701, 386] width 47 height 17
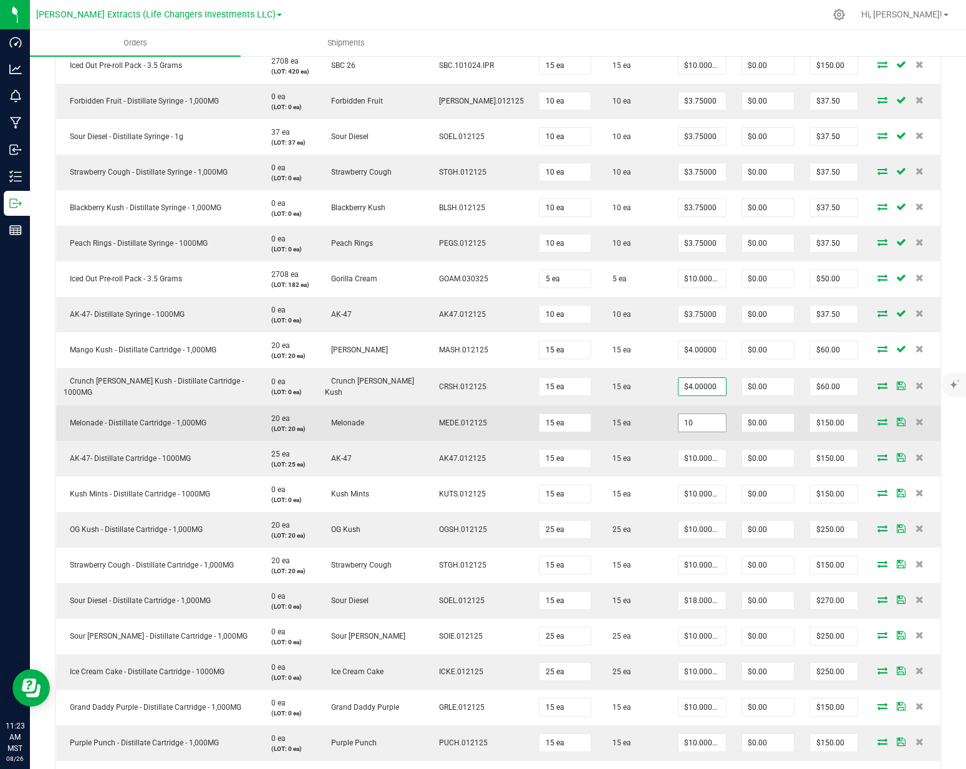
click at [678, 419] on input "10" at bounding box center [701, 422] width 47 height 17
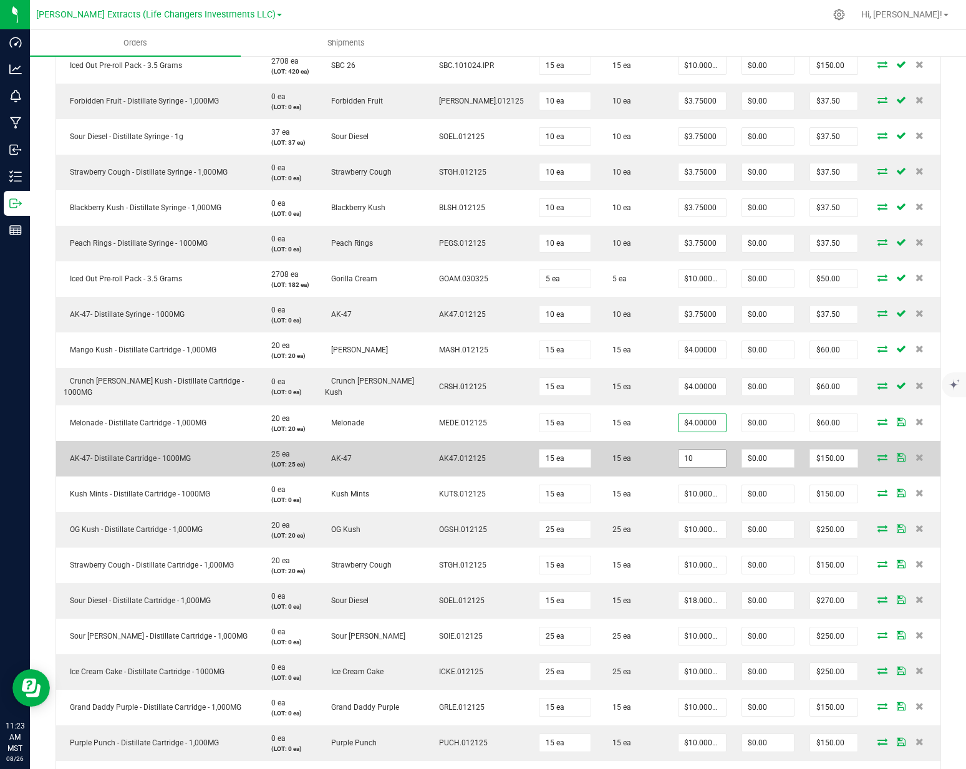
click at [681, 461] on input "10" at bounding box center [701, 457] width 47 height 17
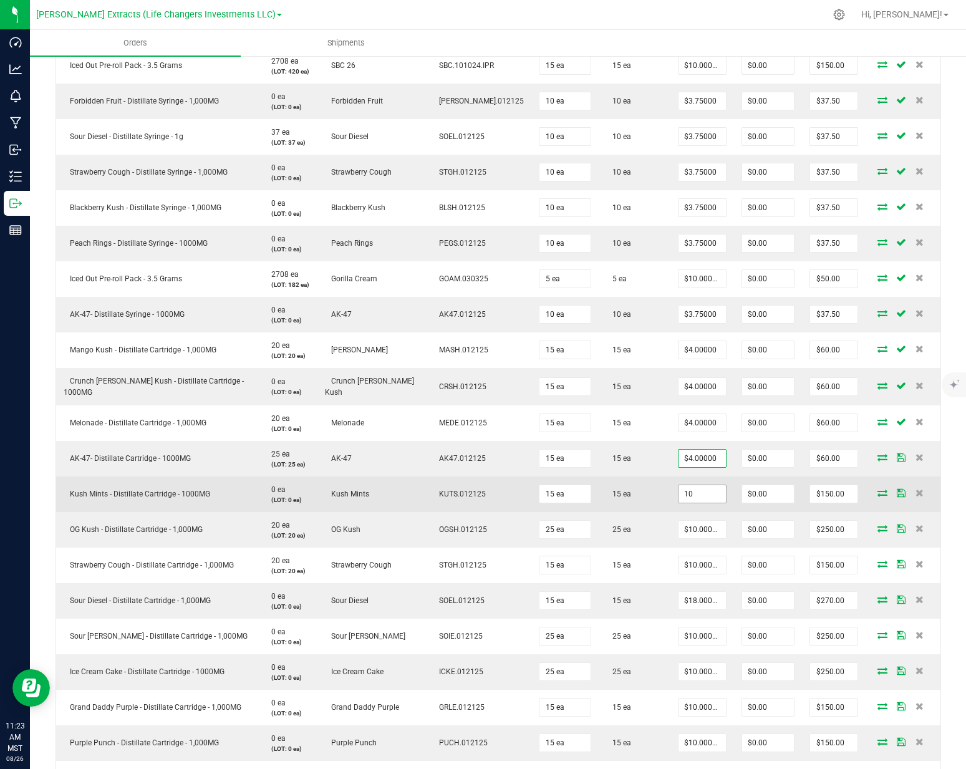
click at [678, 491] on input "10" at bounding box center [701, 493] width 47 height 17
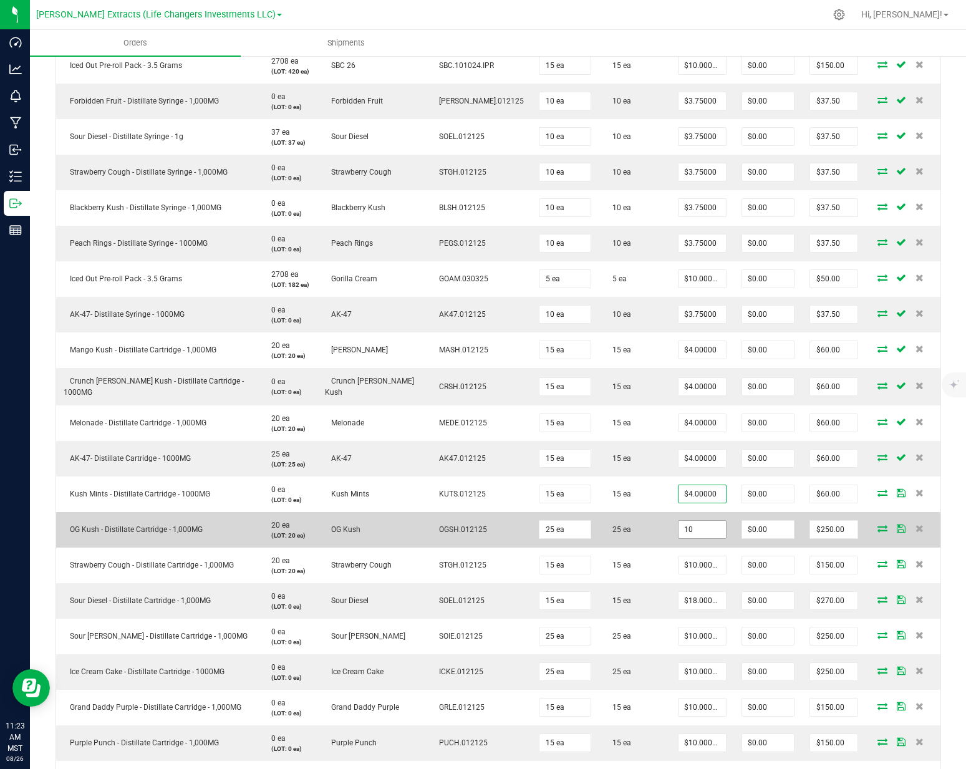
click at [679, 529] on input "10" at bounding box center [701, 529] width 47 height 17
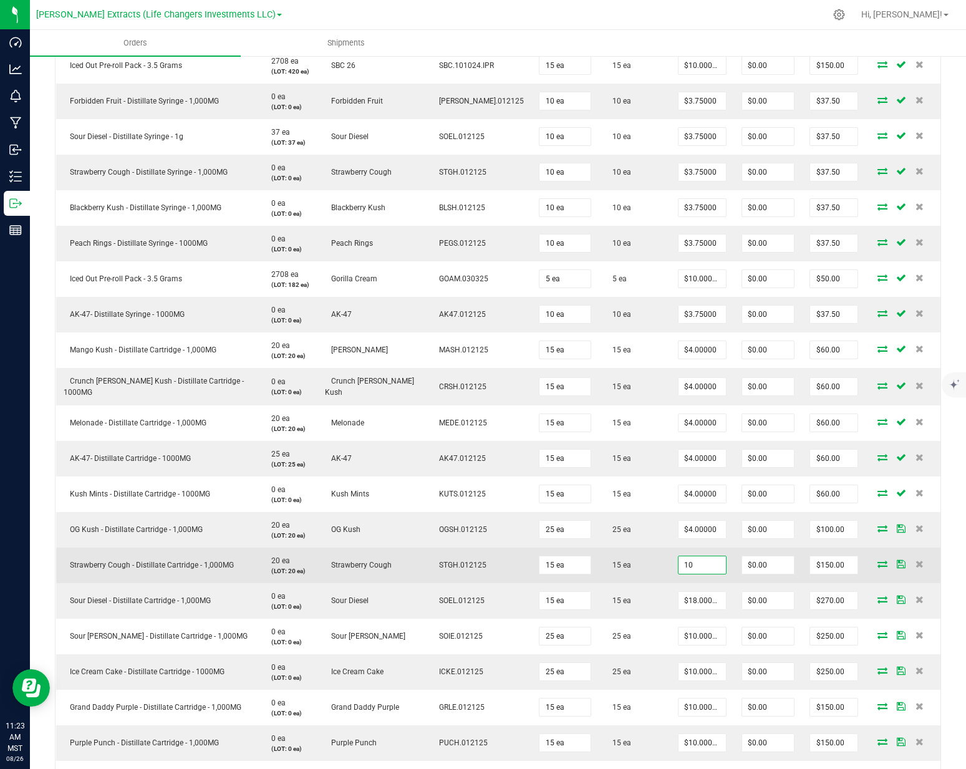
click at [679, 568] on input "10" at bounding box center [701, 564] width 47 height 17
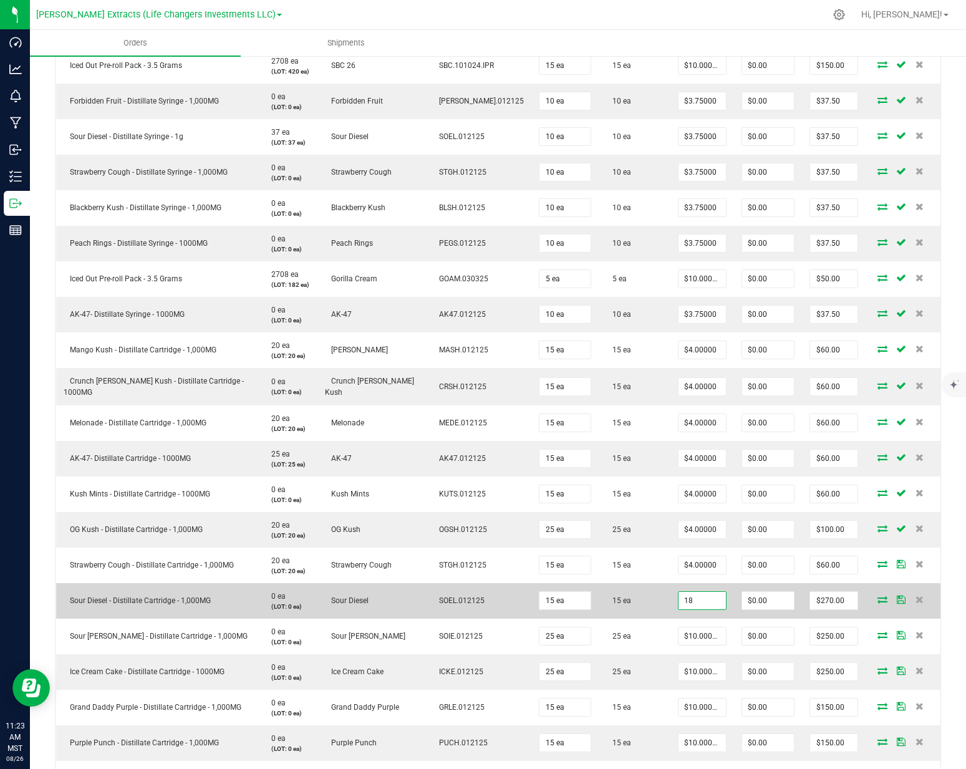
click at [680, 594] on input "18" at bounding box center [701, 600] width 47 height 17
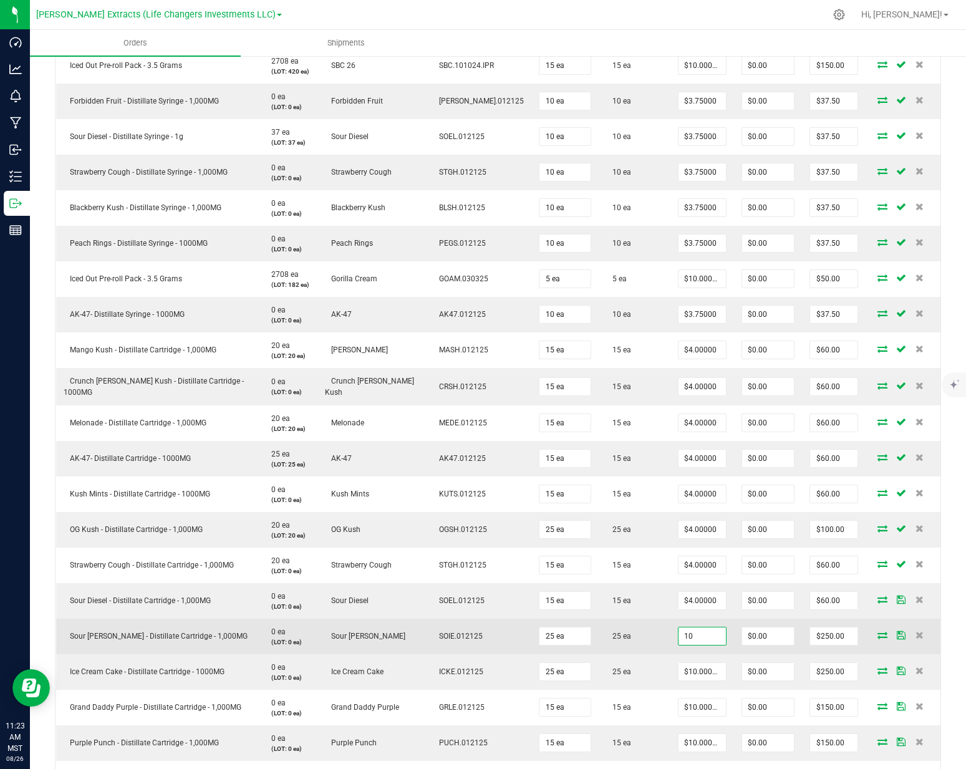
click at [678, 632] on input "10" at bounding box center [701, 635] width 47 height 17
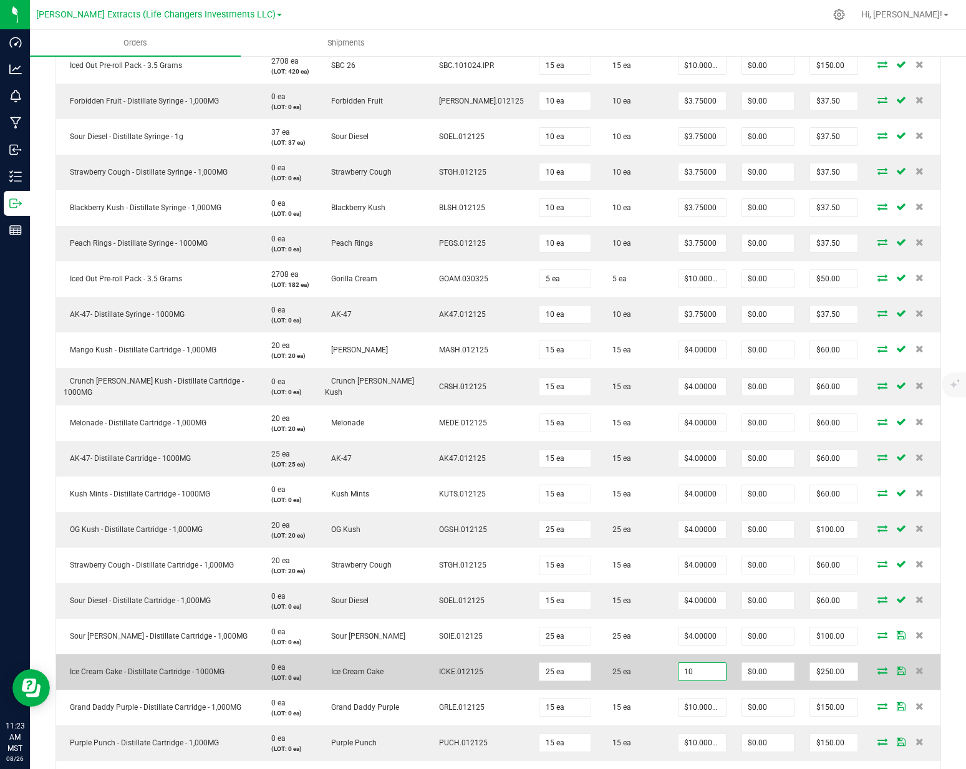
click at [685, 672] on input "10" at bounding box center [701, 671] width 47 height 17
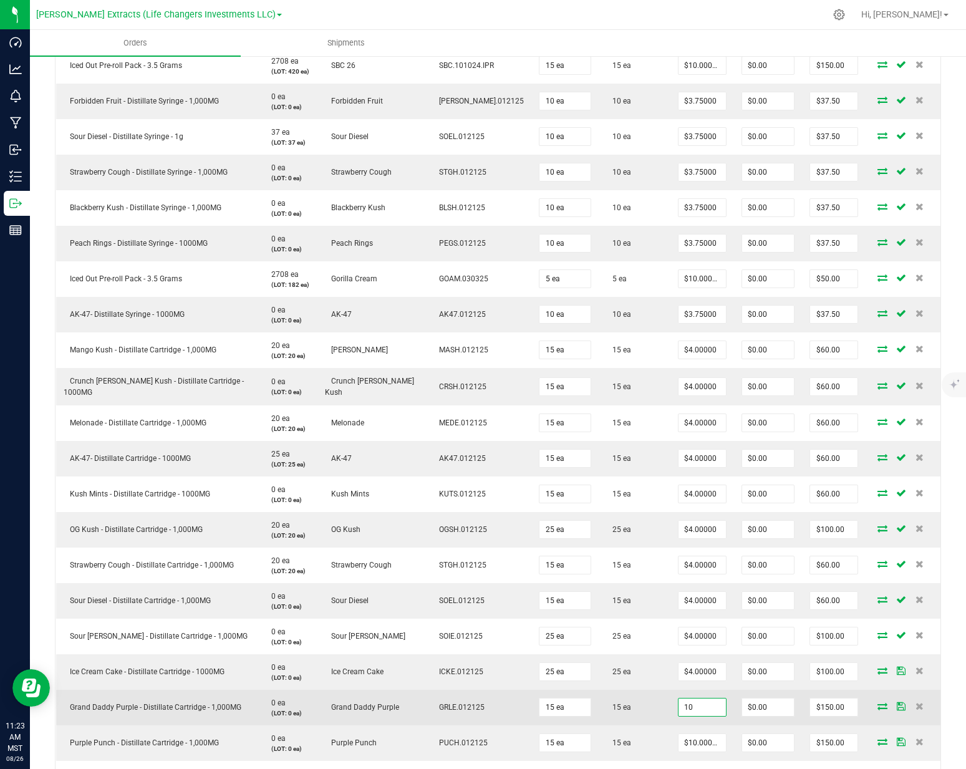
click at [690, 706] on input "10" at bounding box center [701, 706] width 47 height 17
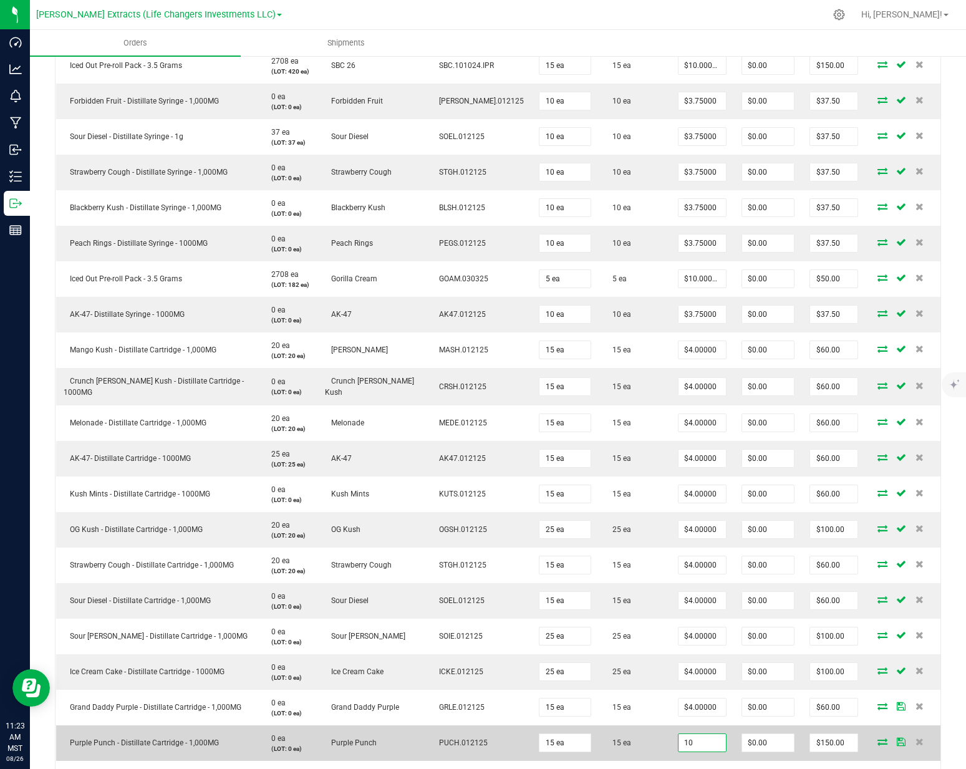
click at [686, 737] on input "10" at bounding box center [701, 742] width 47 height 17
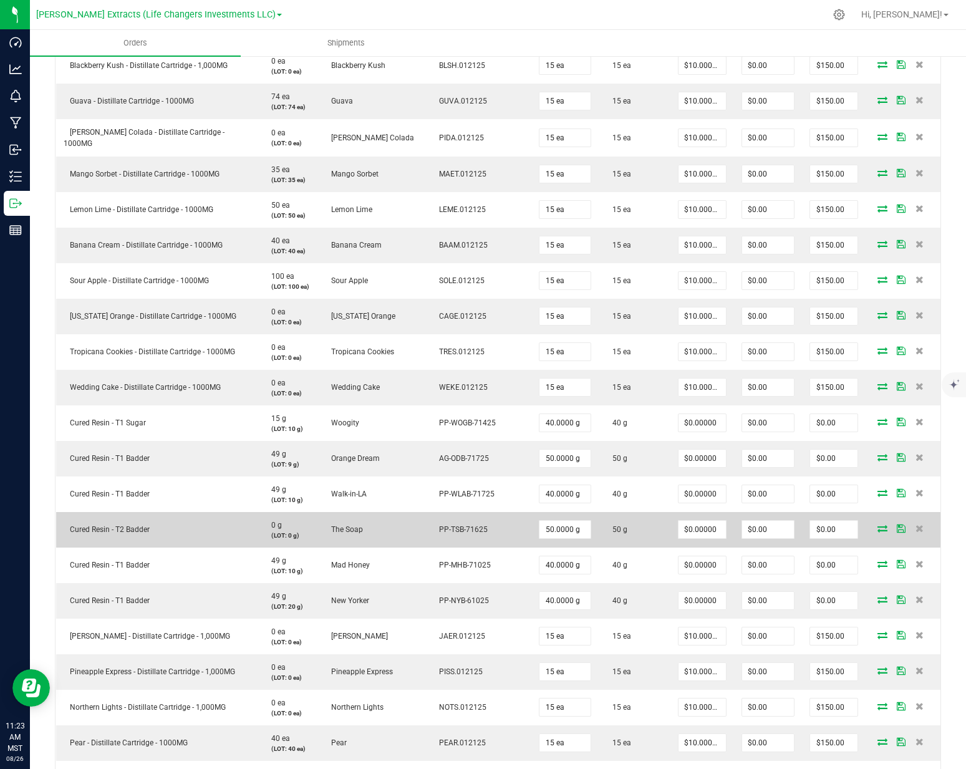
scroll to position [1240, 0]
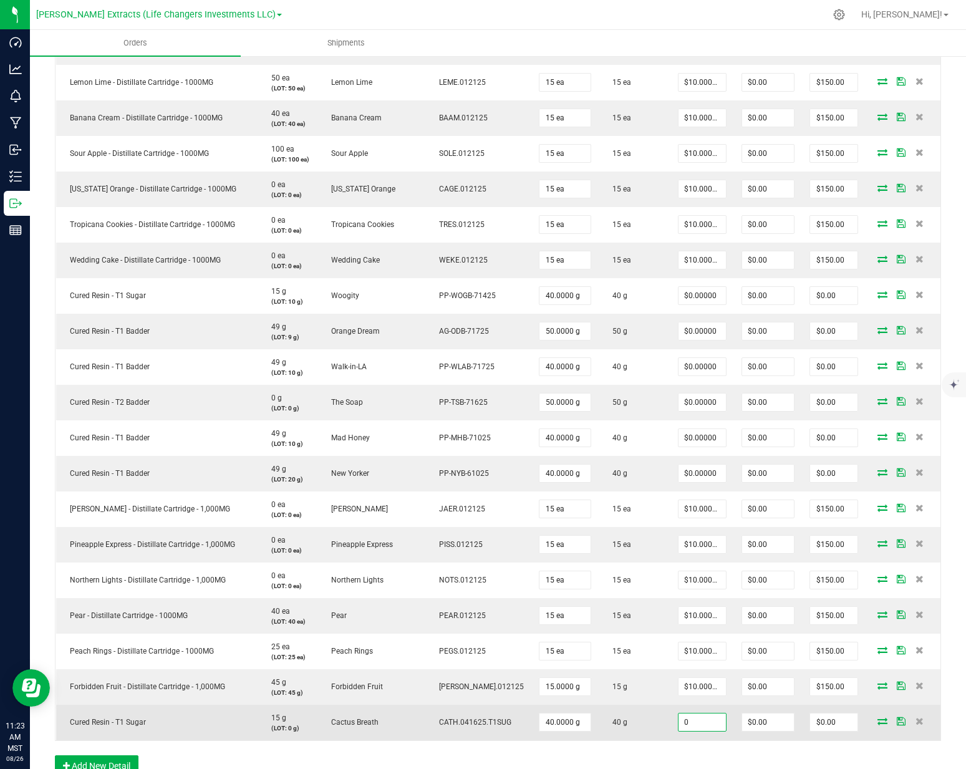
click at [685, 723] on input "0" at bounding box center [701, 721] width 47 height 17
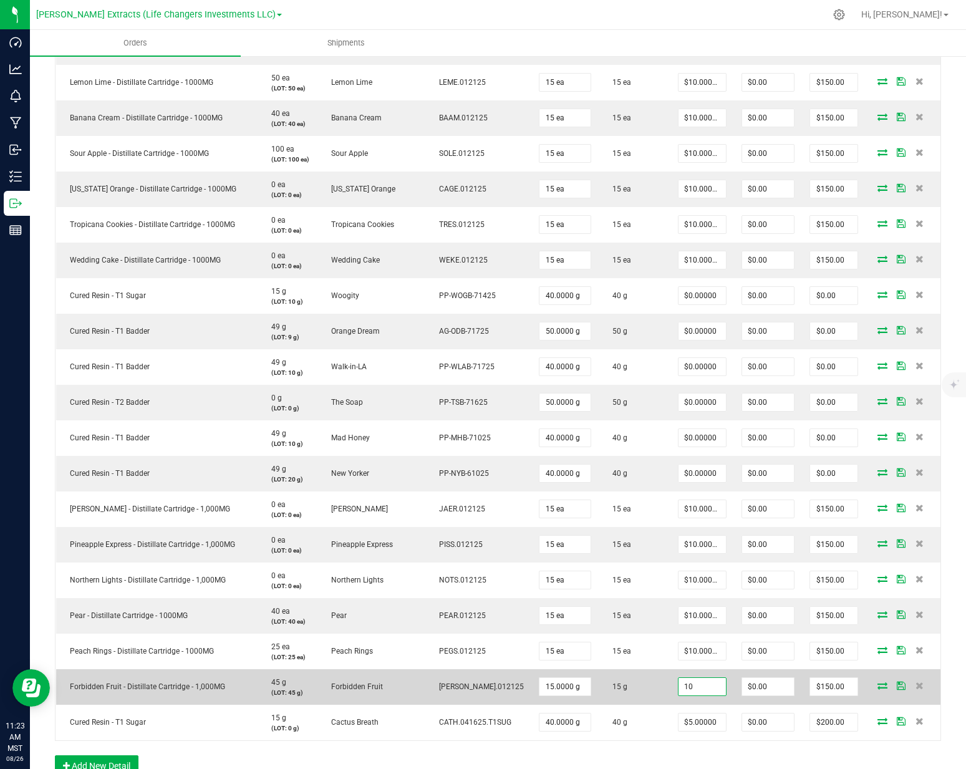
click at [683, 690] on input "10" at bounding box center [701, 686] width 47 height 17
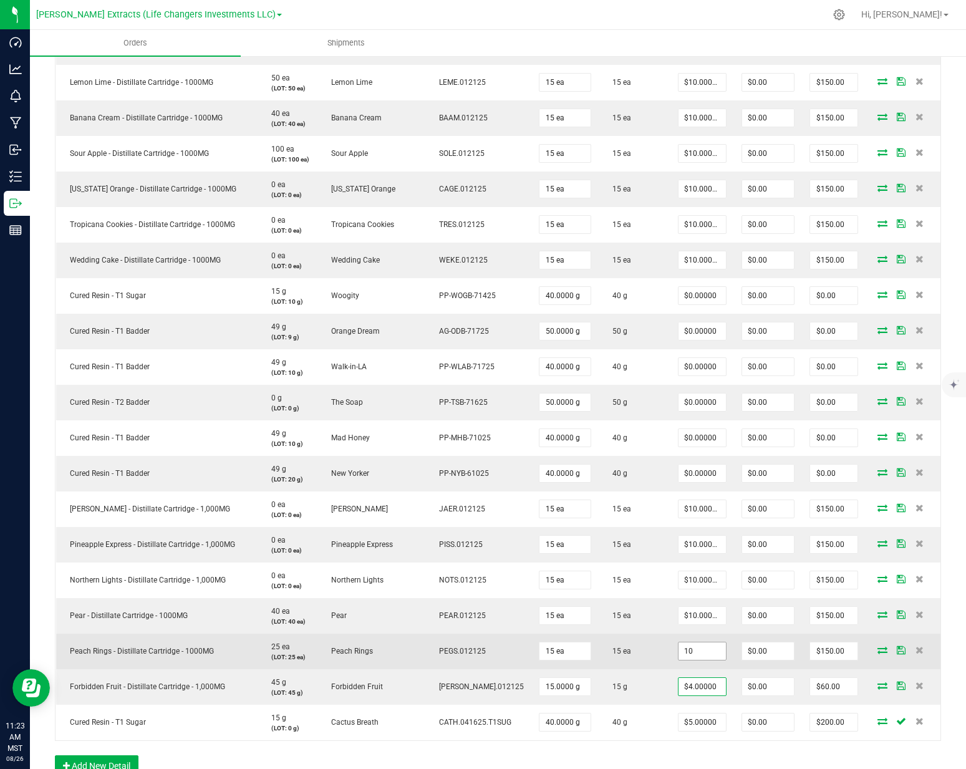
click at [680, 648] on input "10" at bounding box center [701, 650] width 47 height 17
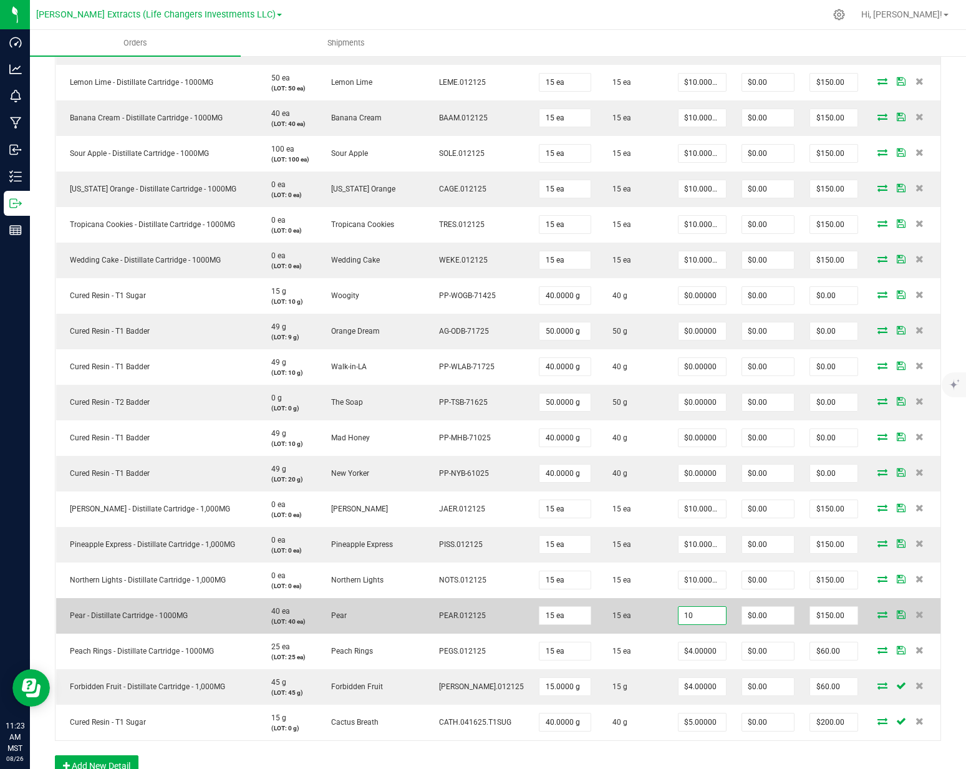
click at [678, 613] on input "10" at bounding box center [701, 615] width 47 height 17
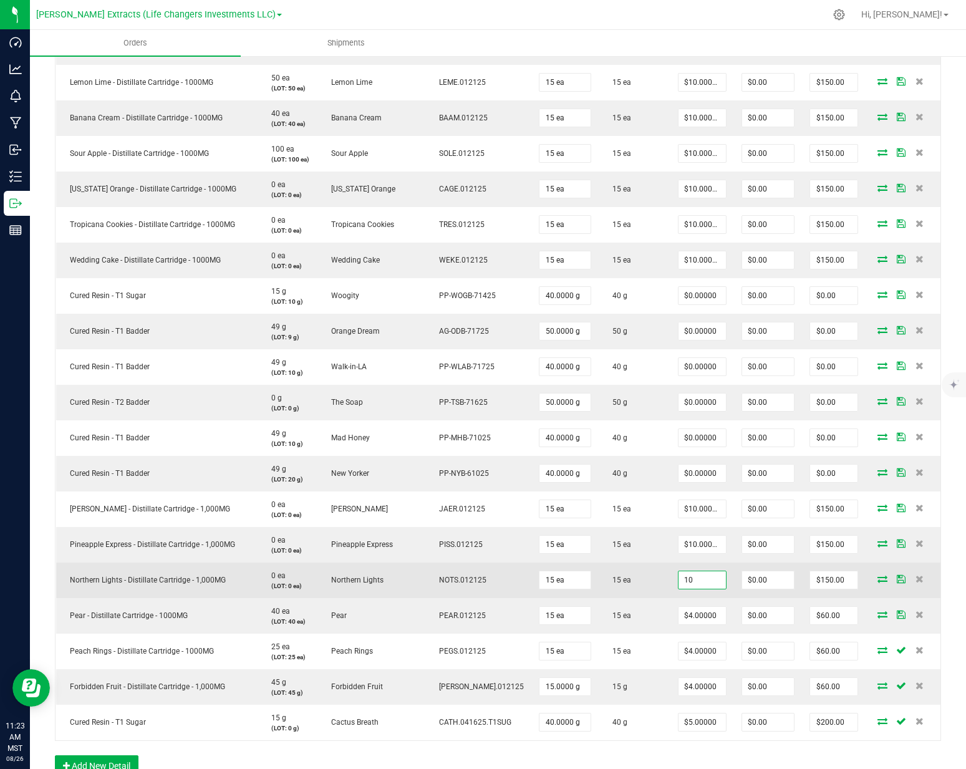
click at [678, 580] on input "10" at bounding box center [701, 579] width 47 height 17
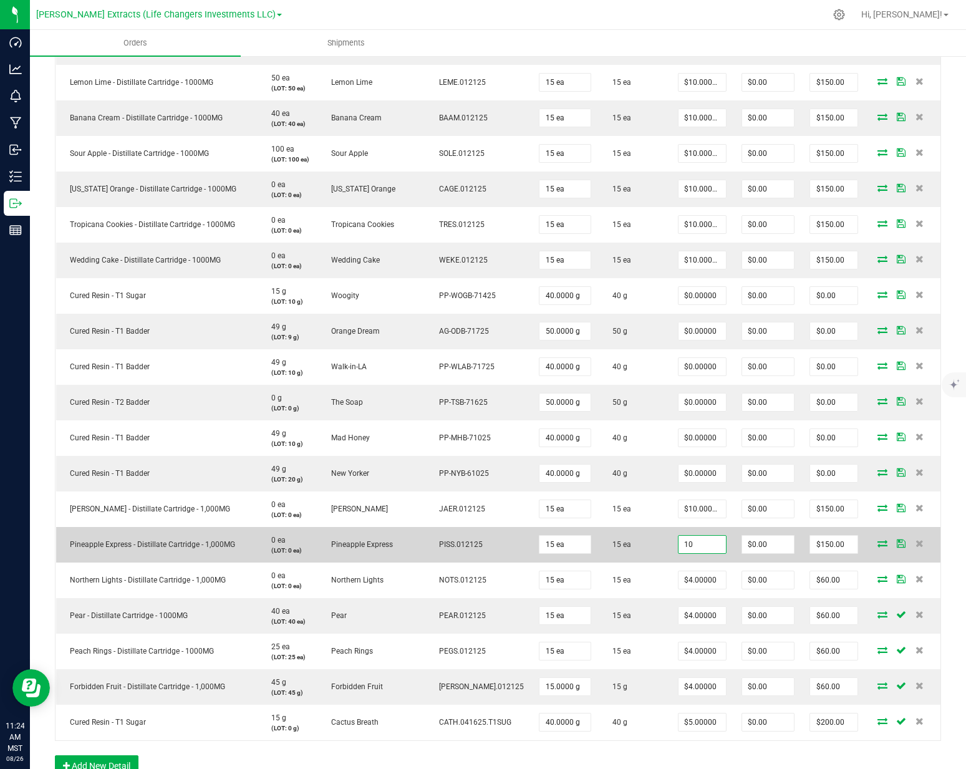
click at [679, 549] on input "10" at bounding box center [701, 544] width 47 height 17
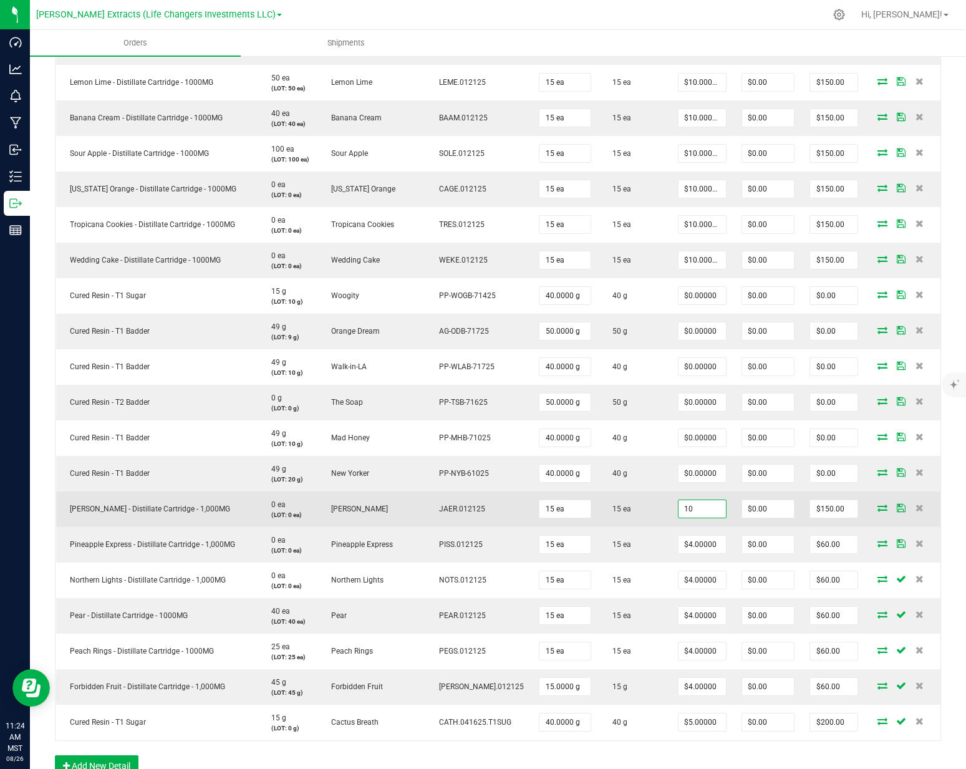
click at [679, 509] on input "10" at bounding box center [701, 508] width 47 height 17
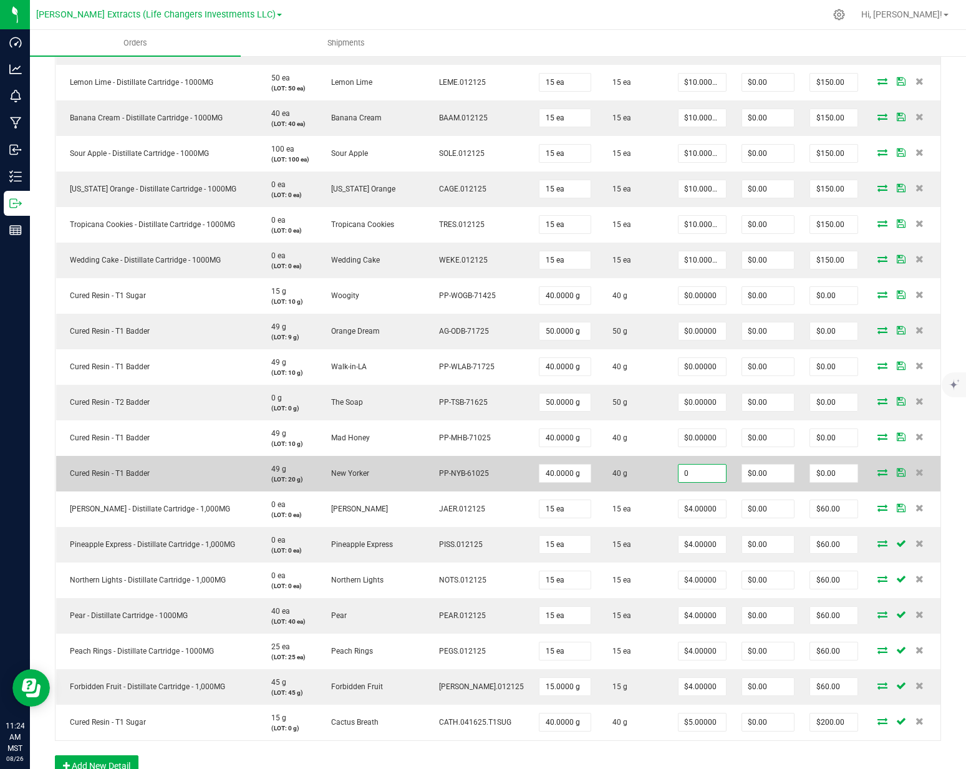
click at [682, 470] on input "0" at bounding box center [701, 472] width 47 height 17
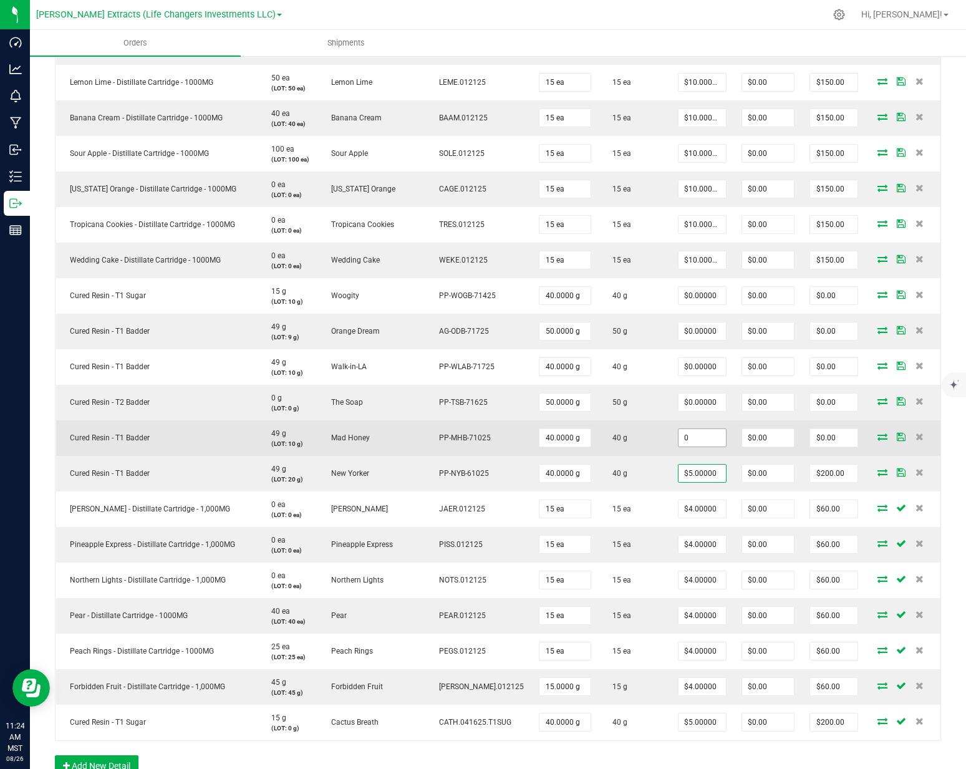
click at [681, 431] on input "0" at bounding box center [701, 437] width 47 height 17
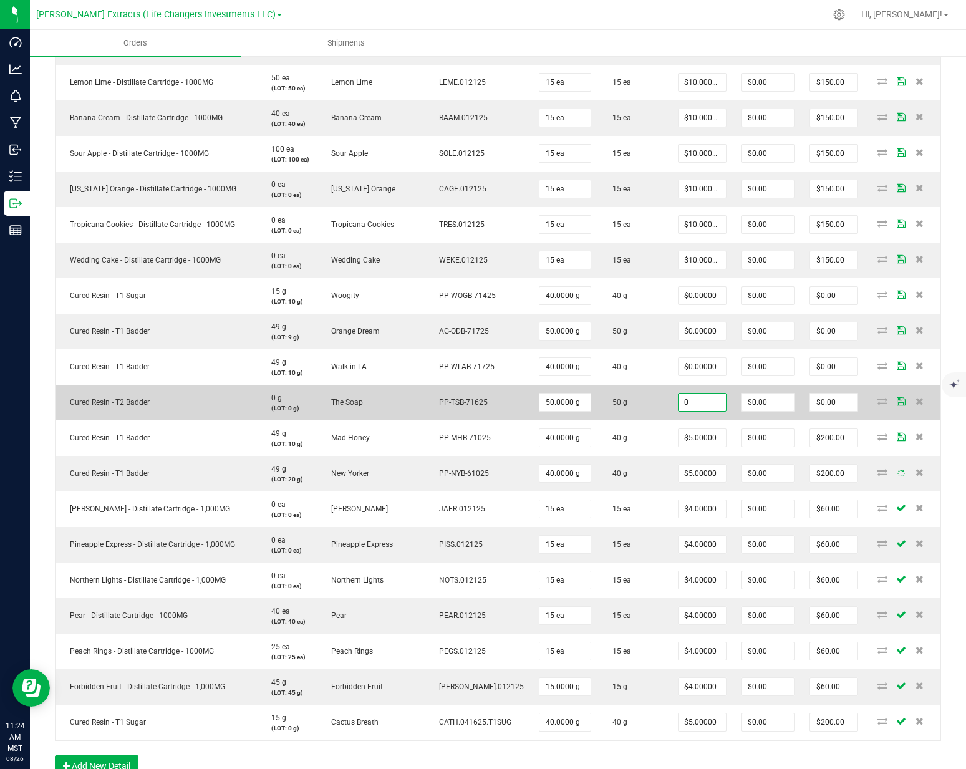
click at [680, 398] on input "0" at bounding box center [701, 401] width 47 height 17
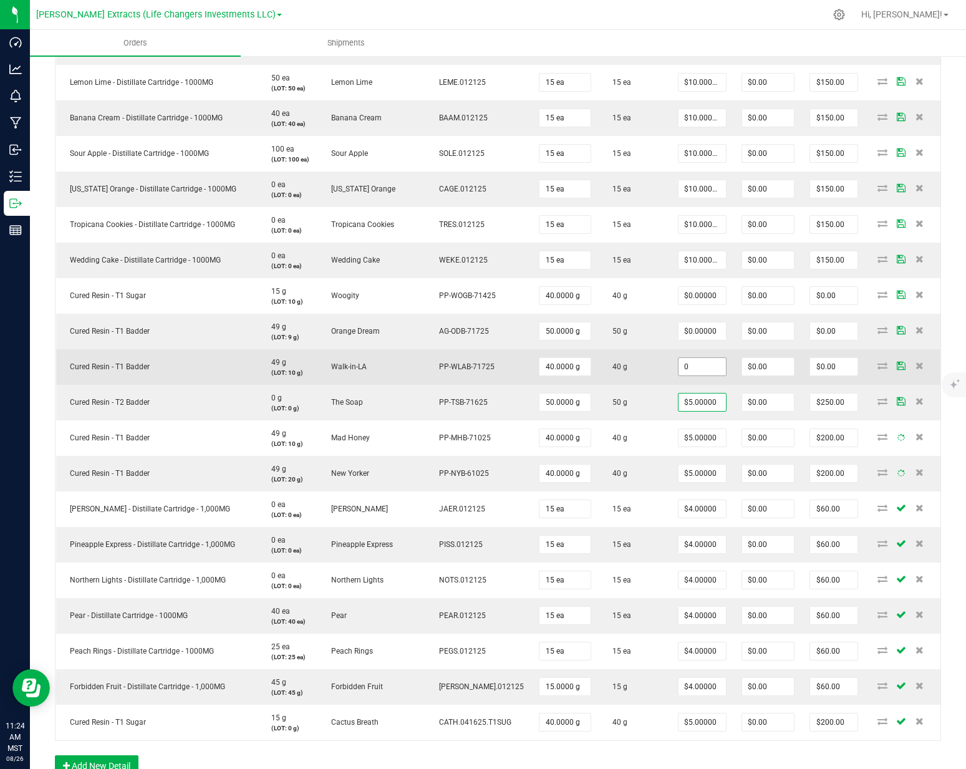
click at [690, 368] on input "0" at bounding box center [701, 366] width 47 height 17
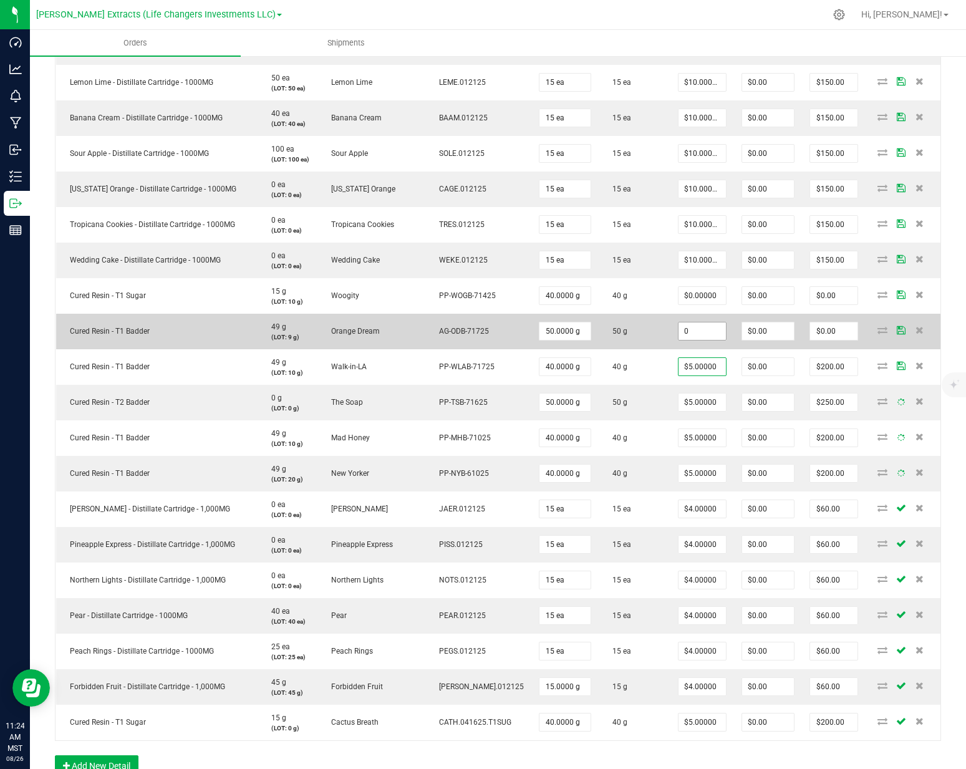
click at [685, 329] on input "0" at bounding box center [701, 330] width 47 height 17
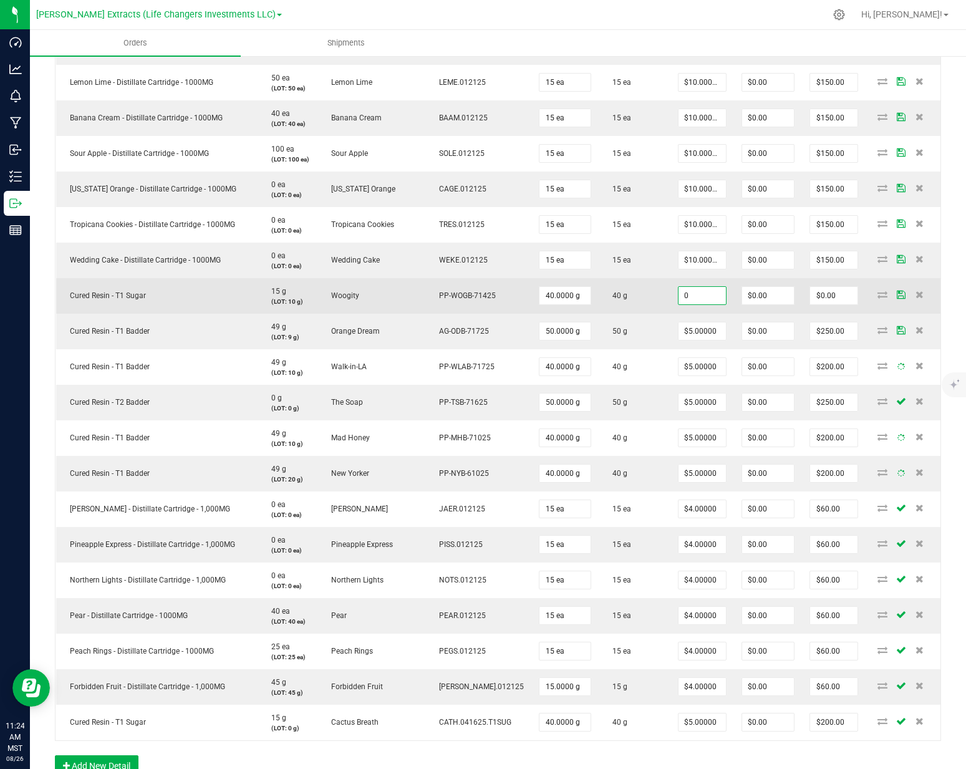
click at [685, 292] on input "0" at bounding box center [701, 295] width 47 height 17
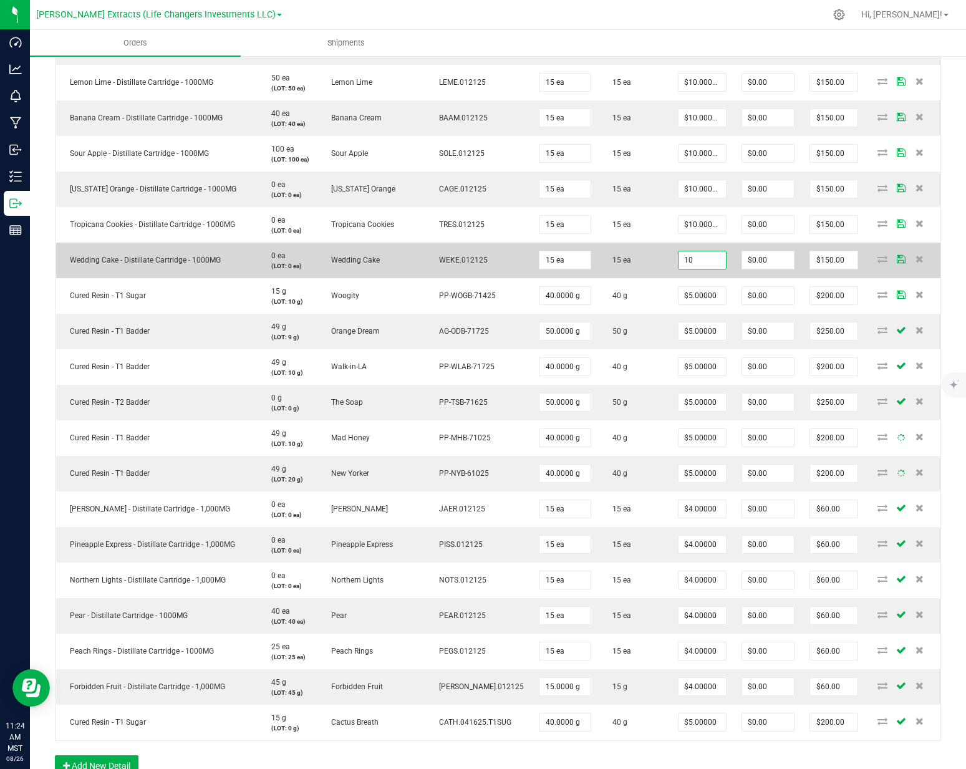
click at [685, 259] on input "10" at bounding box center [701, 259] width 47 height 17
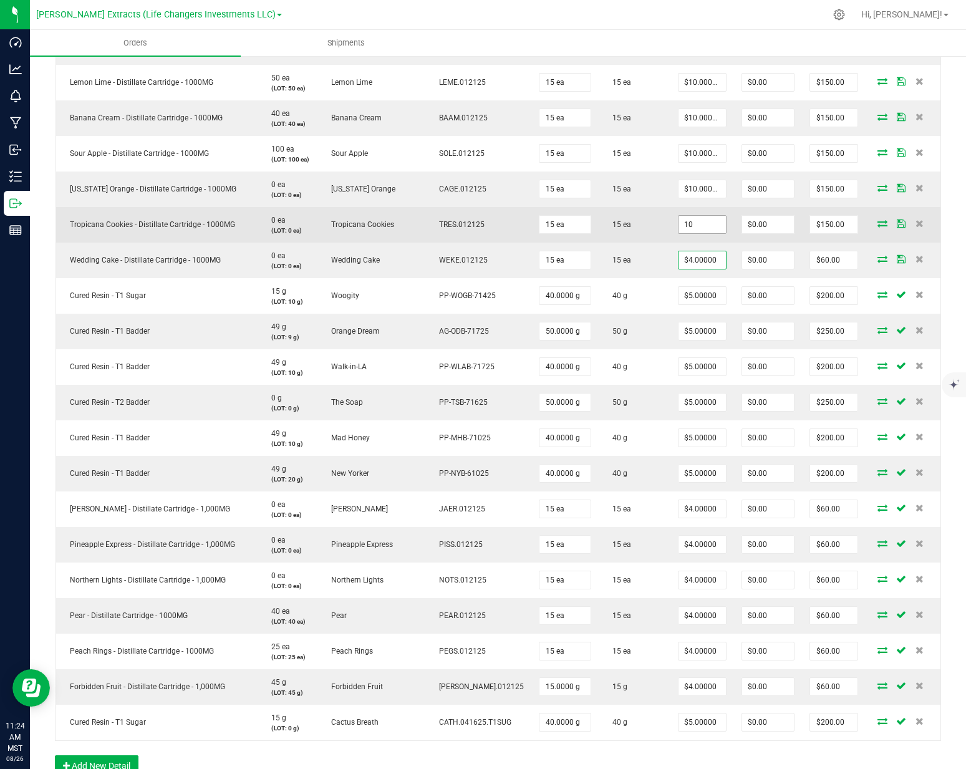
click at [682, 222] on input "10" at bounding box center [701, 224] width 47 height 17
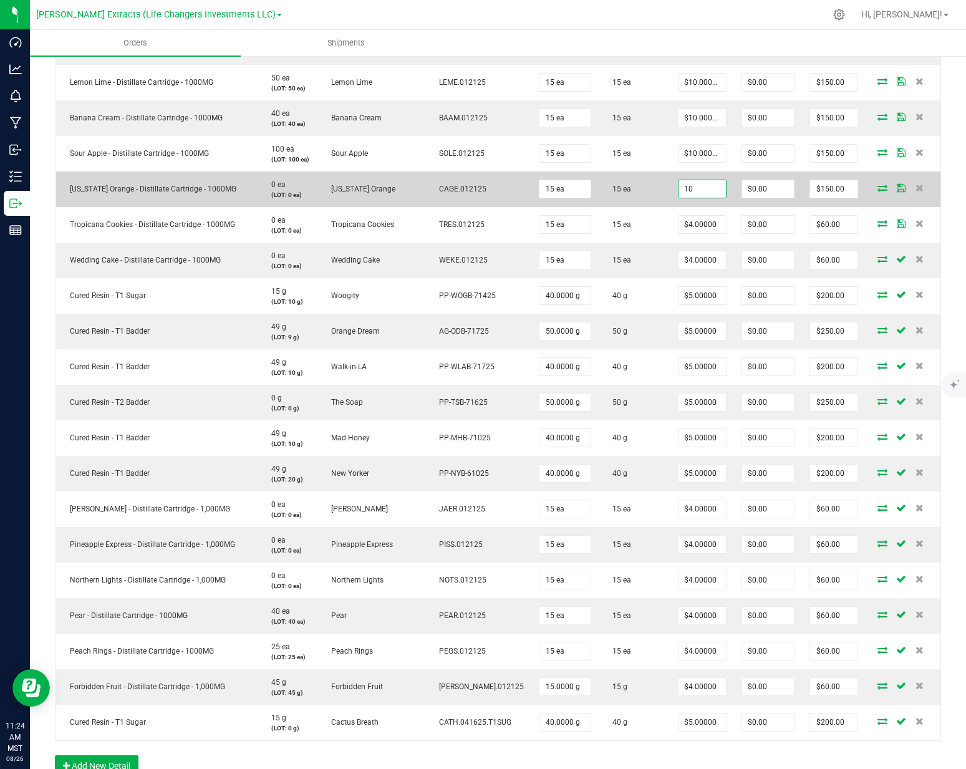
click at [681, 188] on input "10" at bounding box center [701, 188] width 47 height 17
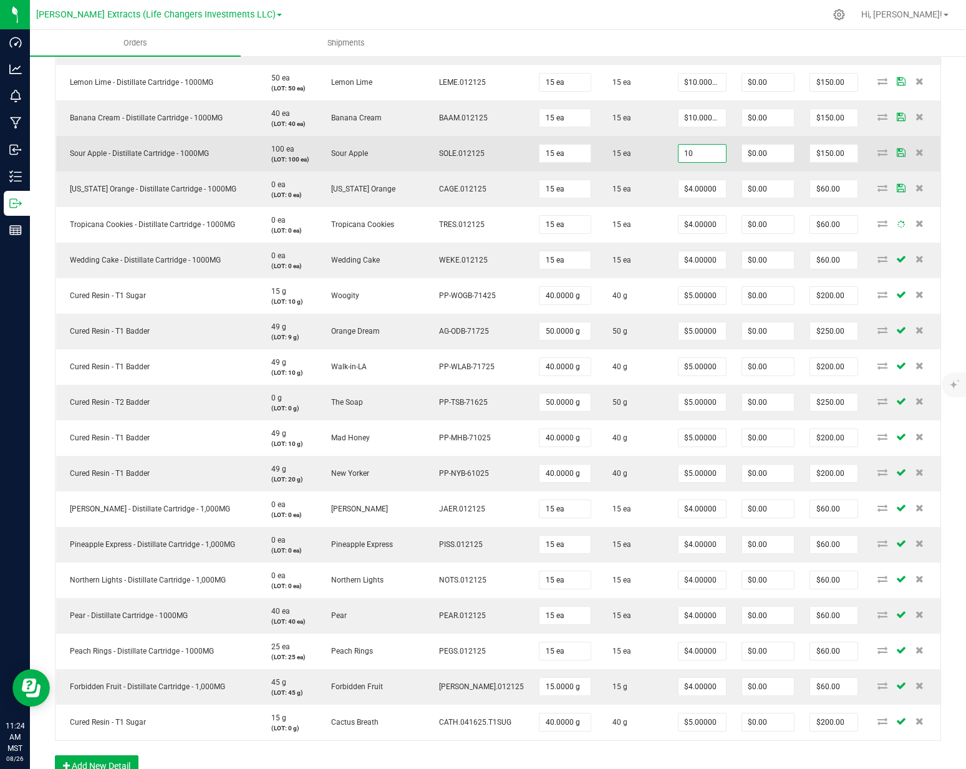
click at [680, 156] on input "10" at bounding box center [701, 153] width 47 height 17
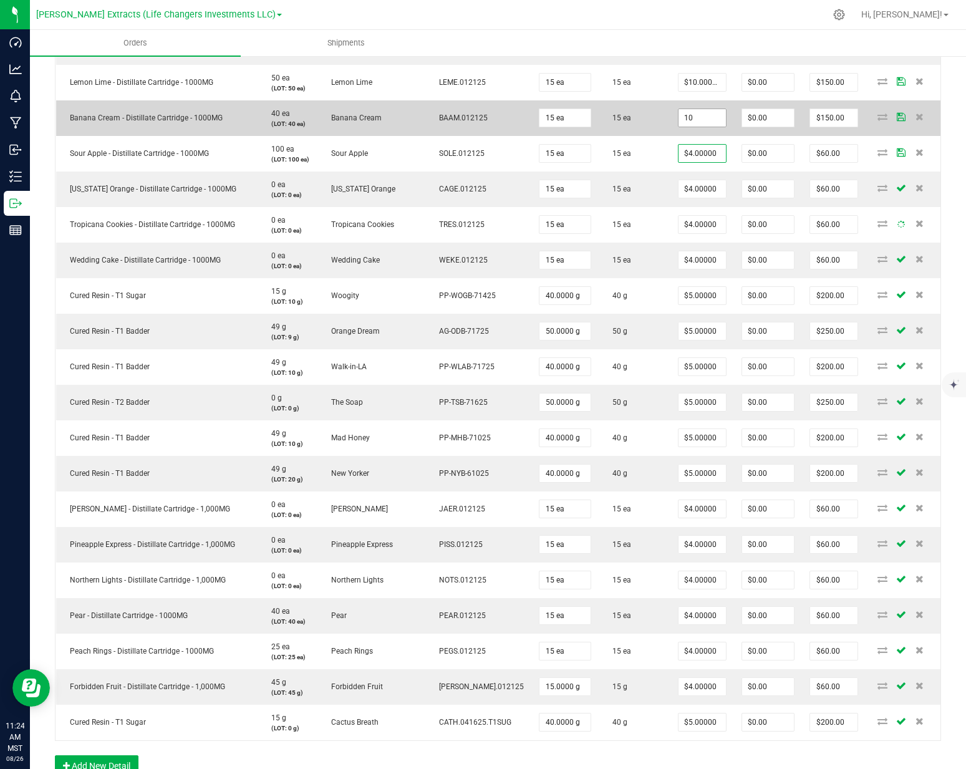
click at [681, 122] on input "10" at bounding box center [701, 117] width 47 height 17
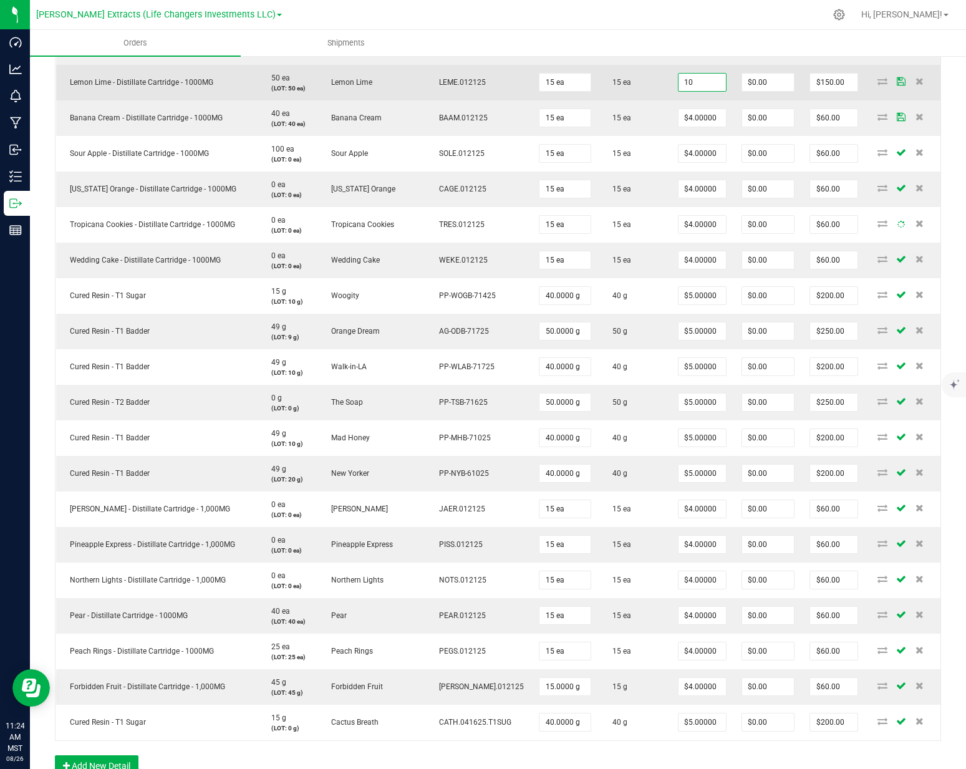
click at [681, 79] on input "10" at bounding box center [701, 82] width 47 height 17
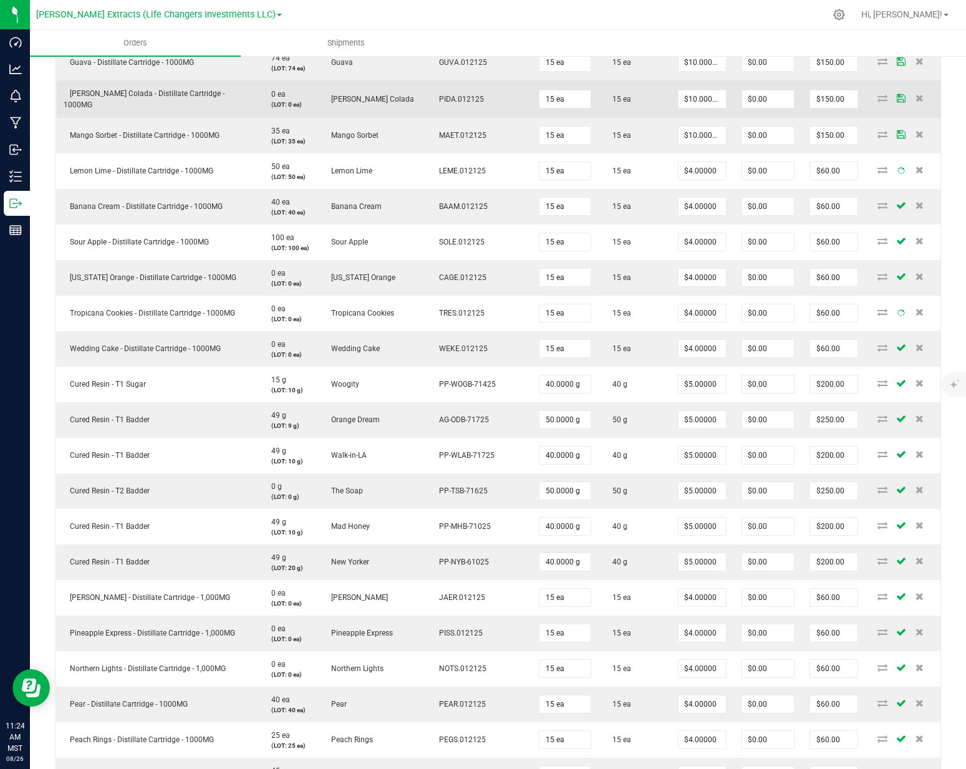
scroll to position [1148, 0]
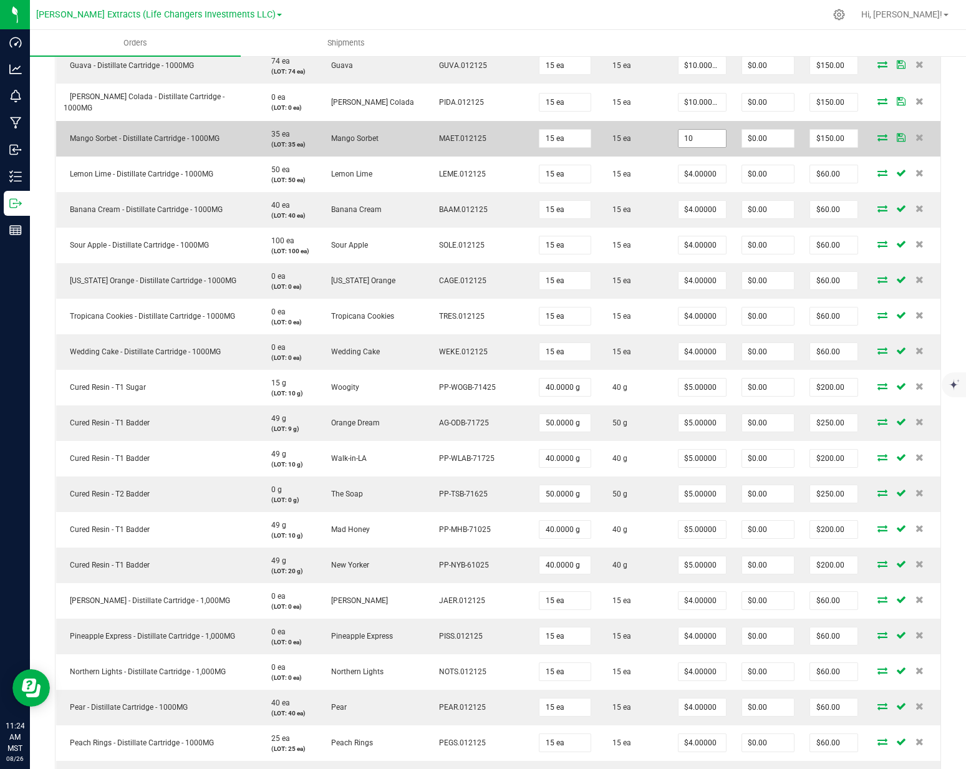
click at [678, 132] on input "10" at bounding box center [701, 138] width 47 height 17
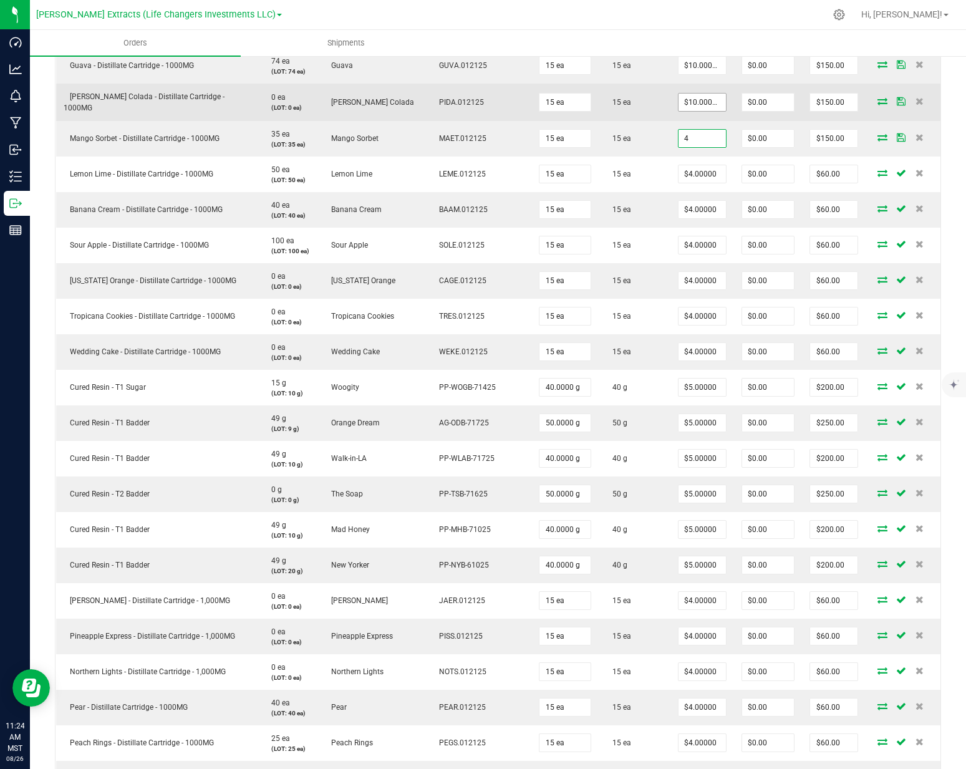
type input "4"
type input "10"
type input "$4.00000"
type input "$60.00"
click at [678, 99] on input "10" at bounding box center [701, 102] width 47 height 17
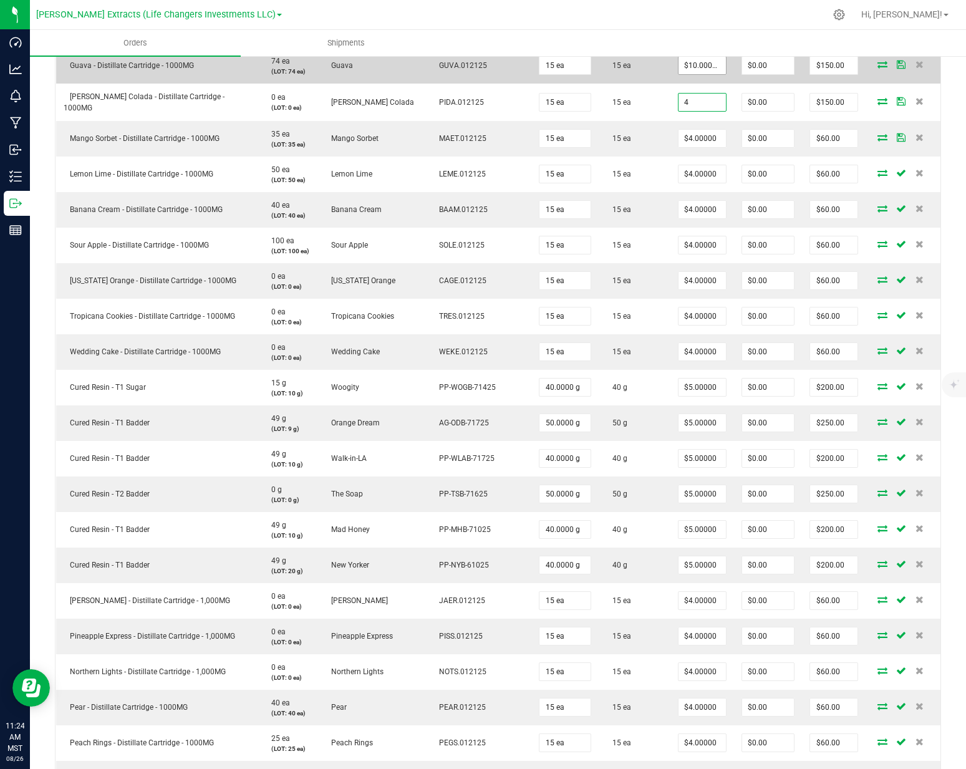
type input "4"
type input "10"
type input "$4.00000"
type input "$60.00"
click at [678, 60] on input "10" at bounding box center [701, 65] width 47 height 17
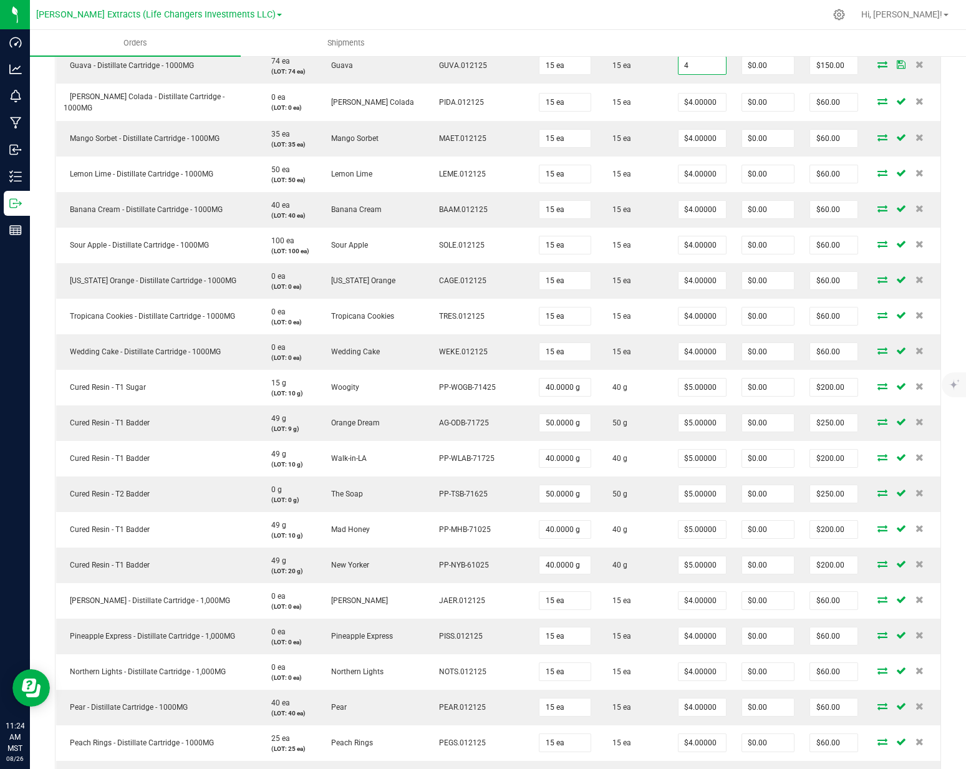
scroll to position [929, 0]
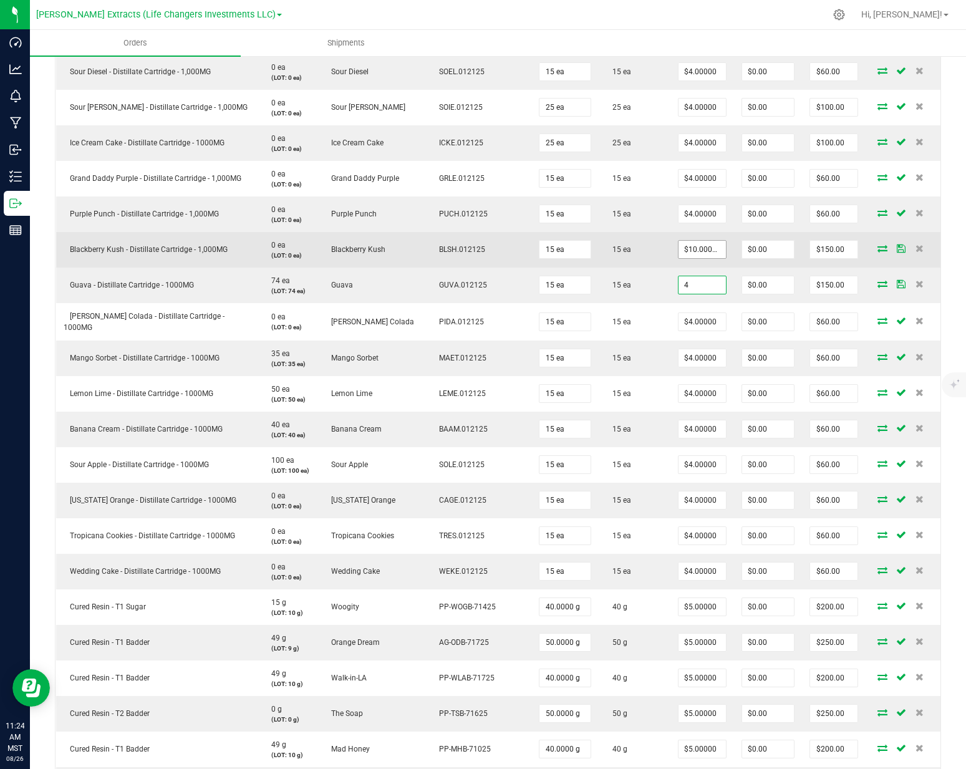
type input "4"
type input "10"
type input "$4.00000"
type input "$60.00"
click at [680, 250] on input "10" at bounding box center [701, 249] width 47 height 17
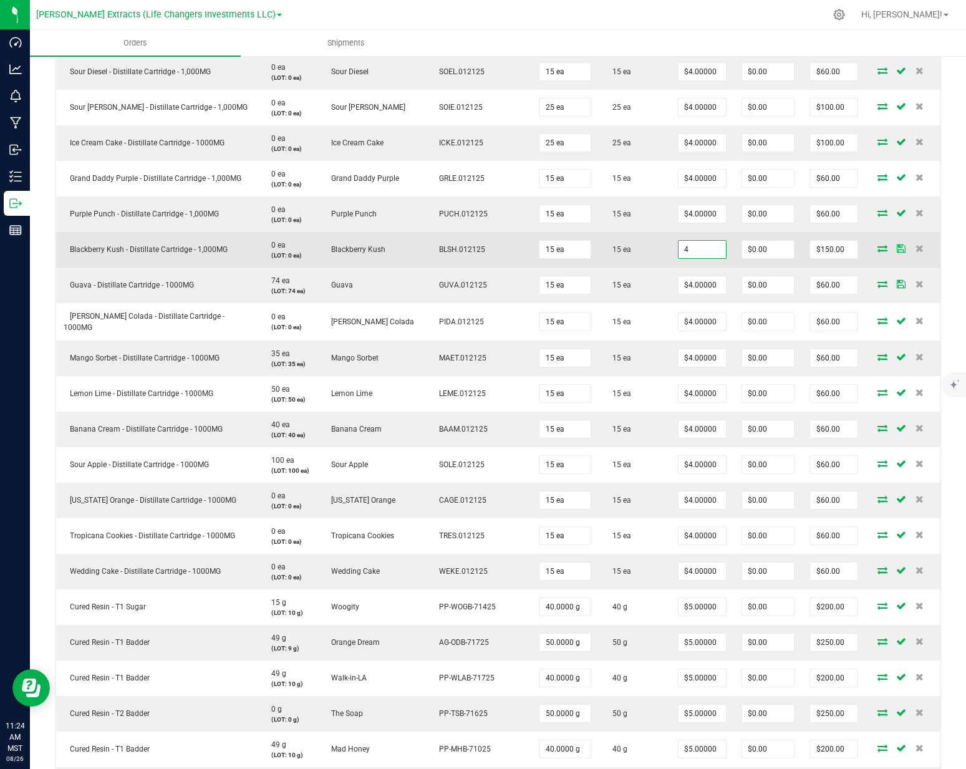
type input "$4.00000"
type input "$60.00"
click at [622, 261] on td "15 ea" at bounding box center [634, 250] width 72 height 36
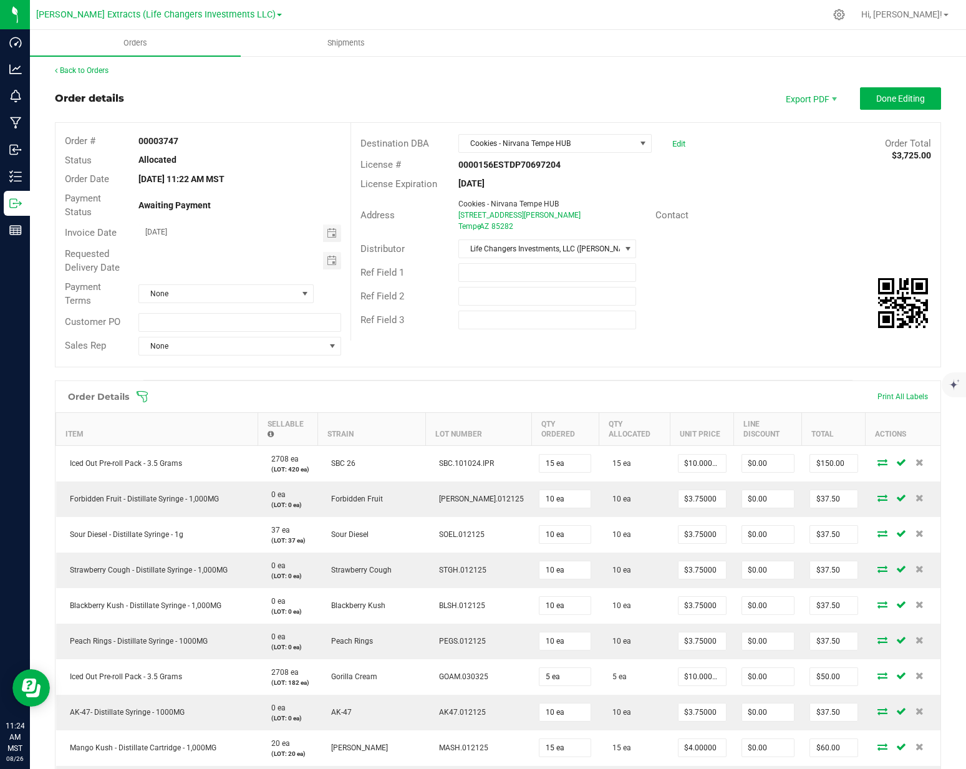
scroll to position [0, 0]
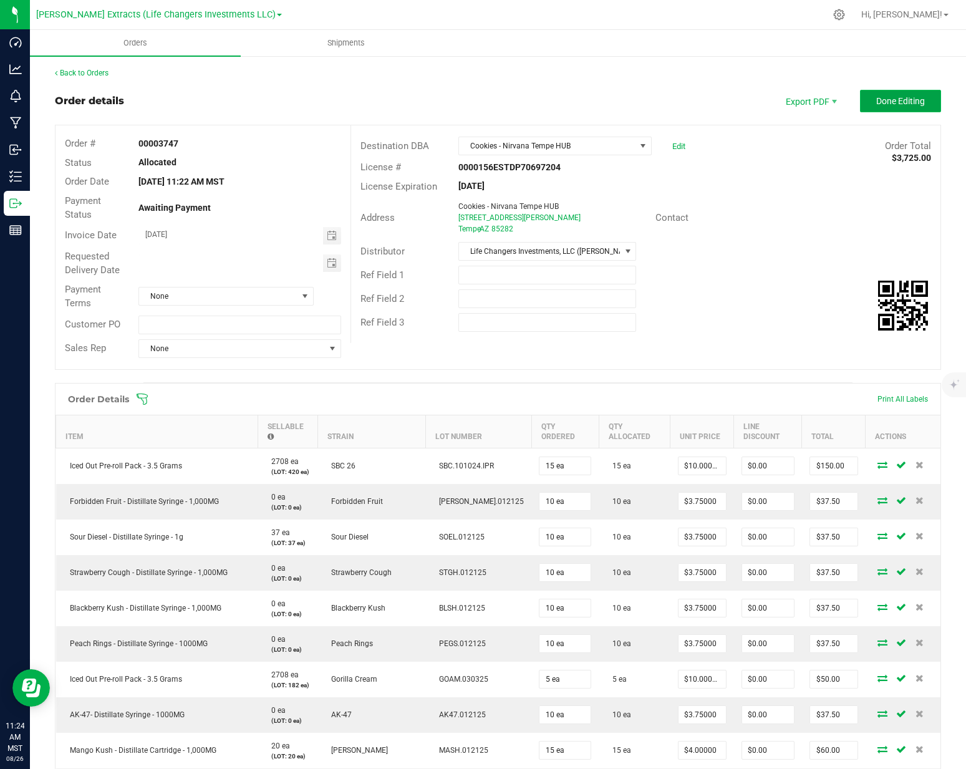
click at [889, 104] on span "Done Editing" at bounding box center [900, 101] width 49 height 10
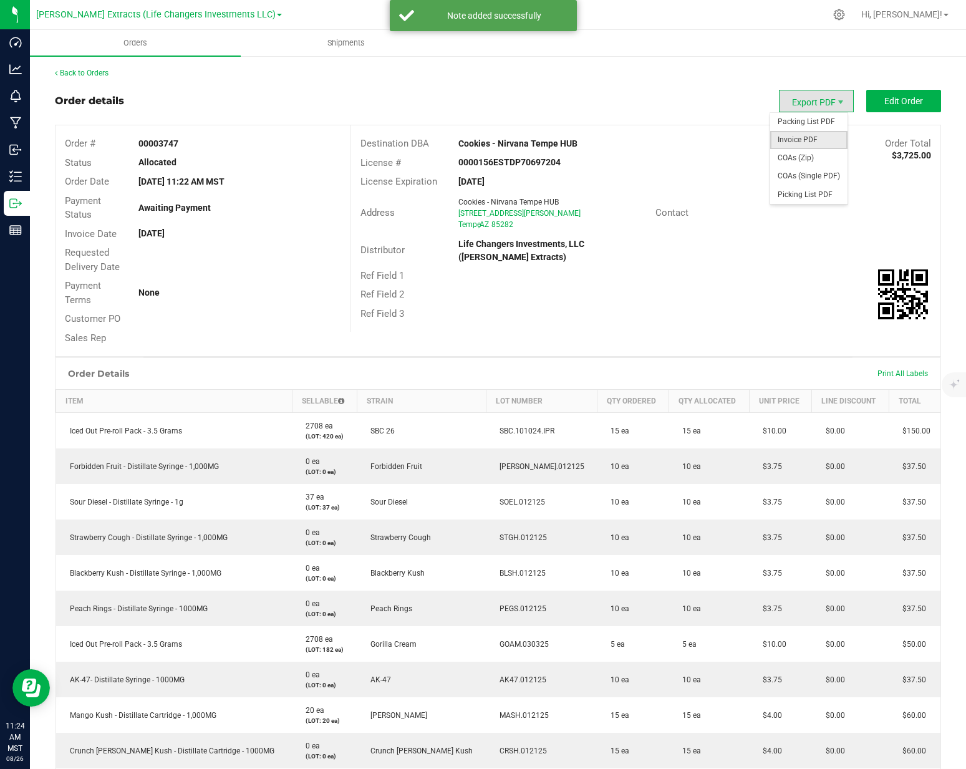
click at [799, 137] on span "Invoice PDF" at bounding box center [808, 140] width 77 height 18
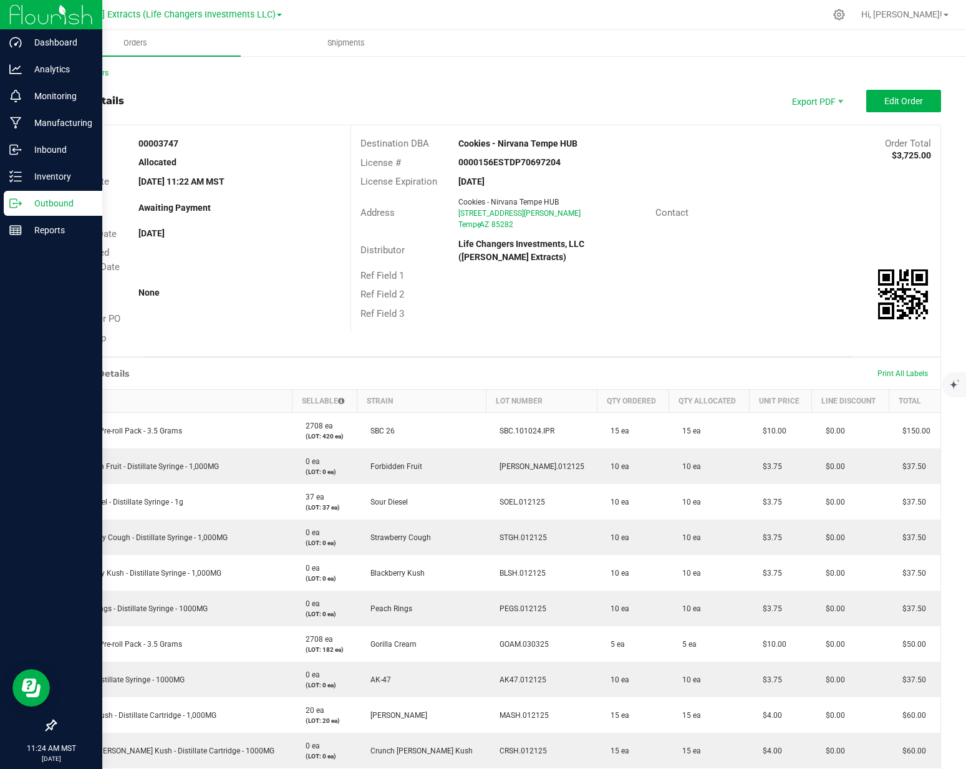
click at [18, 199] on icon at bounding box center [15, 203] width 12 height 12
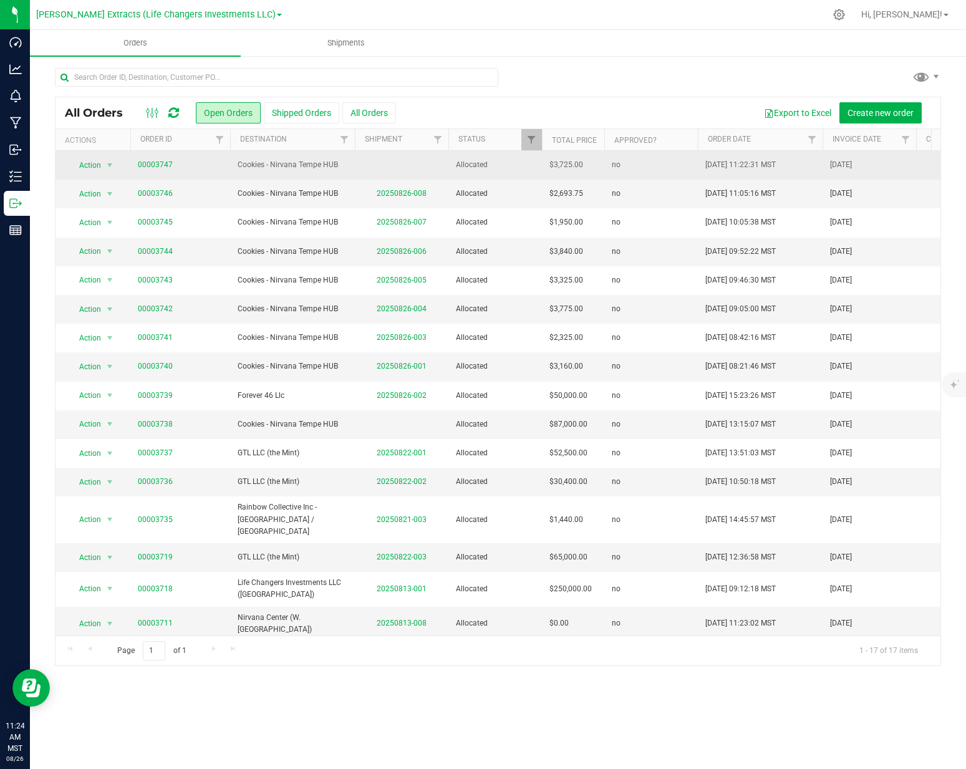
click at [288, 162] on span "Cookies - Nirvana Tempe HUB" at bounding box center [293, 165] width 110 height 12
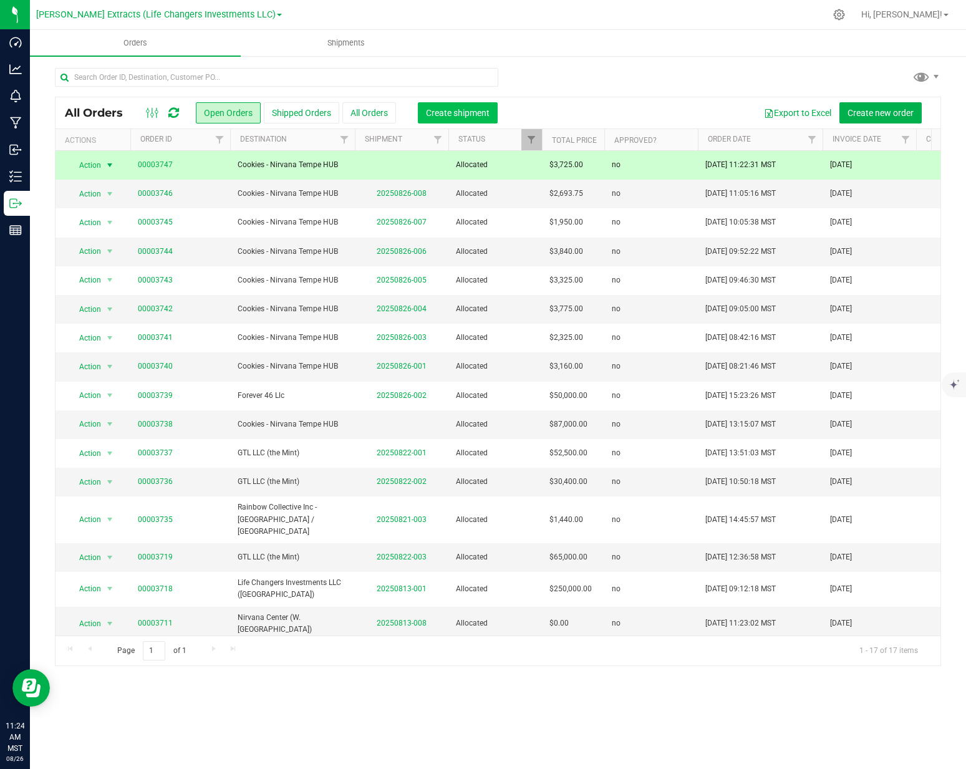
click at [463, 119] on button "Create shipment" at bounding box center [458, 112] width 80 height 21
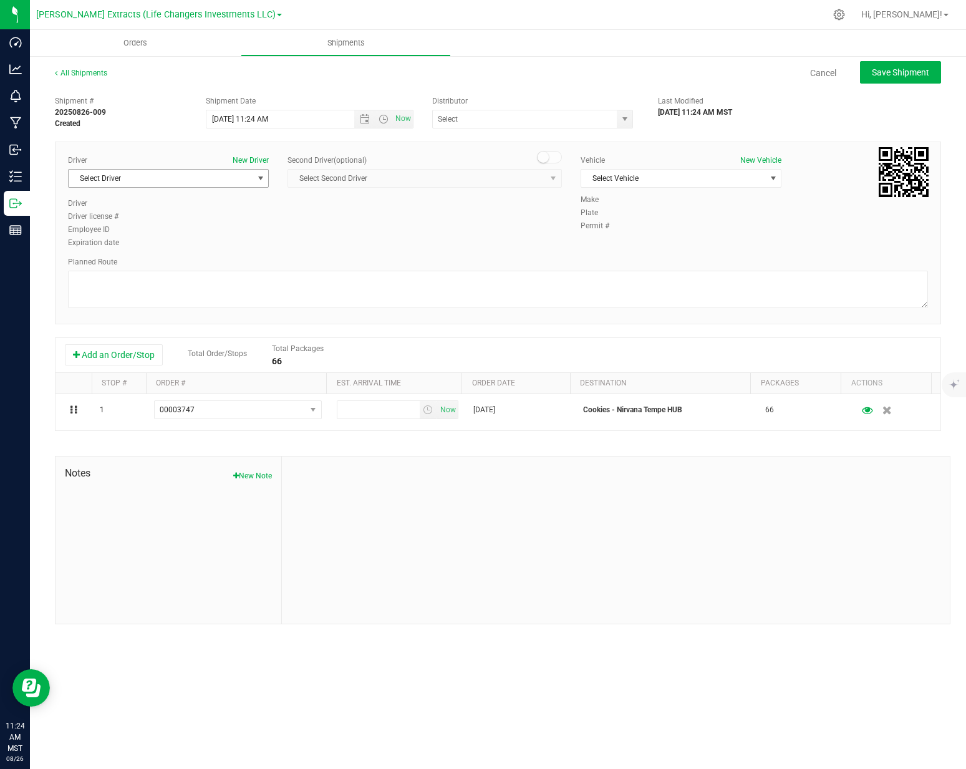
click at [185, 176] on span "Select Driver" at bounding box center [161, 178] width 184 height 17
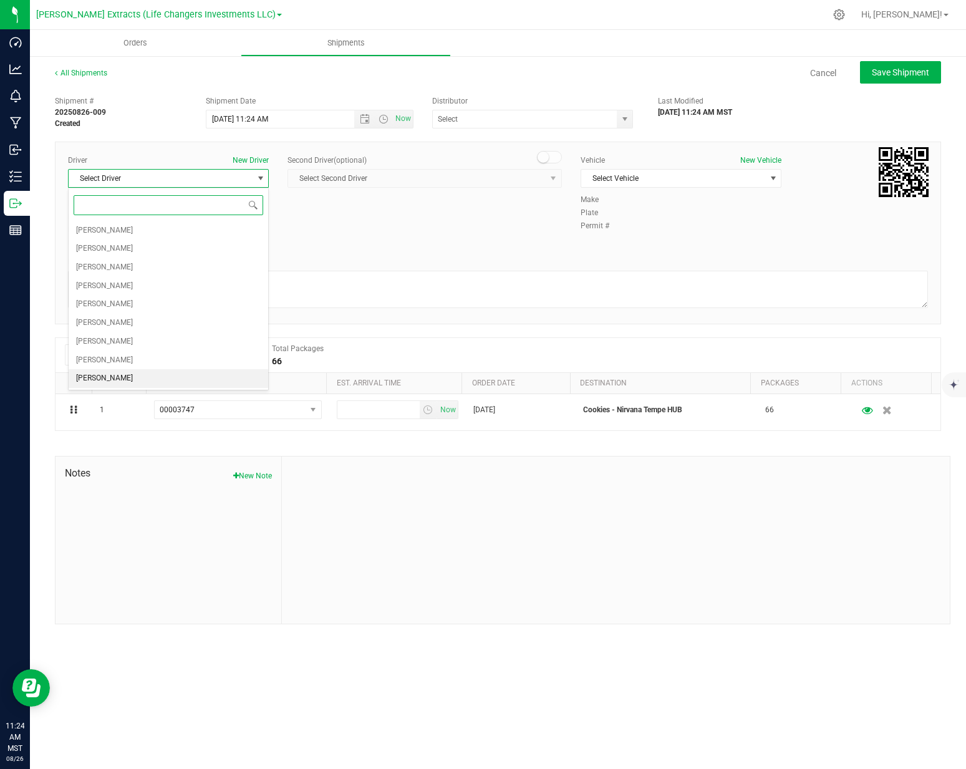
click at [131, 375] on li "[PERSON_NAME]" at bounding box center [168, 378] width 199 height 19
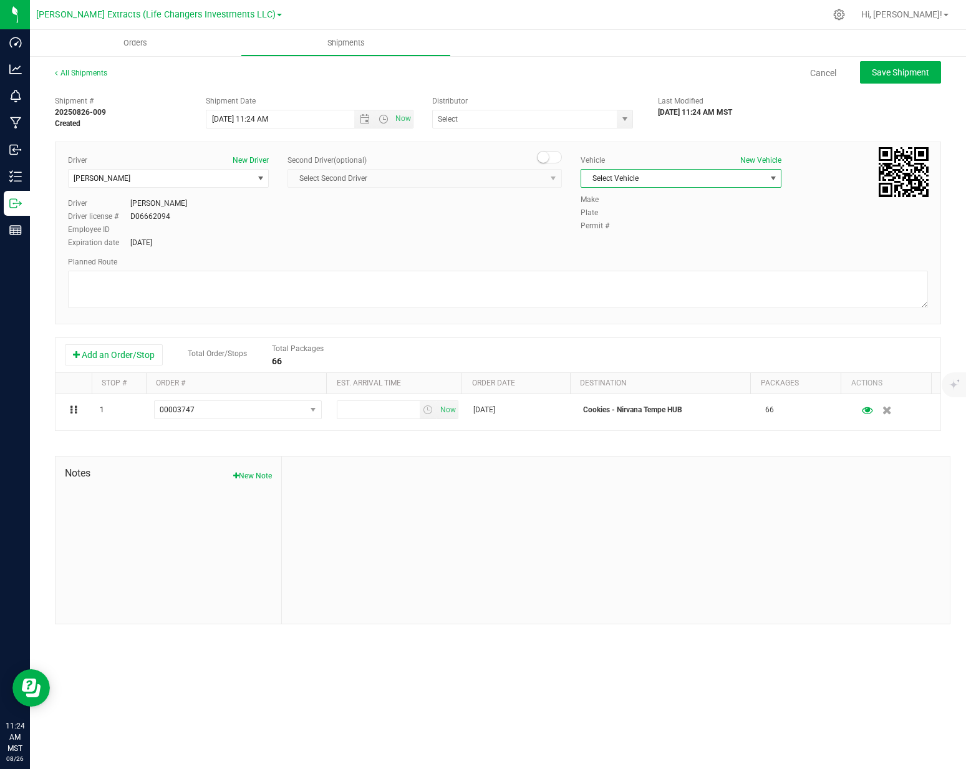
click at [645, 177] on span "Select Vehicle" at bounding box center [673, 178] width 184 height 17
click at [613, 259] on li "Dodge" at bounding box center [680, 255] width 199 height 19
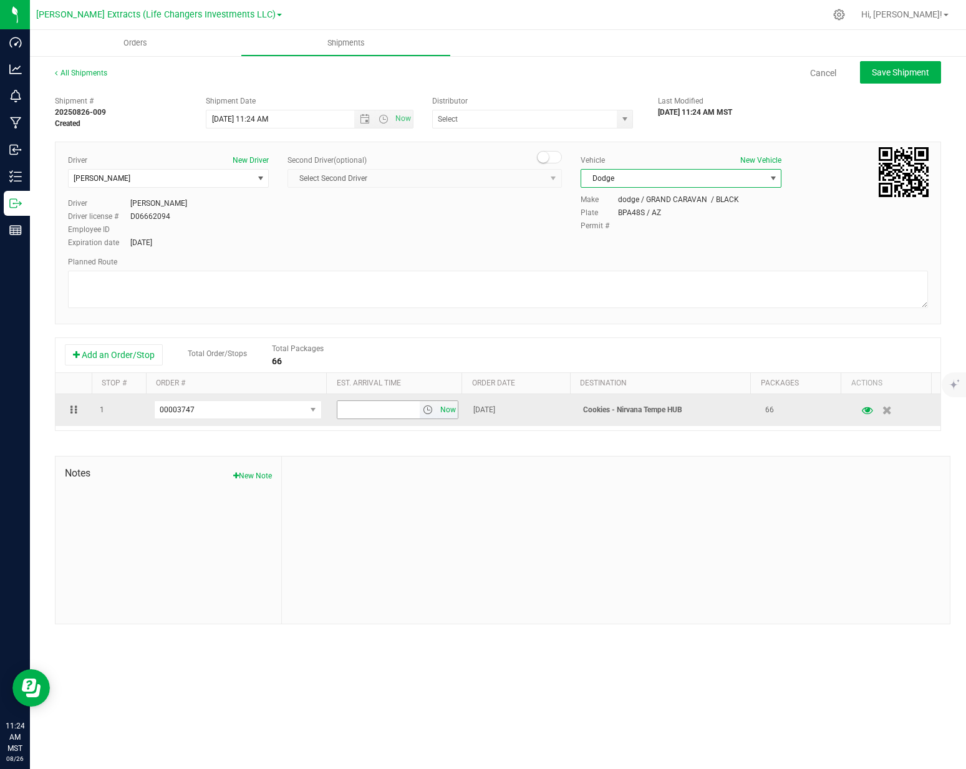
click at [443, 411] on span "Now" at bounding box center [448, 410] width 21 height 18
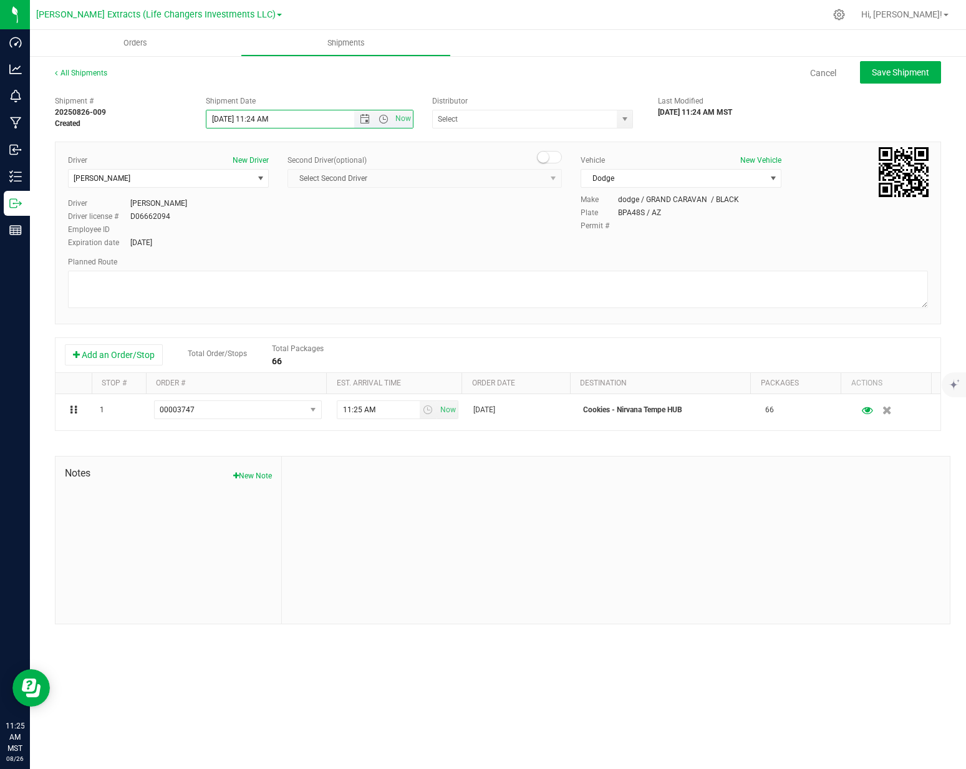
click at [228, 122] on input "8/26/2025 11:24 AM" at bounding box center [290, 118] width 169 height 17
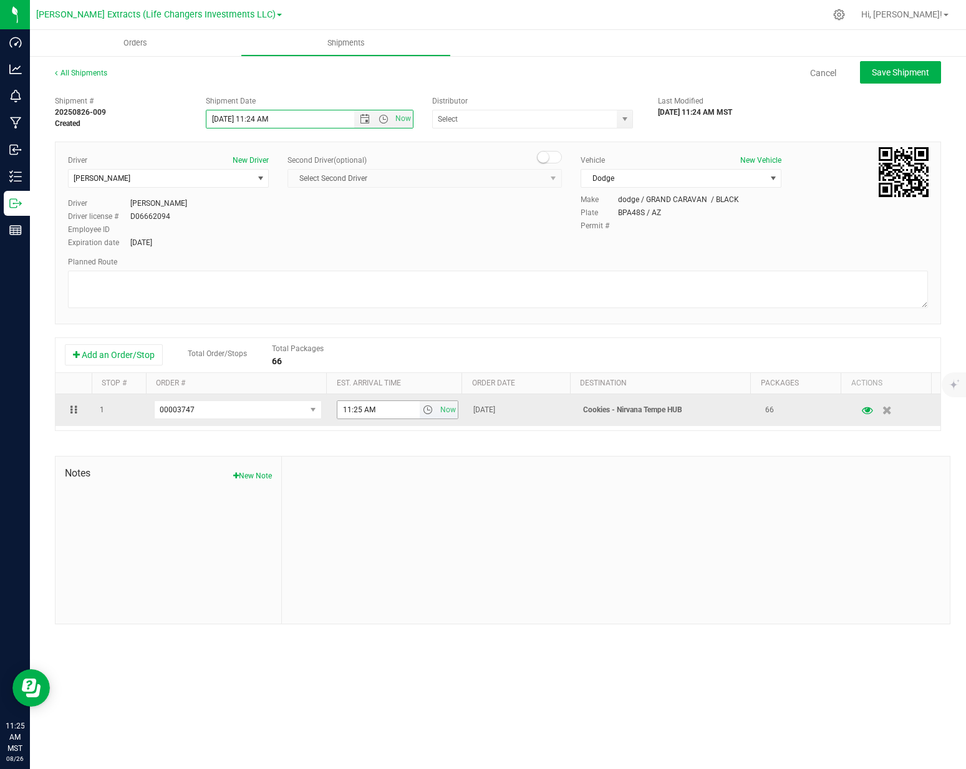
type input "8/27/2025 11:24 AM"
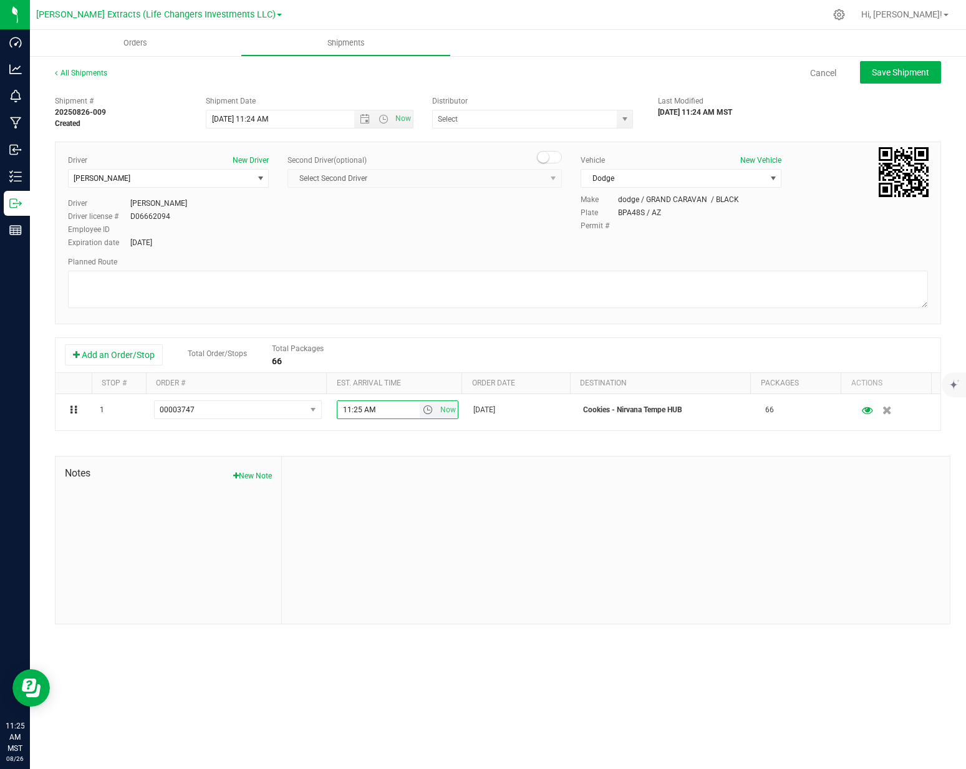
click at [384, 414] on input "11:25 AM" at bounding box center [378, 409] width 82 height 17
type input "1:00 pm"
click at [476, 504] on div at bounding box center [616, 539] width 668 height 167
click at [903, 75] on span "Save Shipment" at bounding box center [900, 72] width 57 height 10
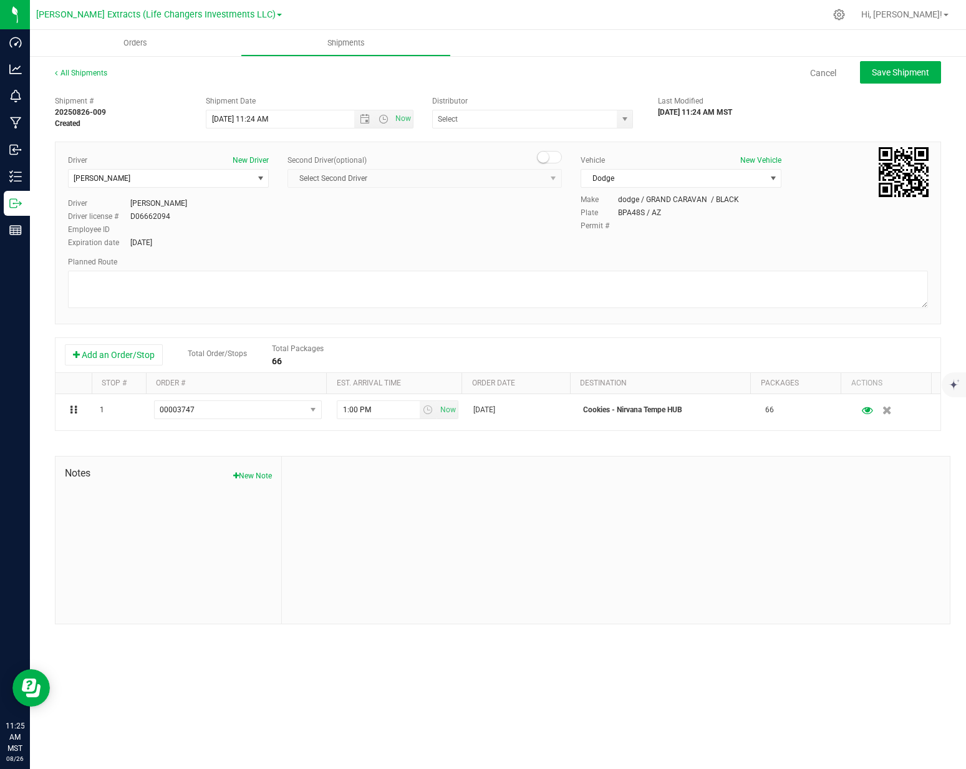
type input "8/27/2025 6:24 PM"
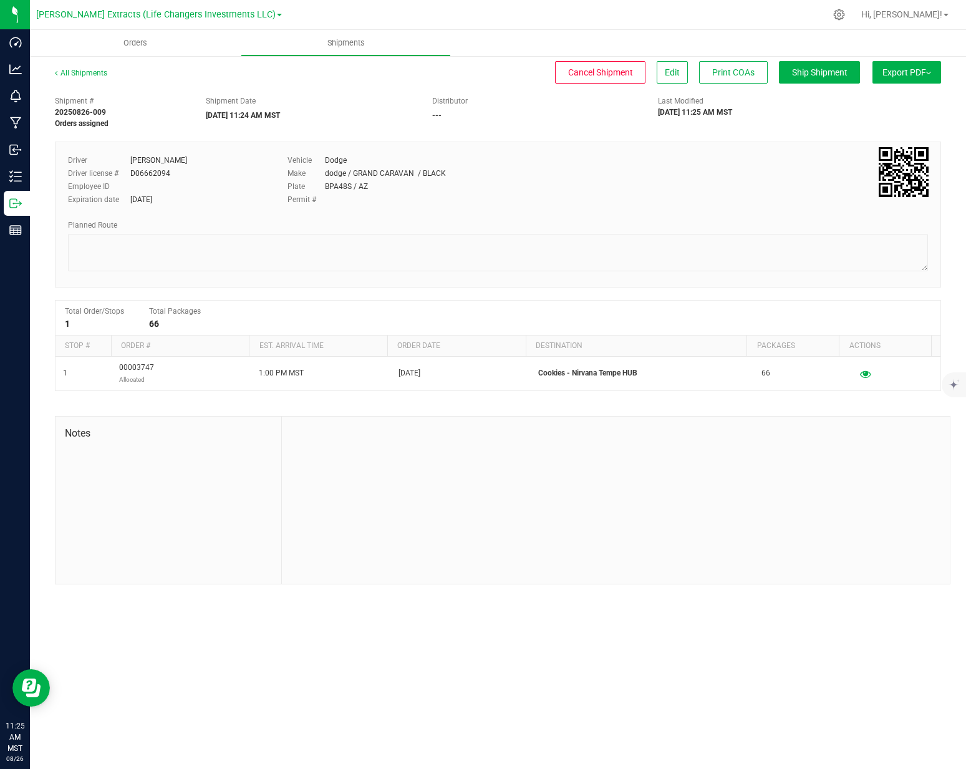
click at [921, 73] on button "Export PDF" at bounding box center [906, 72] width 69 height 22
click at [890, 104] on span "Manifest by Package ID" at bounding box center [887, 99] width 79 height 9
